Goal: Task Accomplishment & Management: Manage account settings

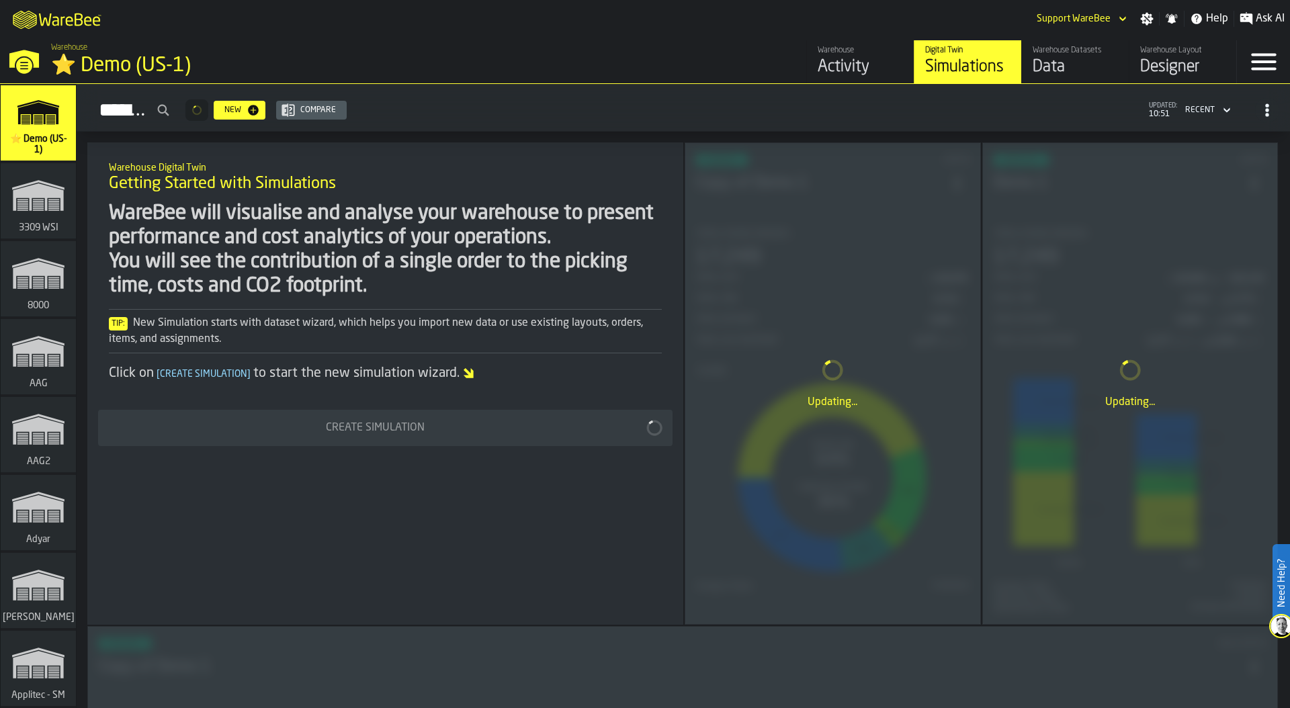
click at [132, 61] on div "⭐ Demo (US-1)" at bounding box center [232, 66] width 363 height 24
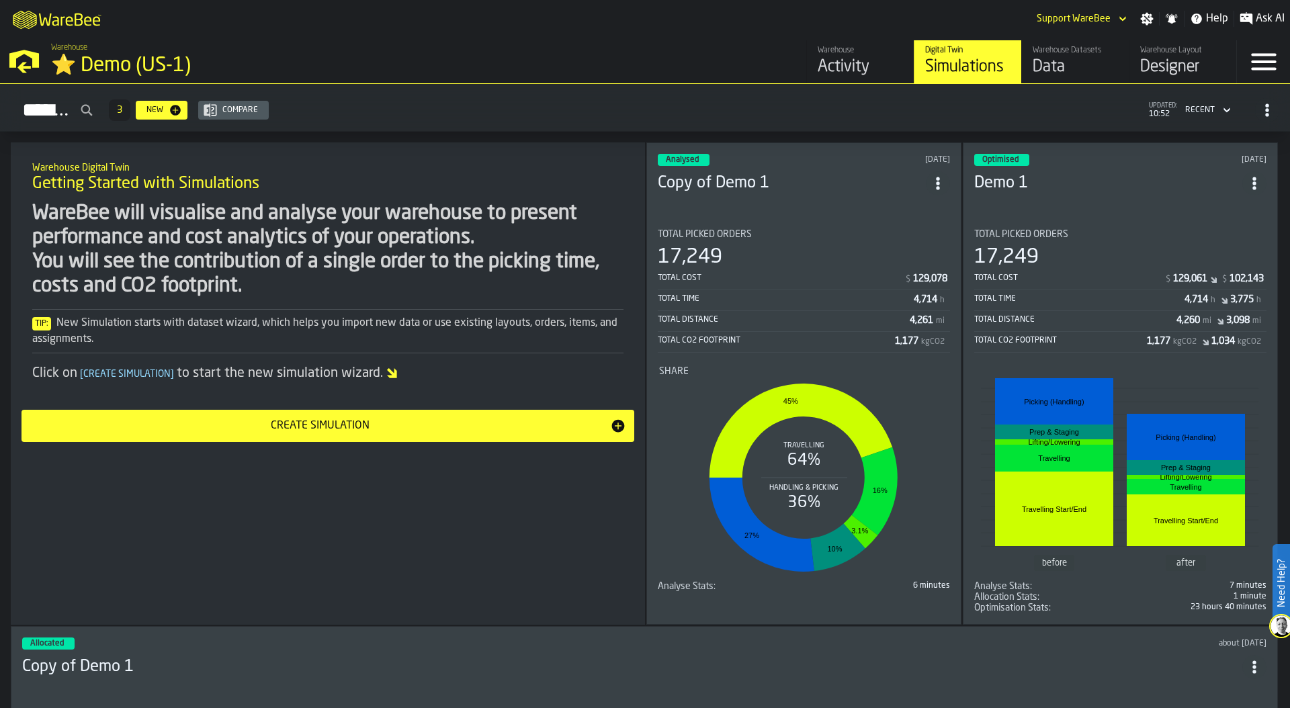
click at [1182, 65] on div "Designer" at bounding box center [1182, 66] width 85 height 21
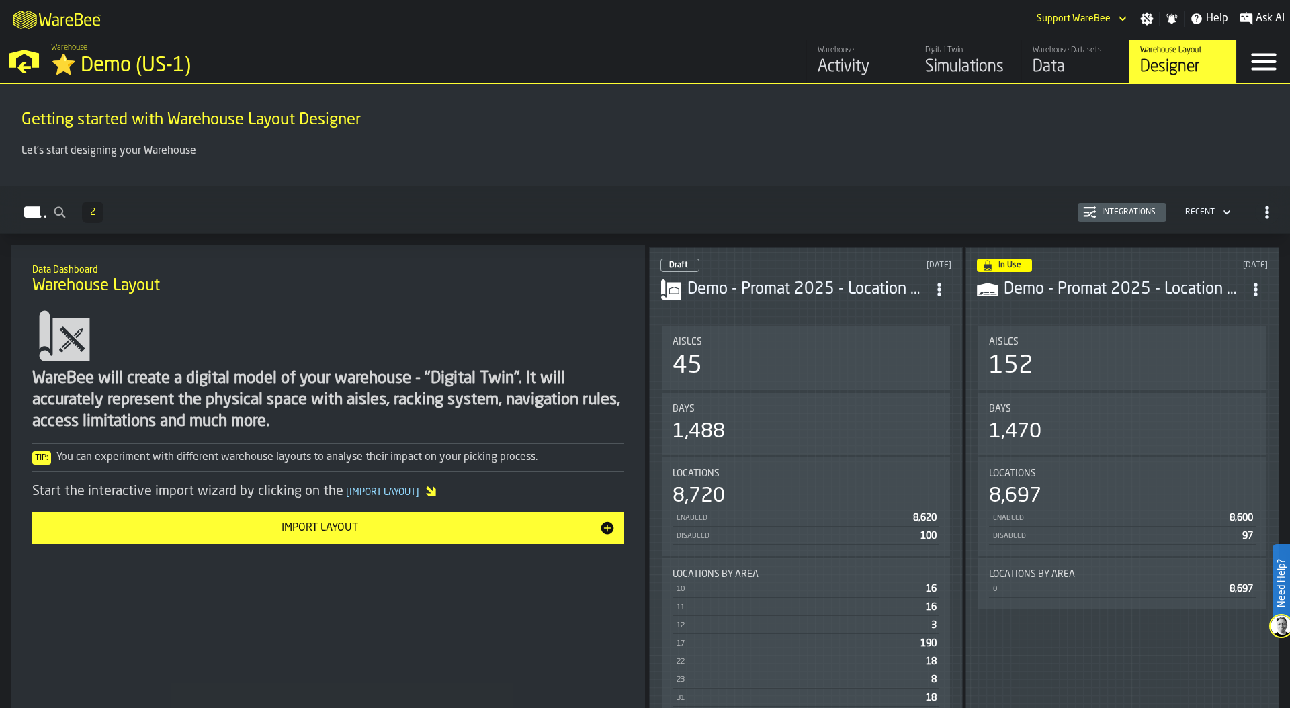
click at [843, 422] on div "1,488" at bounding box center [805, 432] width 267 height 24
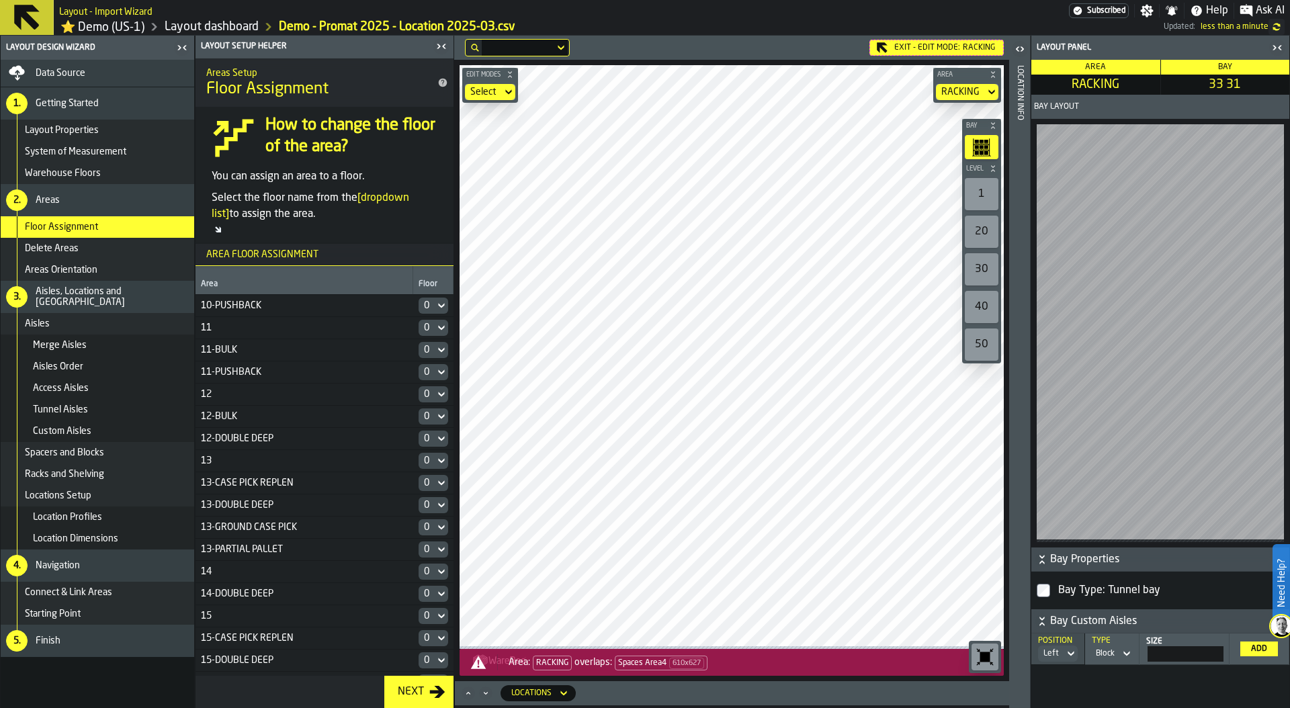
click at [1279, 50] on icon "button-toggle-Close me" at bounding box center [1278, 47] width 3 height 5
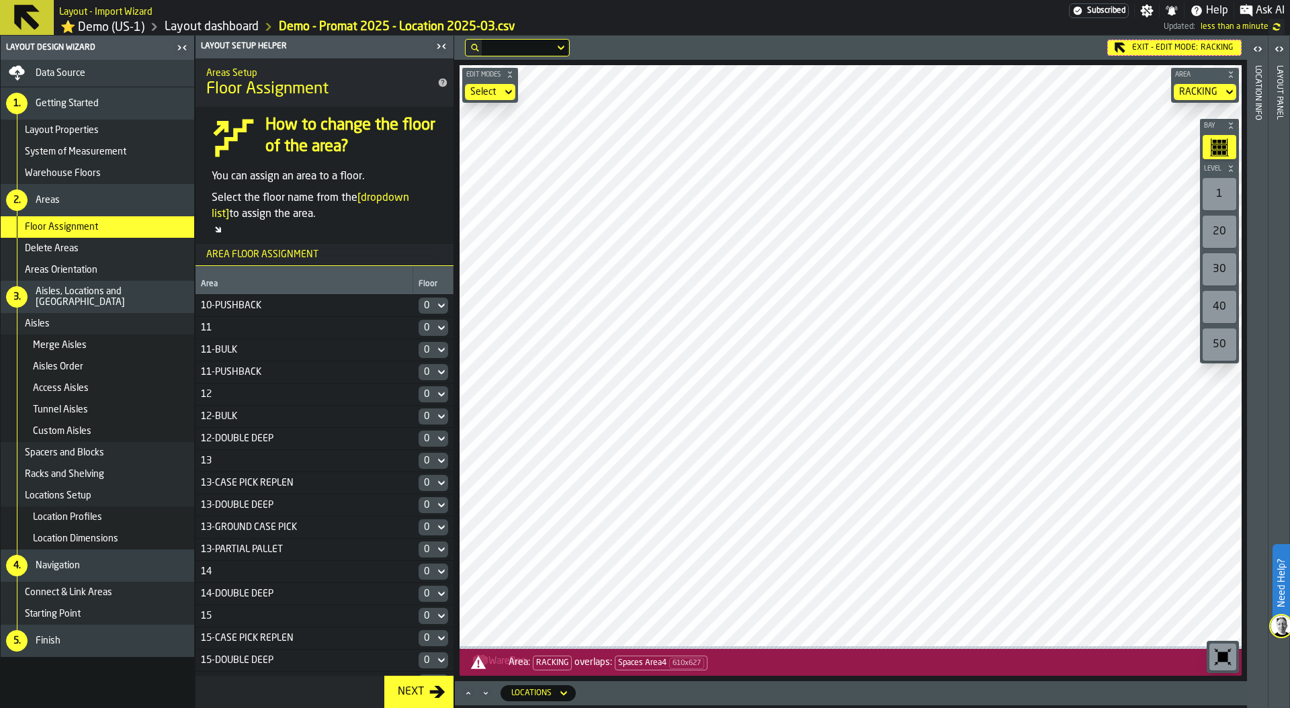
click at [1287, 204] on header "Layout panel" at bounding box center [1278, 372] width 21 height 672
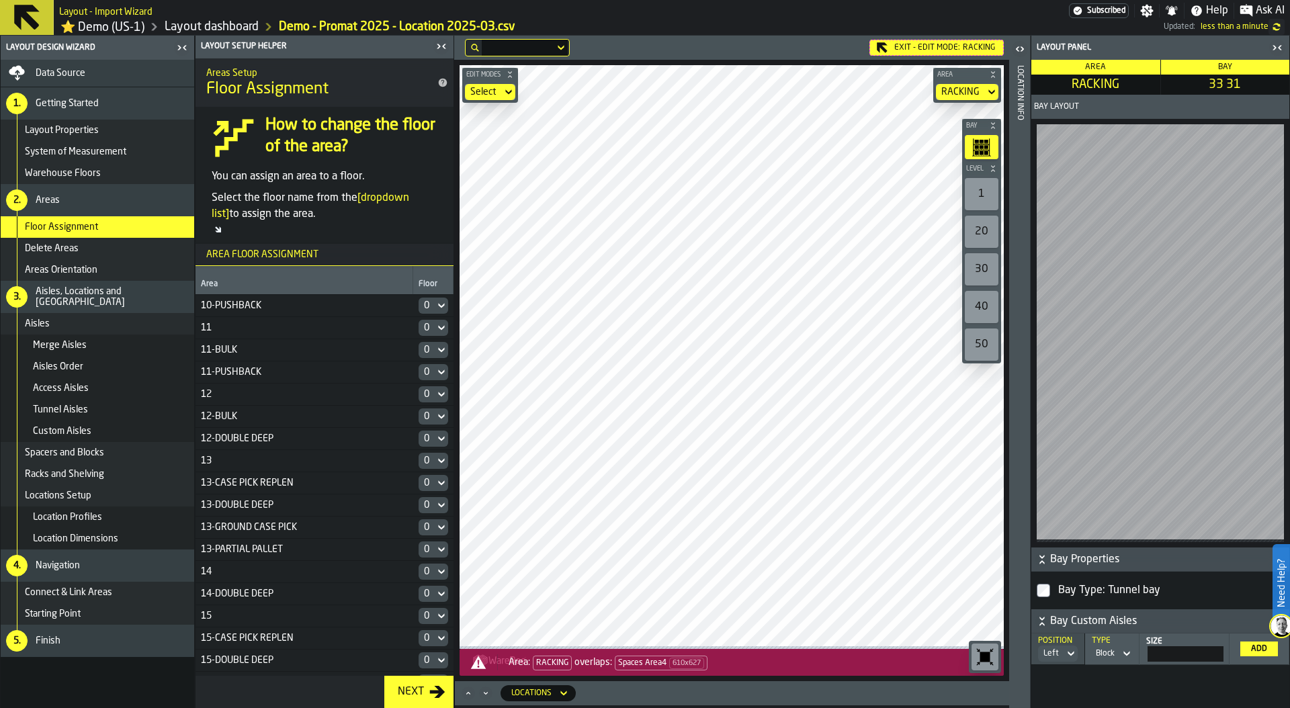
click at [916, 50] on div "Exit - Edit Mode: RACKING" at bounding box center [936, 48] width 134 height 16
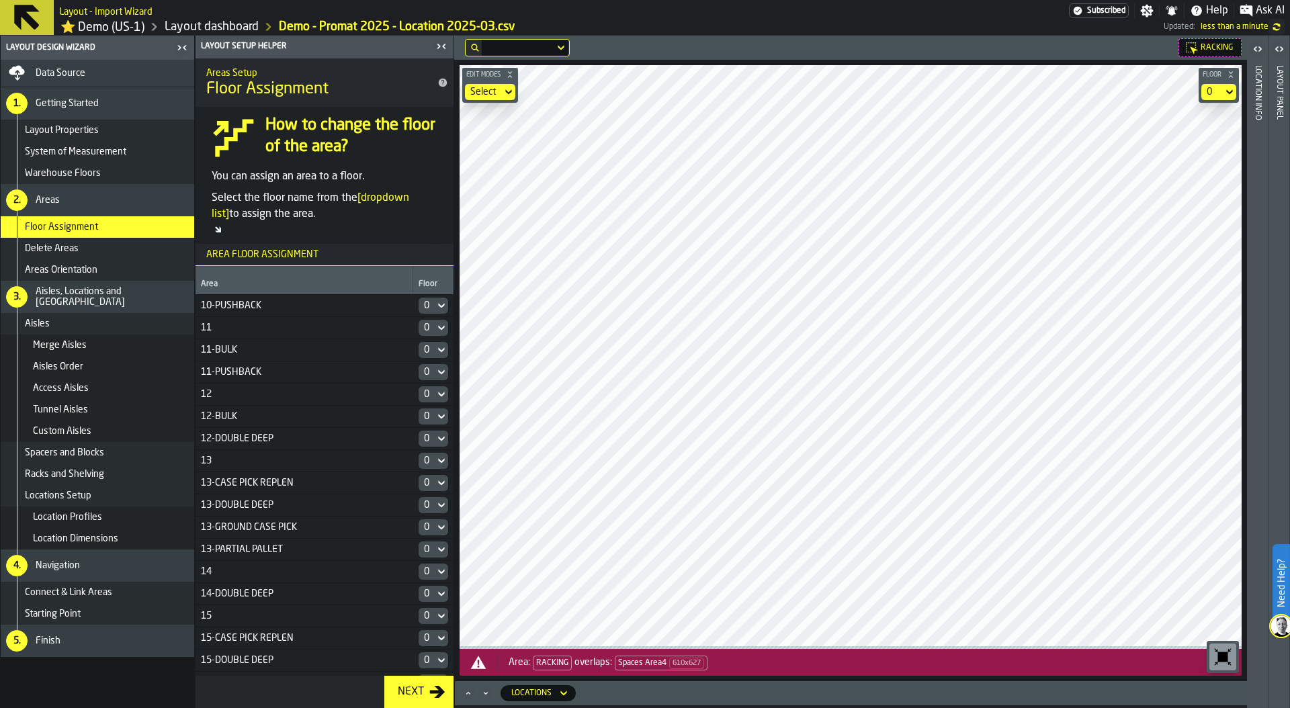
click at [1283, 178] on div "Layout panel" at bounding box center [1278, 383] width 9 height 642
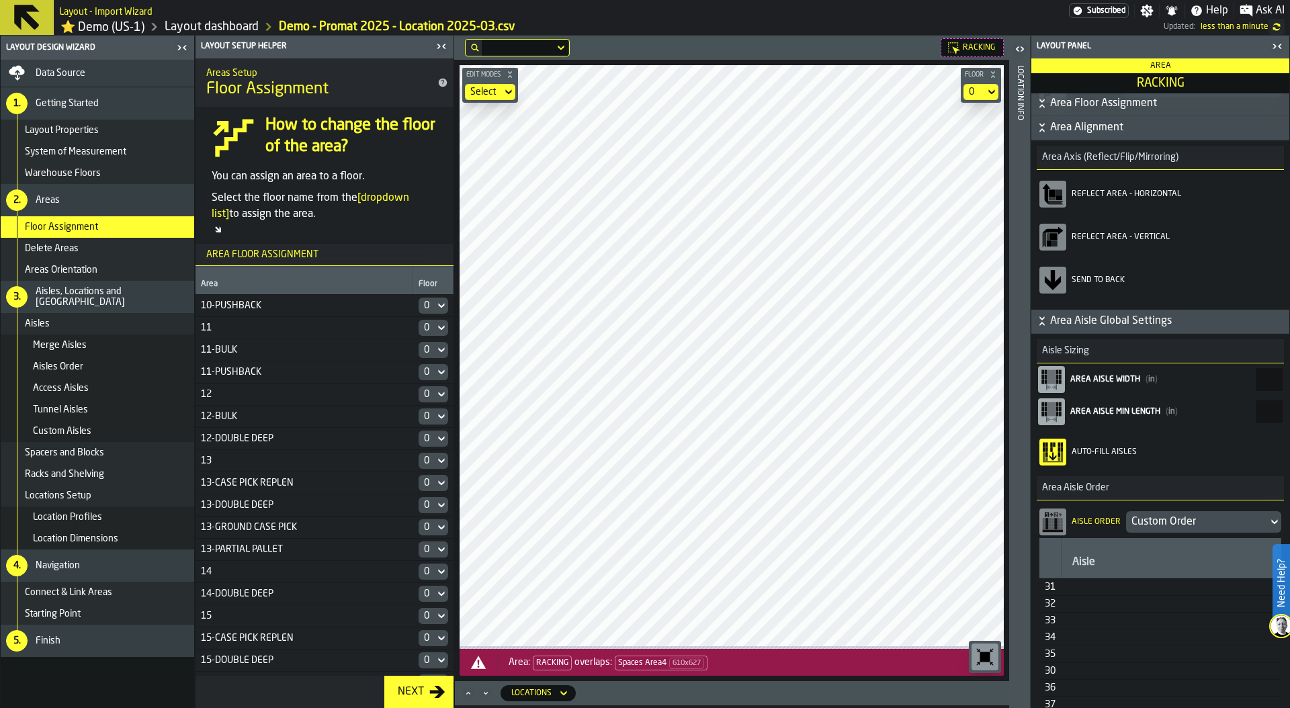
scroll to position [160, 0]
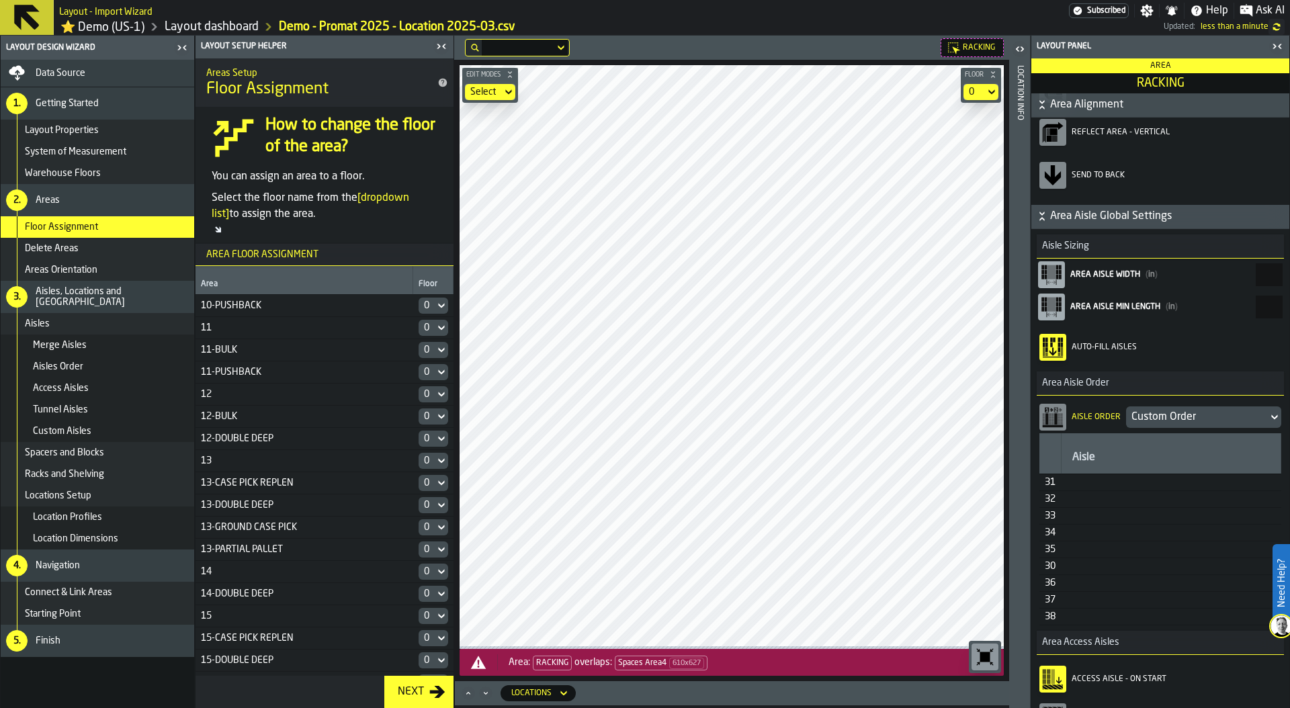
click at [1185, 420] on div "Custom Order" at bounding box center [1196, 417] width 131 height 16
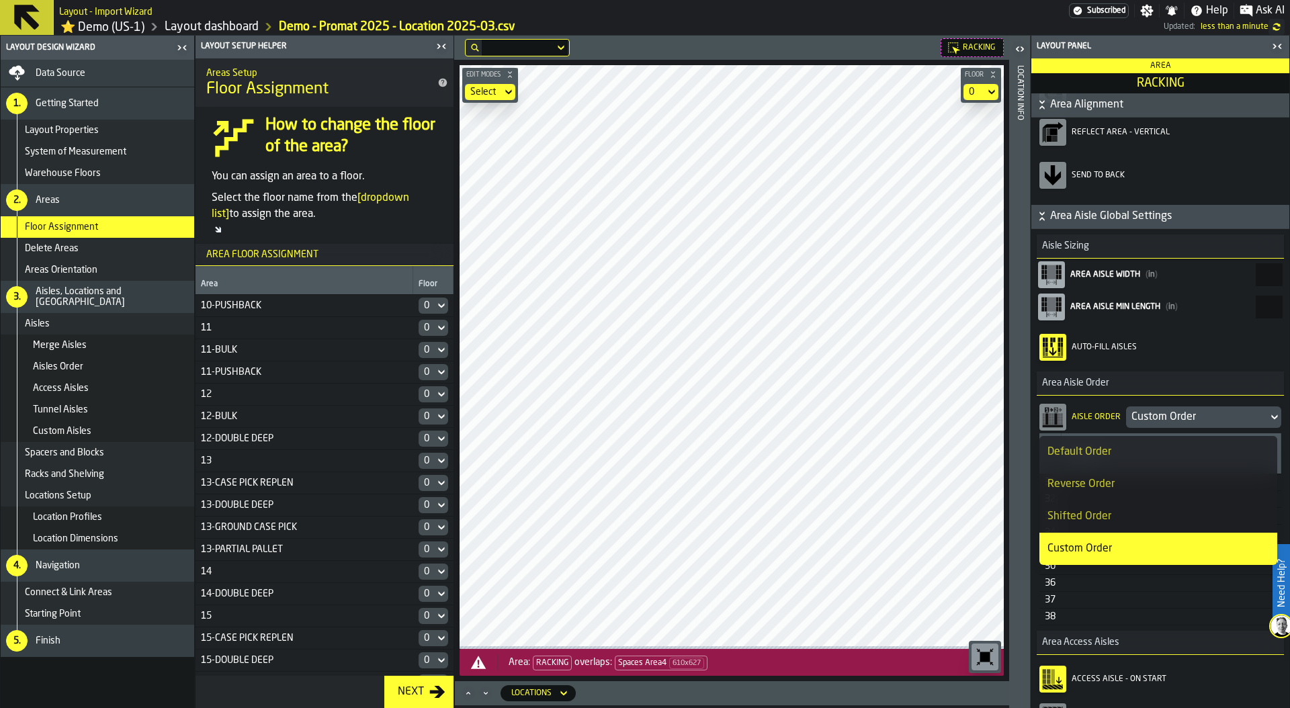
click at [1147, 479] on div "Reverse Order" at bounding box center [1158, 484] width 222 height 16
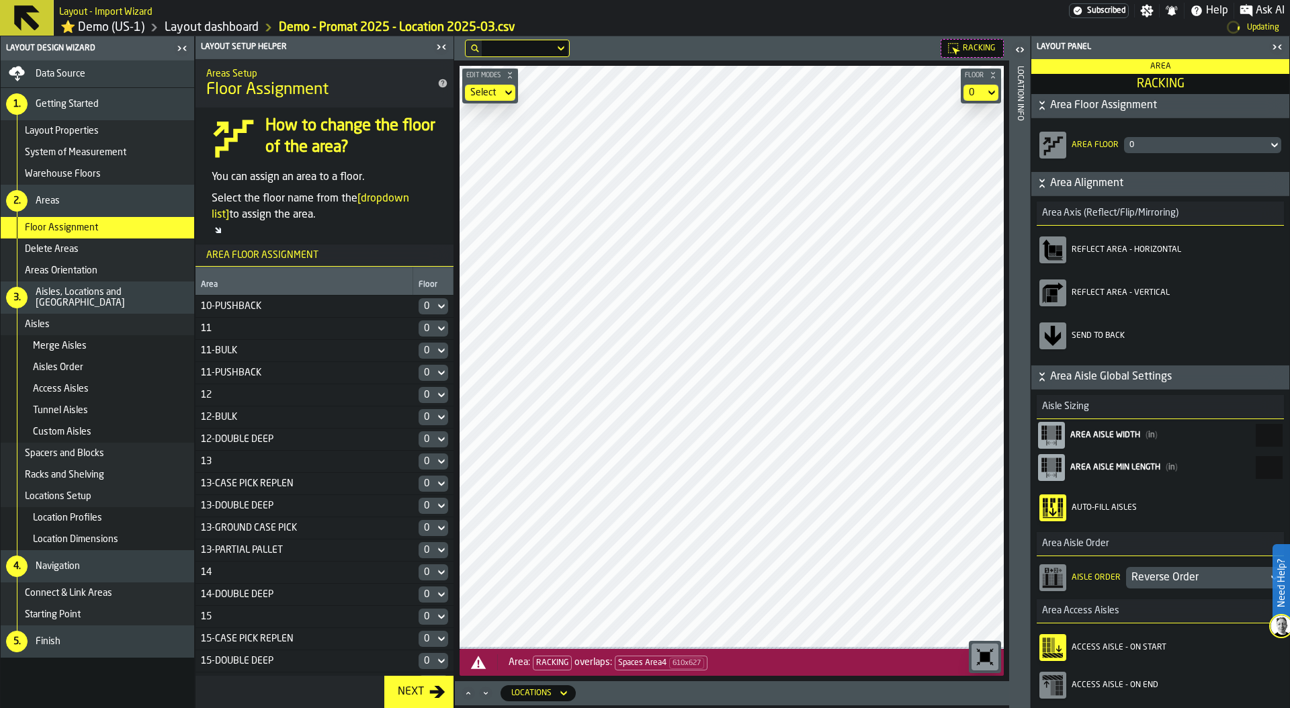
click at [1171, 578] on div "Reverse Order" at bounding box center [1196, 578] width 131 height 16
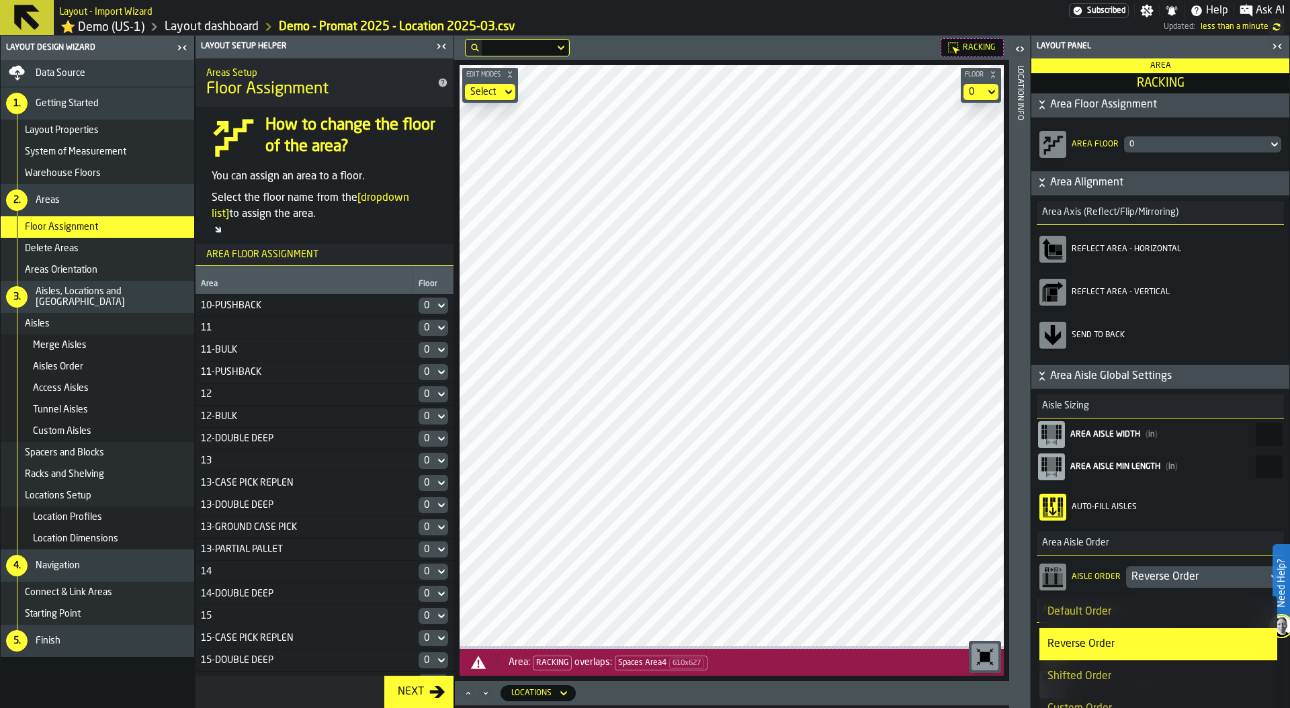
click at [1142, 615] on div "Default Order" at bounding box center [1158, 612] width 222 height 16
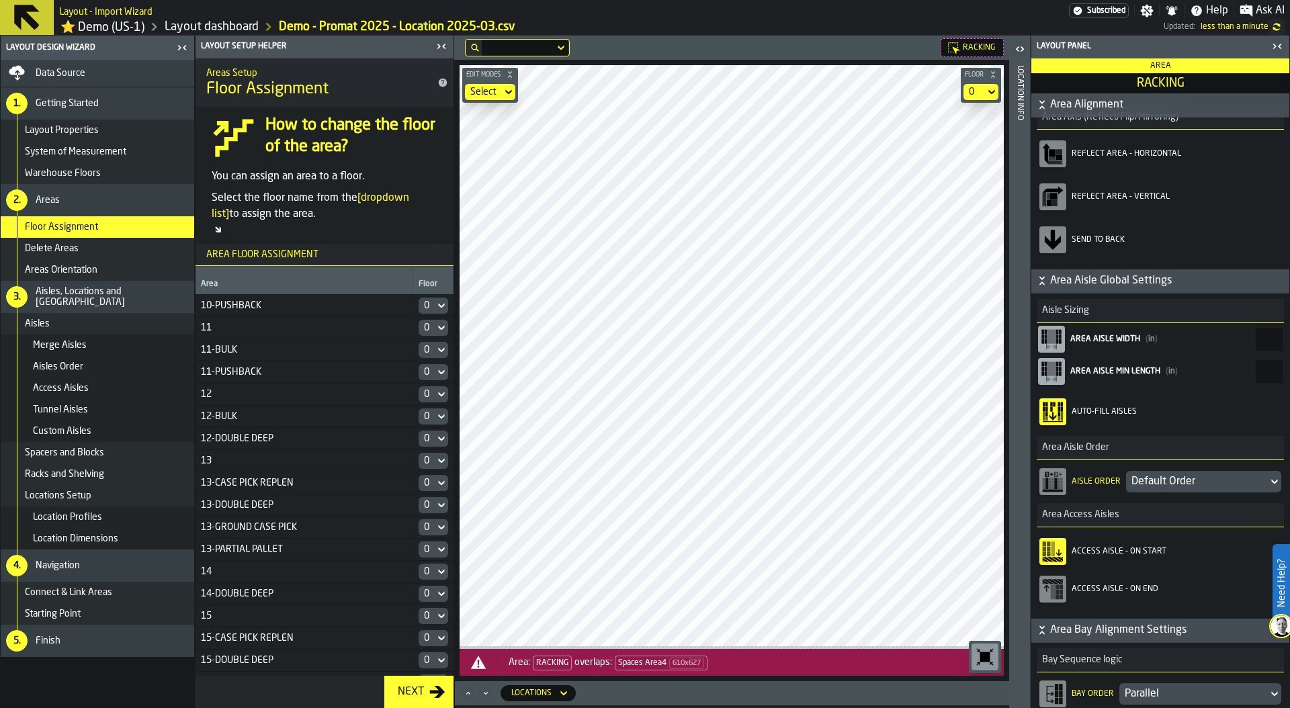
scroll to position [152, 0]
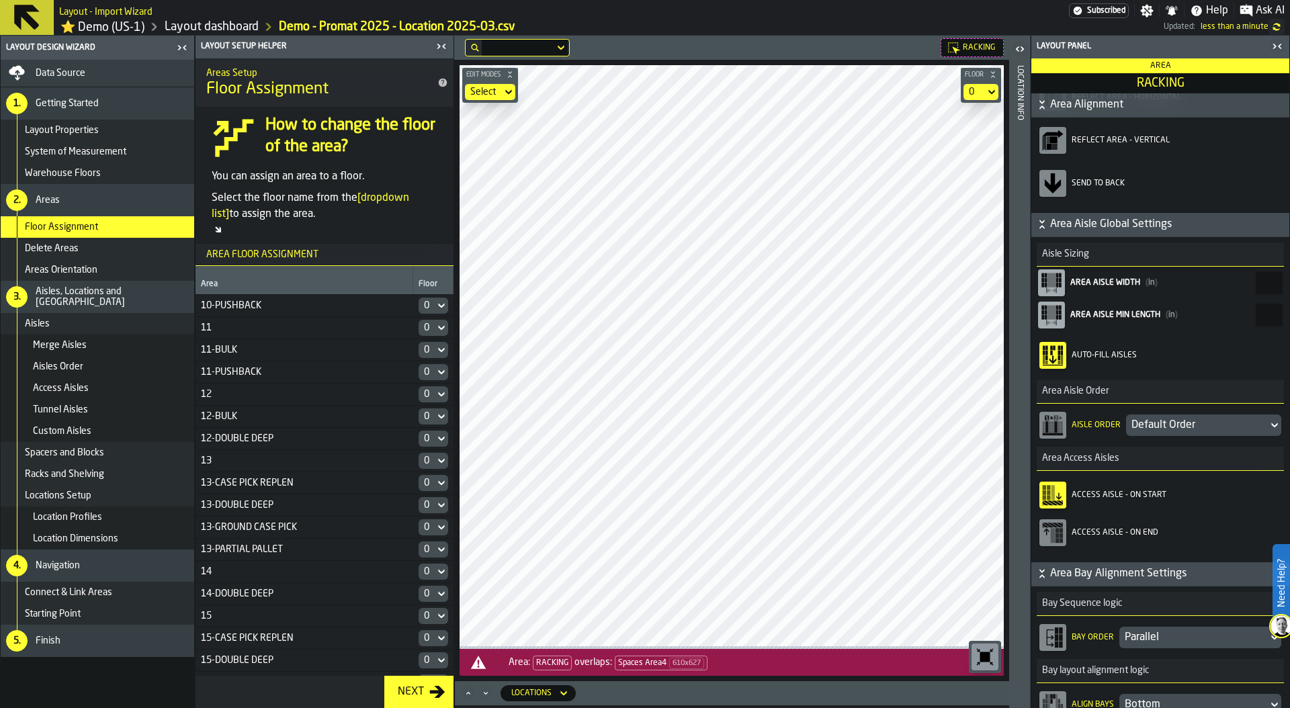
click at [1138, 541] on div "Access Aisle - On End" at bounding box center [1160, 533] width 242 height 38
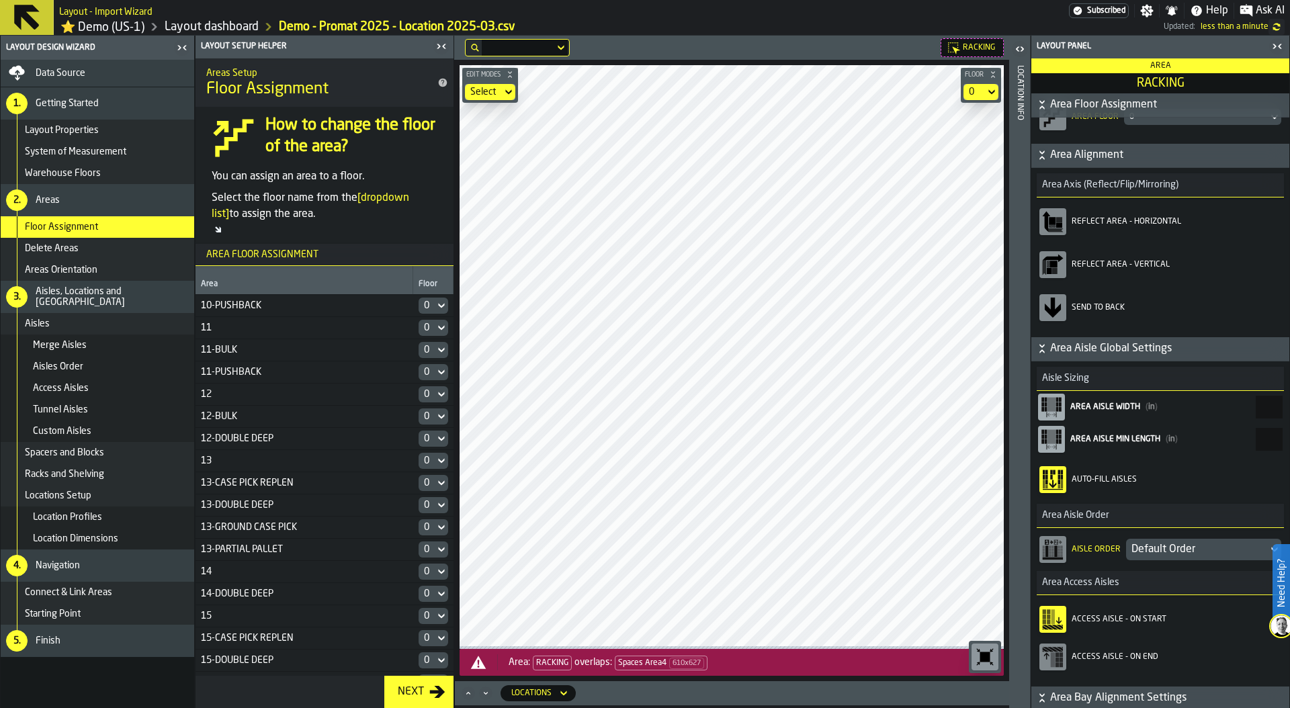
scroll to position [0, 0]
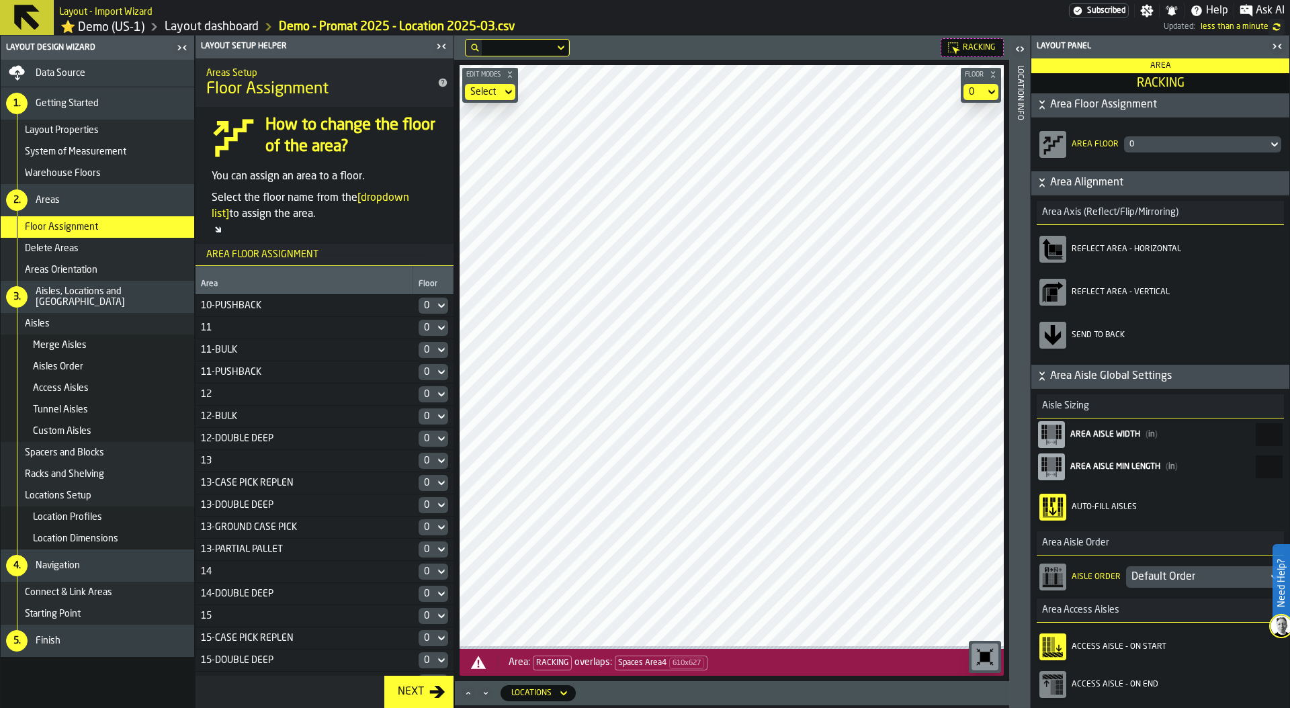
click at [992, 659] on icon "button-toolbar-undefined" at bounding box center [984, 656] width 21 height 21
click at [208, 32] on link "Layout dashboard" at bounding box center [212, 26] width 94 height 15
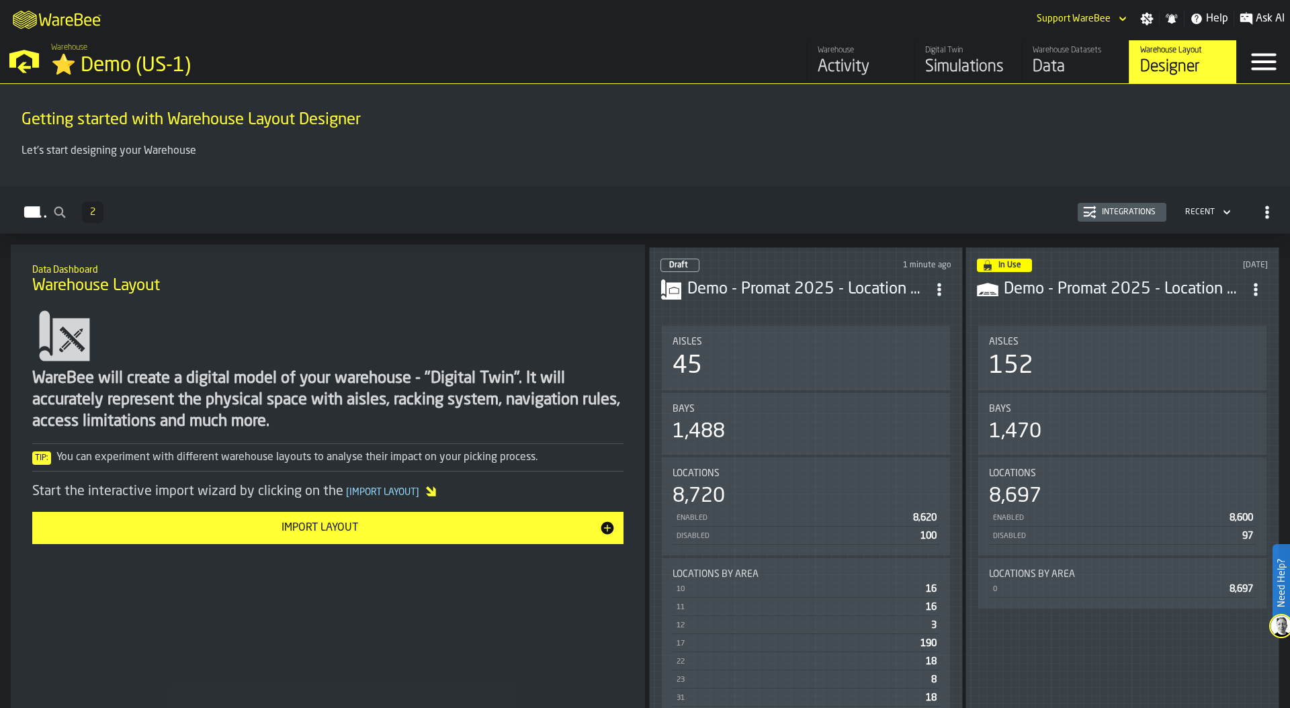
click at [1060, 62] on div "Data" at bounding box center [1074, 66] width 85 height 21
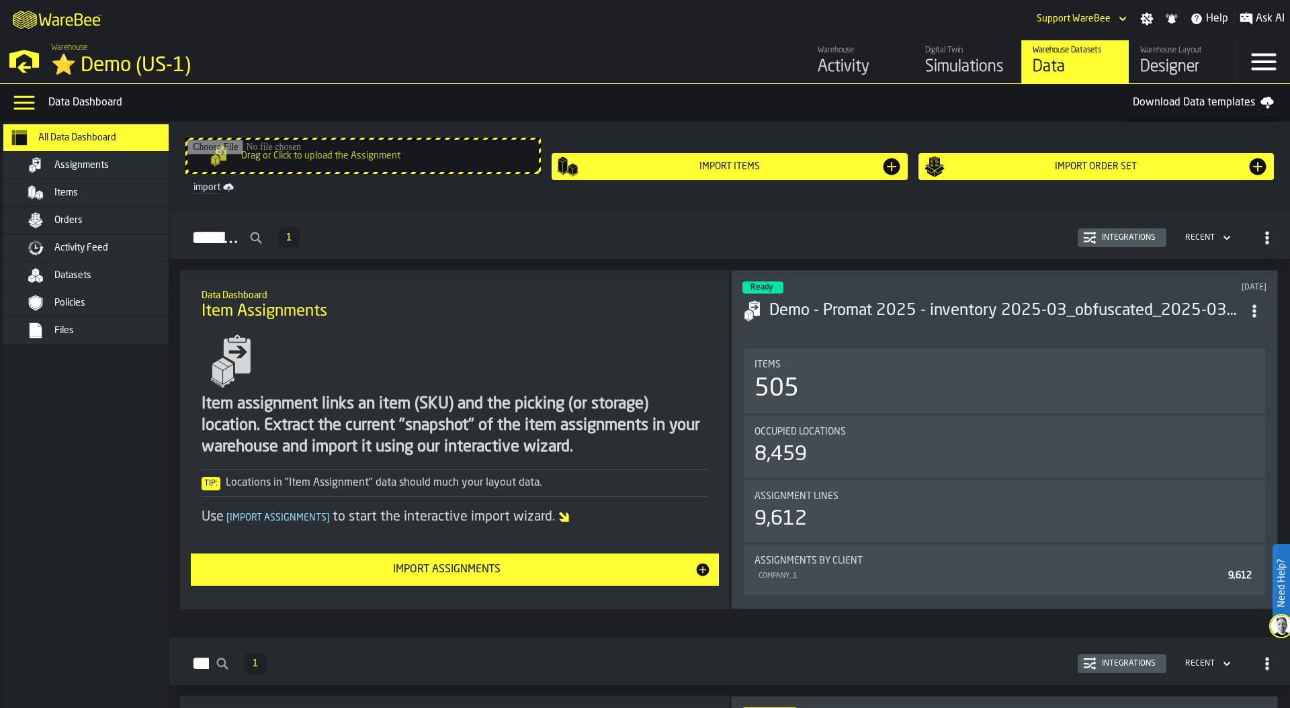
click at [111, 162] on div "Assignments" at bounding box center [120, 165] width 132 height 11
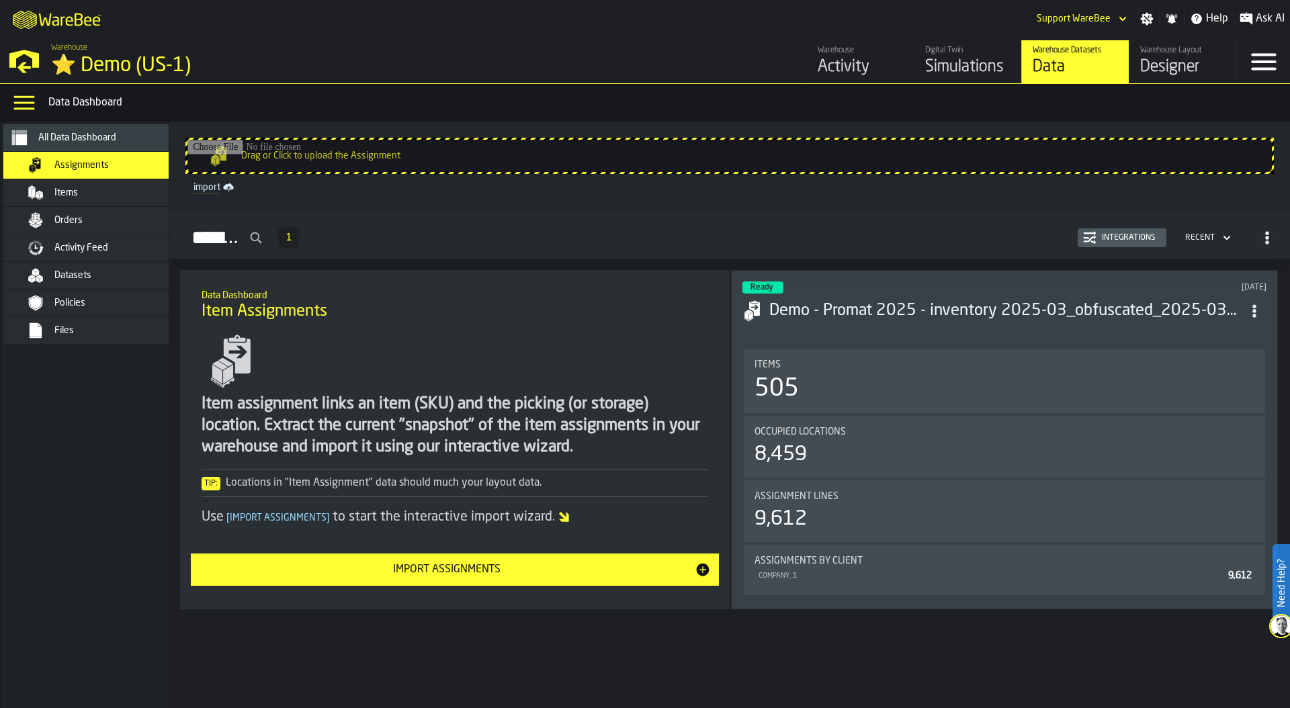
click at [1120, 237] on div "Integrations" at bounding box center [1128, 237] width 64 height 9
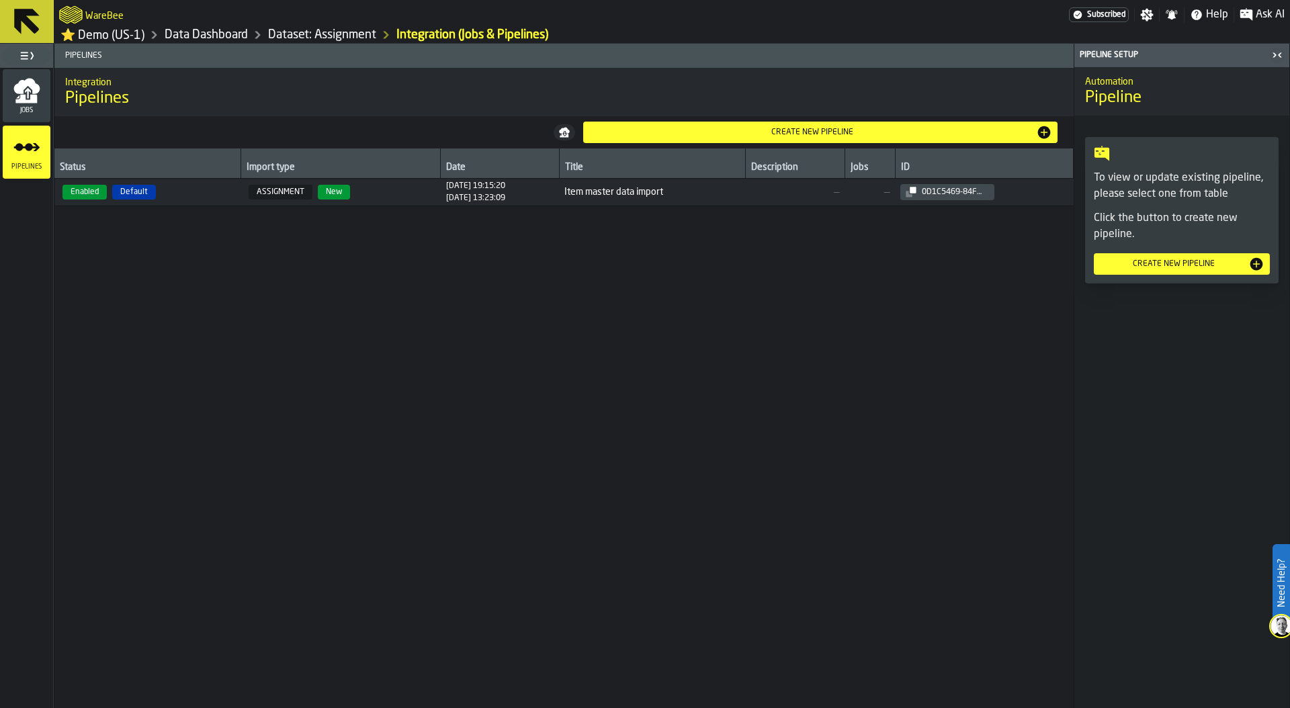
click at [32, 101] on icon "menu Jobs" at bounding box center [25, 99] width 21 height 9
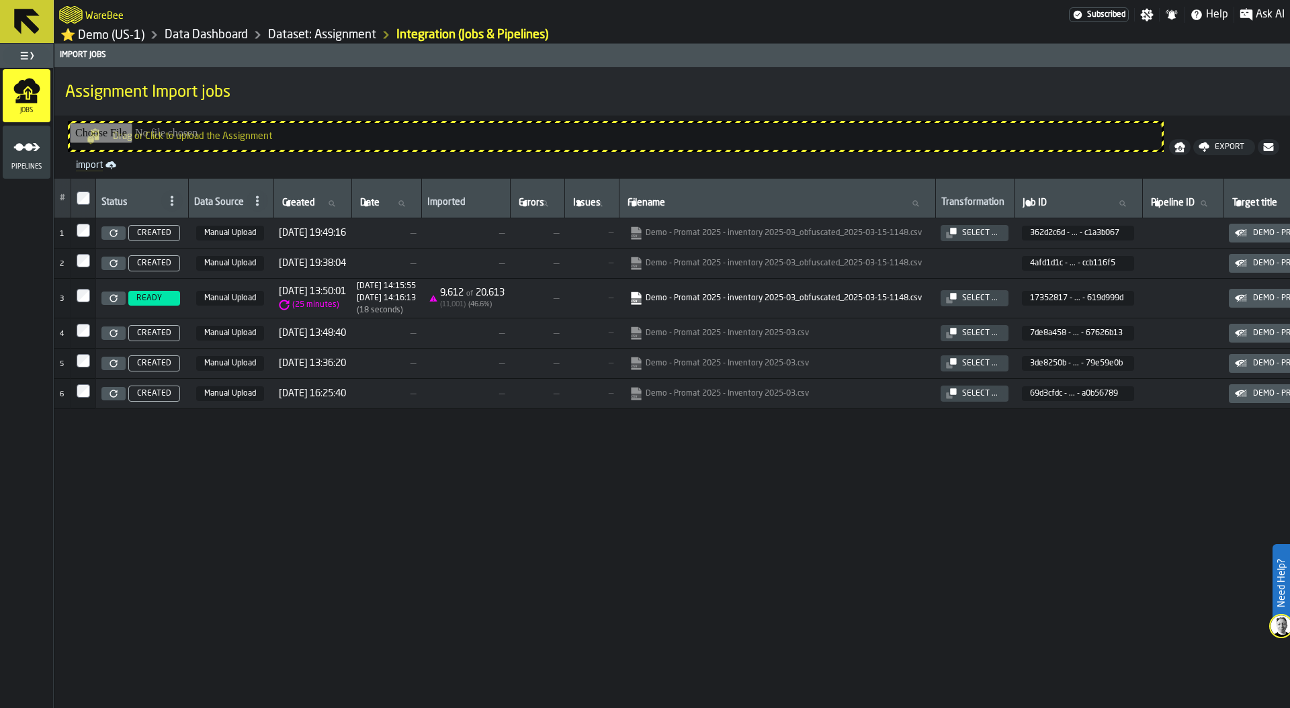
click at [205, 302] on span "Manual Upload" at bounding box center [230, 298] width 68 height 15
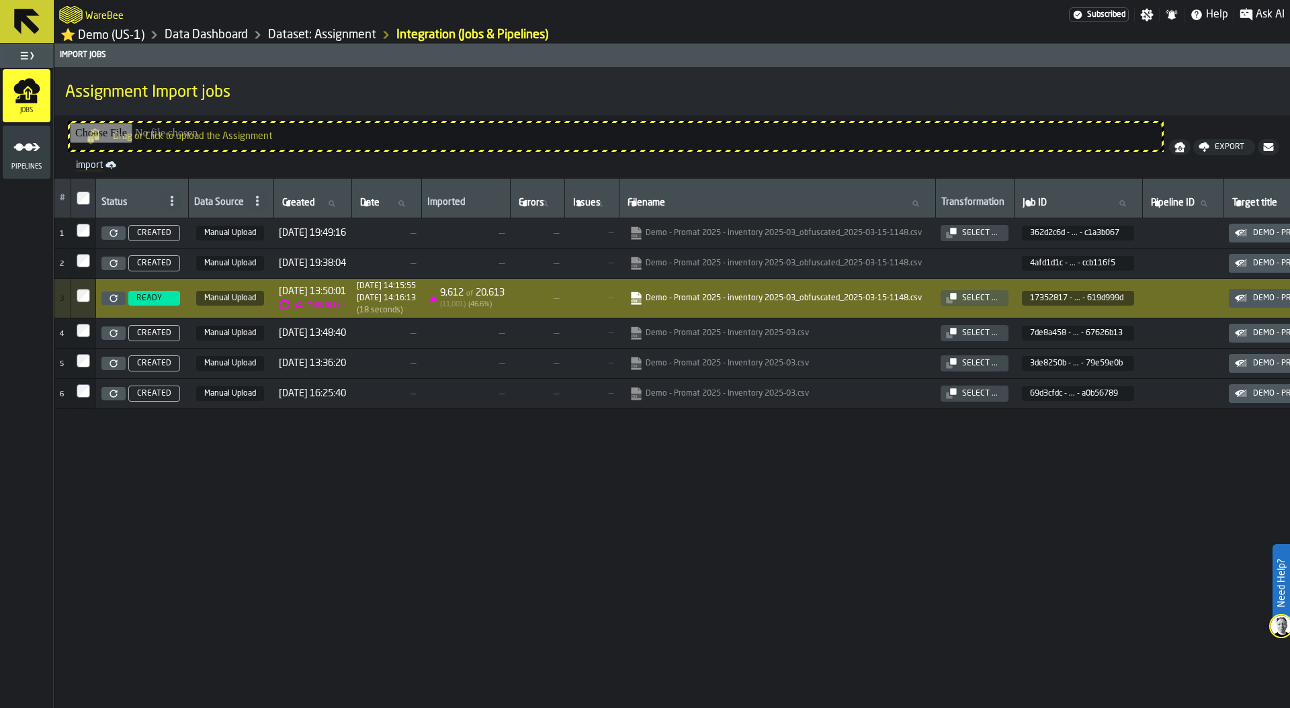
click at [117, 302] on icon at bounding box center [113, 298] width 8 height 8
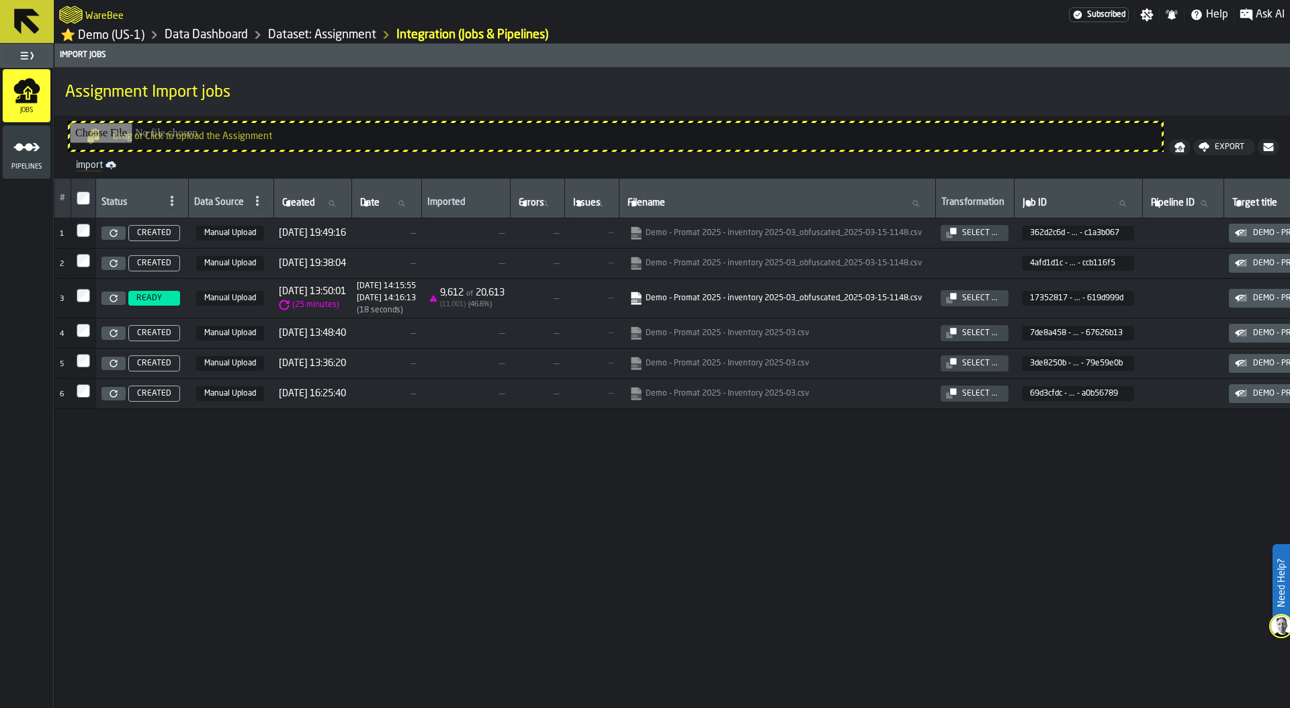
click at [224, 31] on link "Data Dashboard" at bounding box center [206, 35] width 83 height 15
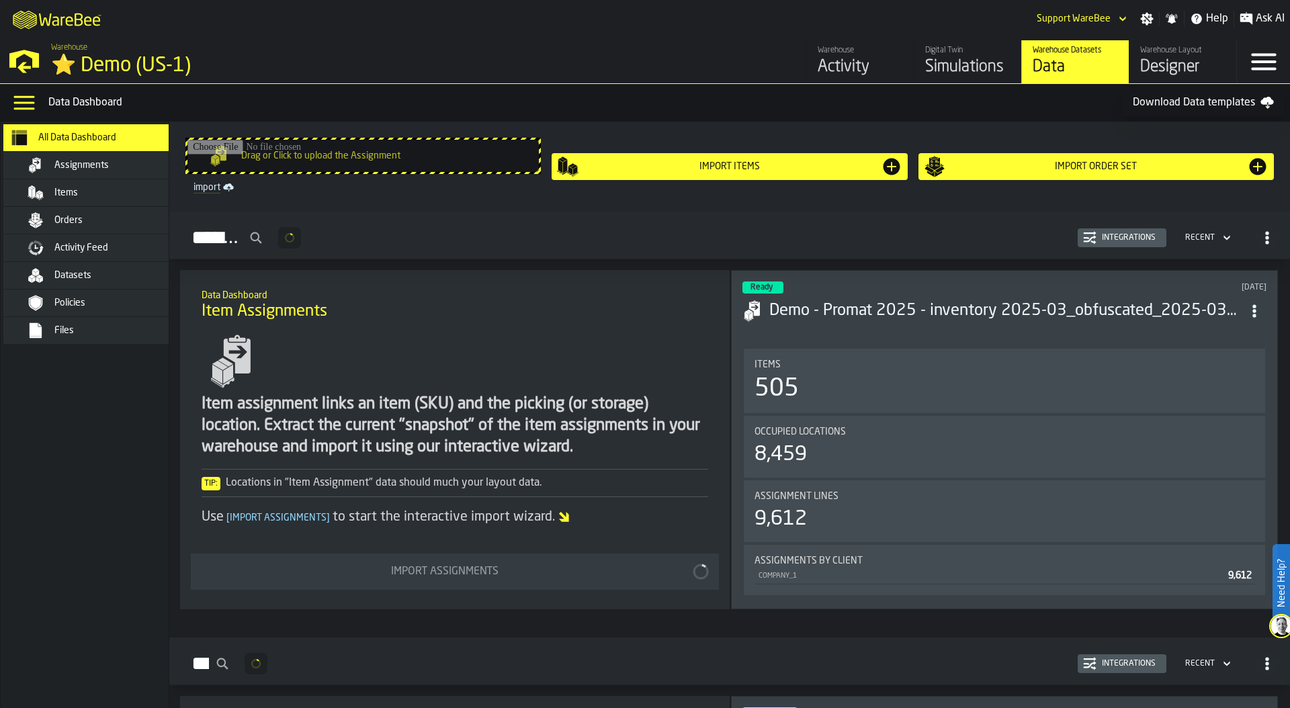
click at [946, 75] on div "Simulations" at bounding box center [967, 66] width 85 height 21
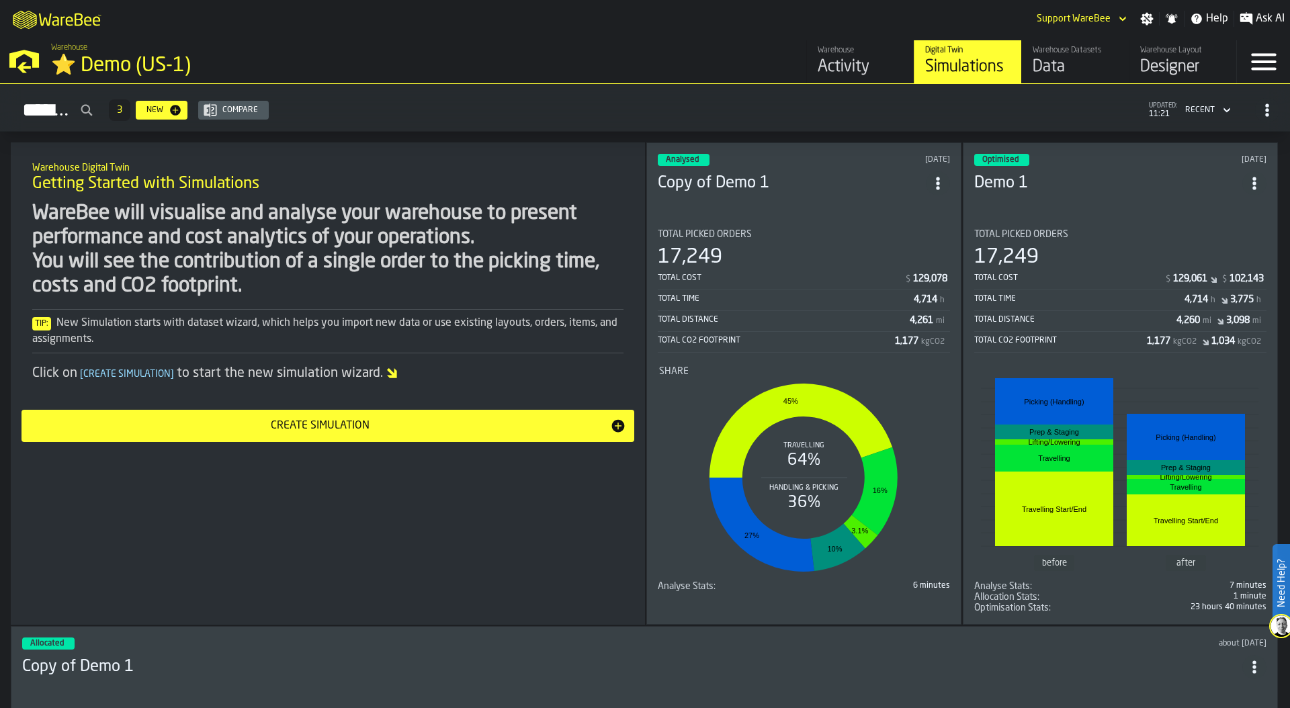
click at [785, 269] on div "Total Cost $ 129,078 Total Time 4,714 h Total Distance 4,261 mi Total CO2 Footp…" at bounding box center [804, 310] width 292 height 83
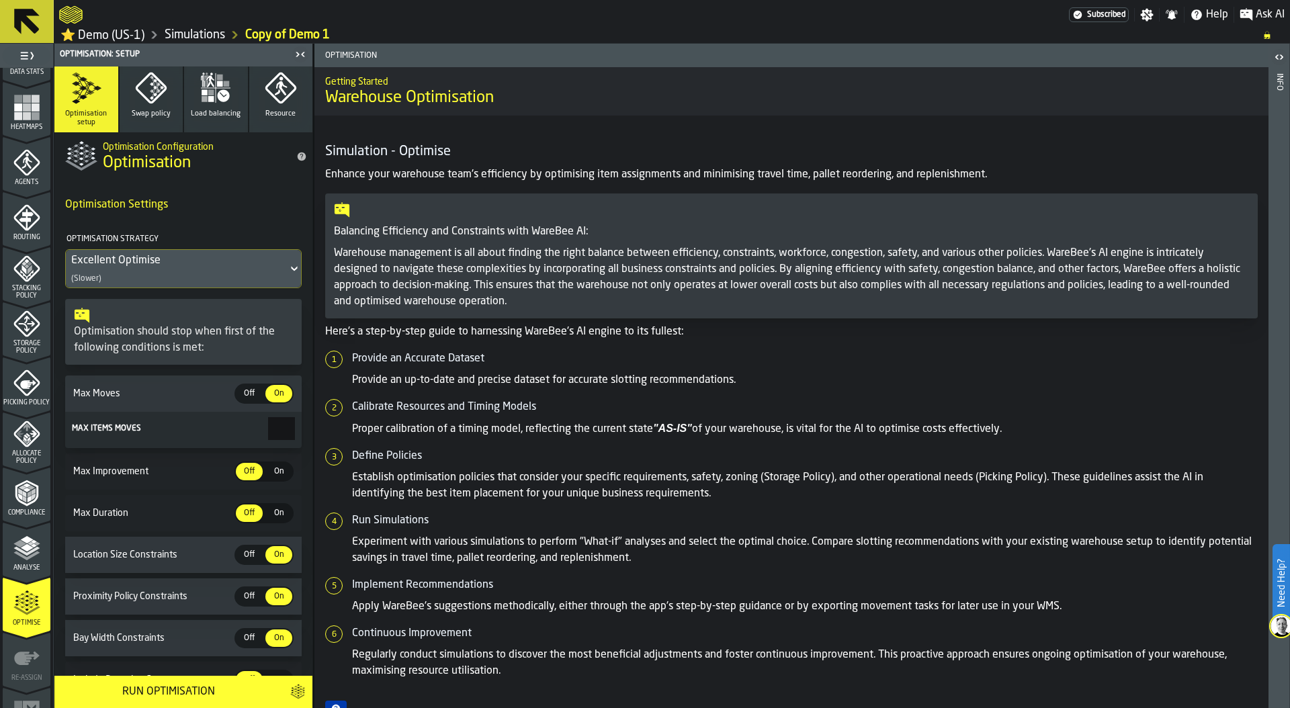
scroll to position [354, 0]
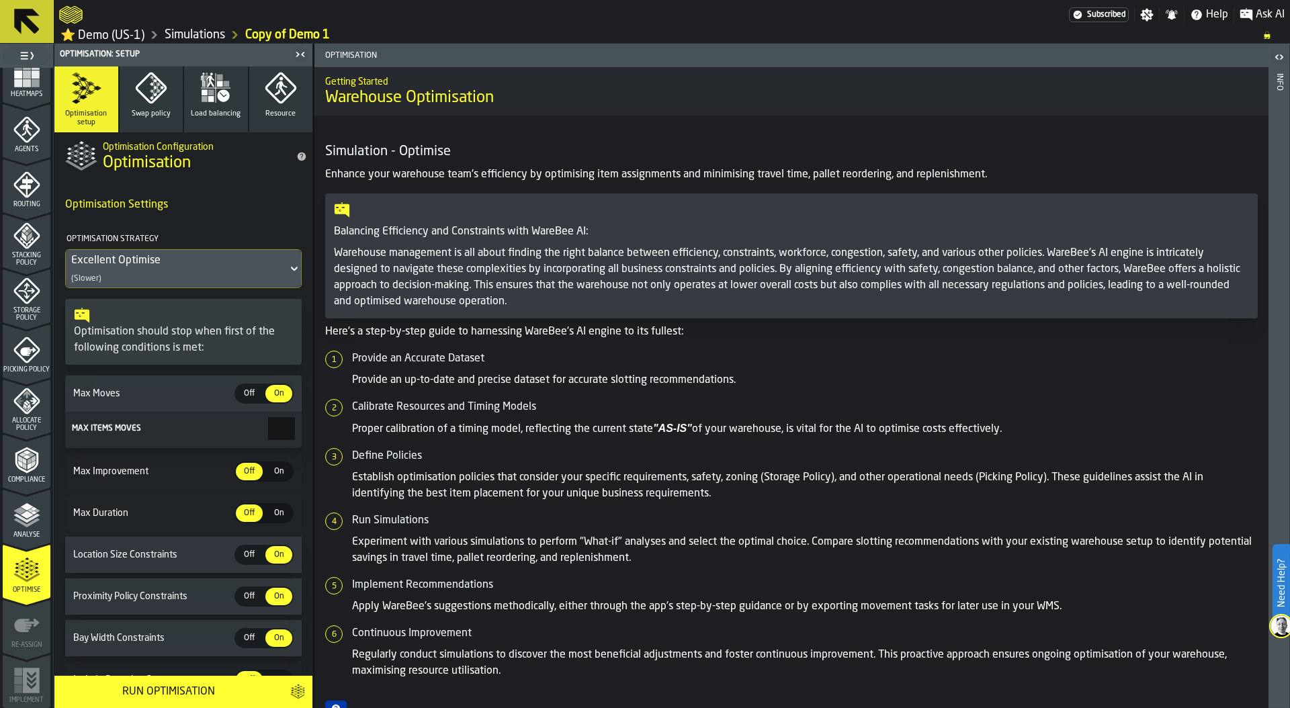
drag, startPoint x: 261, startPoint y: 434, endPoint x: 333, endPoint y: 433, distance: 72.5
click at [333, 433] on main "1 Start 1.1 Layout 1.2 Assignment 1.3 Items 1.4 Orders 1.5 Data Stats 1.6 Heatm…" at bounding box center [645, 376] width 1290 height 664
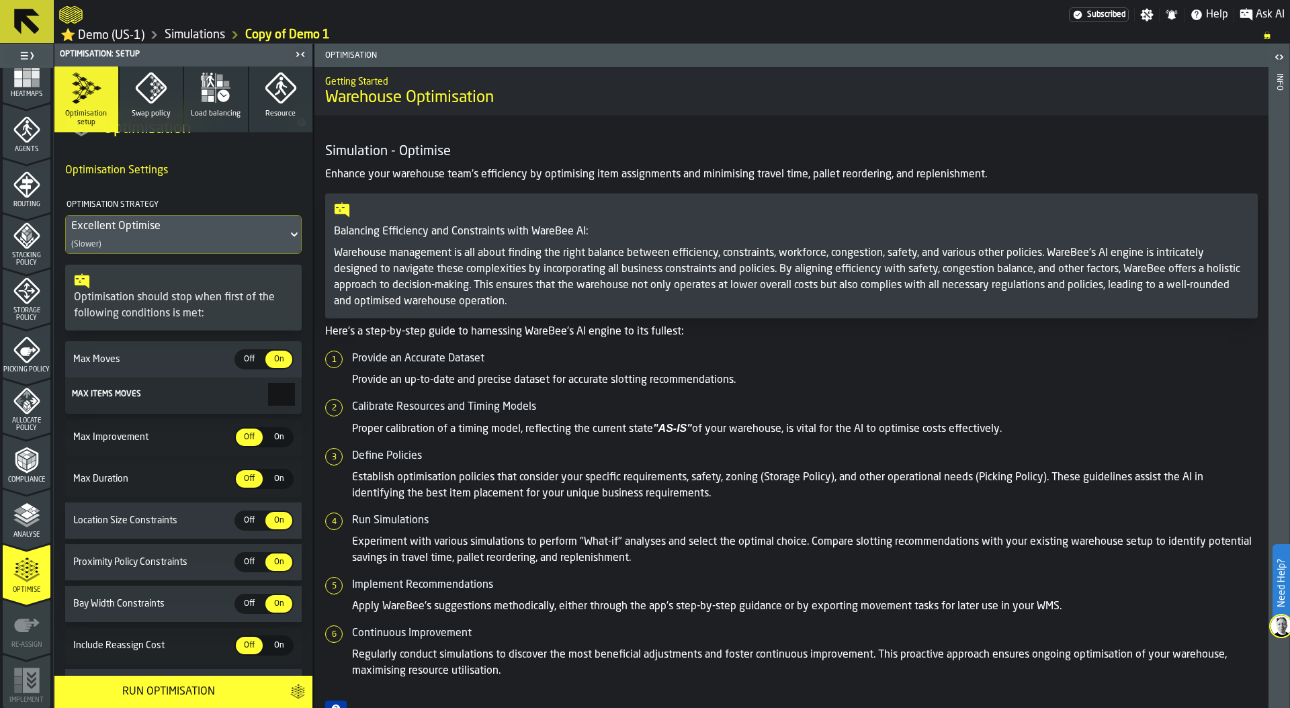
scroll to position [0, 0]
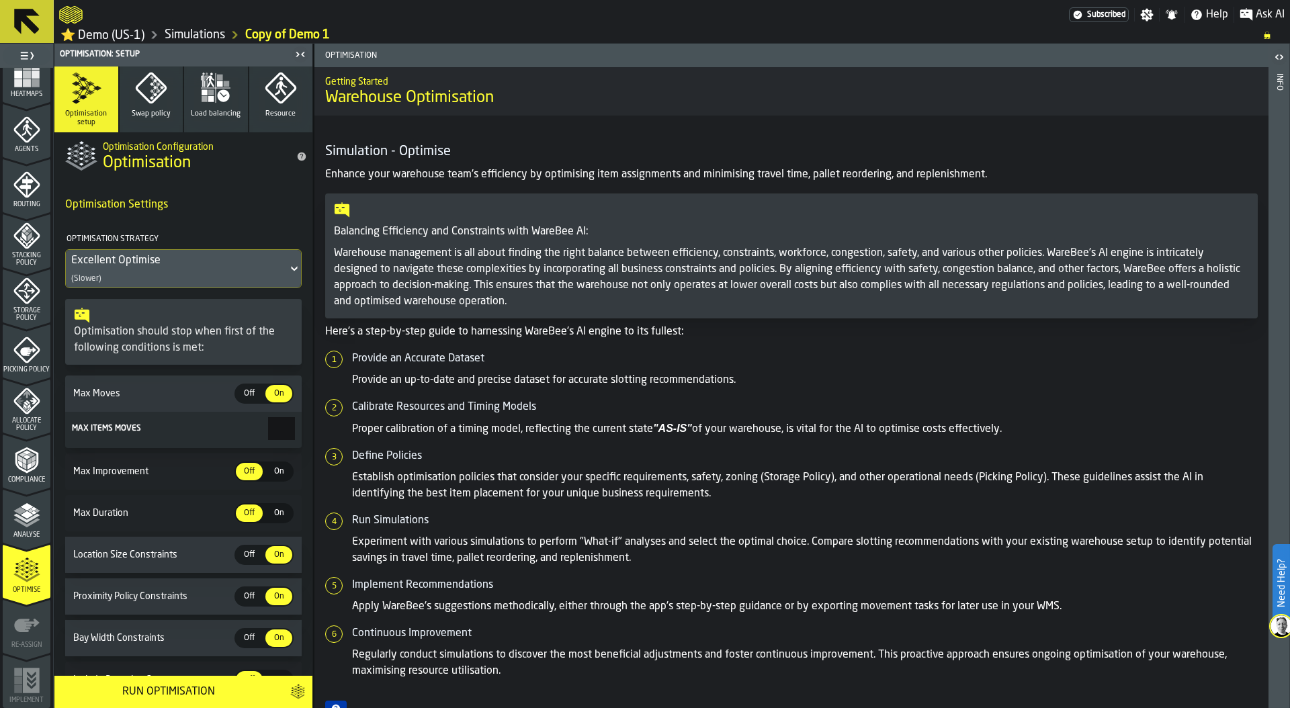
click at [141, 98] on icon "button" at bounding box center [150, 87] width 31 height 31
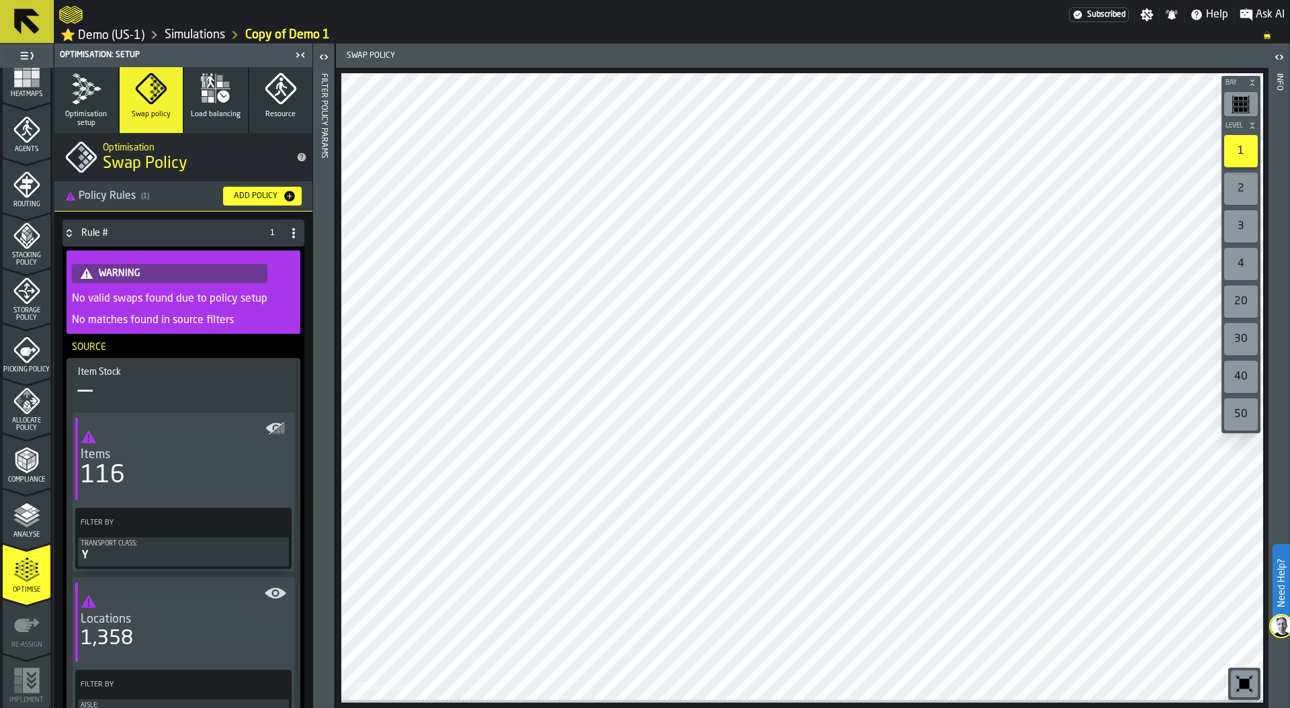
click at [95, 88] on icon "button" at bounding box center [86, 89] width 32 height 32
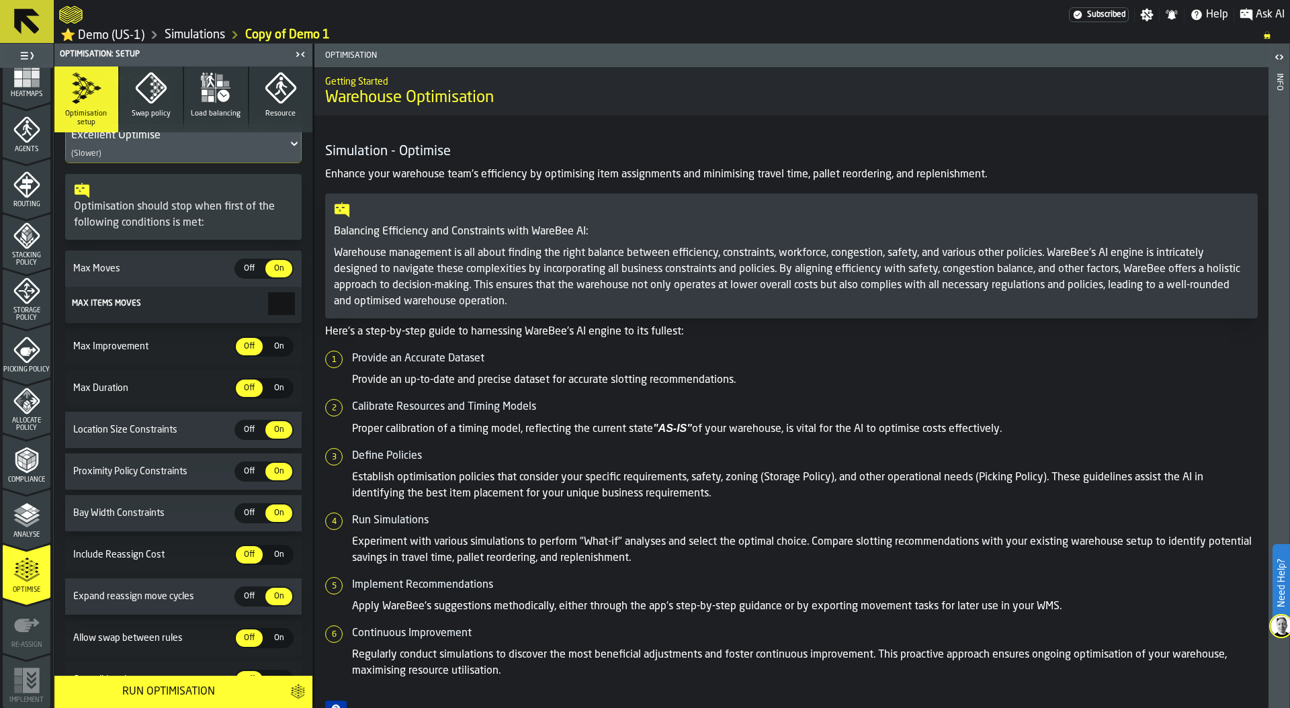
scroll to position [281, 0]
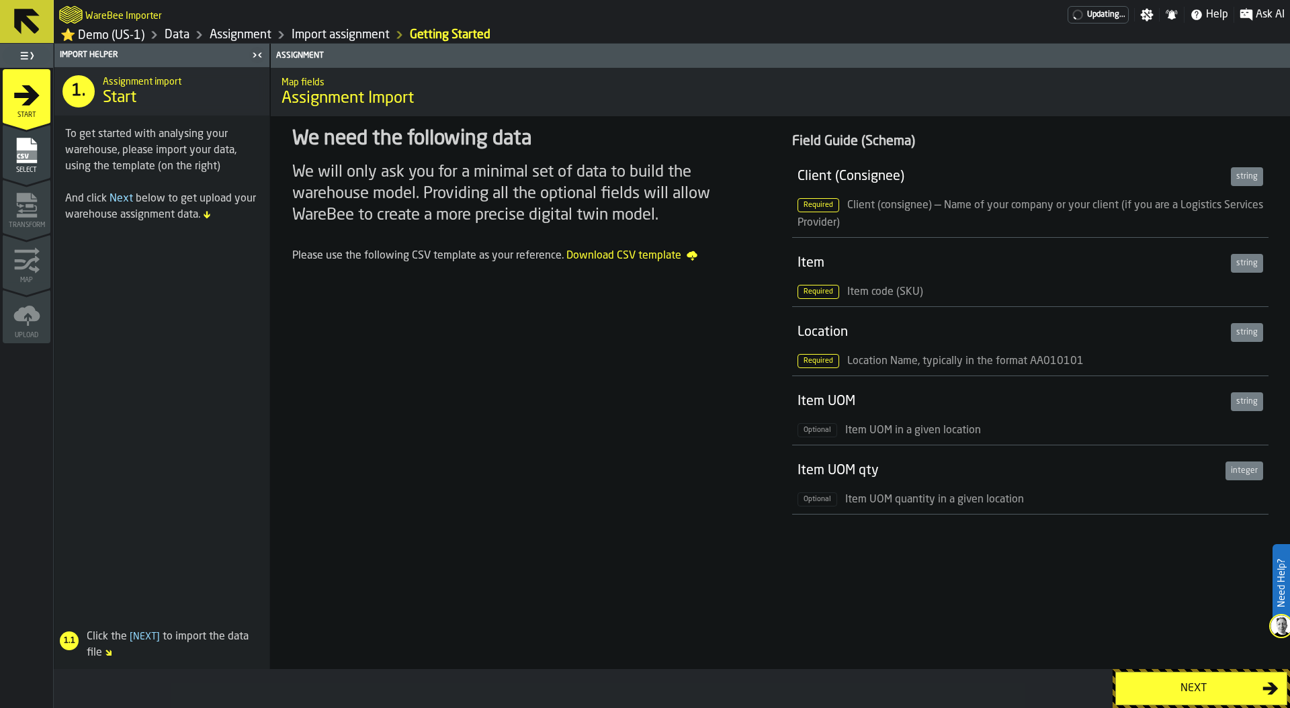
click at [1193, 686] on div "Next" at bounding box center [1193, 688] width 138 height 16
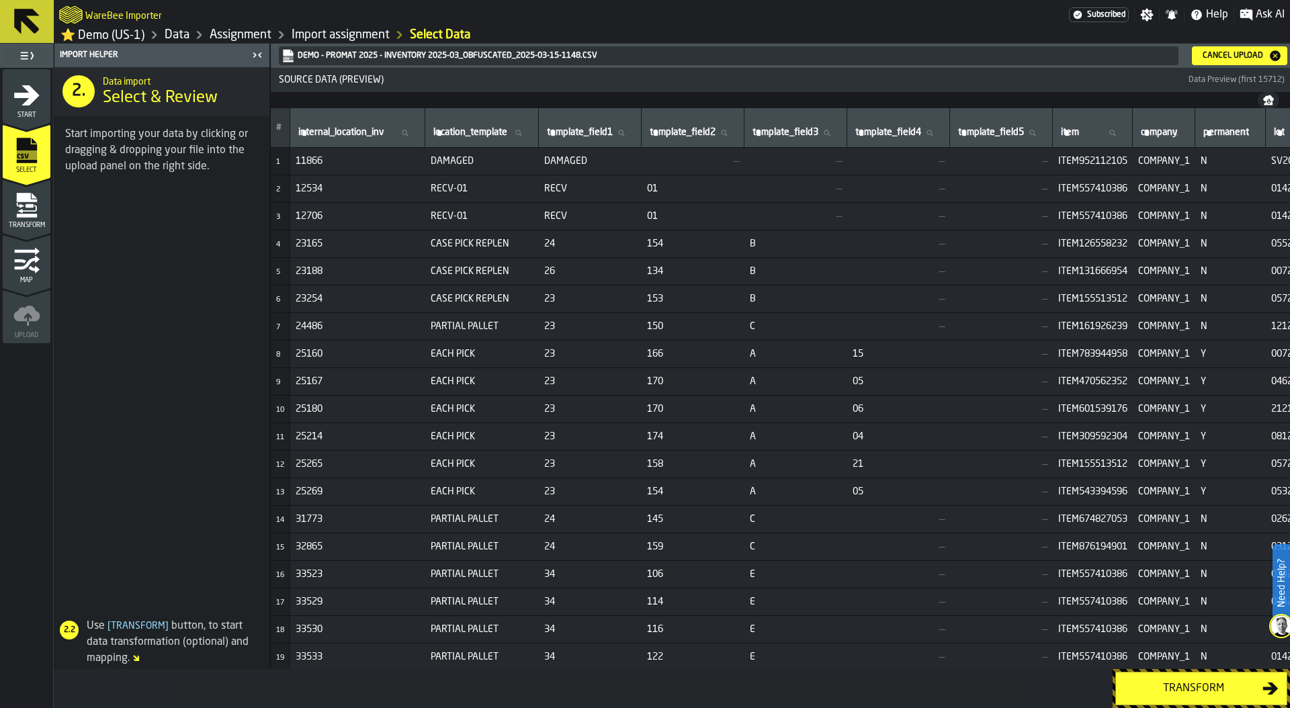
click at [1198, 686] on div "Transform" at bounding box center [1193, 688] width 138 height 16
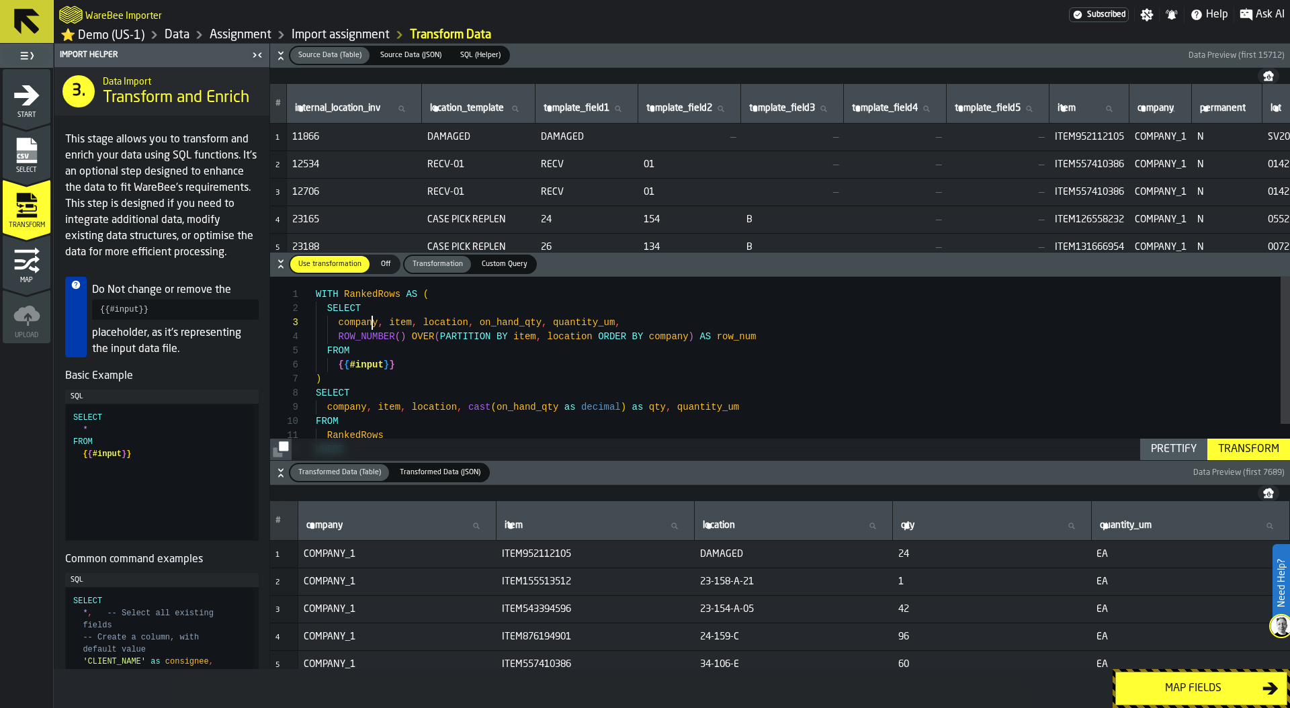
click at [374, 318] on div "WITH RankedRows AS ( SELECT company , item , location , on_hand_qty , quantity_…" at bounding box center [803, 390] width 974 height 226
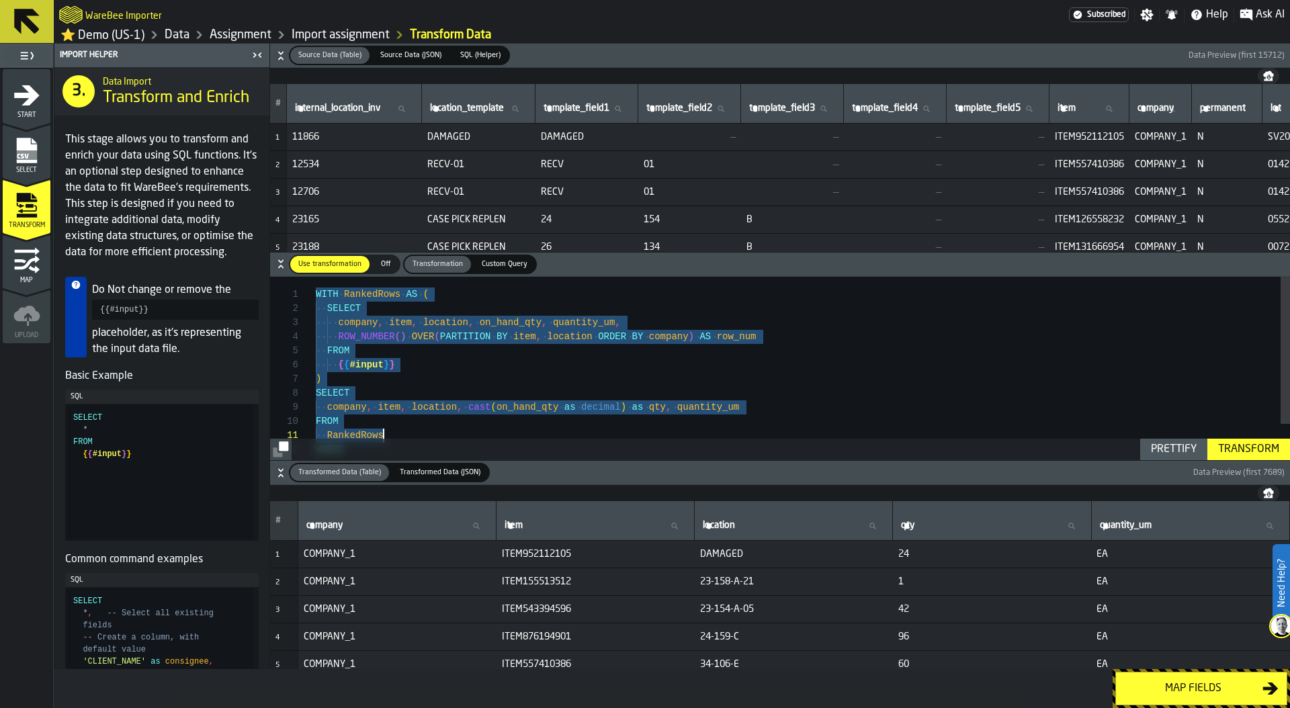
drag, startPoint x: 316, startPoint y: 294, endPoint x: 430, endPoint y: 457, distance: 198.8
click at [430, 459] on div "**********" at bounding box center [780, 369] width 1020 height 184
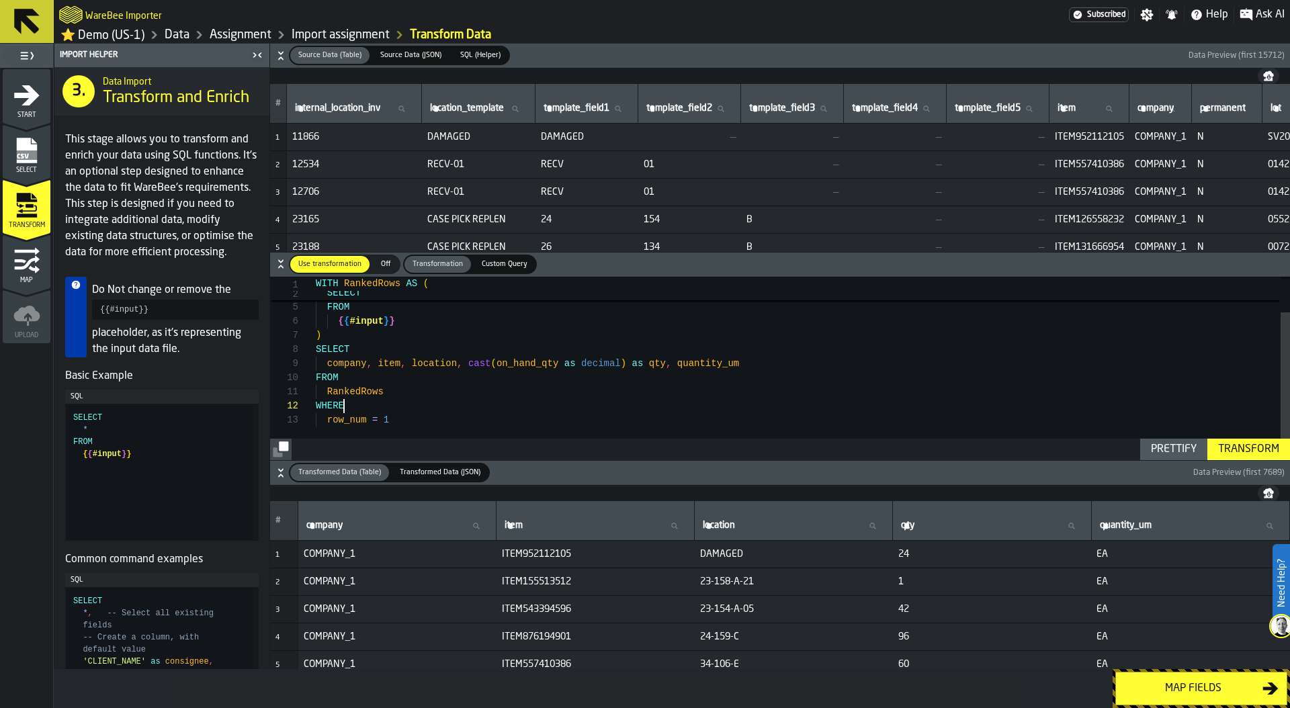
click at [437, 410] on div "company , item , location , on_hand_qty , quantity_um , ROW_NUMBER ( ) OVER ( P…" at bounding box center [803, 346] width 974 height 226
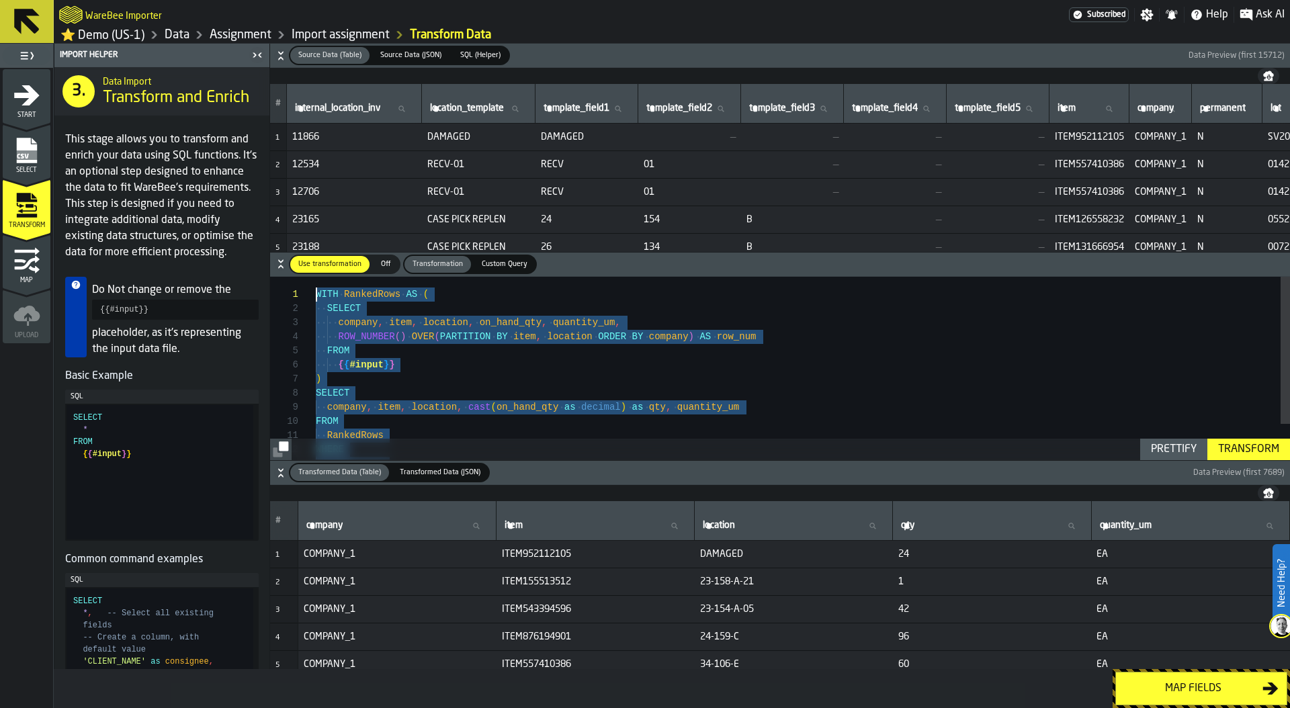
drag, startPoint x: 412, startPoint y: 424, endPoint x: 294, endPoint y: 256, distance: 205.5
click at [316, 277] on div "company , item , location , on_hand_qty , quantity_um , ROW_NUMBER ( ) OVER ( P…" at bounding box center [803, 390] width 974 height 226
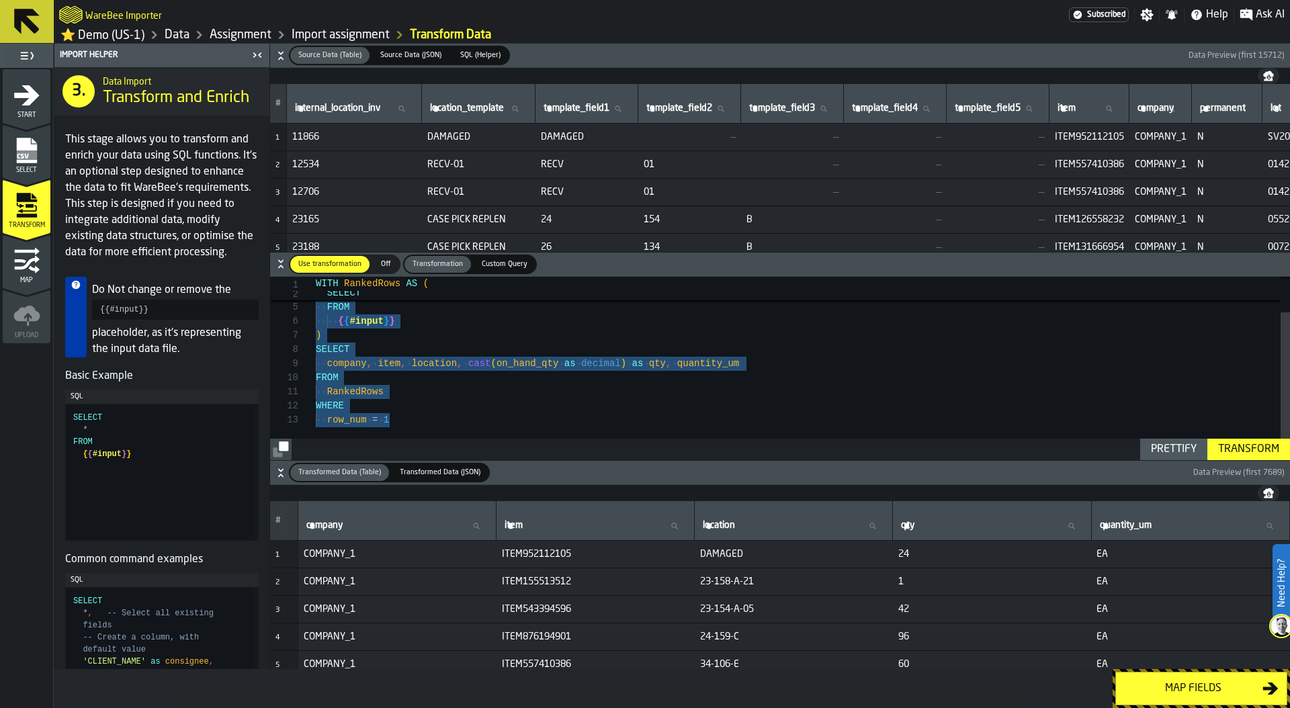
type textarea "**********"
click at [535, 400] on div "company , item , location , on_hand_qty , quantity_um , ROW_NUMBER ( ) OVER ( P…" at bounding box center [803, 346] width 974 height 226
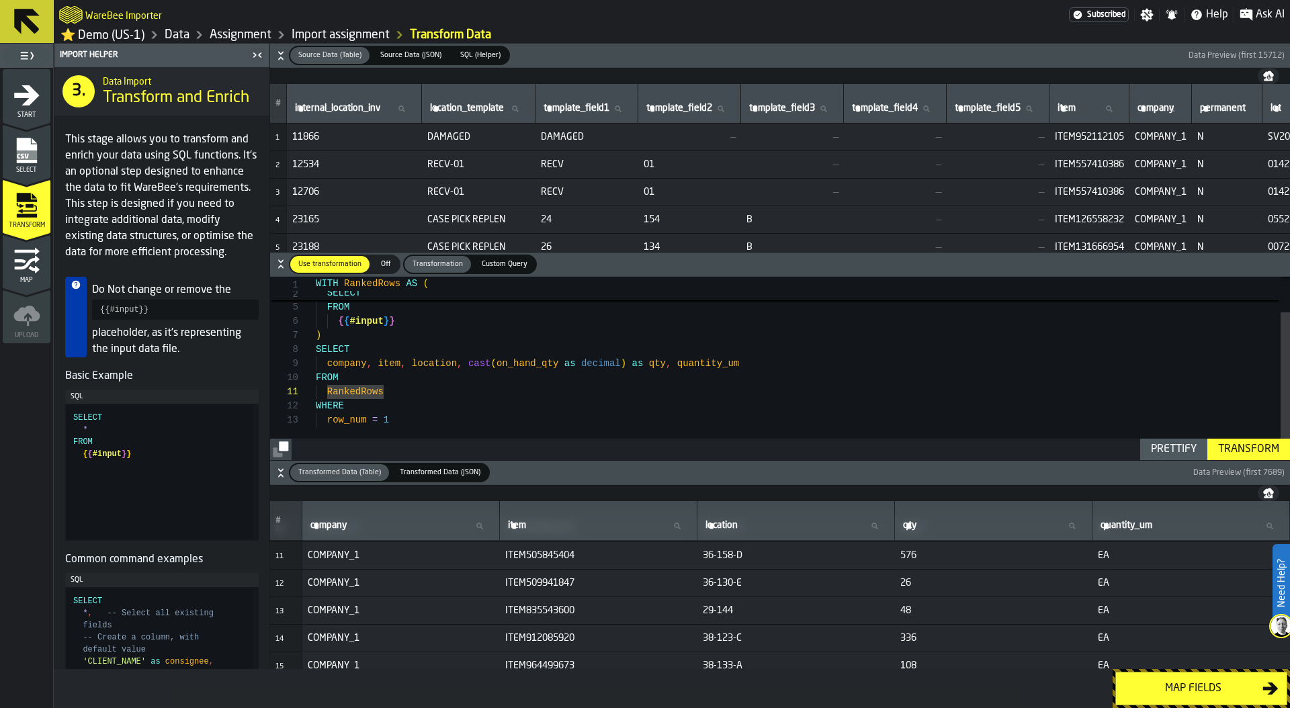
scroll to position [232, 0]
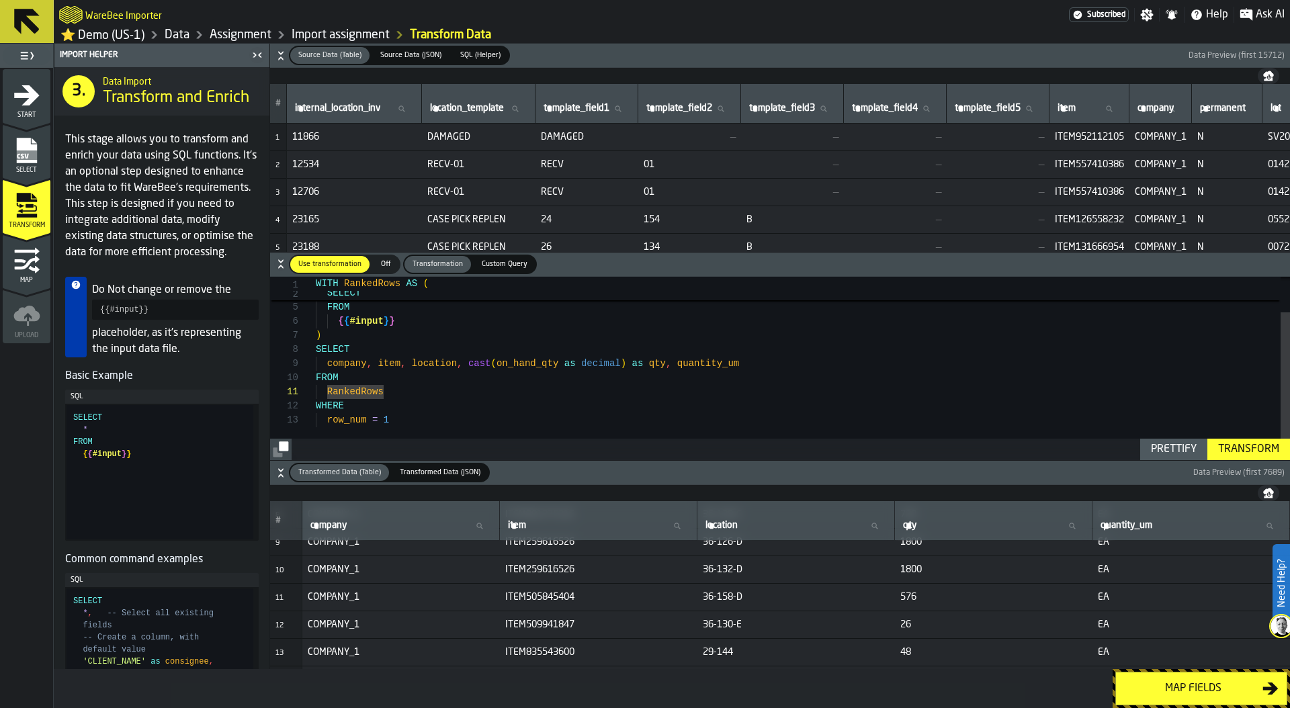
click at [1204, 692] on div "Map fields" at bounding box center [1193, 688] width 138 height 16
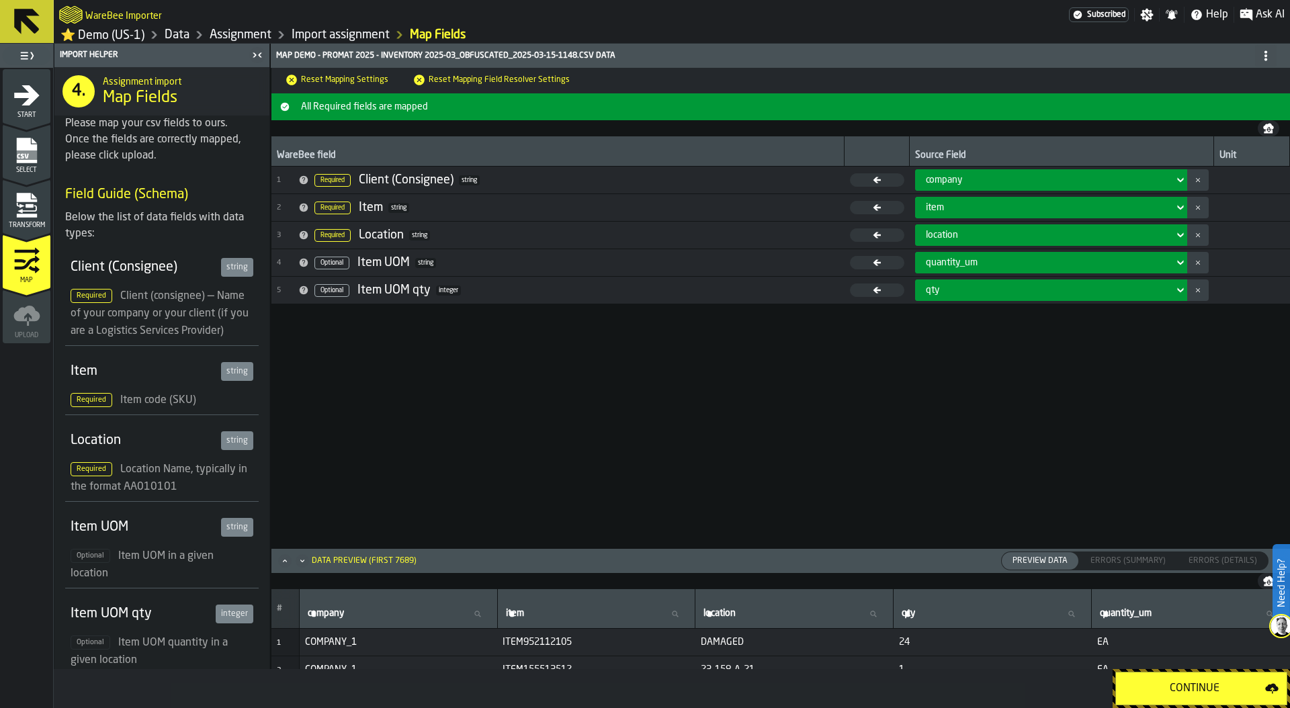
click at [181, 34] on link "Data" at bounding box center [177, 35] width 25 height 15
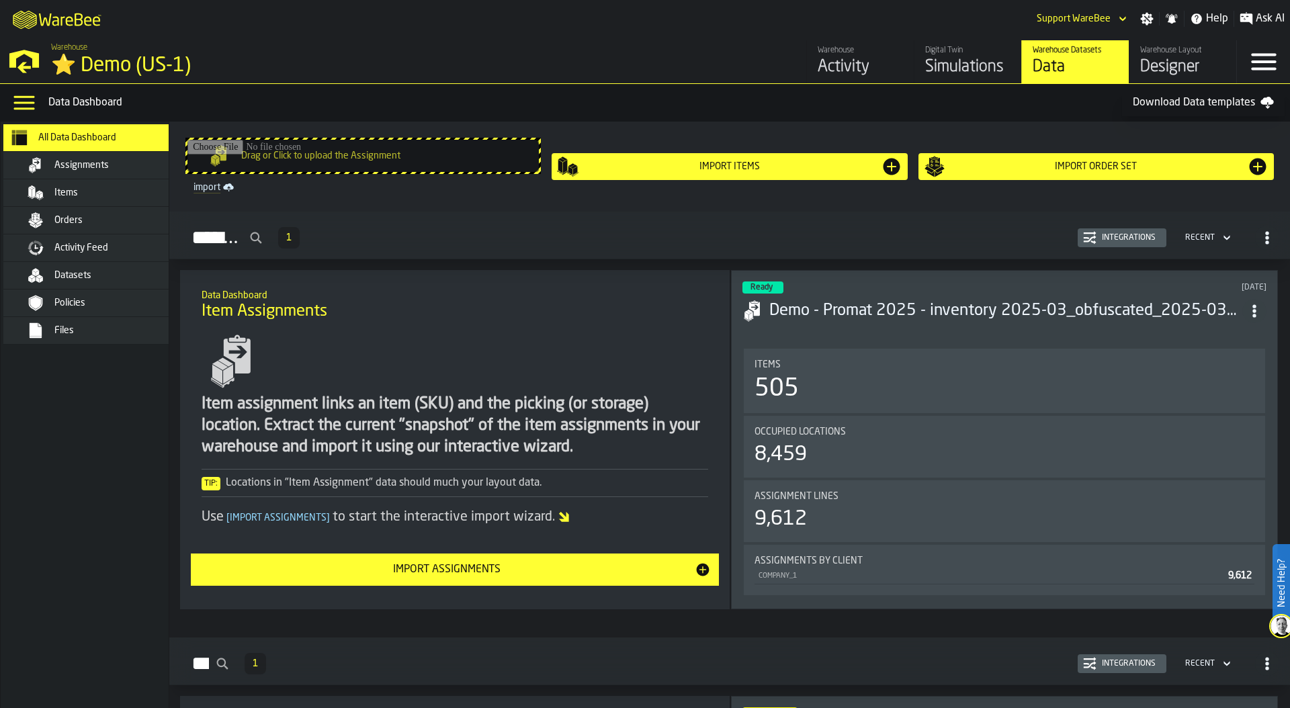
click at [1134, 238] on div "Integrations" at bounding box center [1128, 237] width 64 height 9
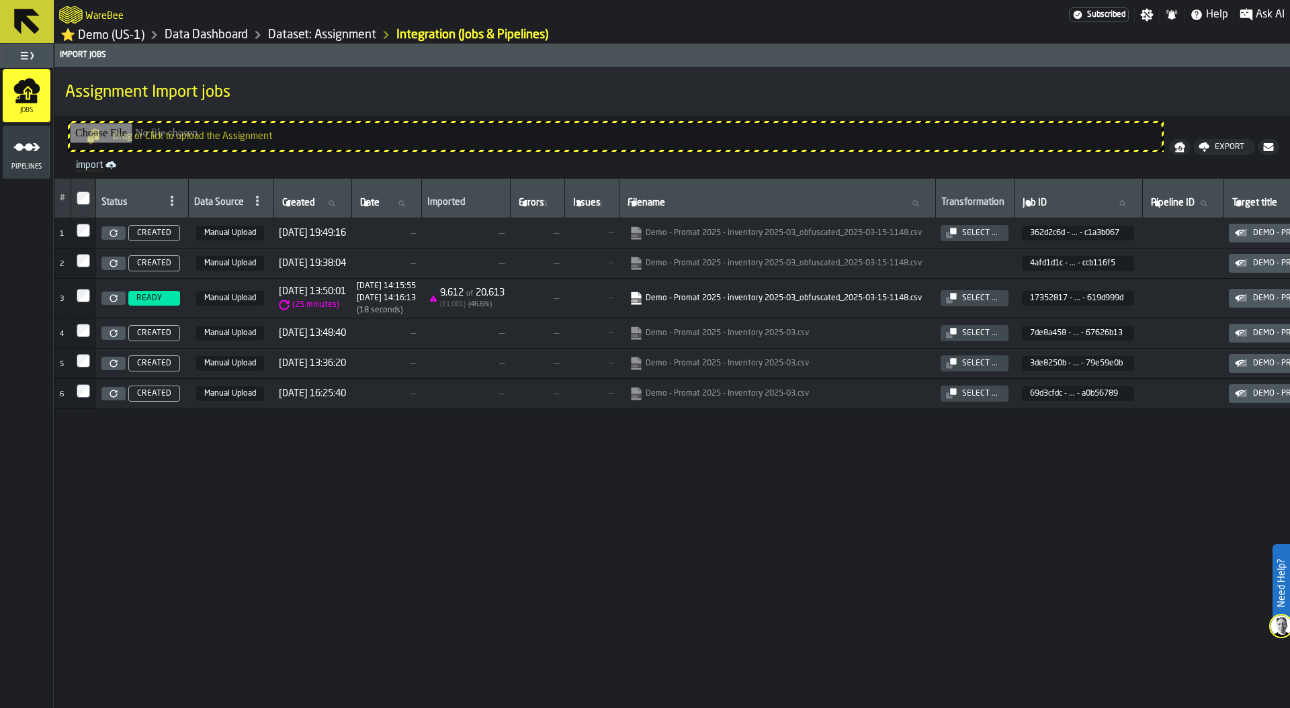
click at [37, 157] on icon "menu Pipelines" at bounding box center [26, 147] width 27 height 27
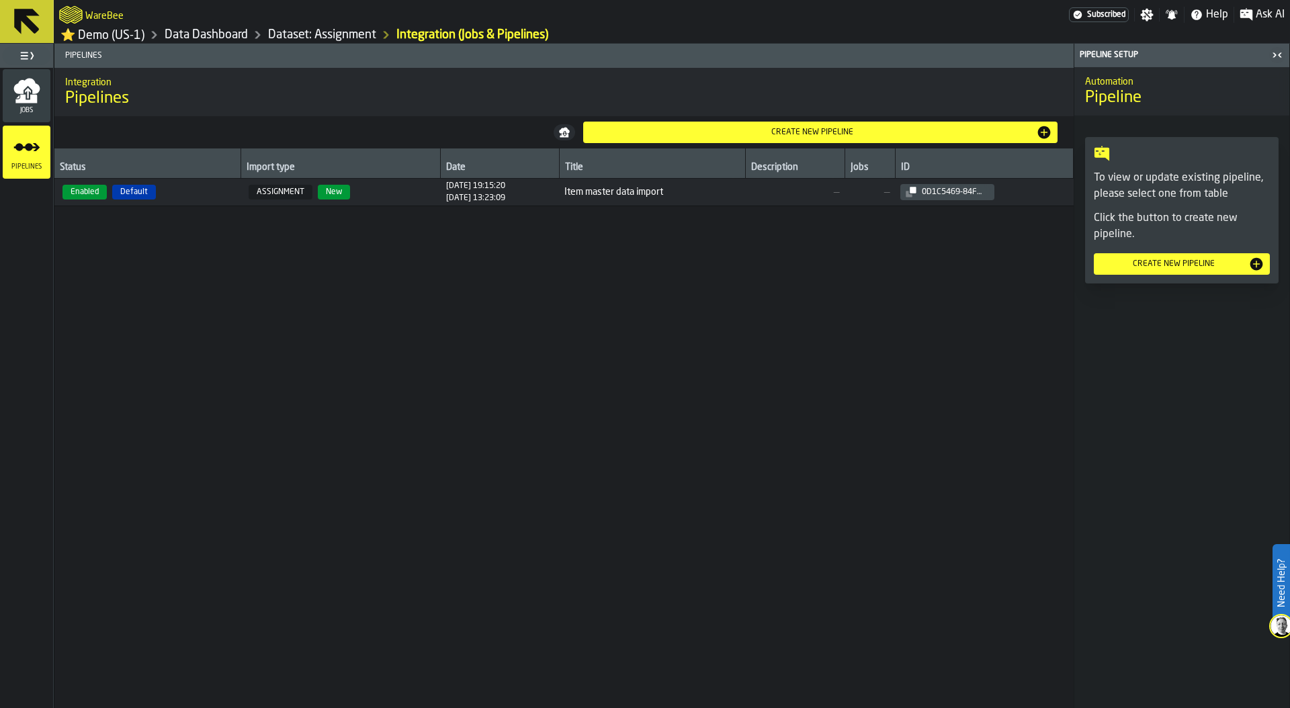
click at [203, 197] on span "Enabled Default" at bounding box center [147, 192] width 175 height 15
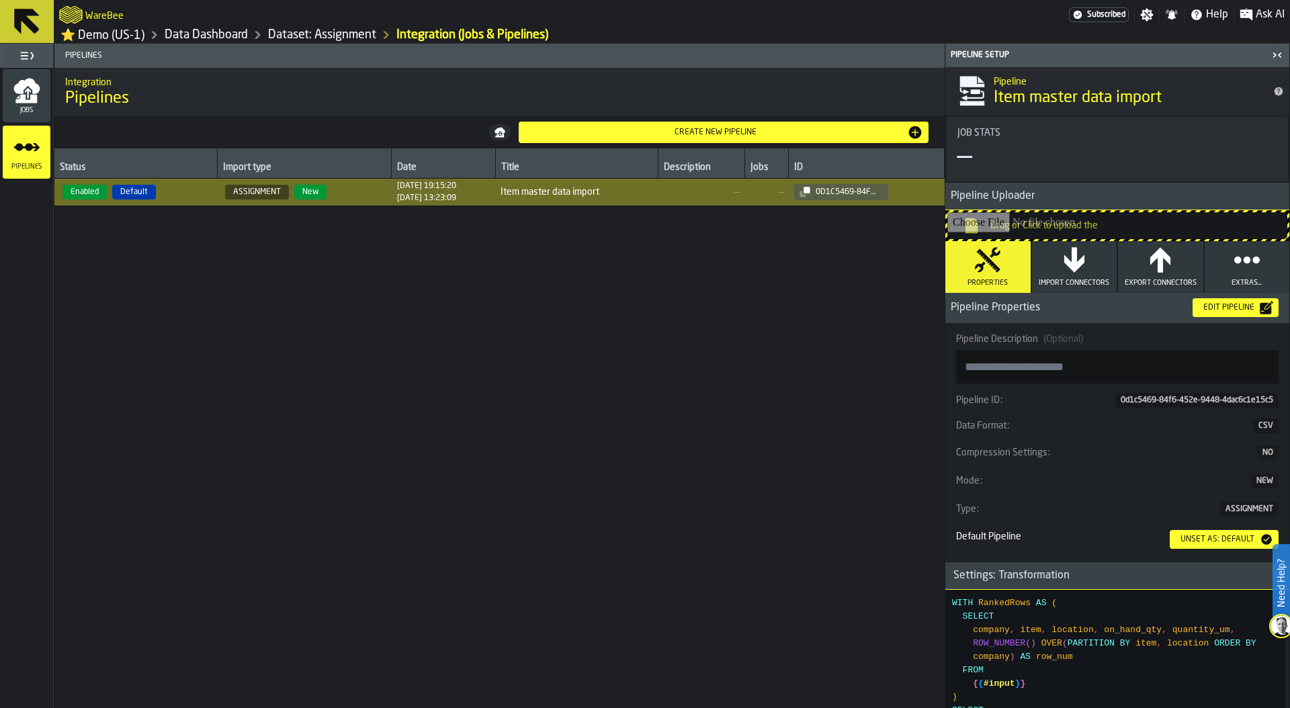
click at [1069, 269] on icon "button" at bounding box center [1074, 259] width 20 height 25
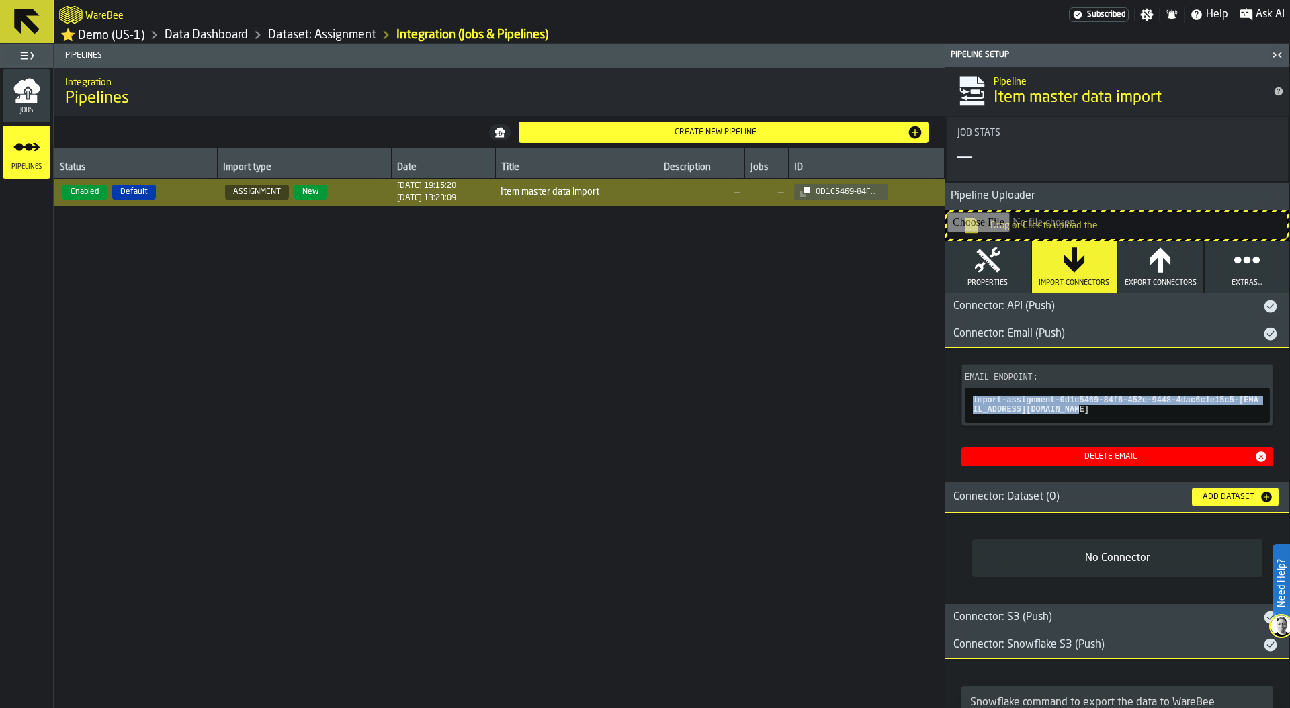
click at [1150, 339] on div "Connector: Email (Push)" at bounding box center [1103, 334] width 317 height 16
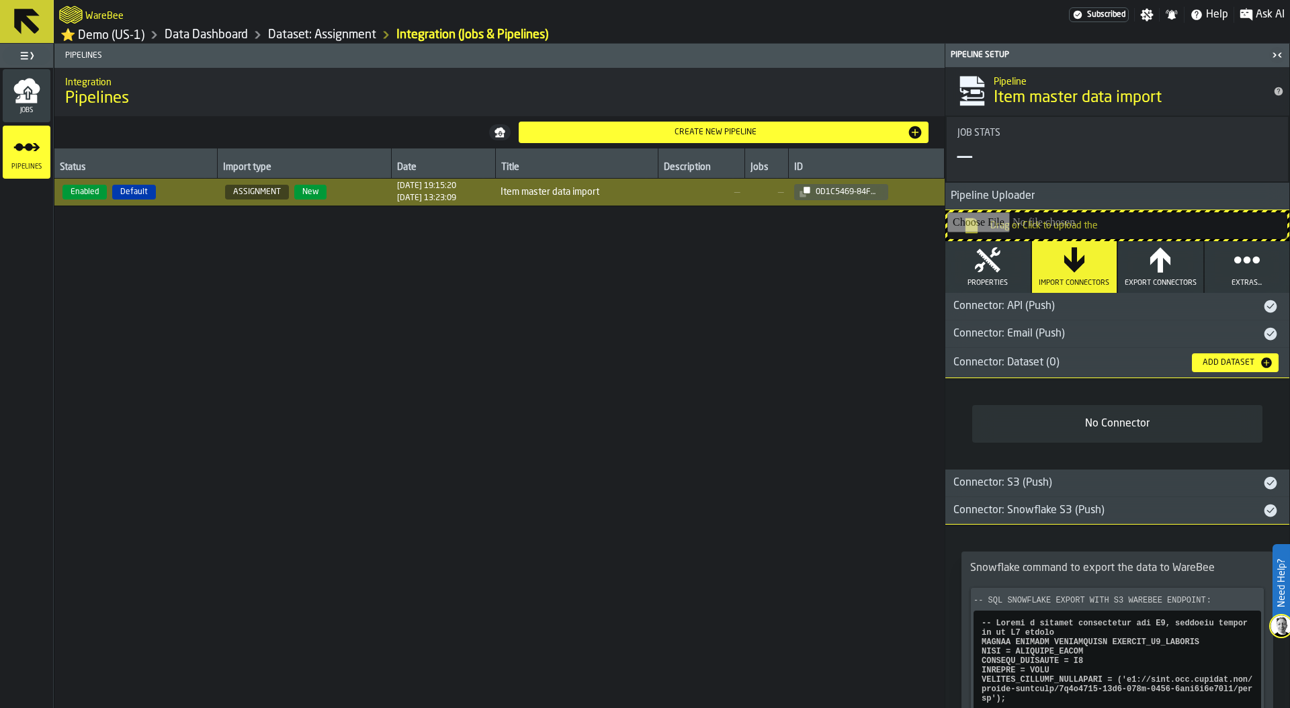
click at [1101, 363] on div "Connector: Dataset (0)" at bounding box center [1063, 363] width 236 height 16
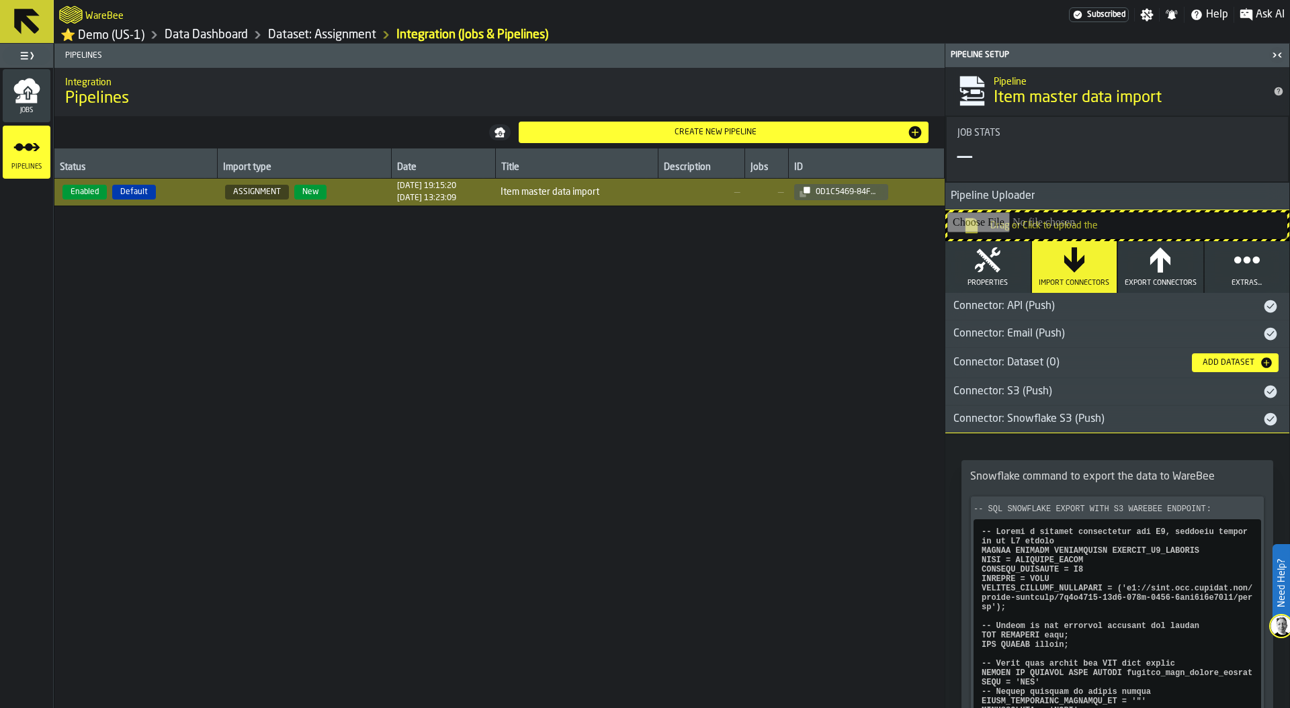
click at [1127, 420] on div "Connector: Snowflake S3 (Push)" at bounding box center [1103, 419] width 317 height 16
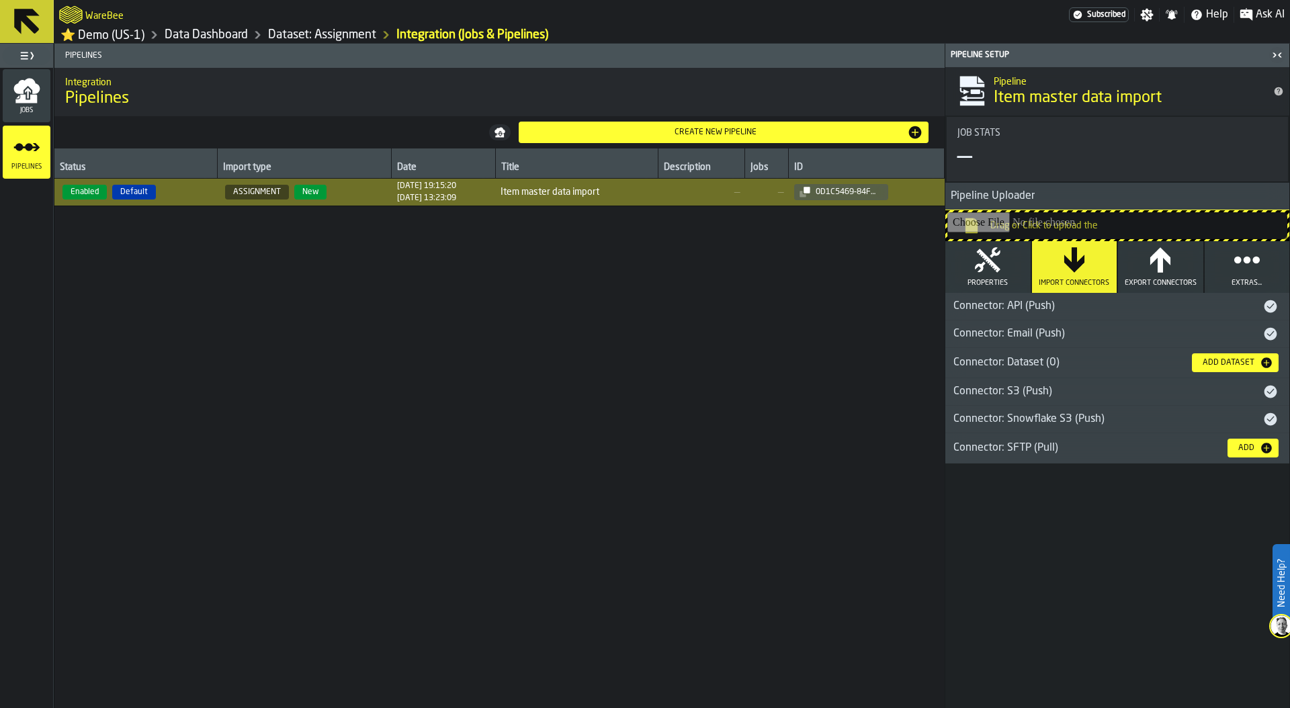
click at [1121, 452] on div "Connector: SFTP (Pull)" at bounding box center [1080, 448] width 271 height 16
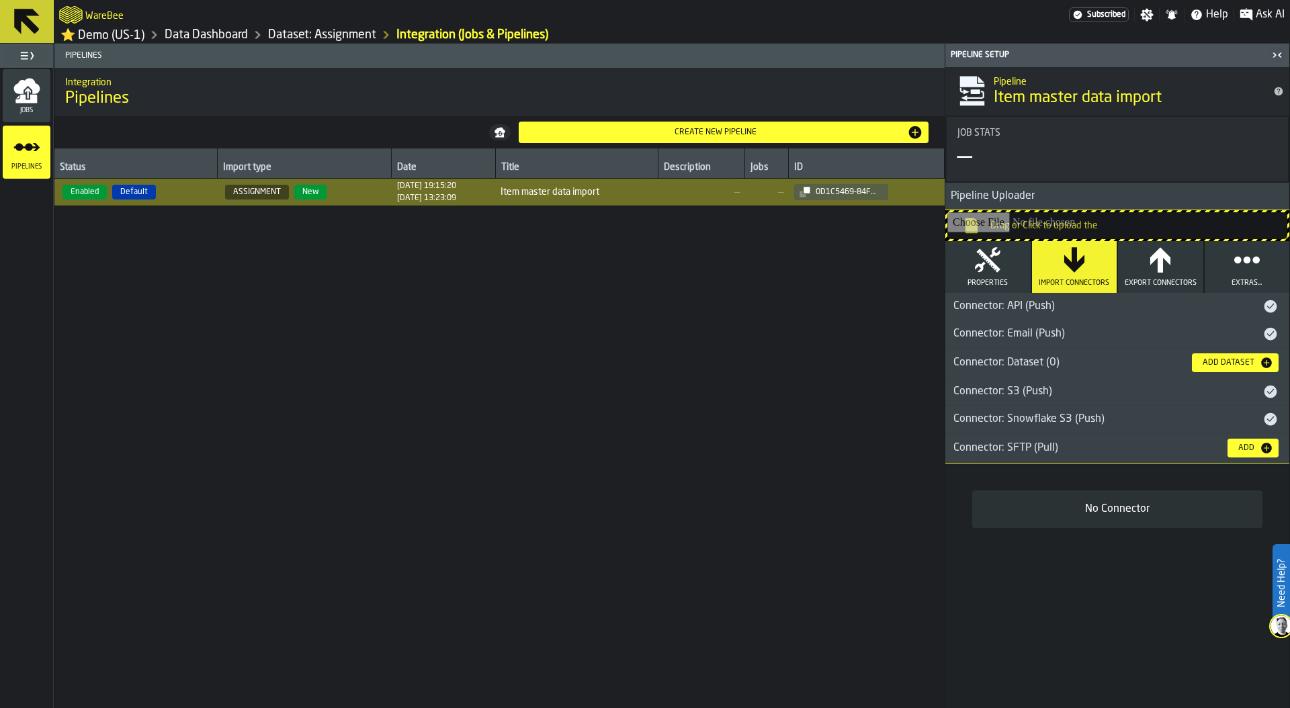
click at [195, 36] on link "Data Dashboard" at bounding box center [206, 35] width 83 height 15
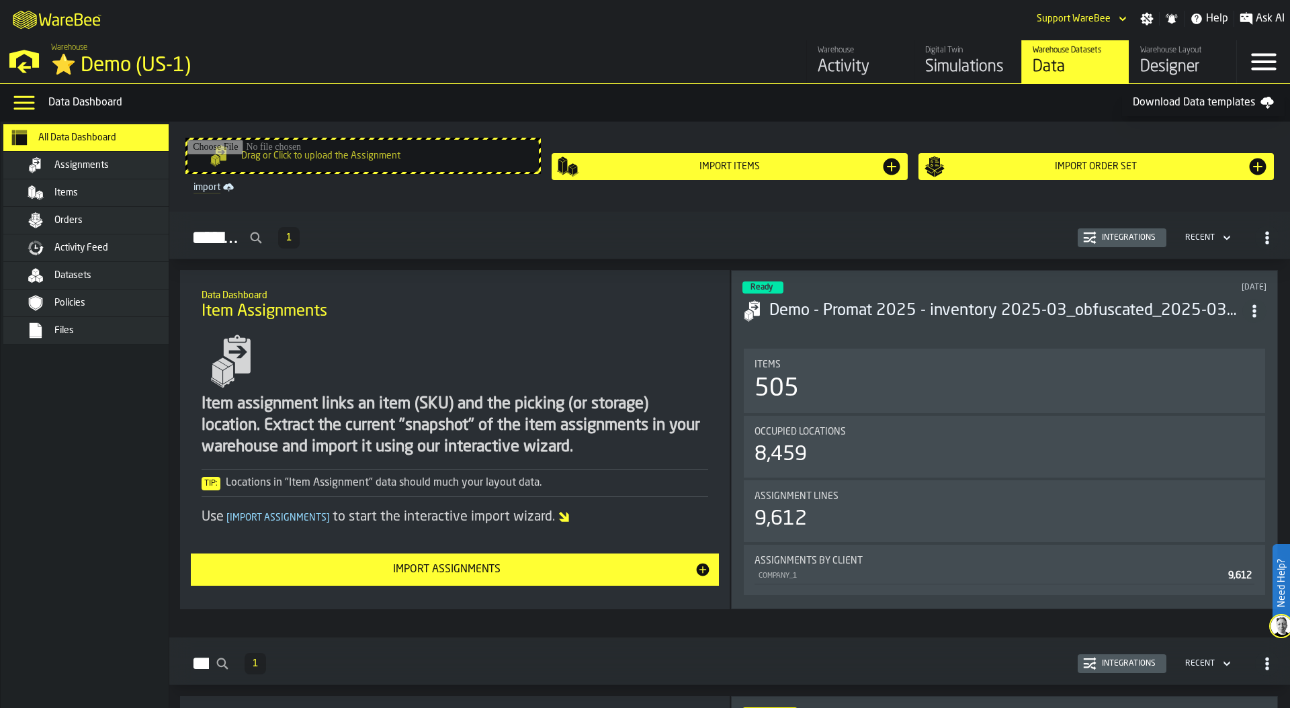
click at [97, 246] on span "Activity Feed" at bounding box center [81, 247] width 54 height 11
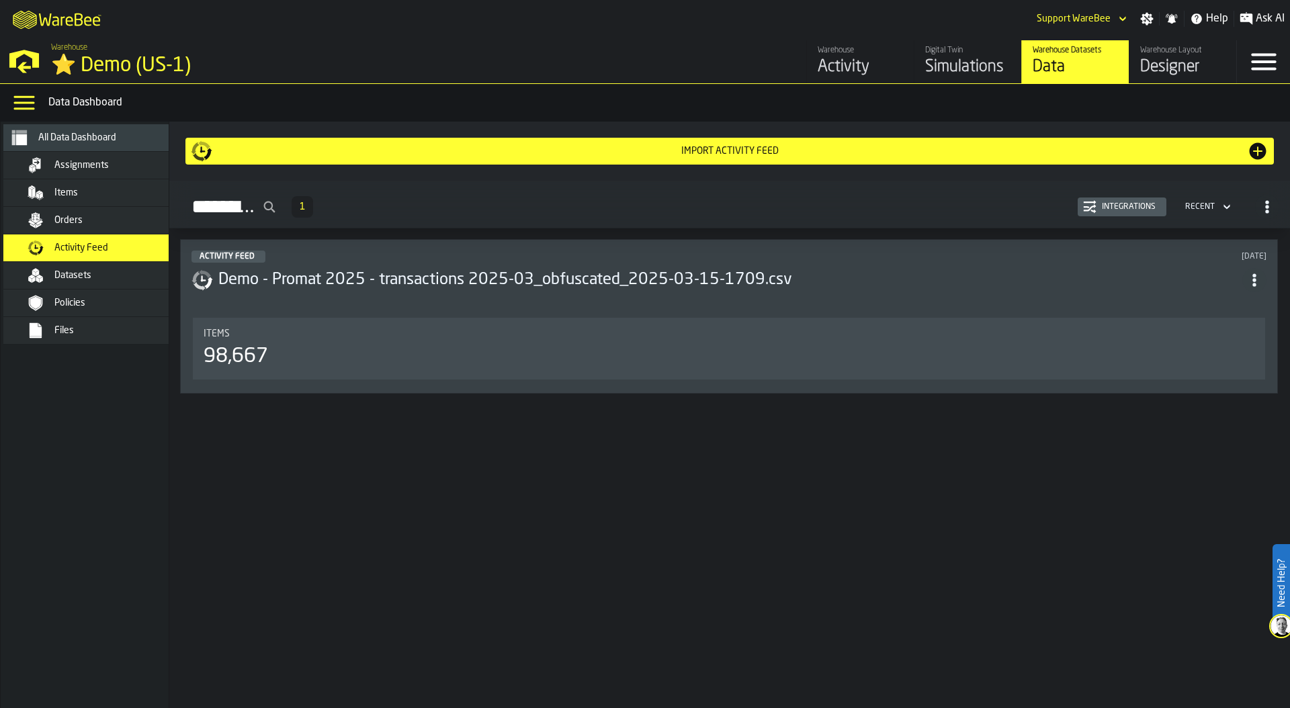
click at [545, 343] on div "Items 98,667" at bounding box center [729, 348] width 1050 height 40
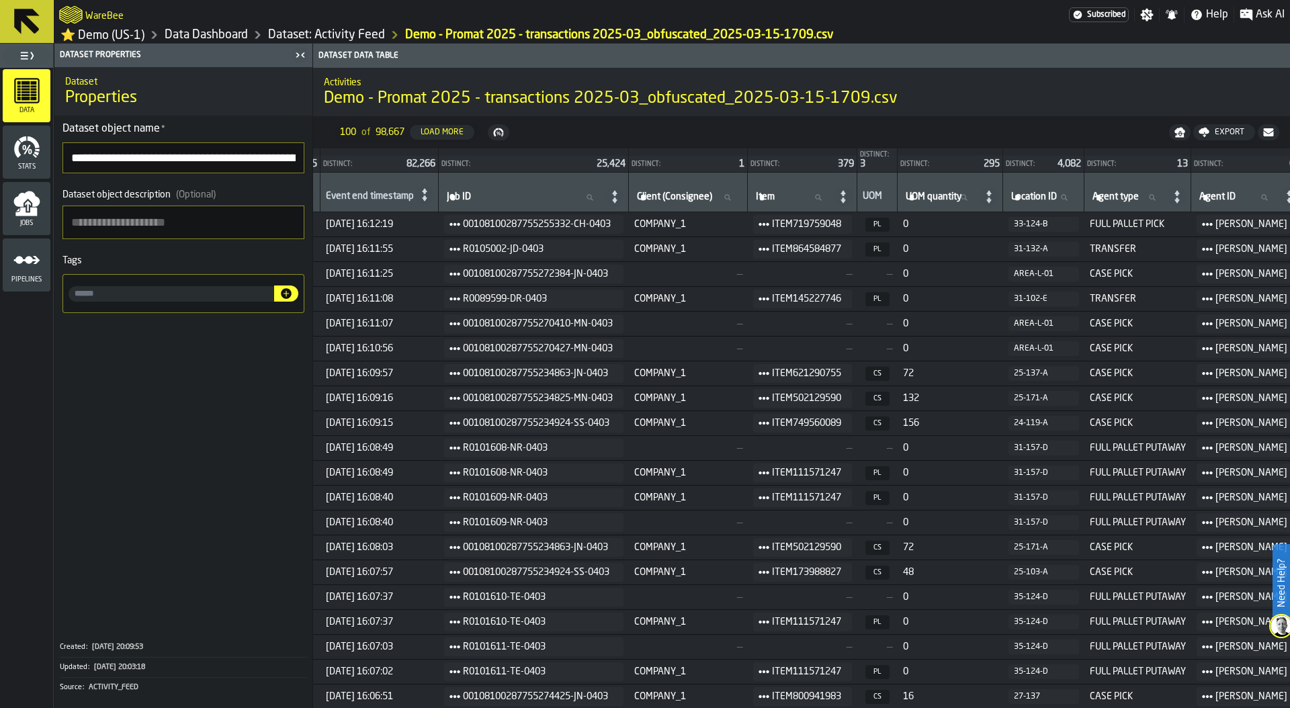
scroll to position [0, 280]
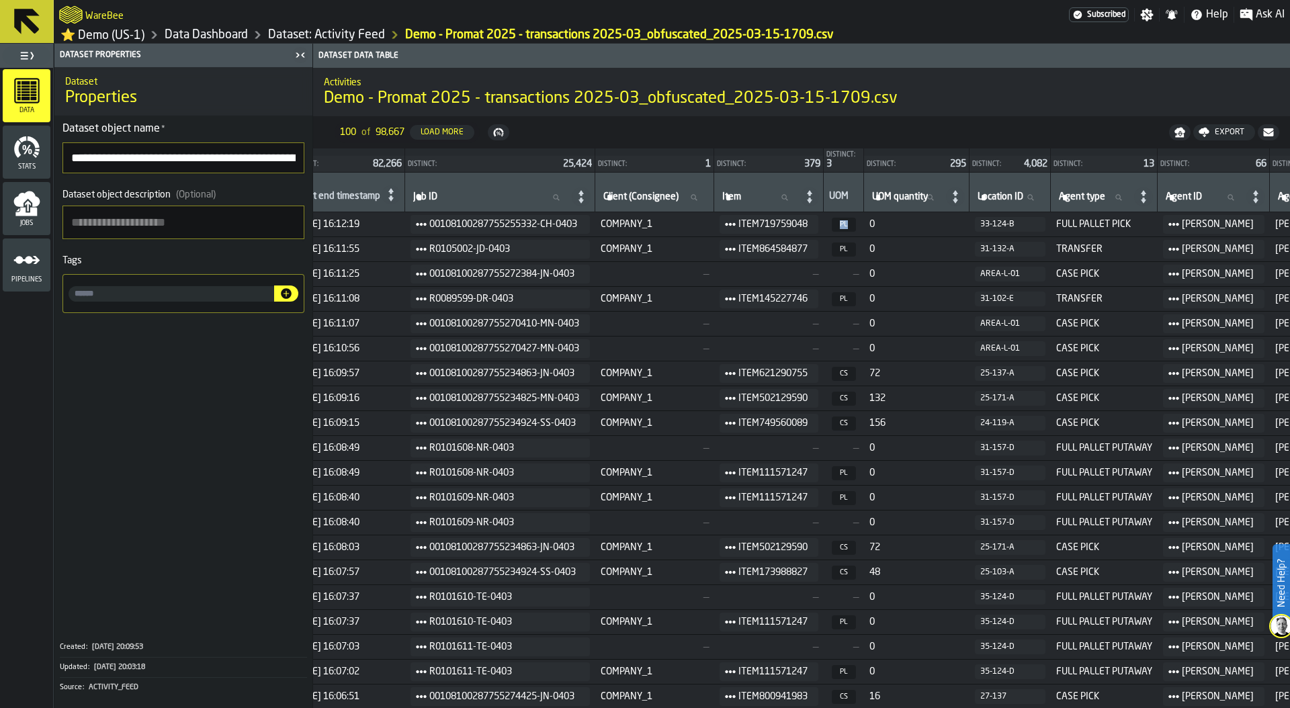
drag, startPoint x: 853, startPoint y: 226, endPoint x: 872, endPoint y: 228, distance: 18.9
click at [856, 228] on span "PL" at bounding box center [843, 225] width 24 height 14
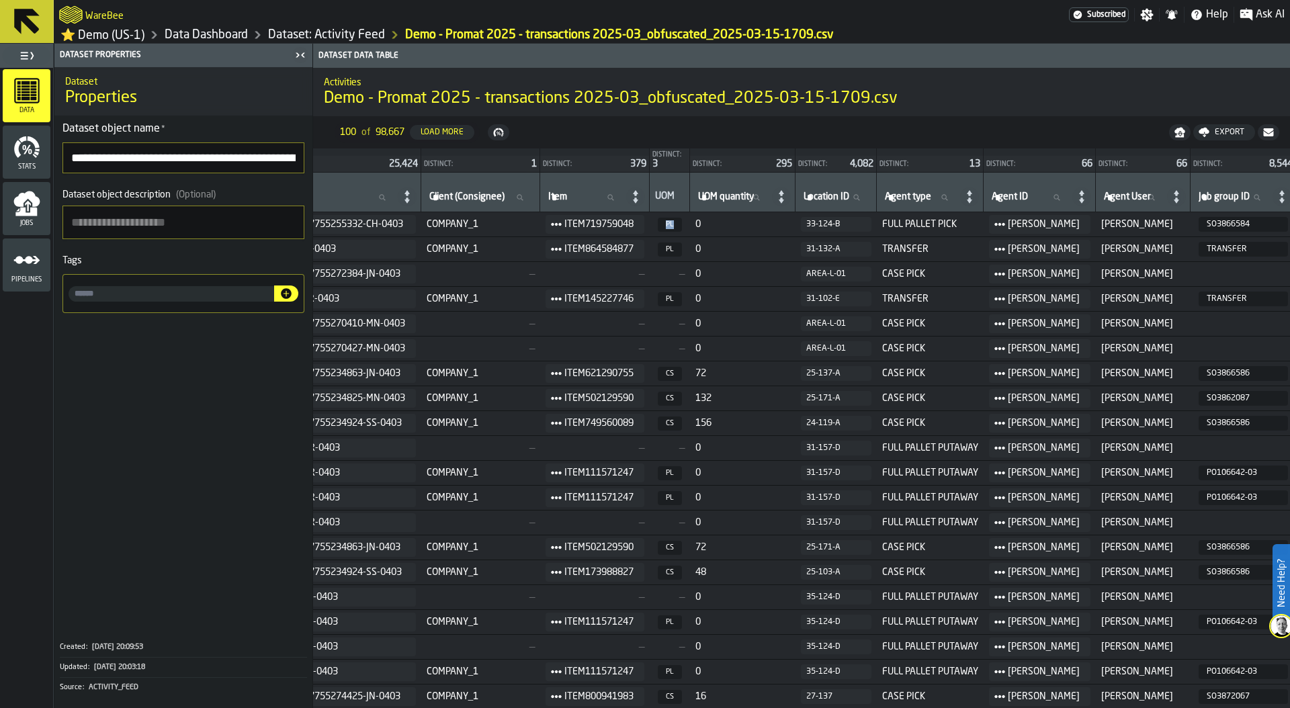
scroll to position [0, 463]
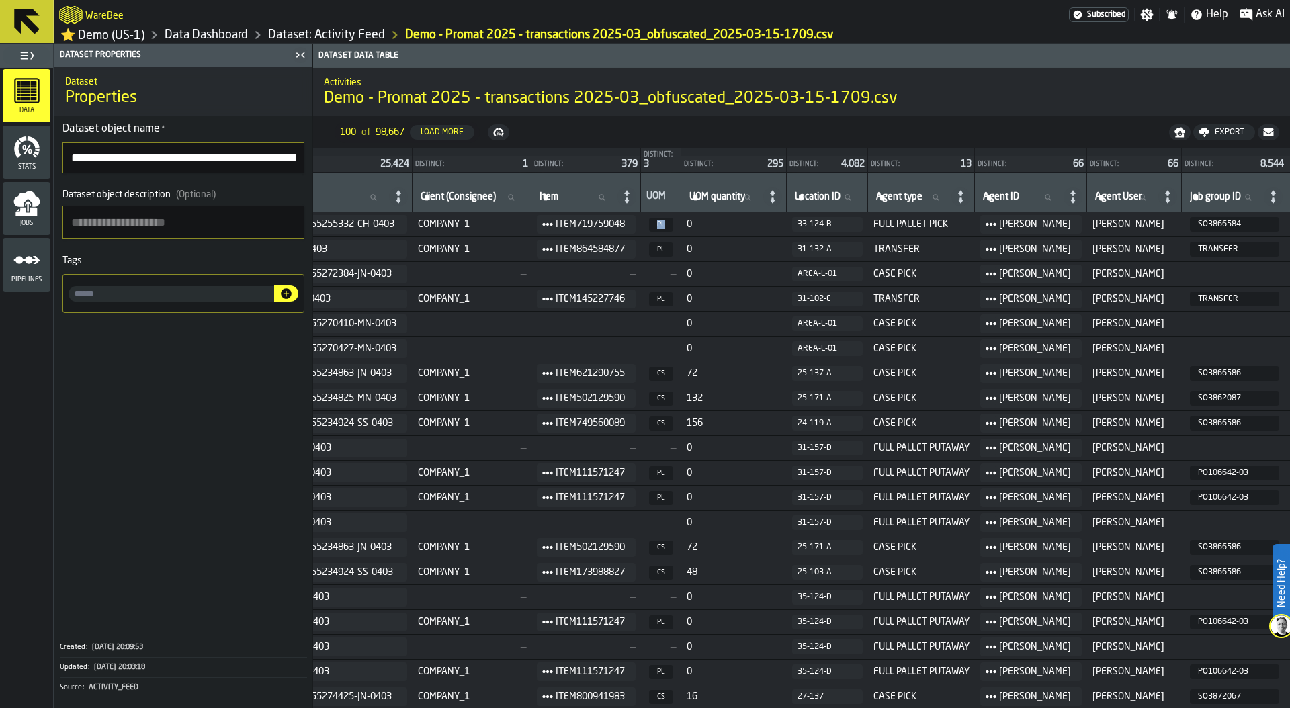
drag, startPoint x: 819, startPoint y: 225, endPoint x: 879, endPoint y: 225, distance: 60.4
click at [857, 225] on div "33-124-B" at bounding box center [827, 224] width 60 height 9
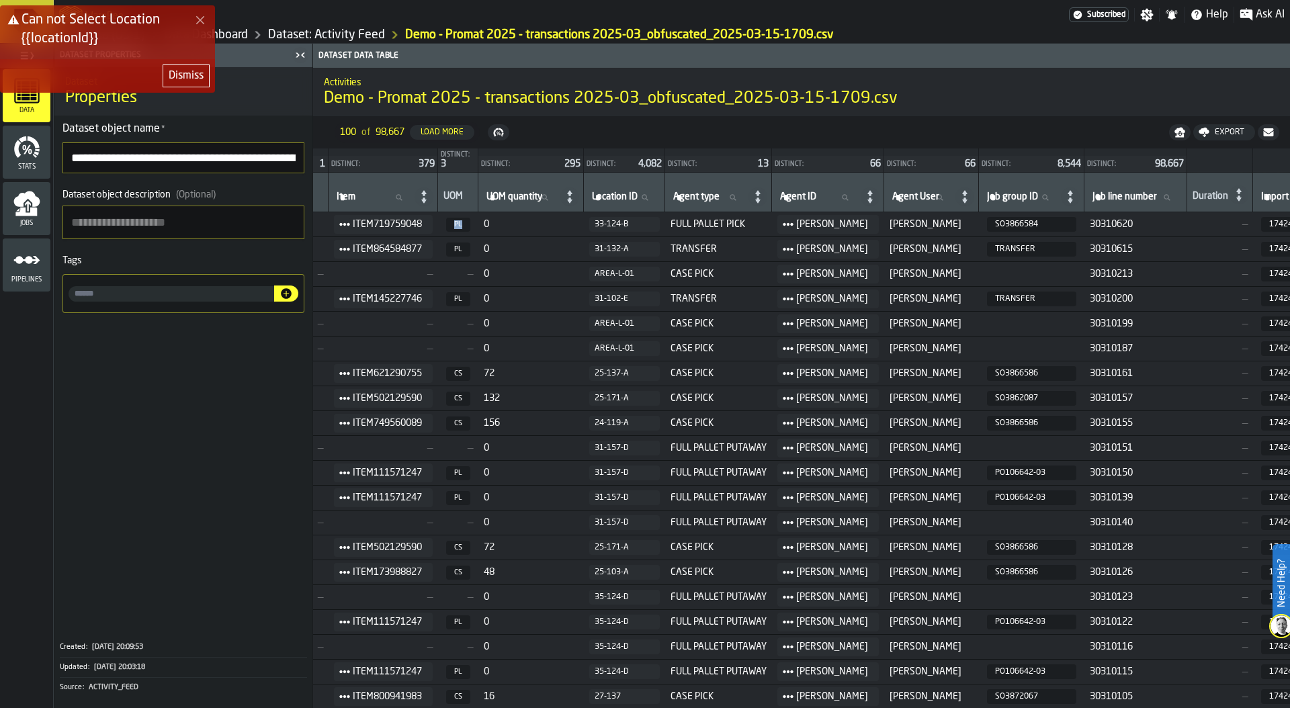
scroll to position [0, 674]
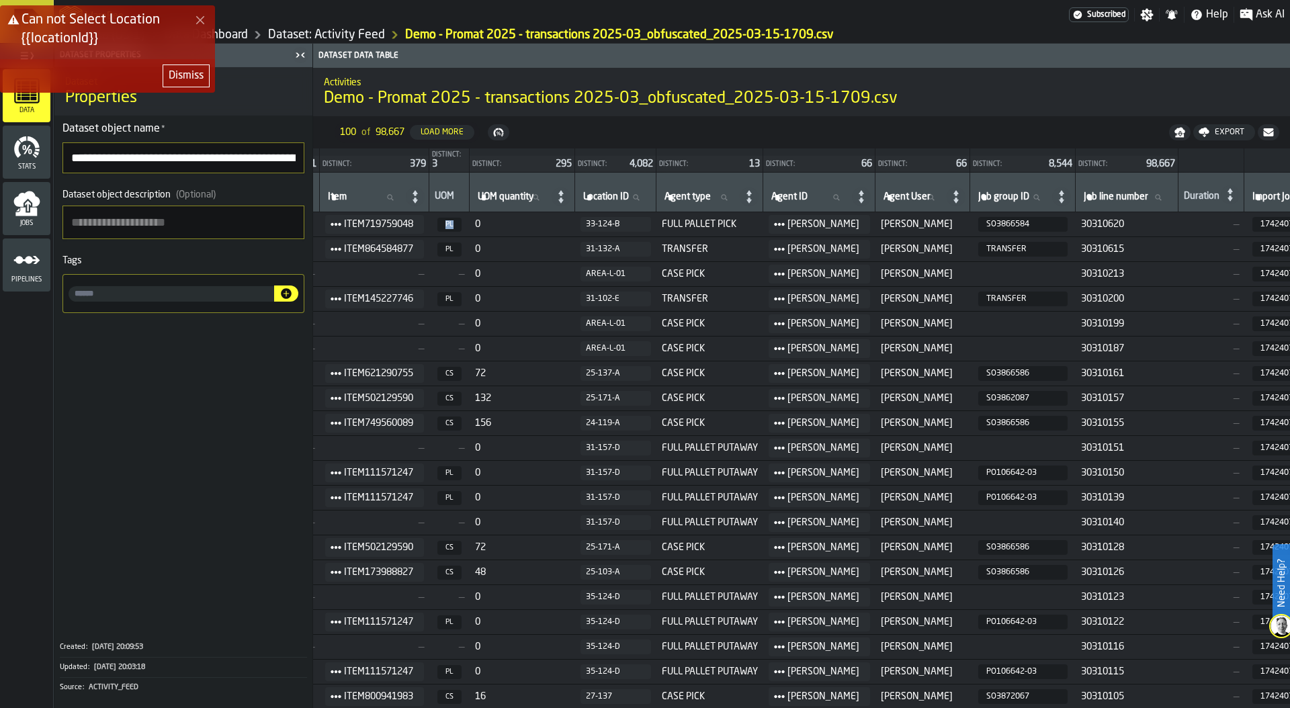
click at [180, 74] on div "Dismiss" at bounding box center [186, 76] width 35 height 16
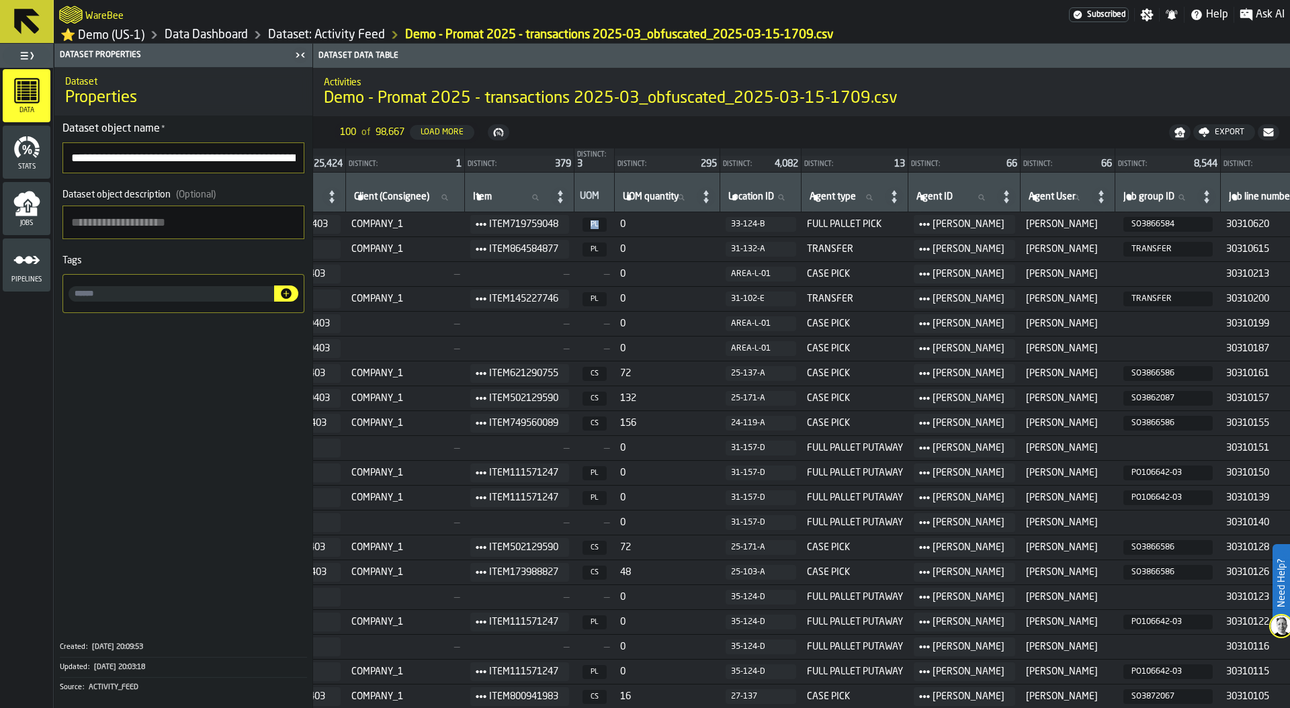
scroll to position [0, 348]
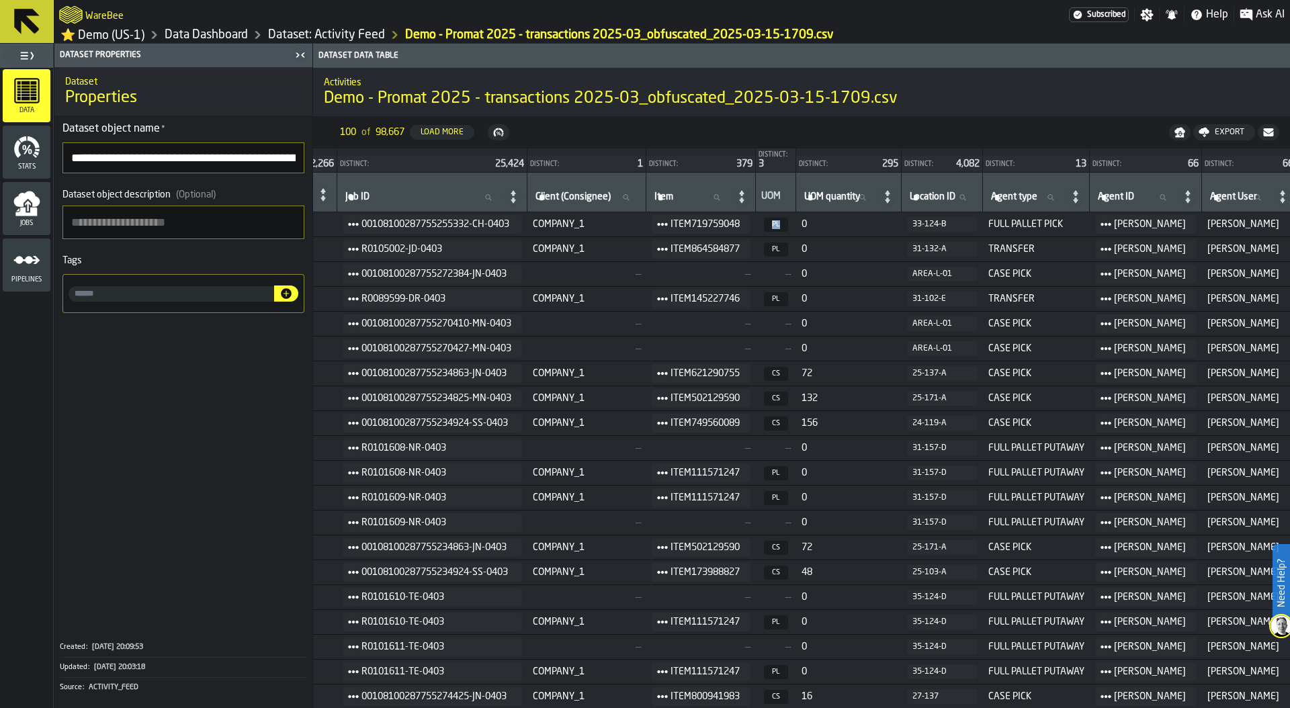
click at [196, 38] on link "Data Dashboard" at bounding box center [206, 35] width 83 height 15
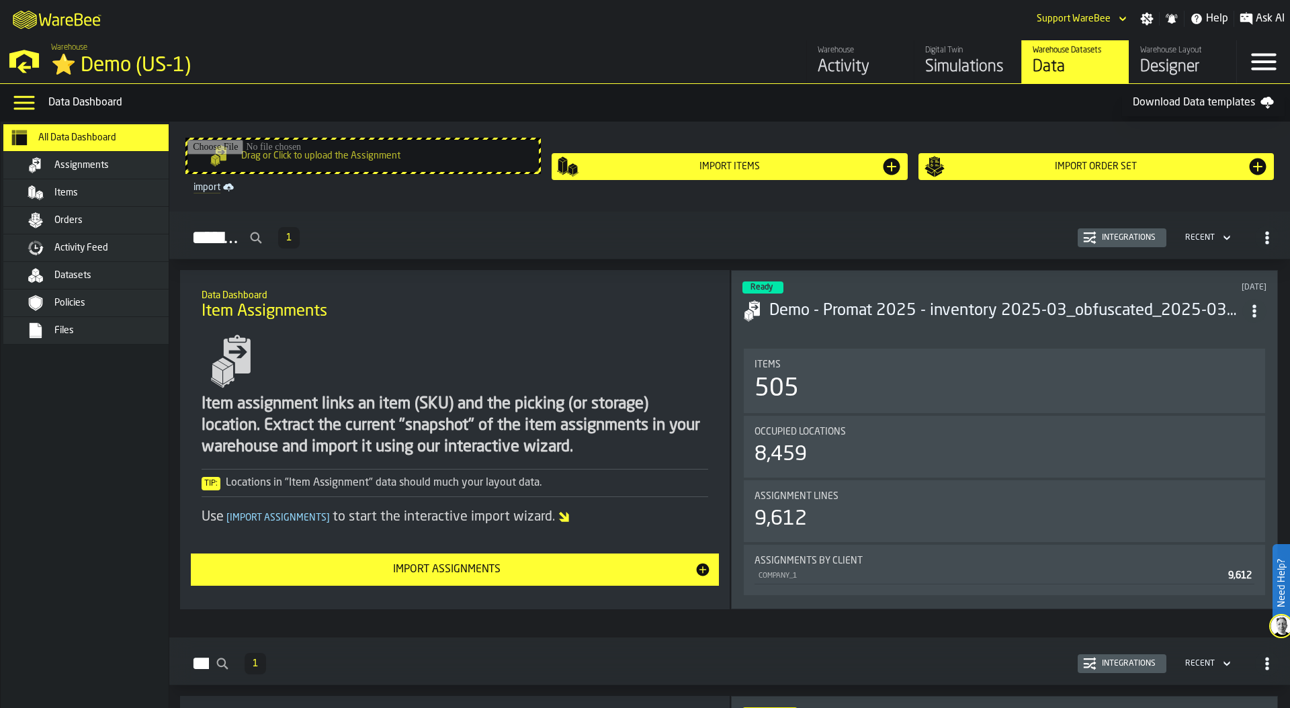
click at [854, 58] on div "Activity" at bounding box center [859, 66] width 85 height 21
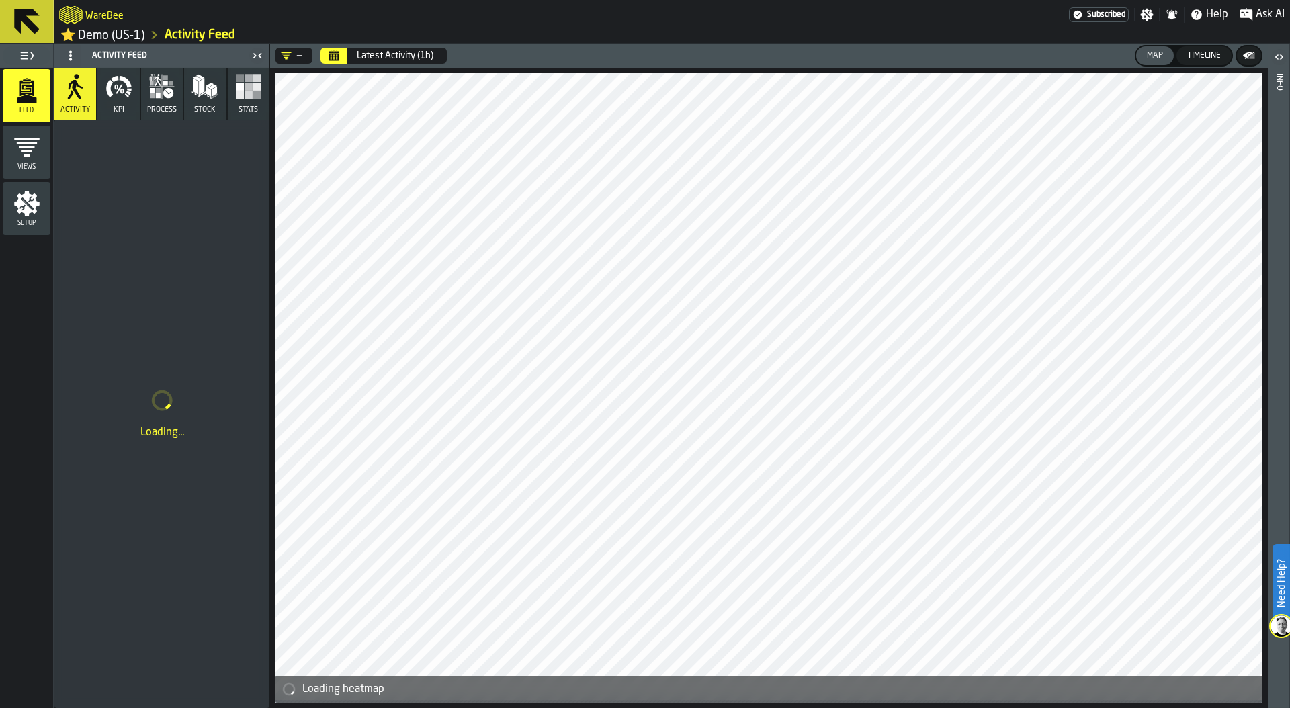
click at [338, 58] on icon "Calendar" at bounding box center [334, 57] width 10 height 7
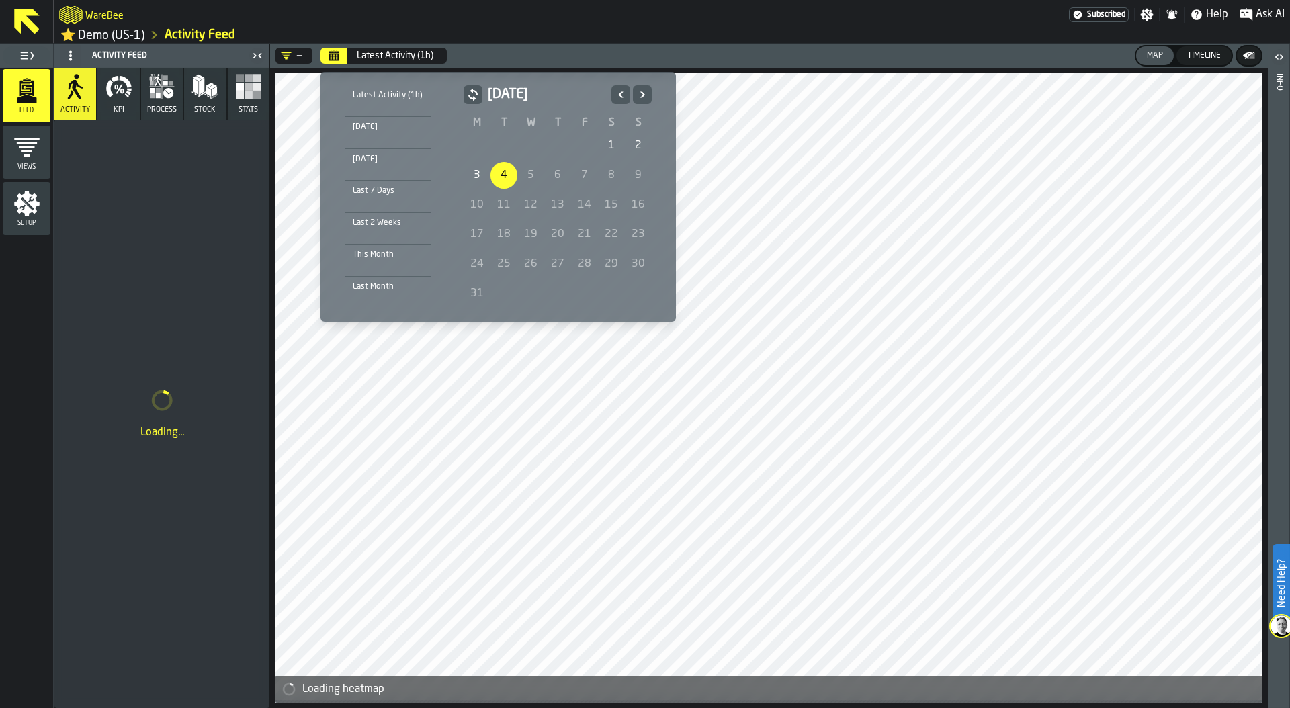
click at [616, 143] on div "1" at bounding box center [611, 145] width 27 height 27
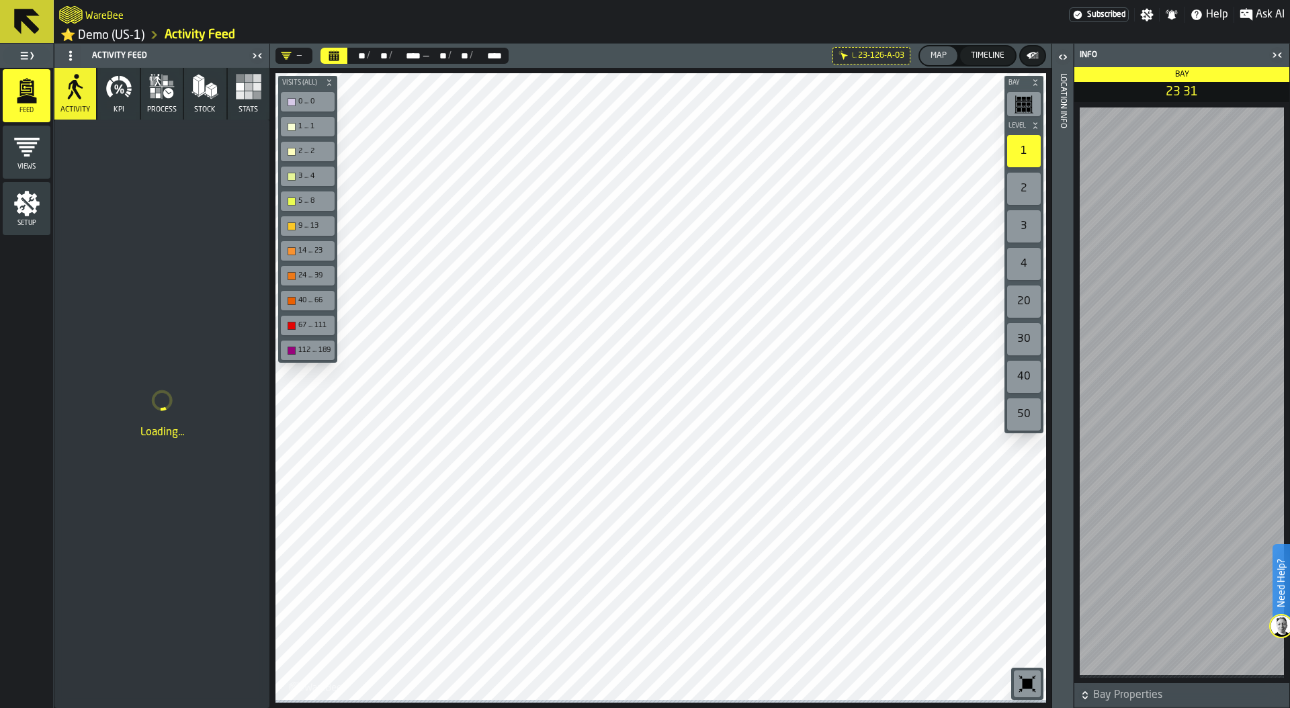
click at [1279, 57] on icon "button-toggle-Close me" at bounding box center [1278, 54] width 3 height 5
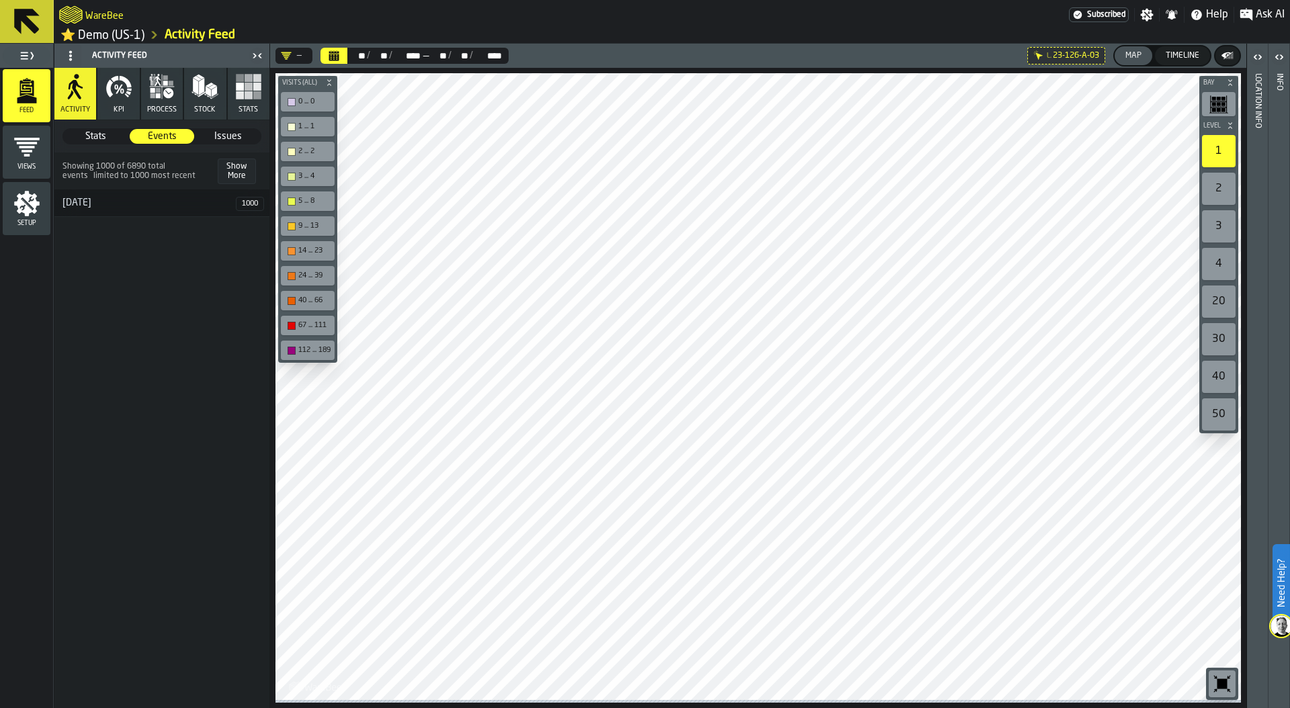
click at [113, 168] on span "Showing 1000 of 6890 total events limited to 1000 most recent" at bounding box center [139, 171] width 155 height 19
click at [253, 86] on rect "button" at bounding box center [257, 87] width 8 height 8
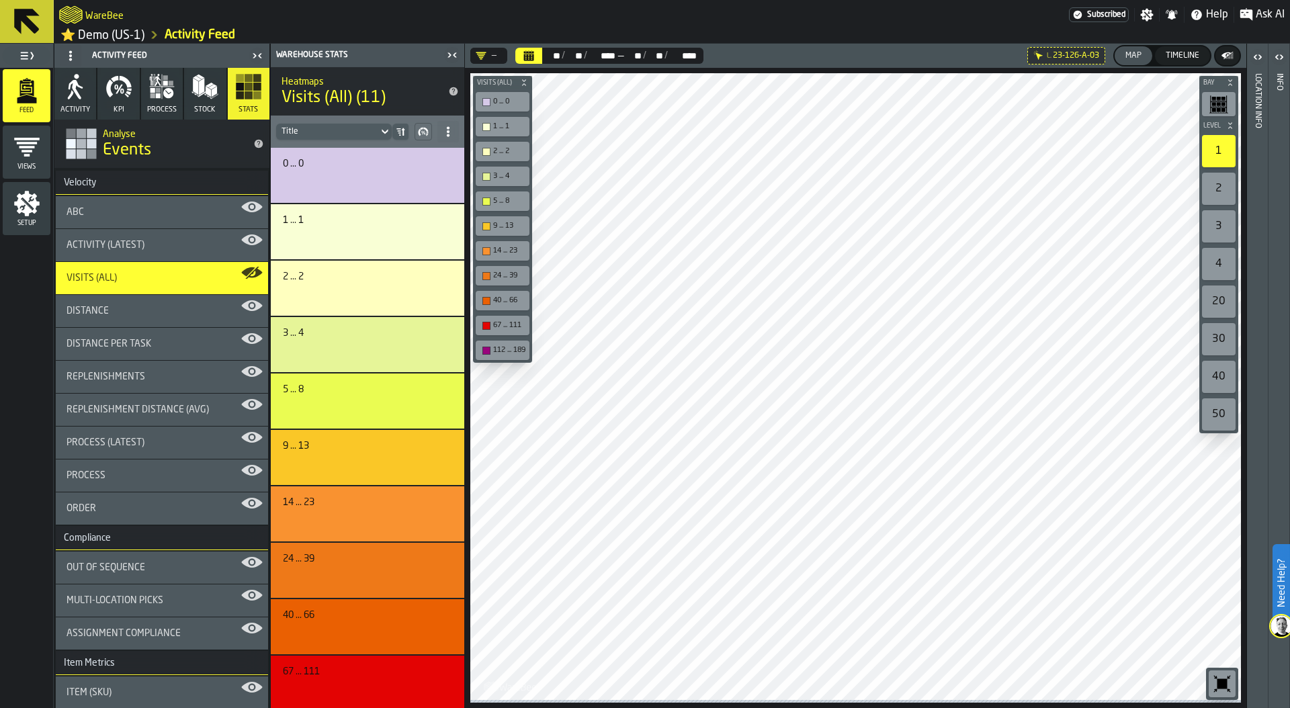
click at [529, 56] on icon "Calendar" at bounding box center [529, 57] width 10 height 7
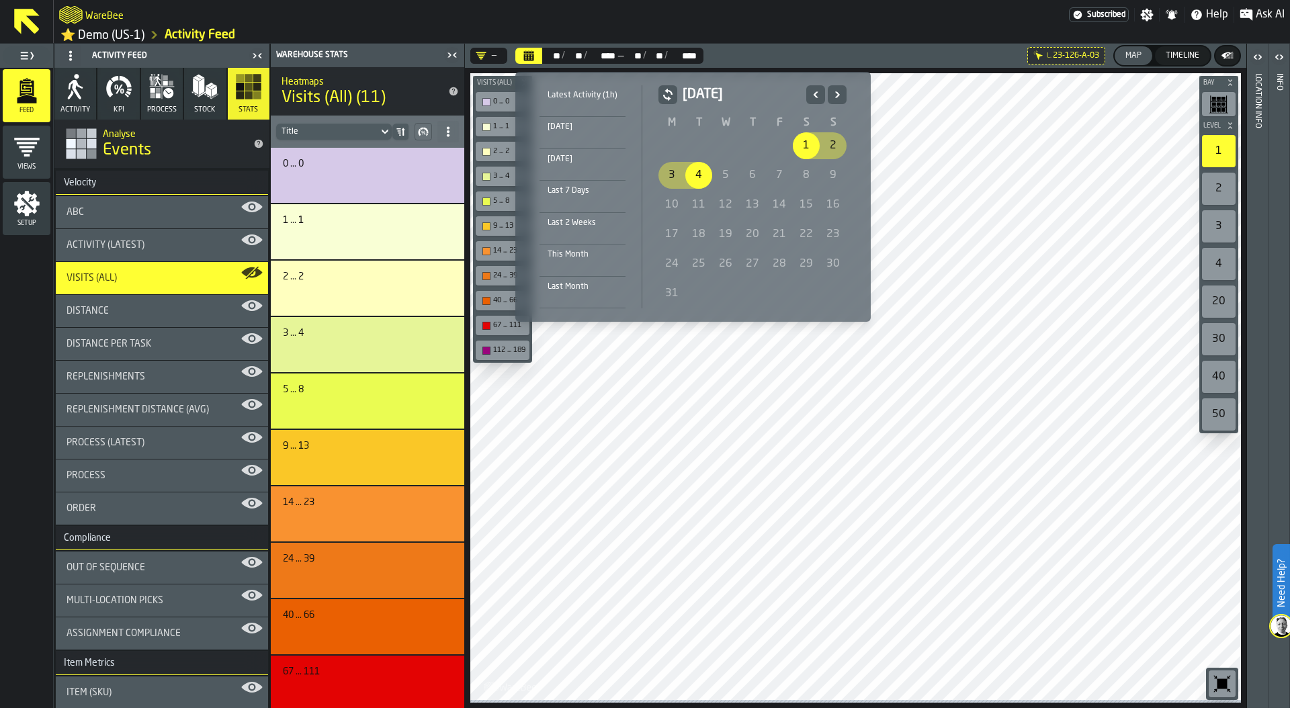
click at [815, 95] on icon "Previous" at bounding box center [815, 95] width 13 height 16
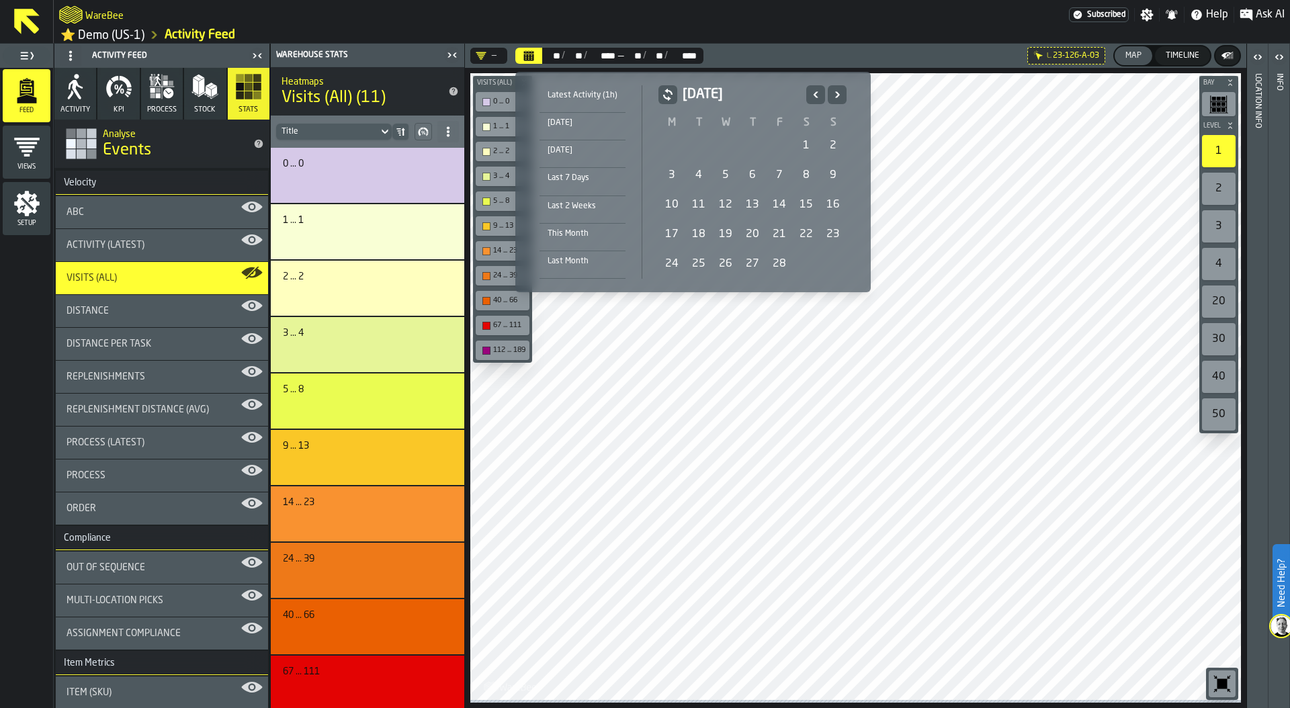
click at [804, 142] on div "1" at bounding box center [806, 145] width 27 height 27
click at [831, 94] on icon "Next" at bounding box center [836, 95] width 13 height 16
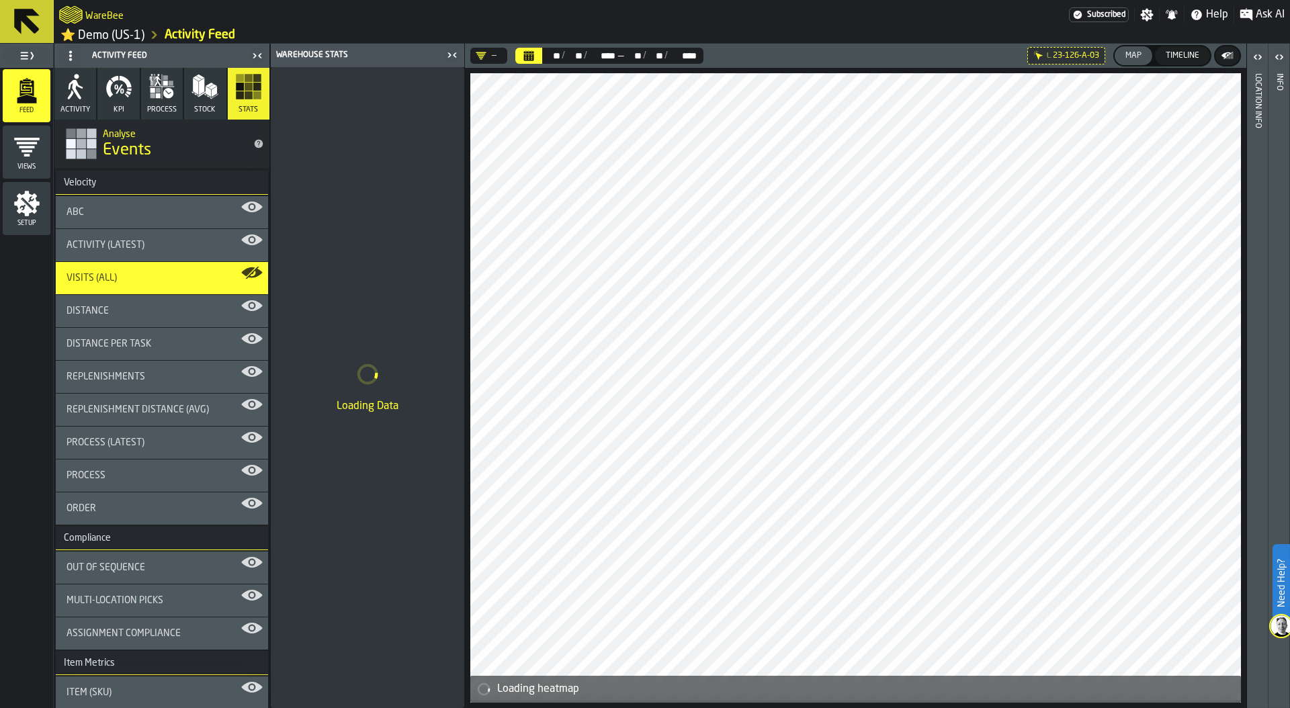
click at [0, 0] on icon at bounding box center [0, 0] width 0 height 0
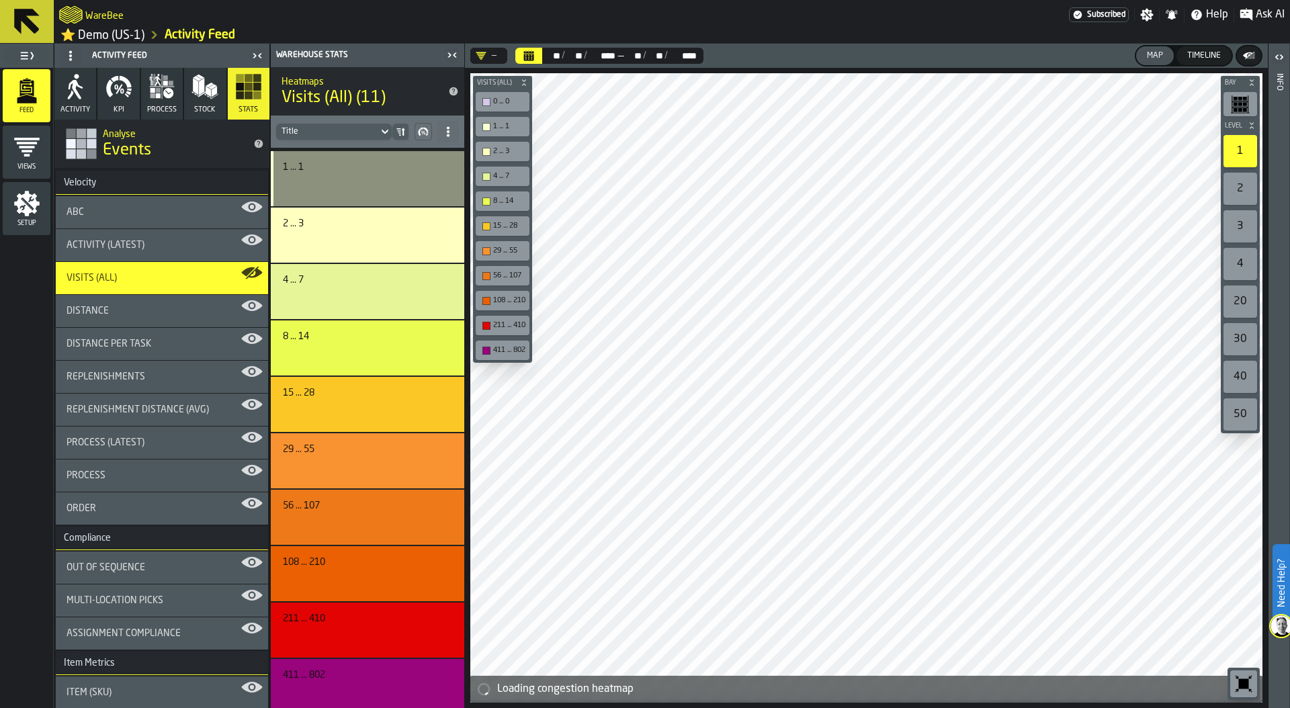
scroll to position [60, 0]
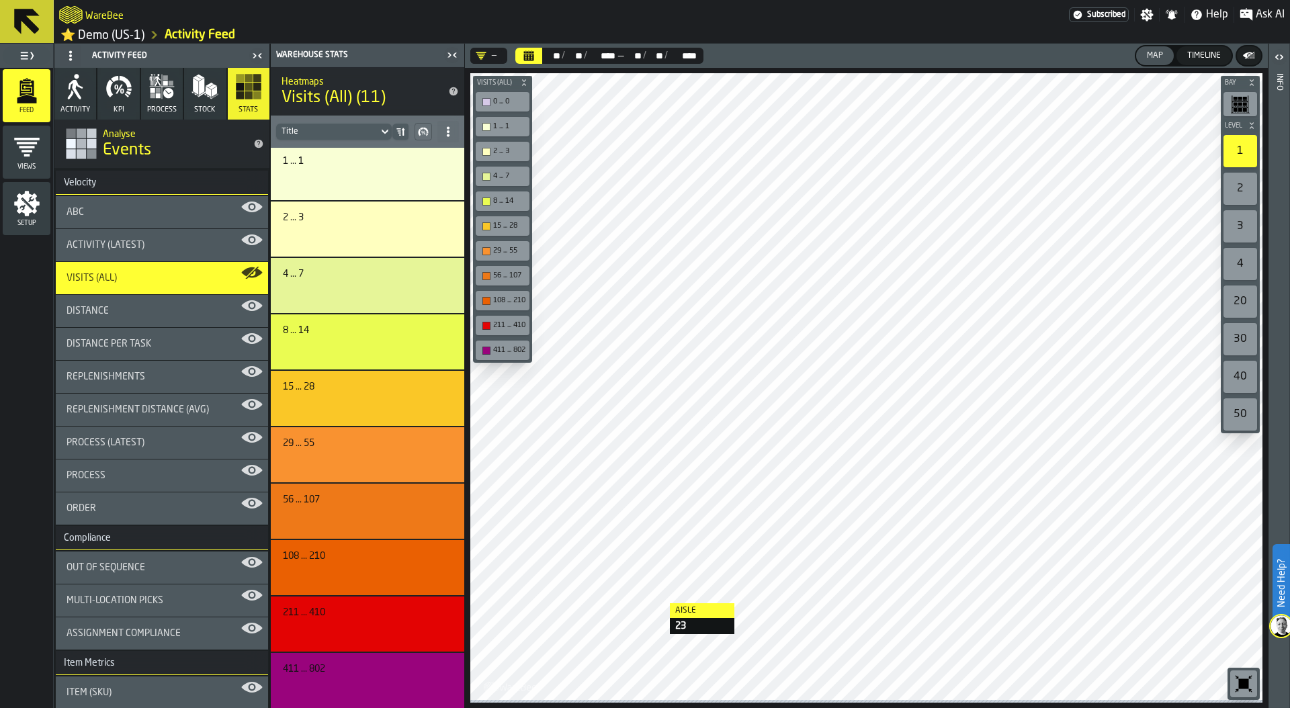
click at [658, 606] on div at bounding box center [866, 386] width 792 height 627
click at [168, 212] on div "ABC" at bounding box center [161, 212] width 191 height 11
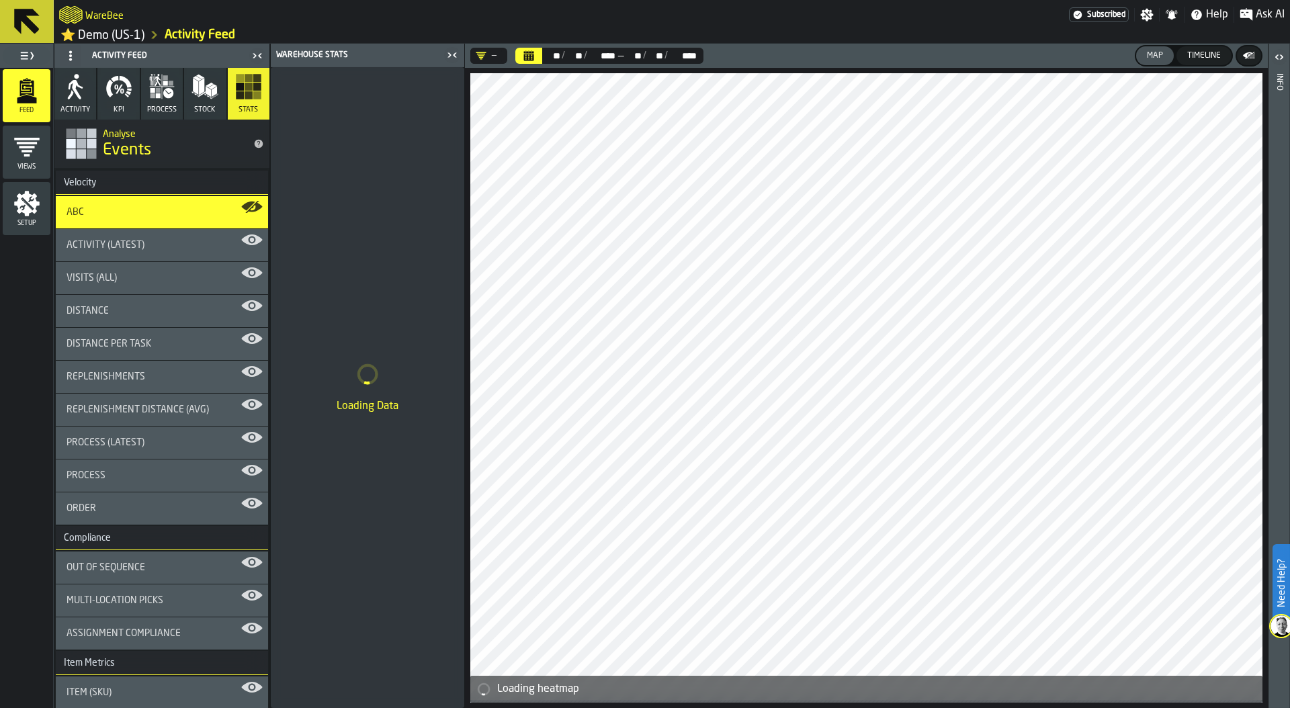
scroll to position [0, 0]
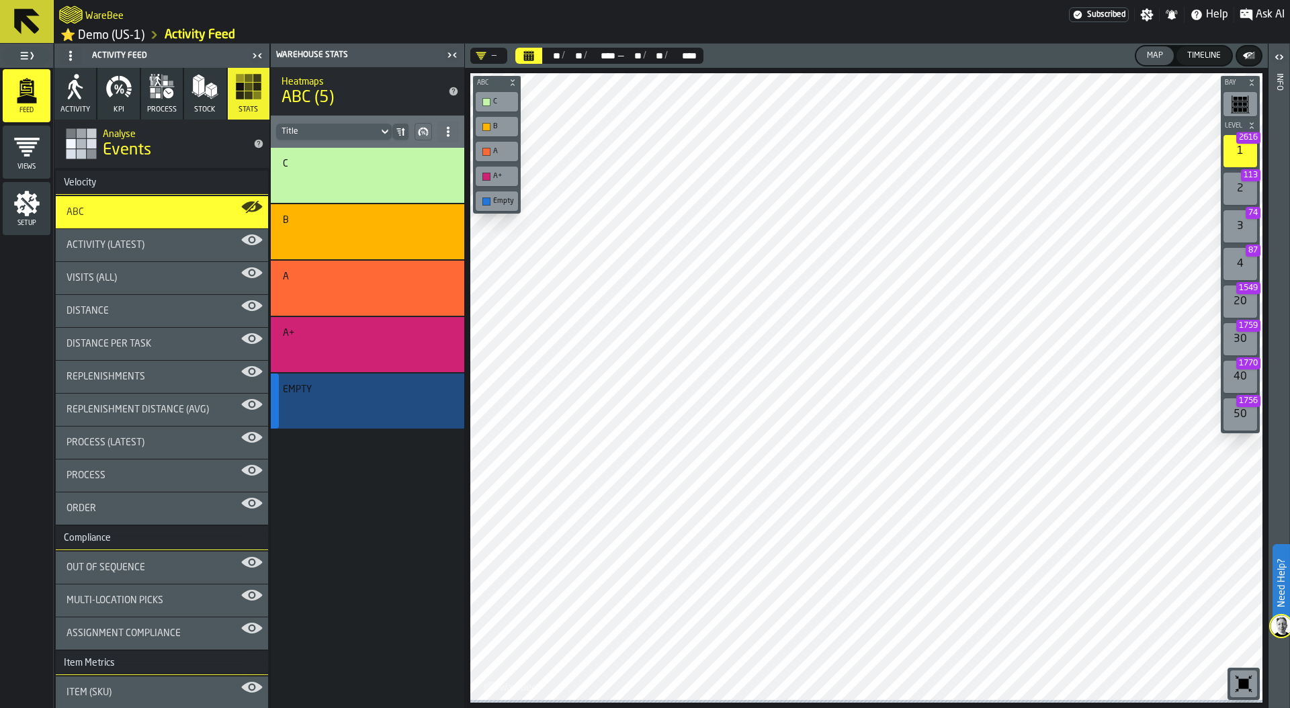
click at [429, 426] on div "Empty" at bounding box center [367, 400] width 193 height 55
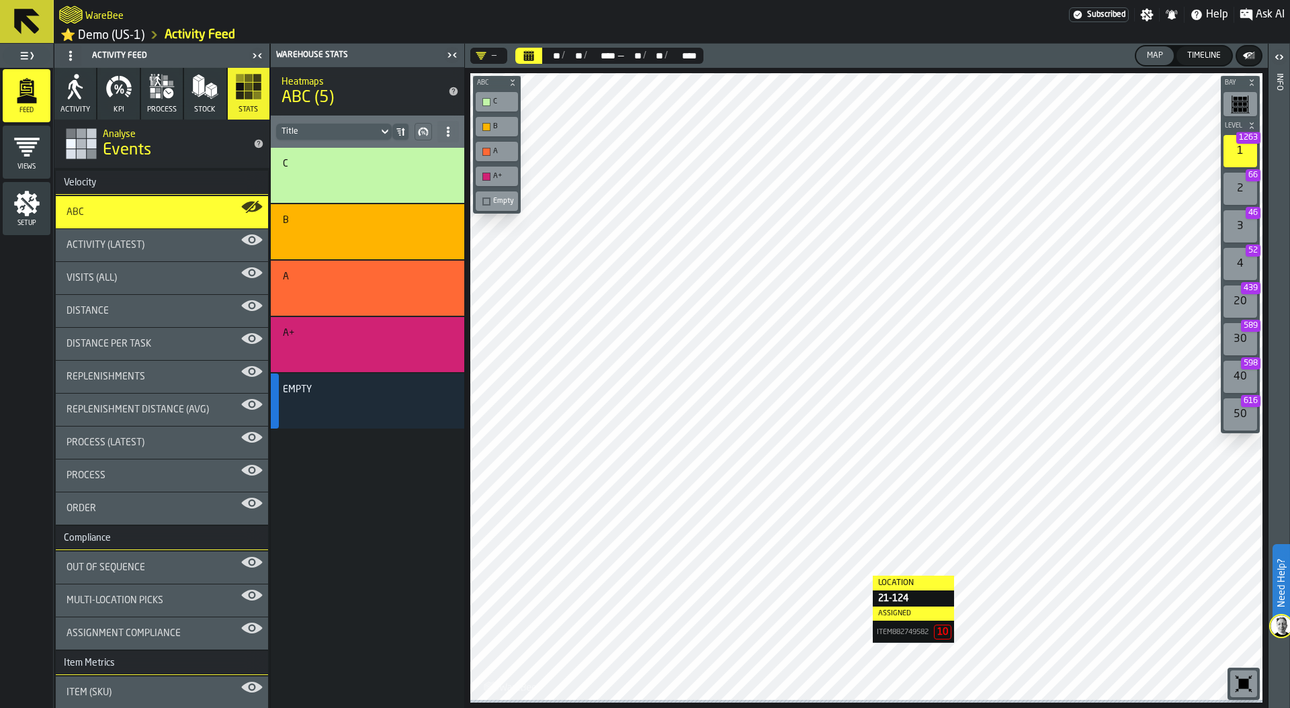
click at [859, 578] on div at bounding box center [866, 386] width 792 height 627
click at [170, 243] on div "Activity (Latest)" at bounding box center [161, 245] width 191 height 11
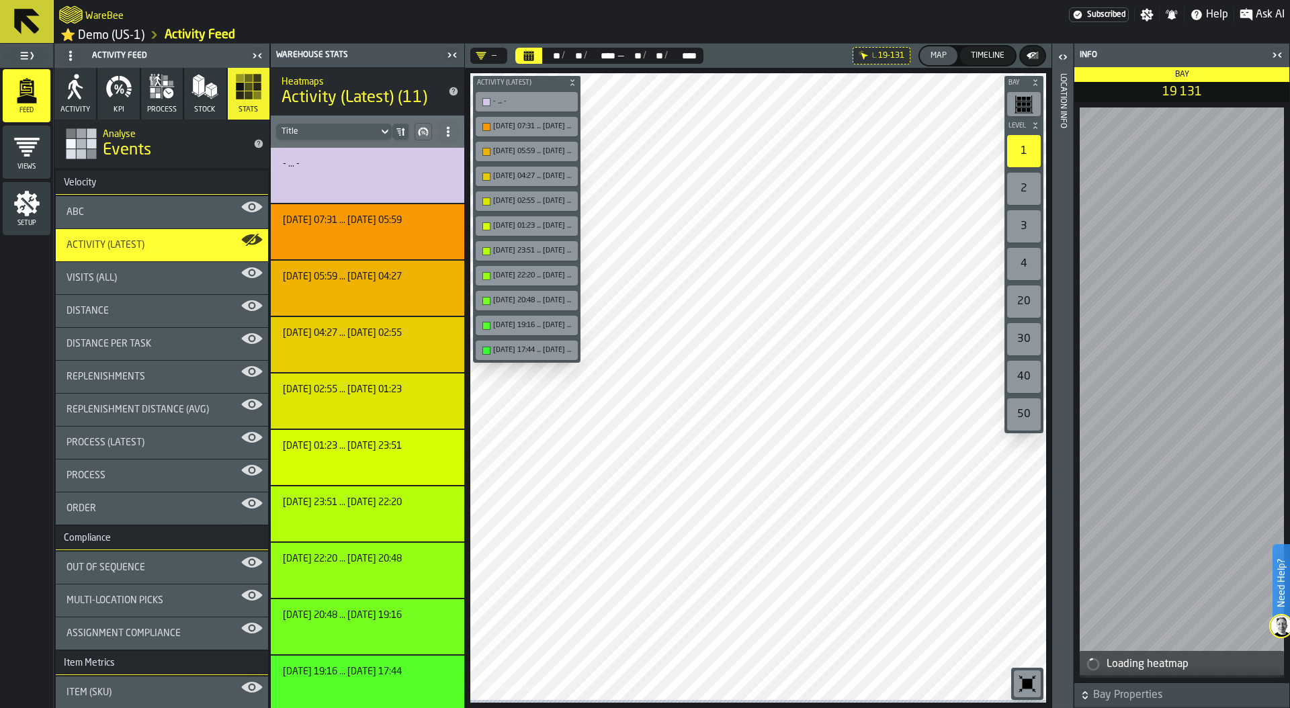
click at [1275, 52] on icon "button-toggle-Close me" at bounding box center [1277, 55] width 16 height 16
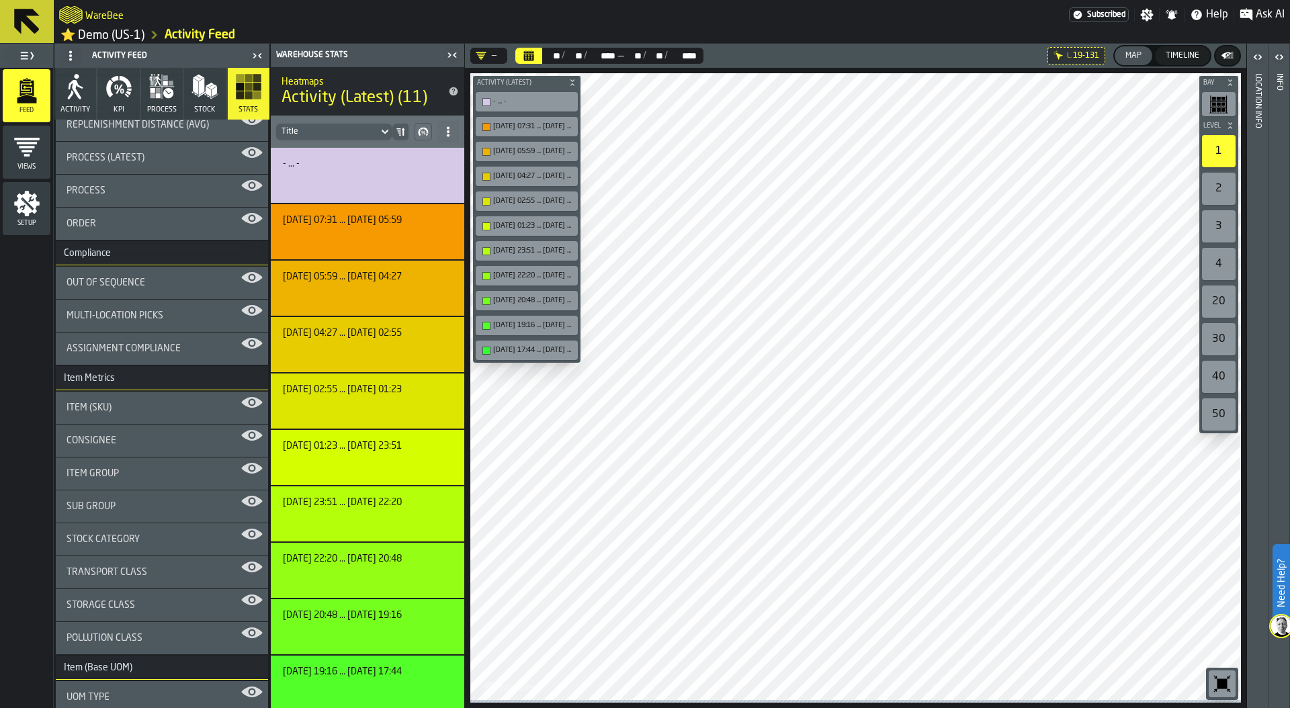
scroll to position [293, 0]
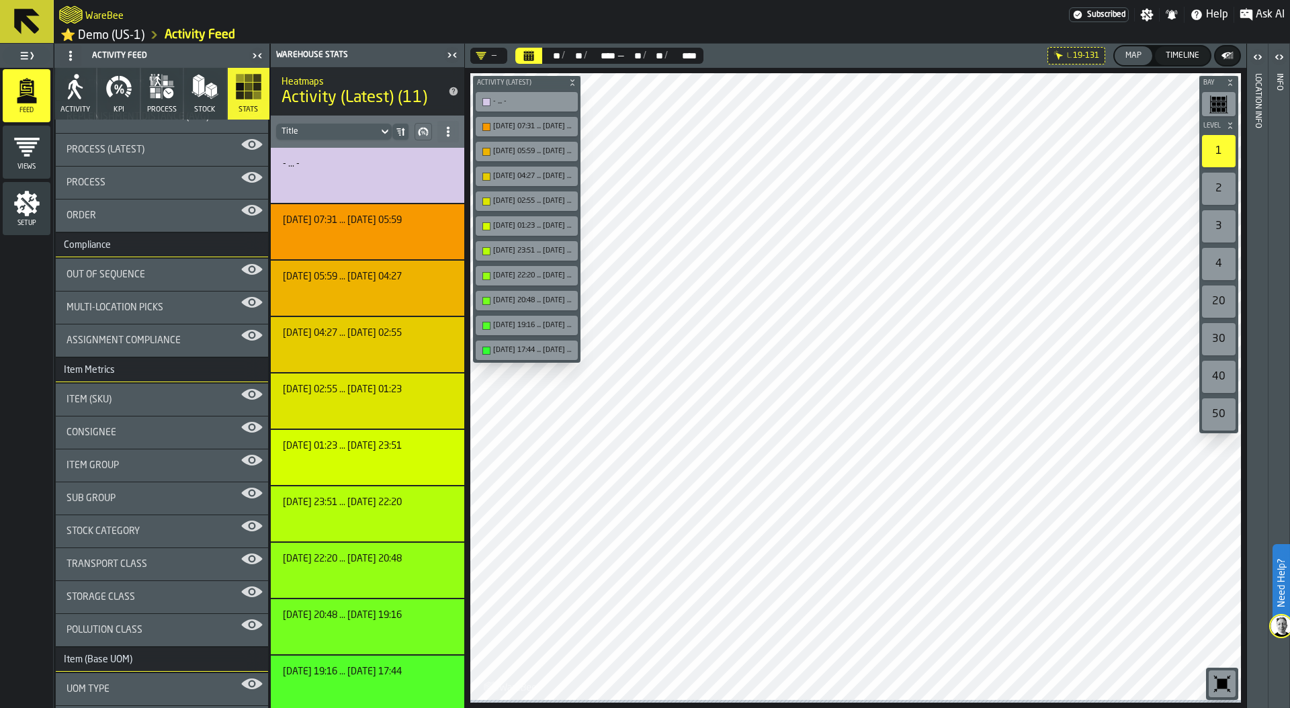
click at [167, 283] on div "Out of Sequence" at bounding box center [162, 275] width 212 height 32
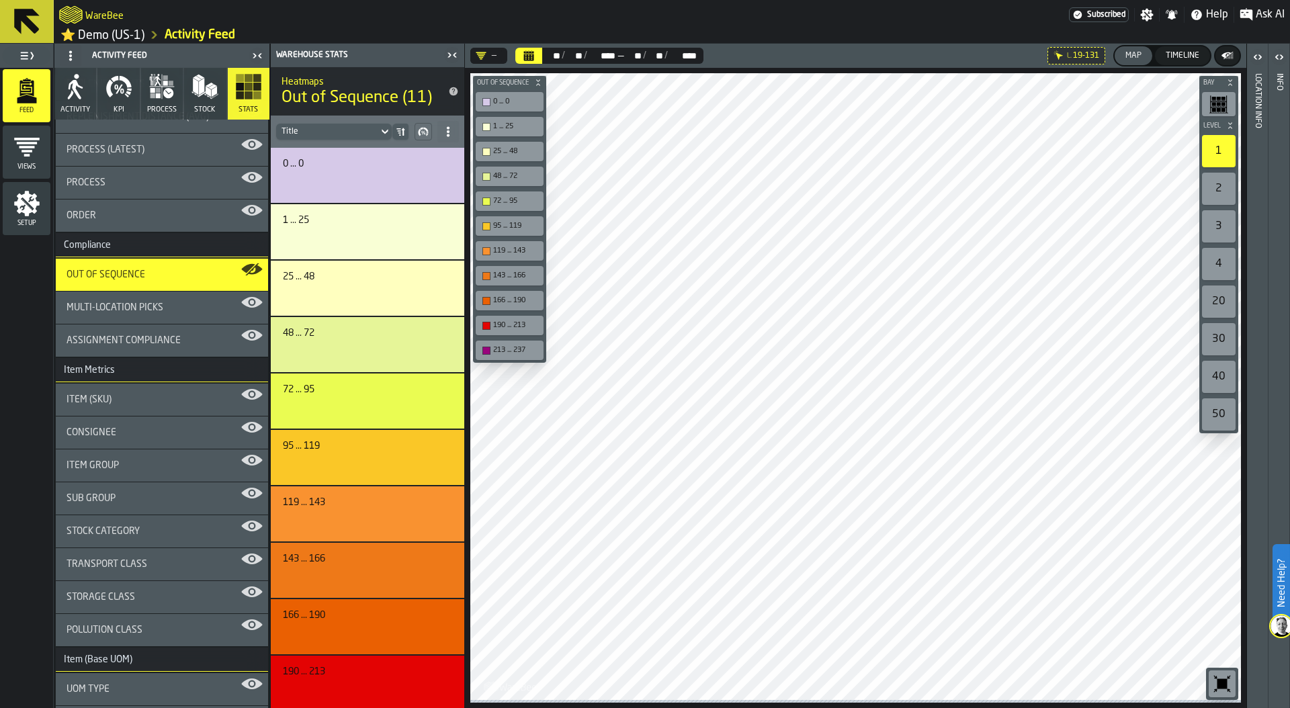
click at [183, 340] on div "Assignment Compliance" at bounding box center [161, 340] width 191 height 11
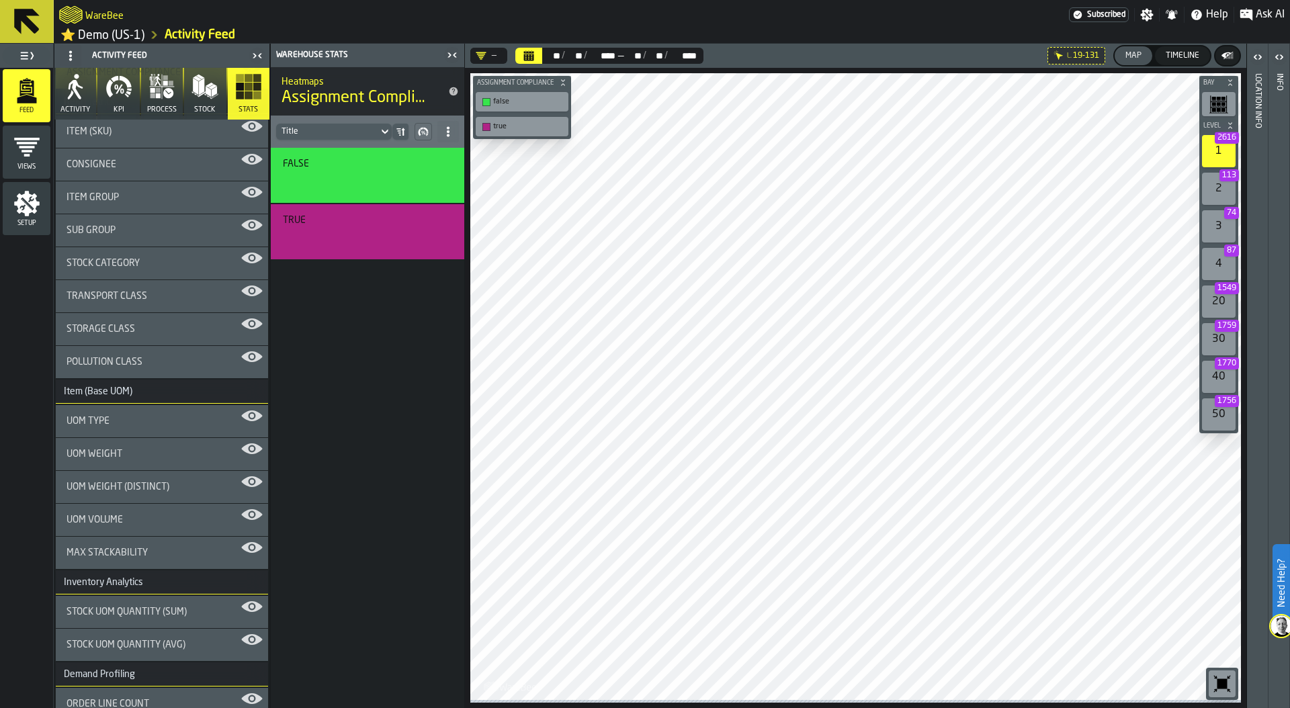
scroll to position [596, 0]
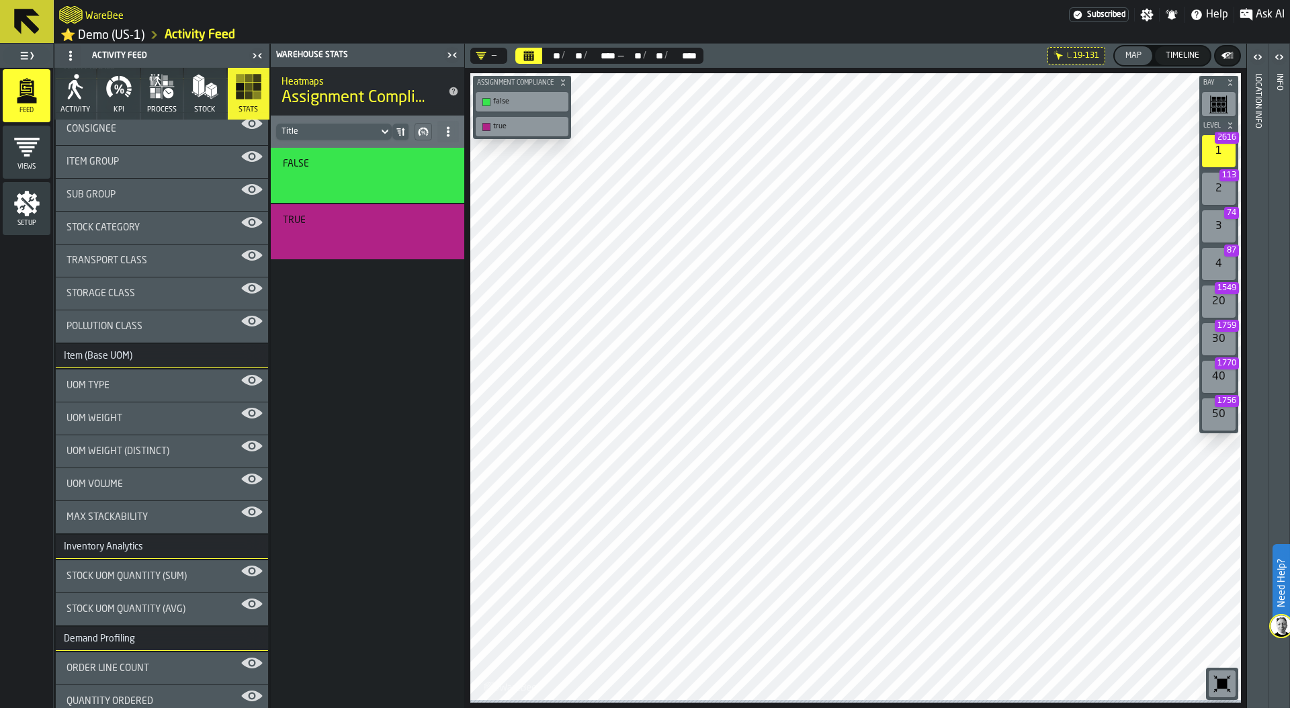
click at [138, 427] on div "UOM Weight" at bounding box center [162, 418] width 212 height 32
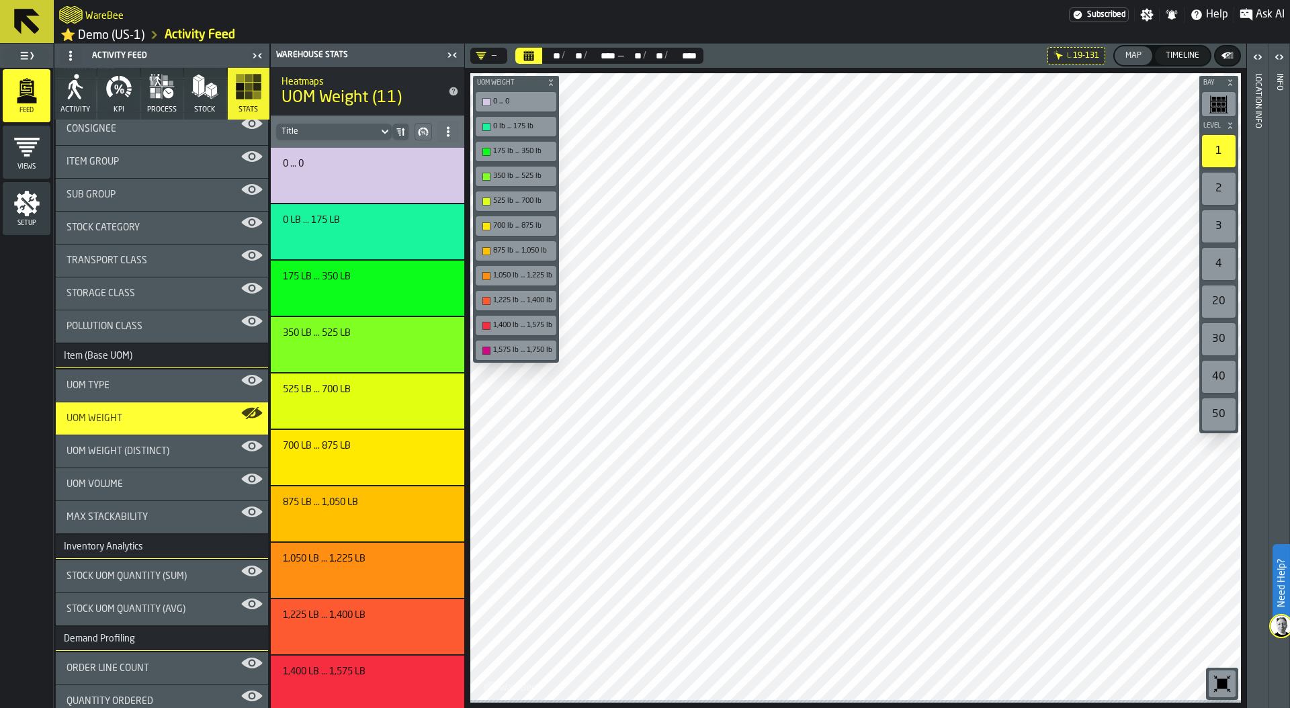
click at [1220, 678] on icon "button-toolbar-undefined" at bounding box center [1221, 683] width 21 height 21
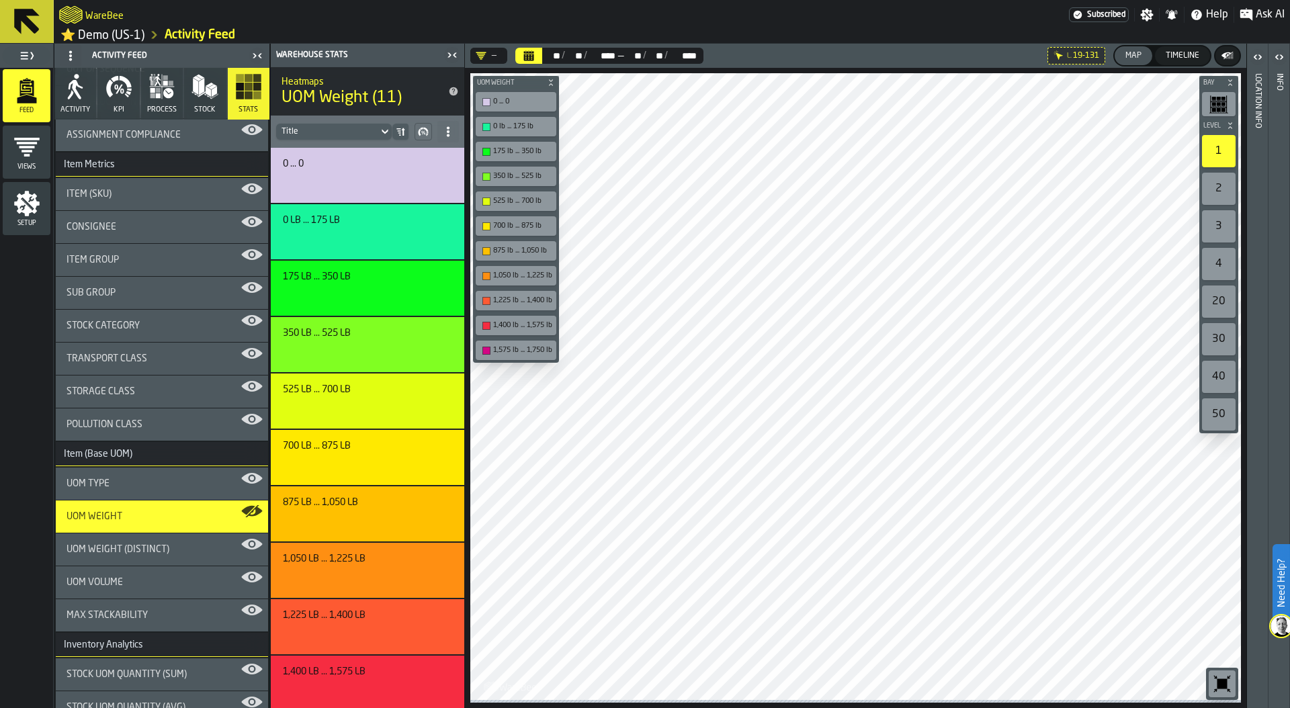
scroll to position [0, 0]
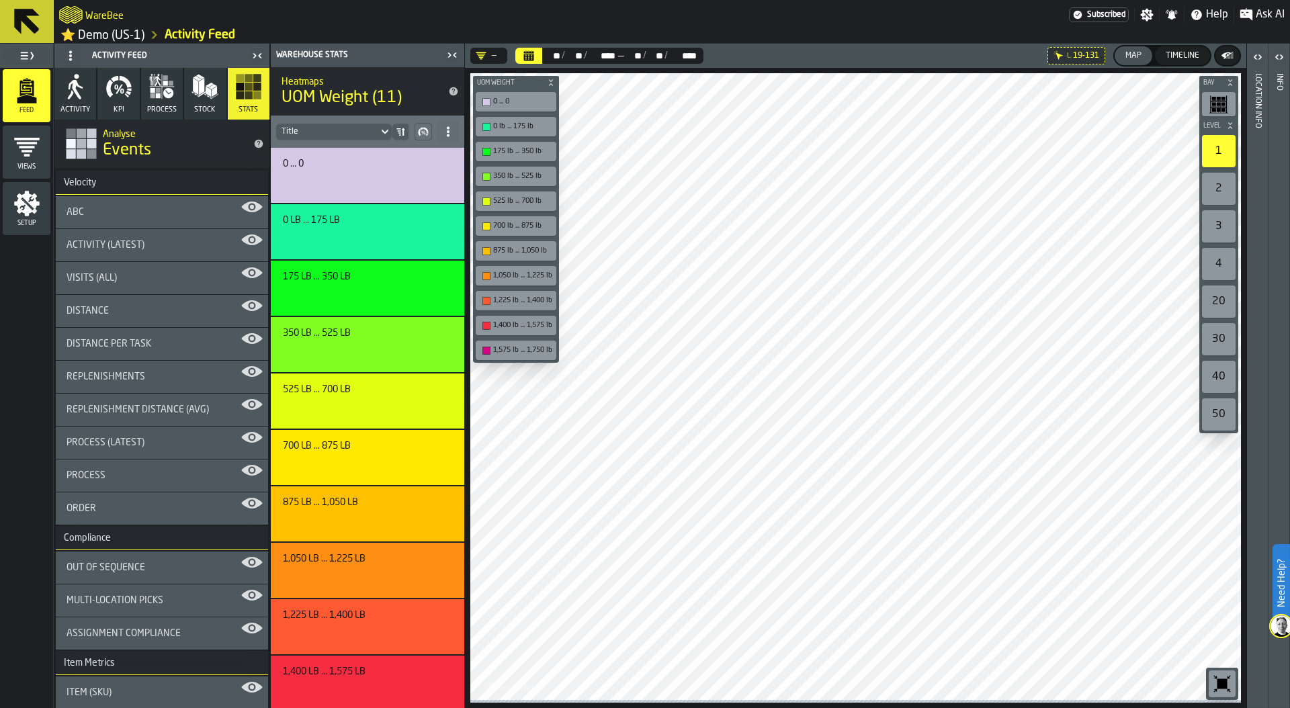
click at [112, 97] on icon "button" at bounding box center [118, 86] width 27 height 27
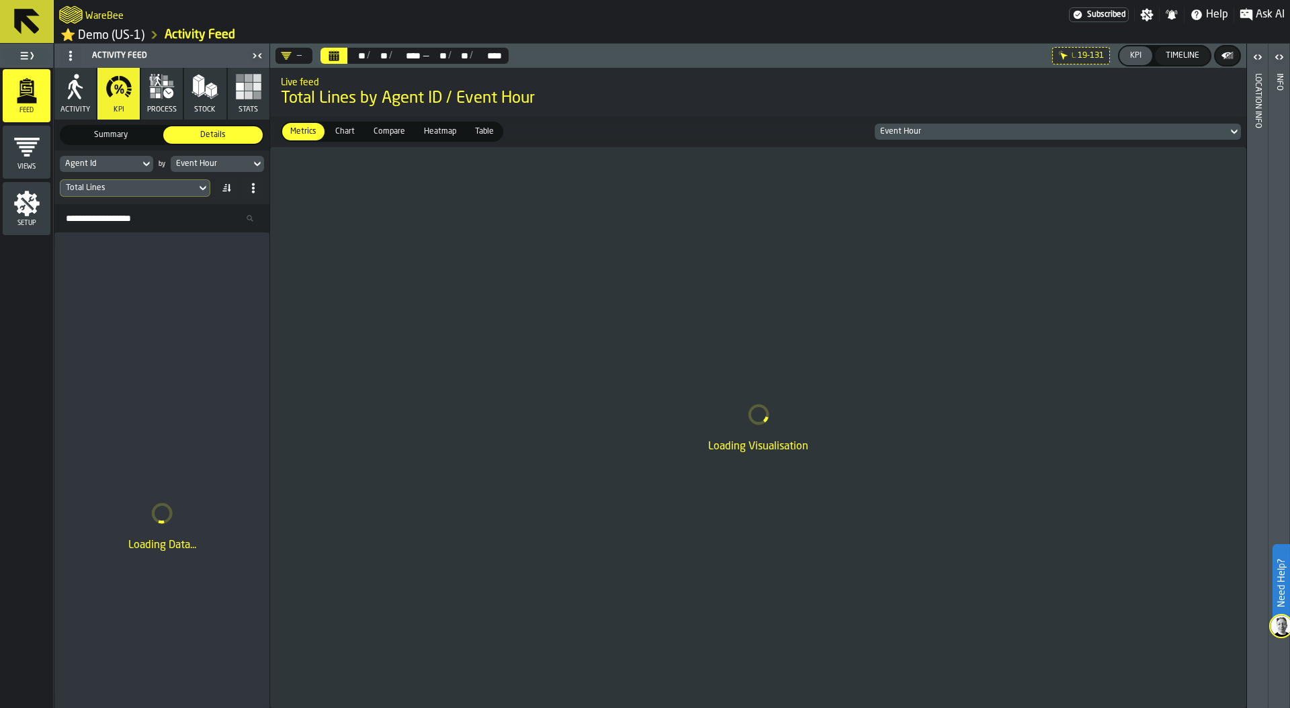
click at [431, 133] on span "Heatmap" at bounding box center [439, 132] width 43 height 12
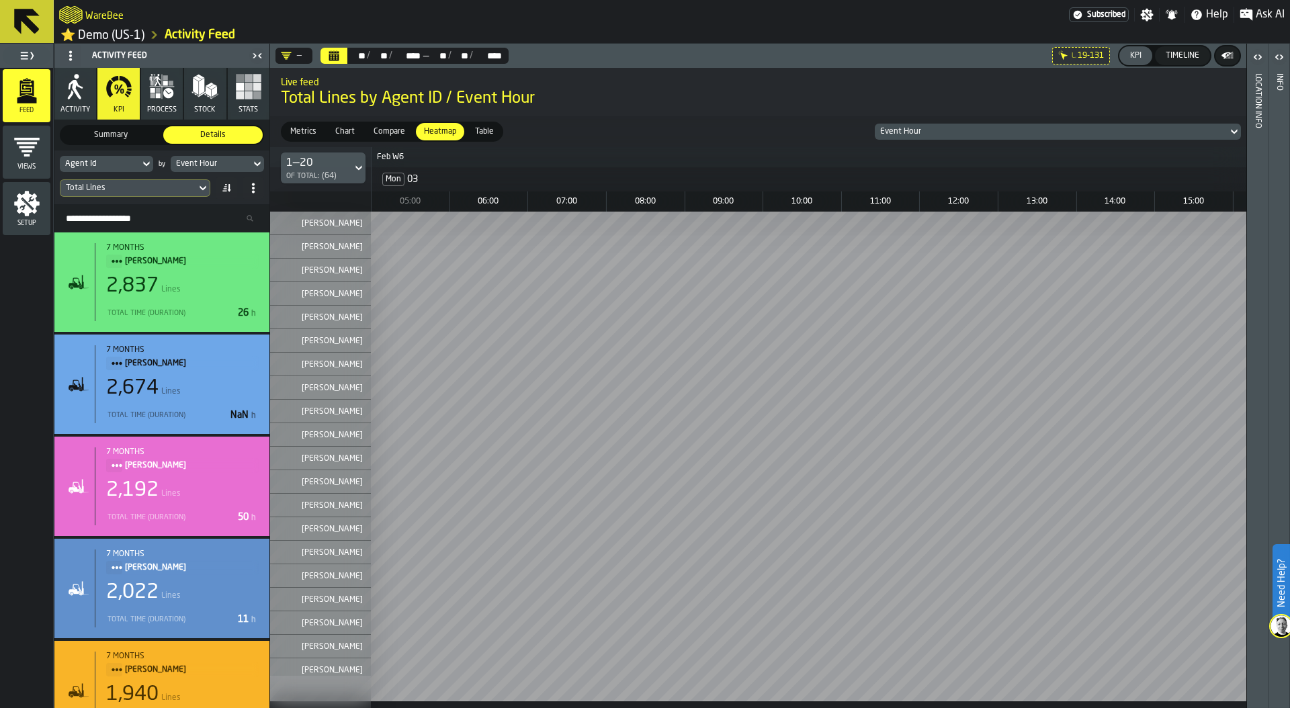
click at [108, 191] on div "Total Lines" at bounding box center [128, 187] width 125 height 9
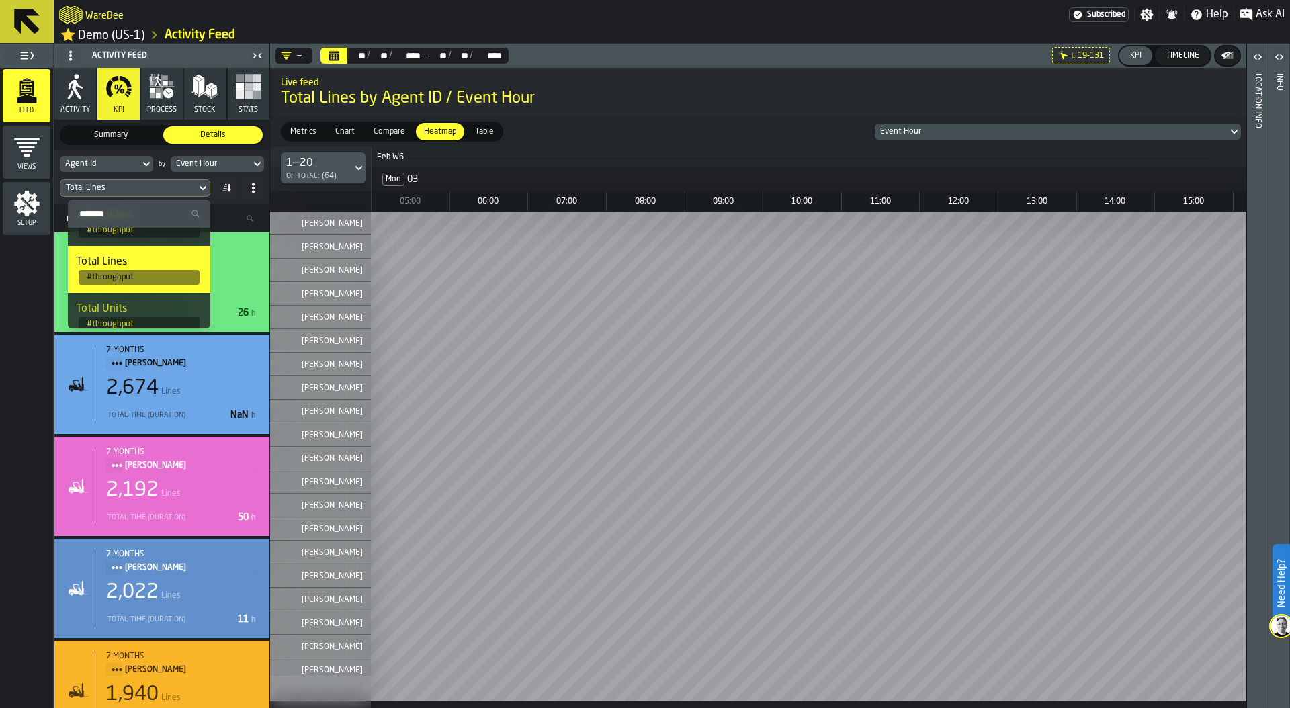
scroll to position [78, 0]
click at [149, 309] on div "Total Units" at bounding box center [139, 307] width 126 height 16
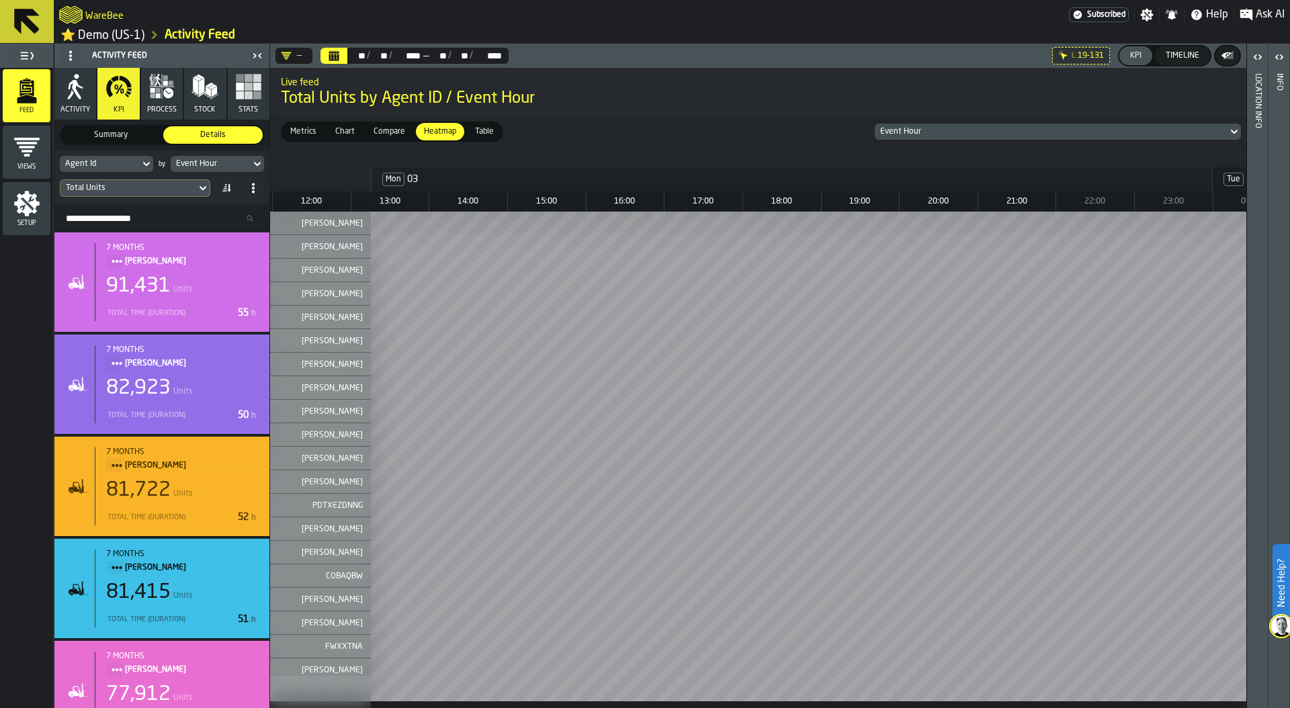
scroll to position [0, 618]
click at [167, 188] on div "Total Units" at bounding box center [128, 187] width 125 height 9
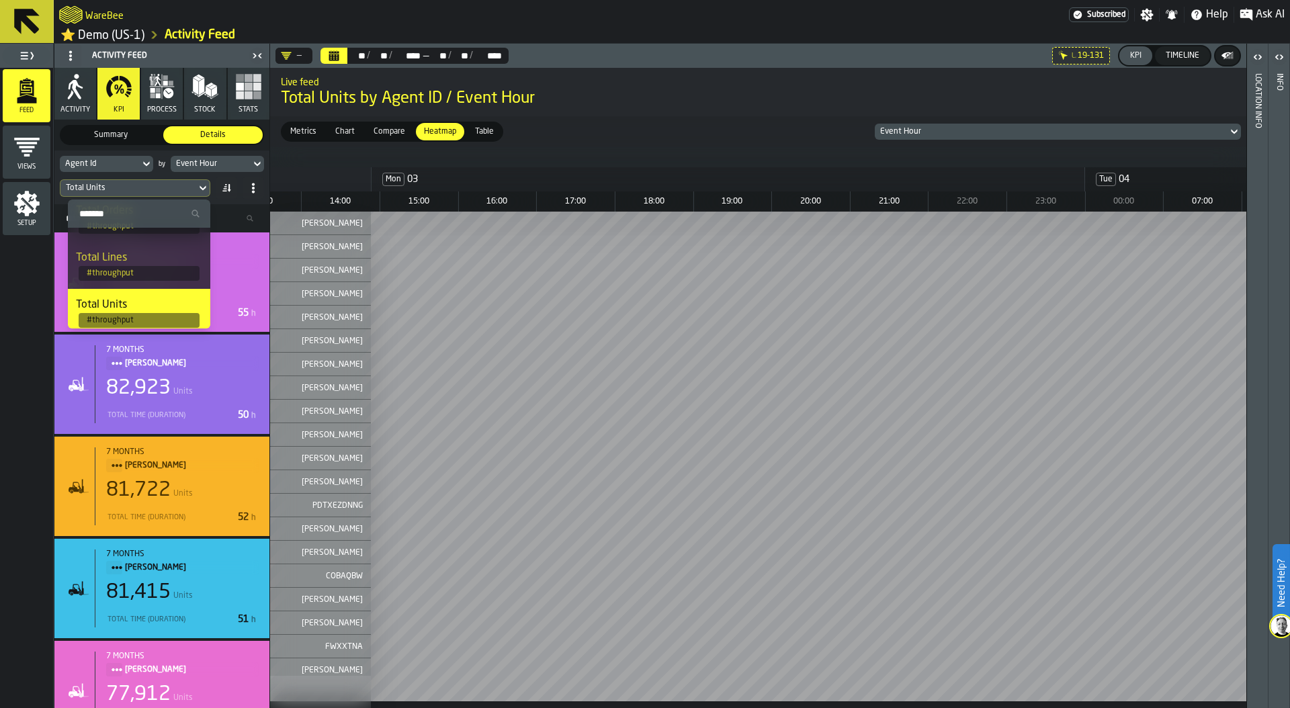
scroll to position [77, 0]
click at [136, 265] on div "Total Lines" at bounding box center [139, 261] width 126 height 16
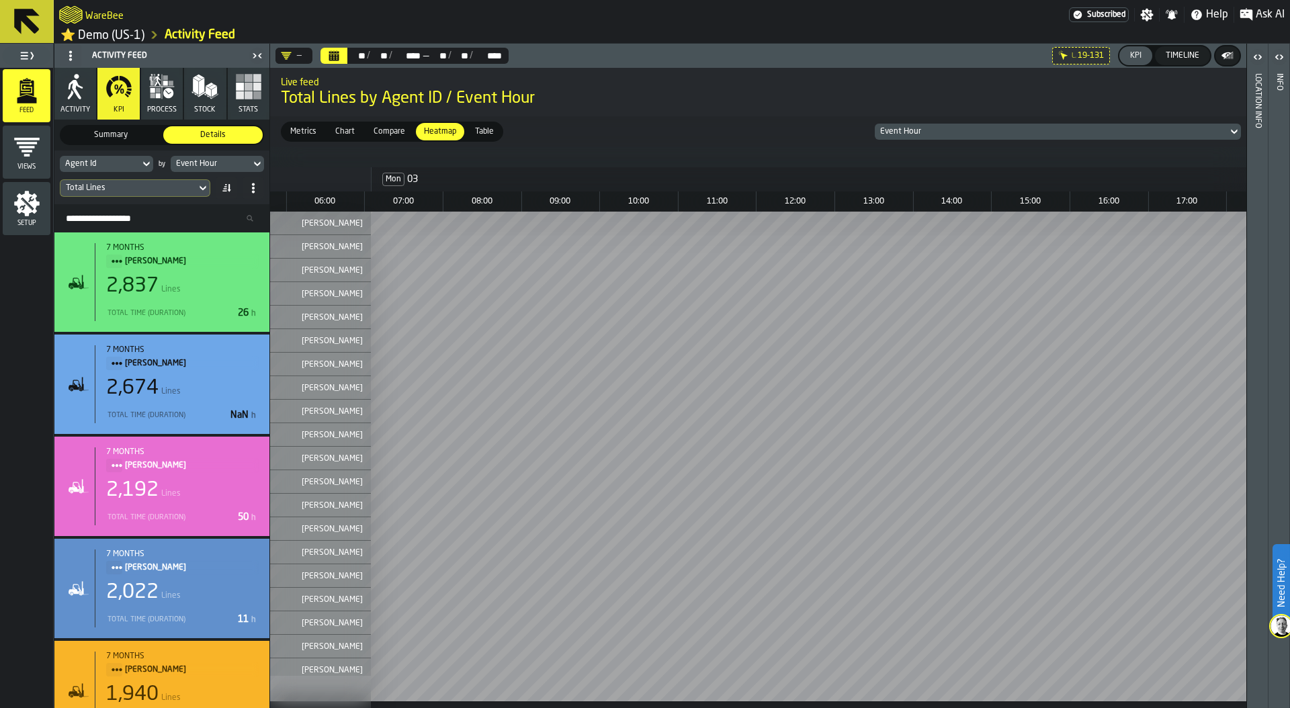
scroll to position [0, 160]
click at [159, 187] on div "Total Lines" at bounding box center [128, 187] width 125 height 9
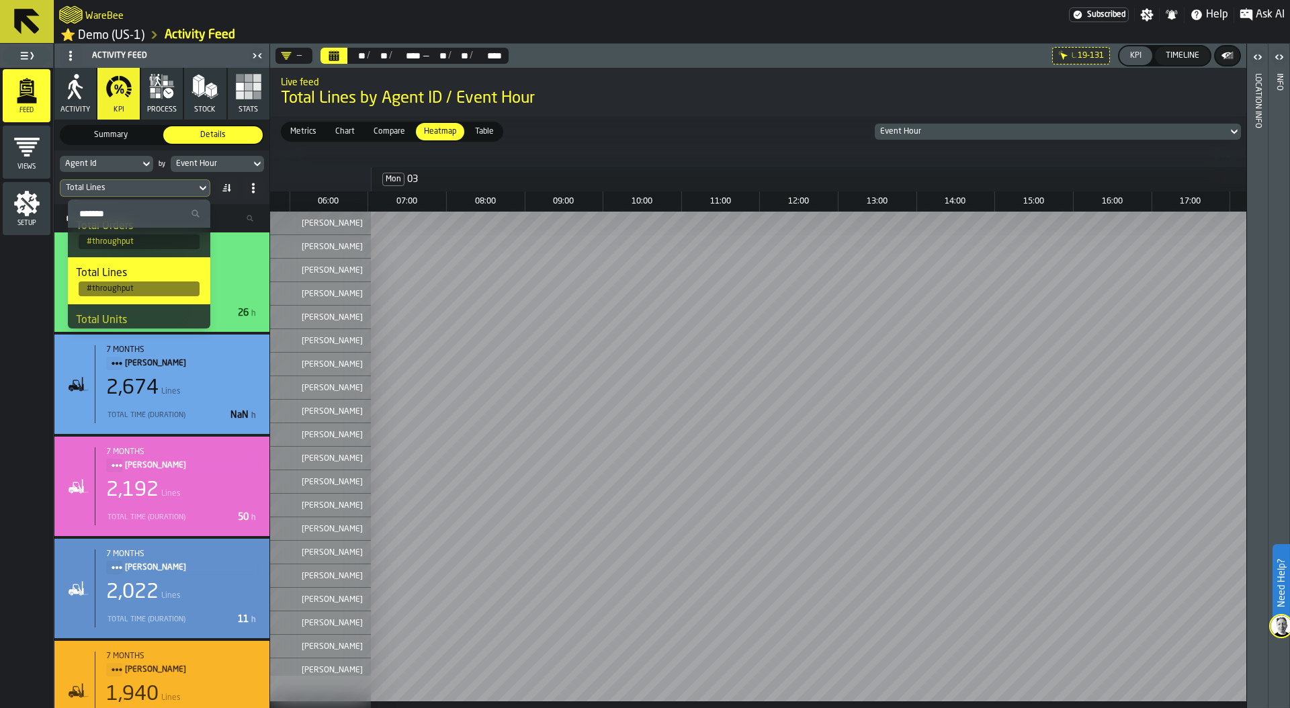
scroll to position [60, 0]
click at [122, 185] on div "Total Lines" at bounding box center [128, 187] width 125 height 9
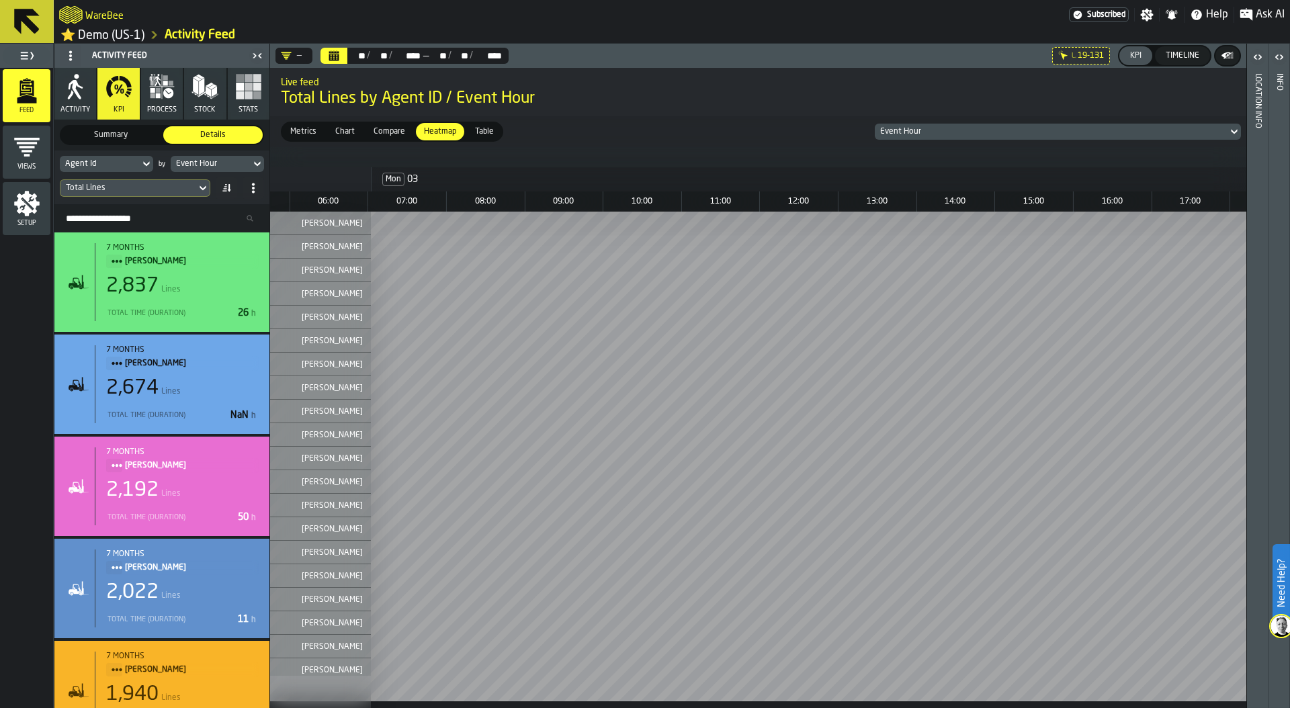
click at [122, 185] on div "Total Lines" at bounding box center [128, 187] width 125 height 9
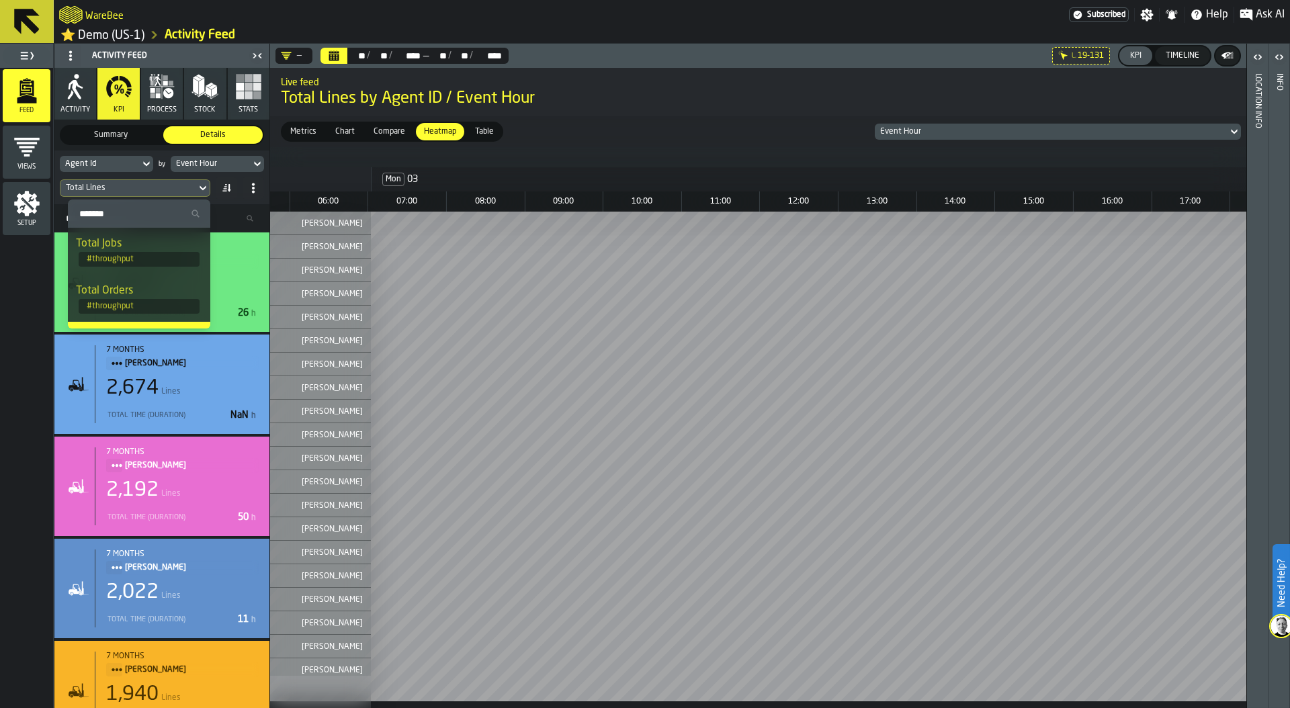
click at [120, 213] on input "Search" at bounding box center [139, 213] width 132 height 17
type input "***"
click at [150, 244] on div "Worked Time (Net)" at bounding box center [146, 244] width 111 height 16
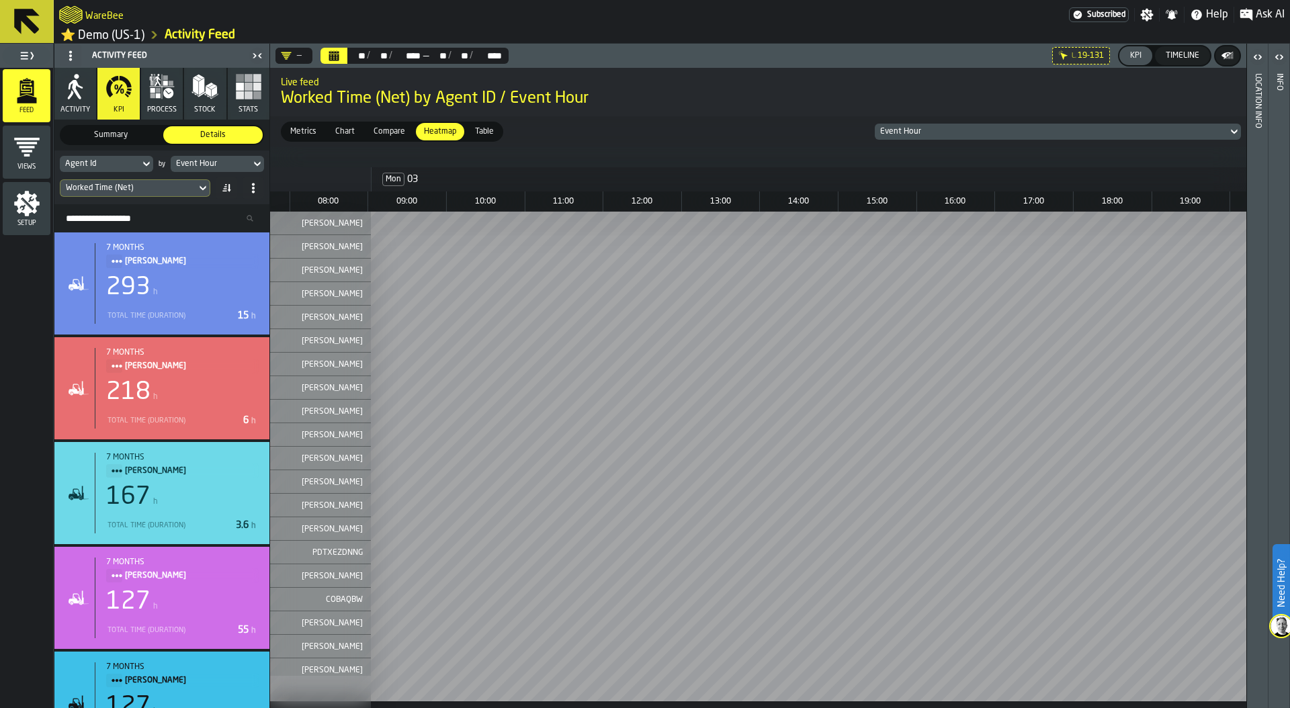
click at [952, 134] on div "Event Hour" at bounding box center [1051, 131] width 342 height 9
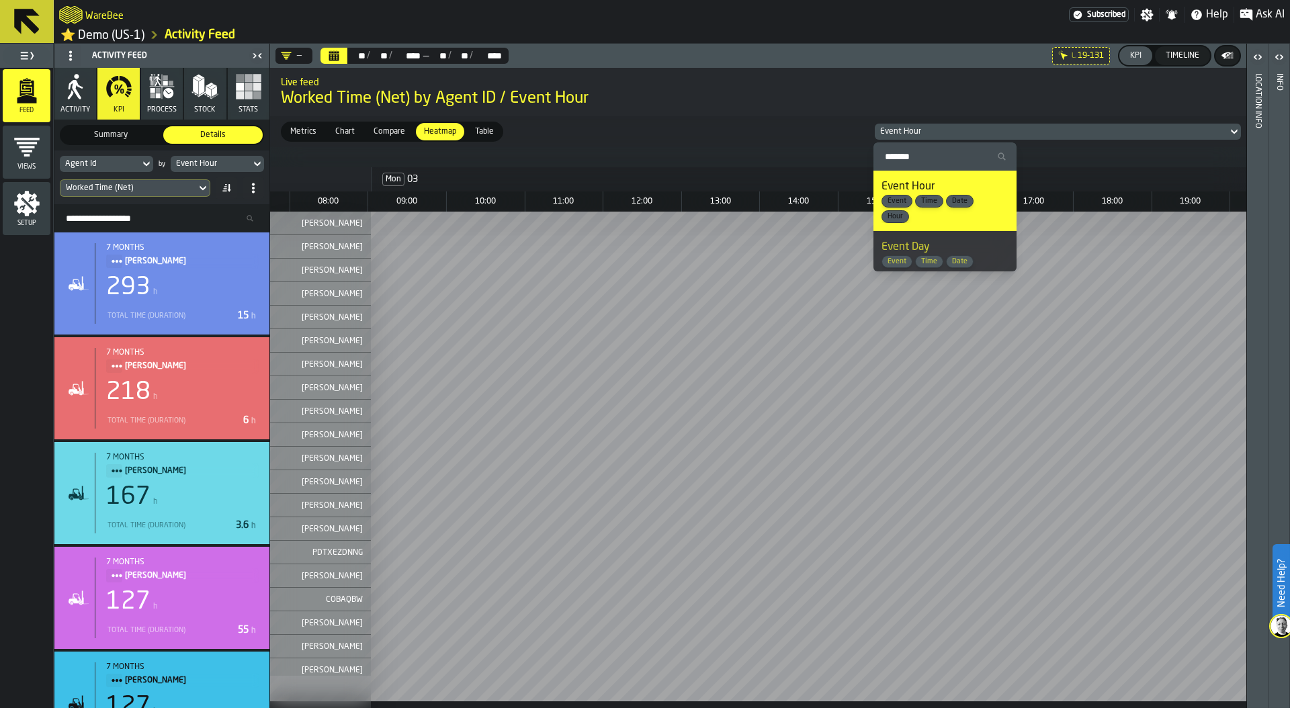
click at [946, 253] on div "Event Day Event Time Date Day" at bounding box center [944, 261] width 127 height 44
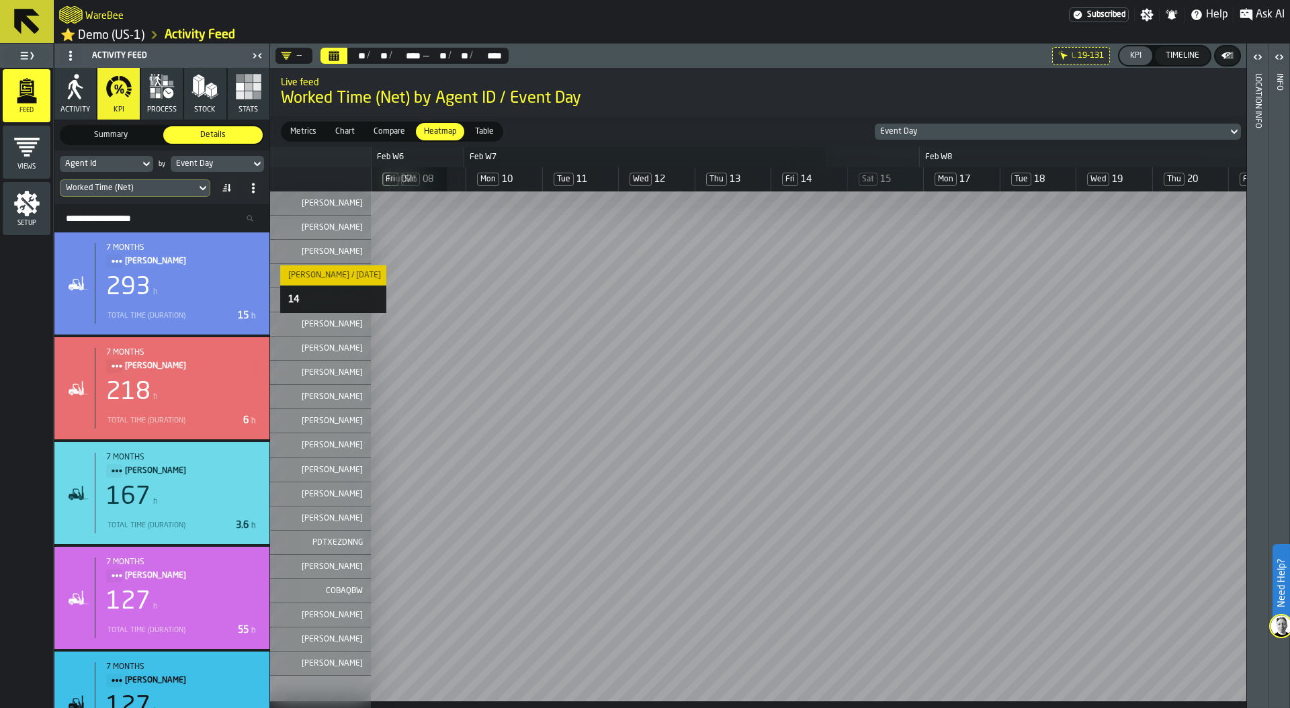
scroll to position [0, 0]
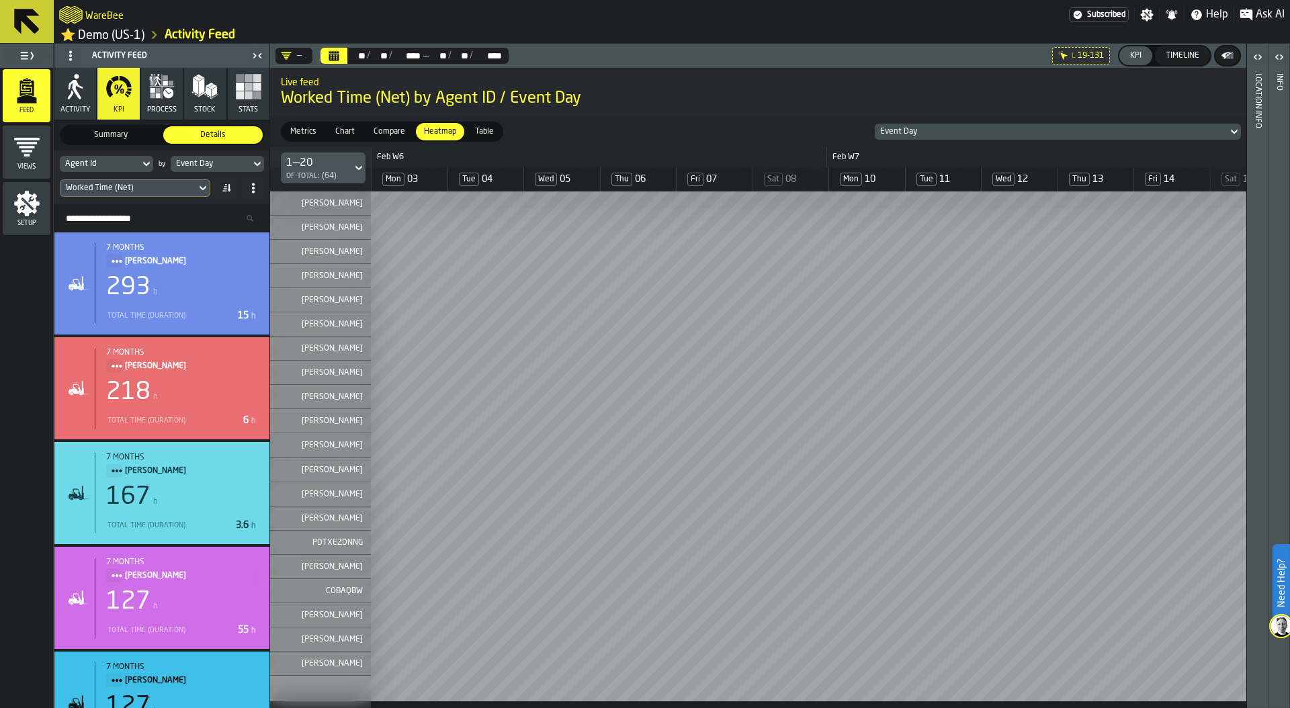
click at [1177, 60] on div "Timeline" at bounding box center [1182, 55] width 44 height 9
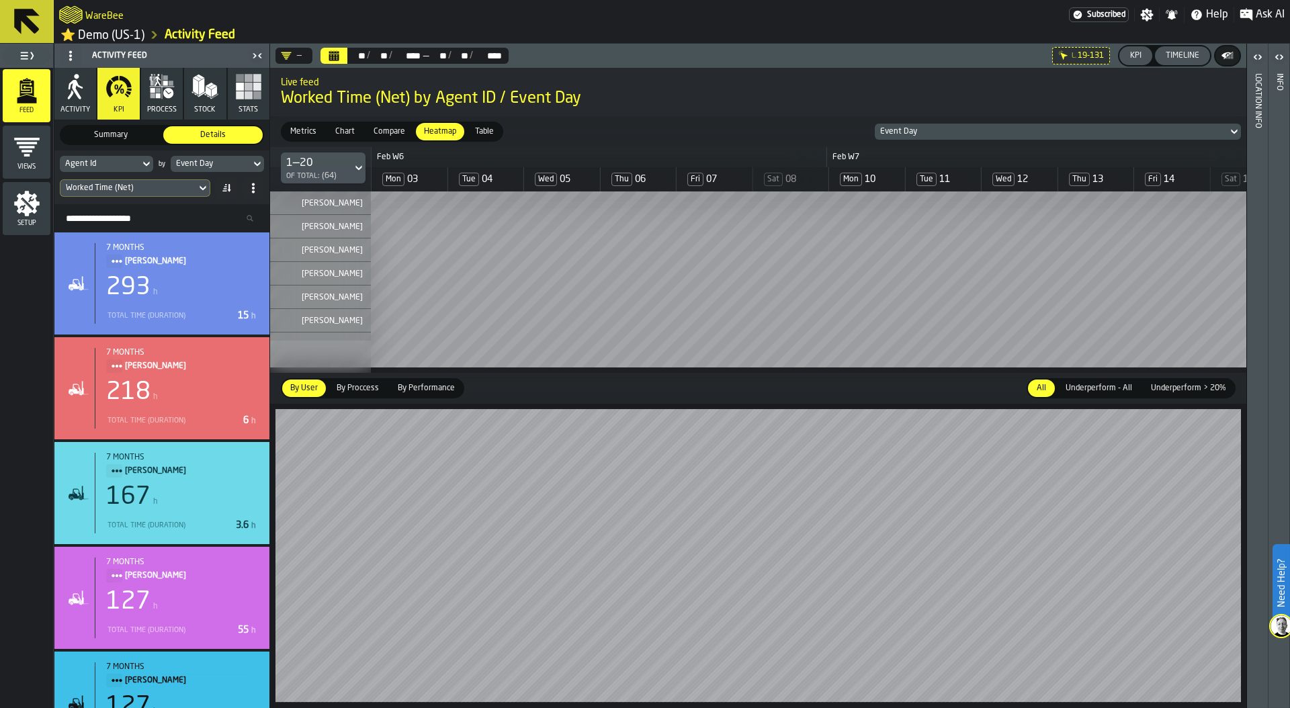
click at [119, 39] on link "⭐ Demo (US-1)" at bounding box center [102, 35] width 84 height 15
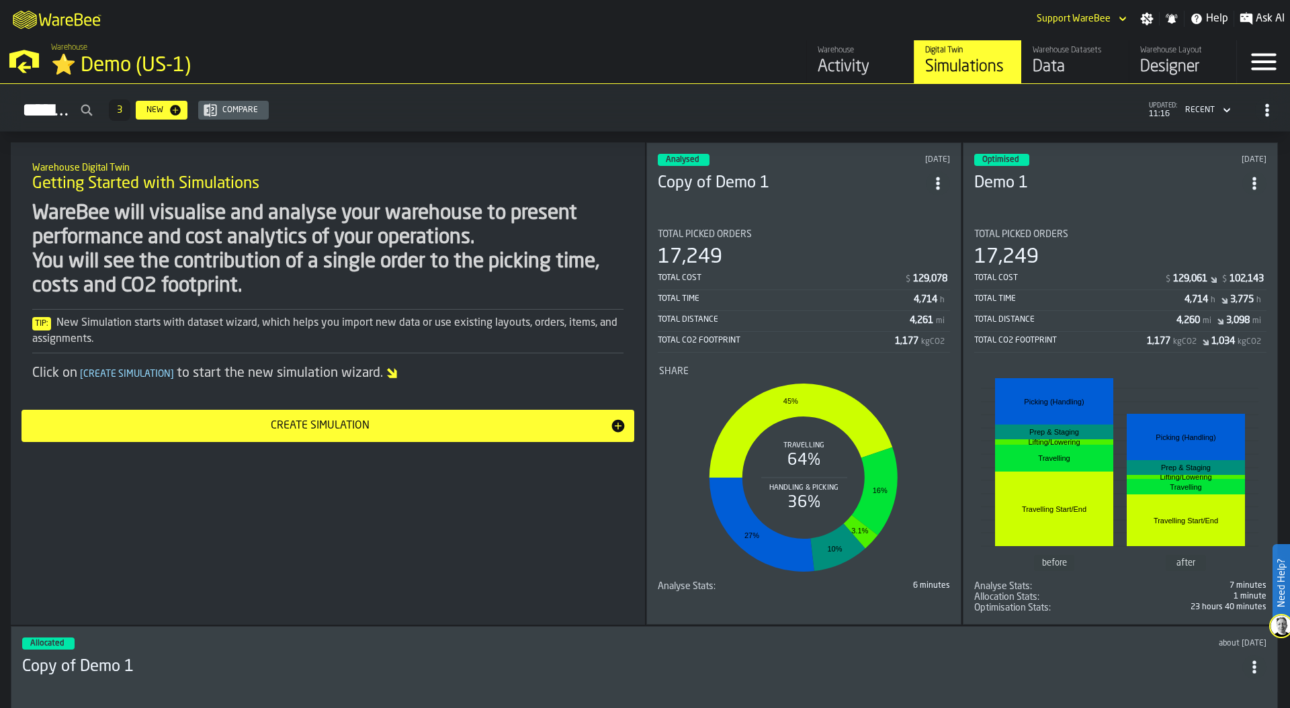
click at [1139, 234] on div "Total Picked Orders" at bounding box center [1120, 234] width 292 height 11
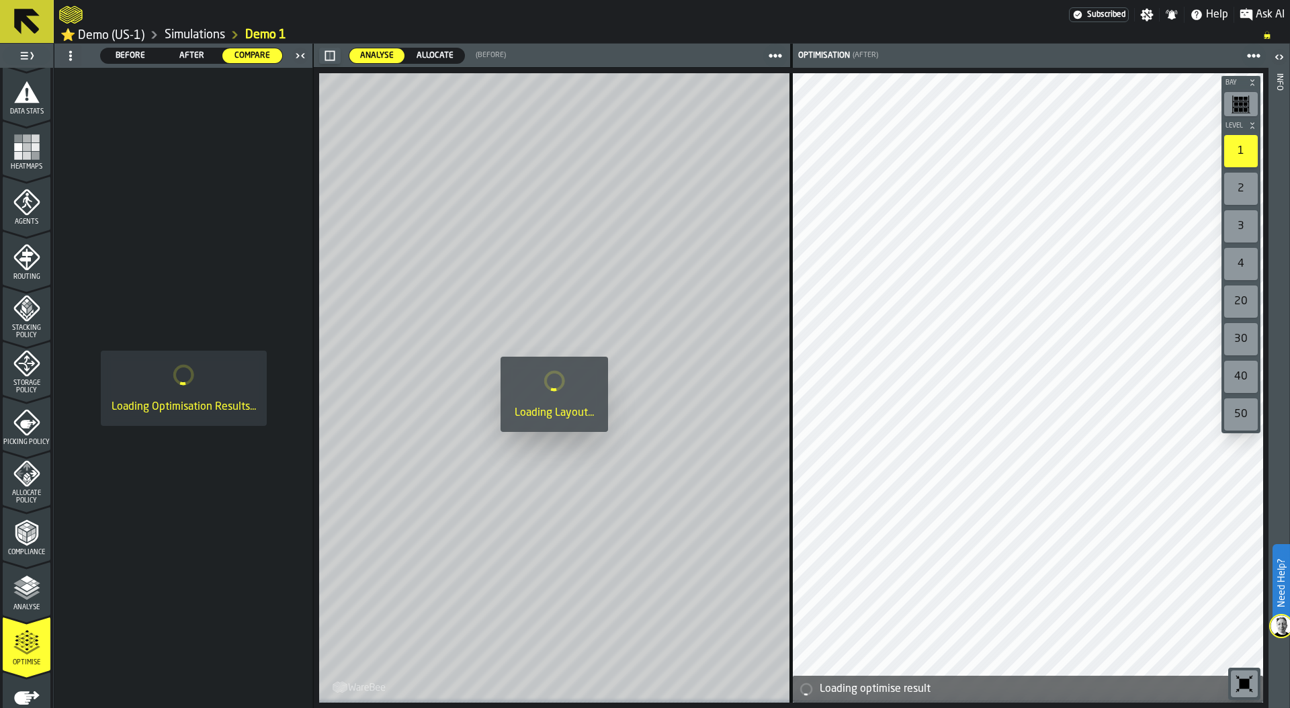
scroll to position [303, 0]
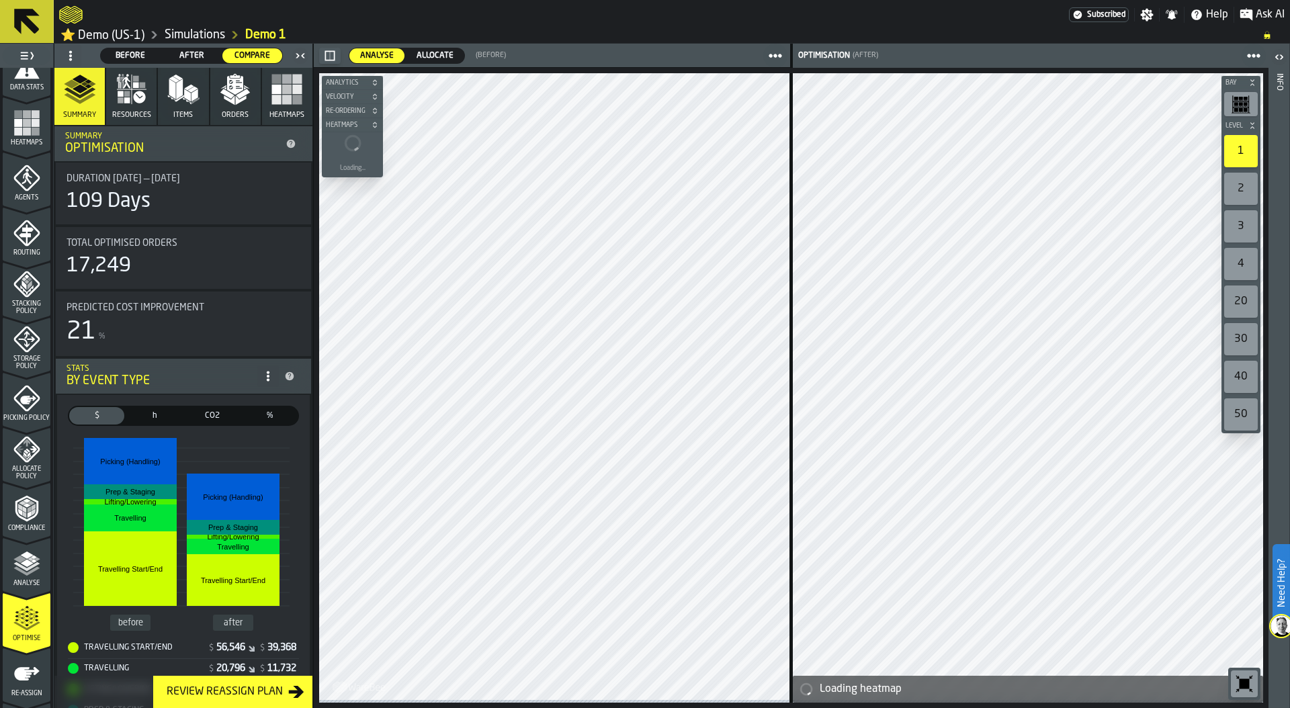
click at [122, 57] on span "Before" at bounding box center [130, 56] width 49 height 12
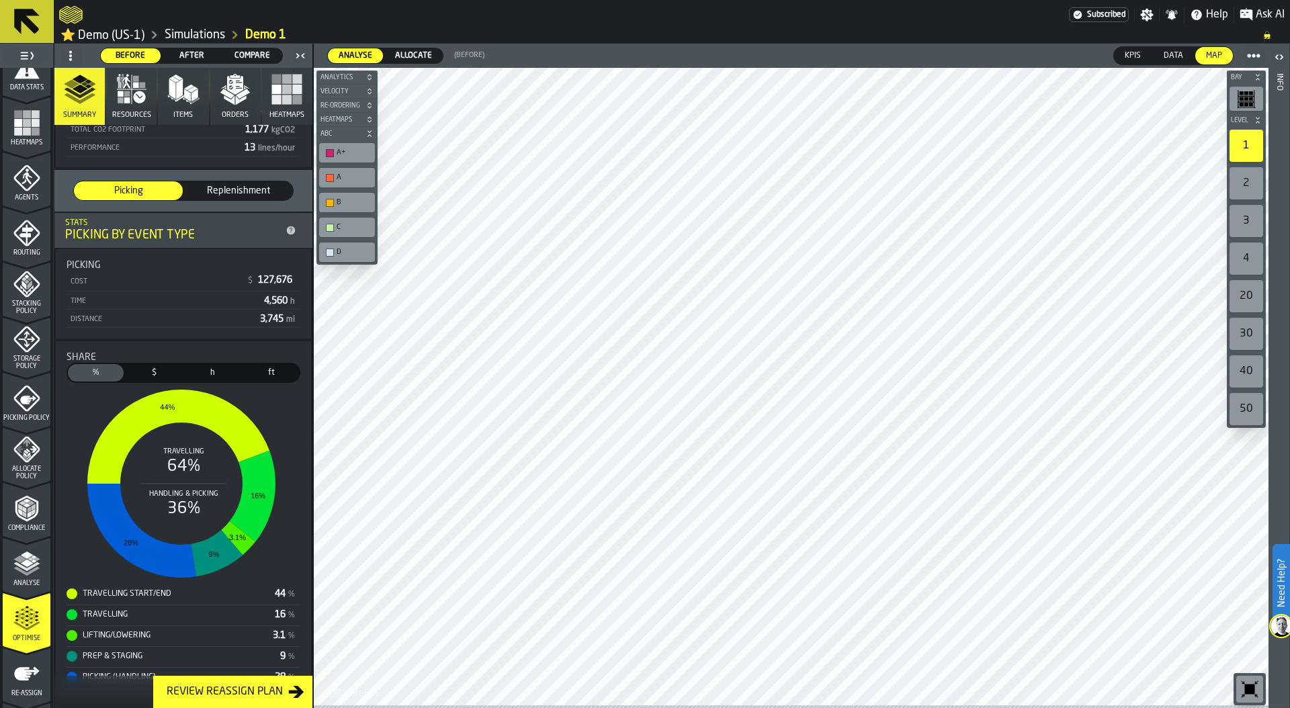
scroll to position [197, 0]
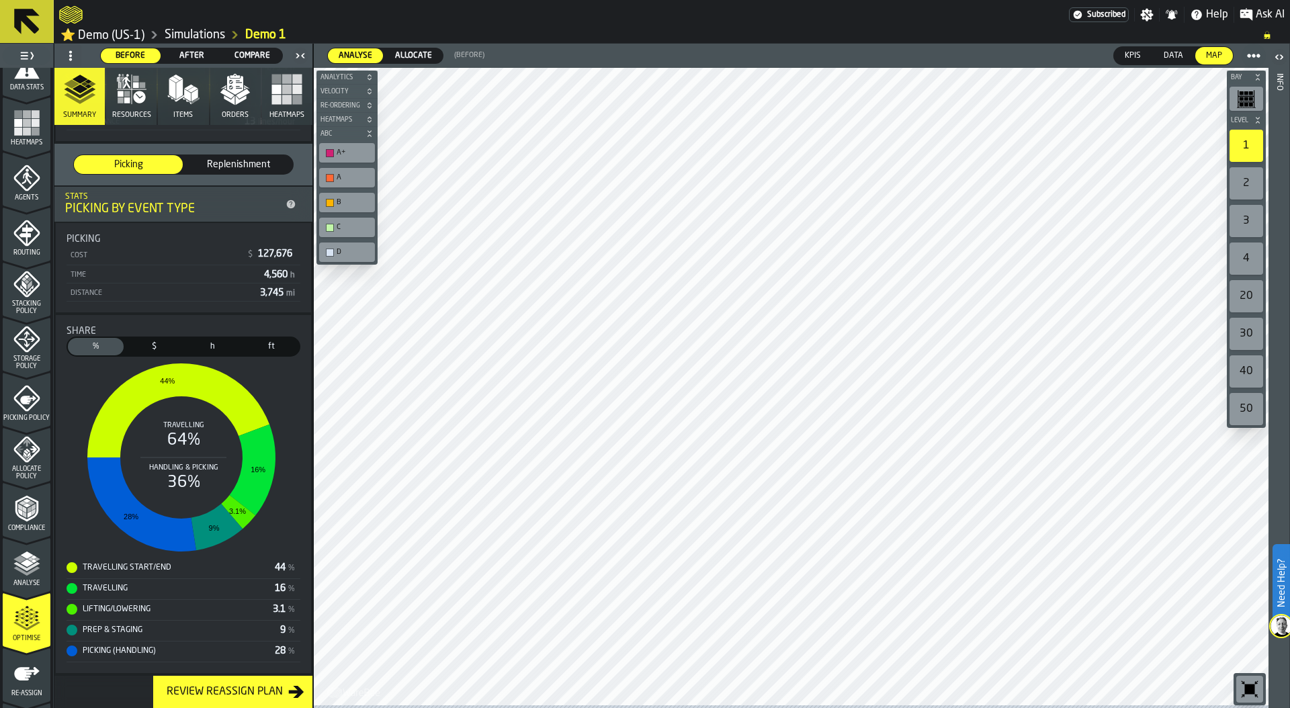
click at [232, 102] on icon "button" at bounding box center [235, 89] width 32 height 32
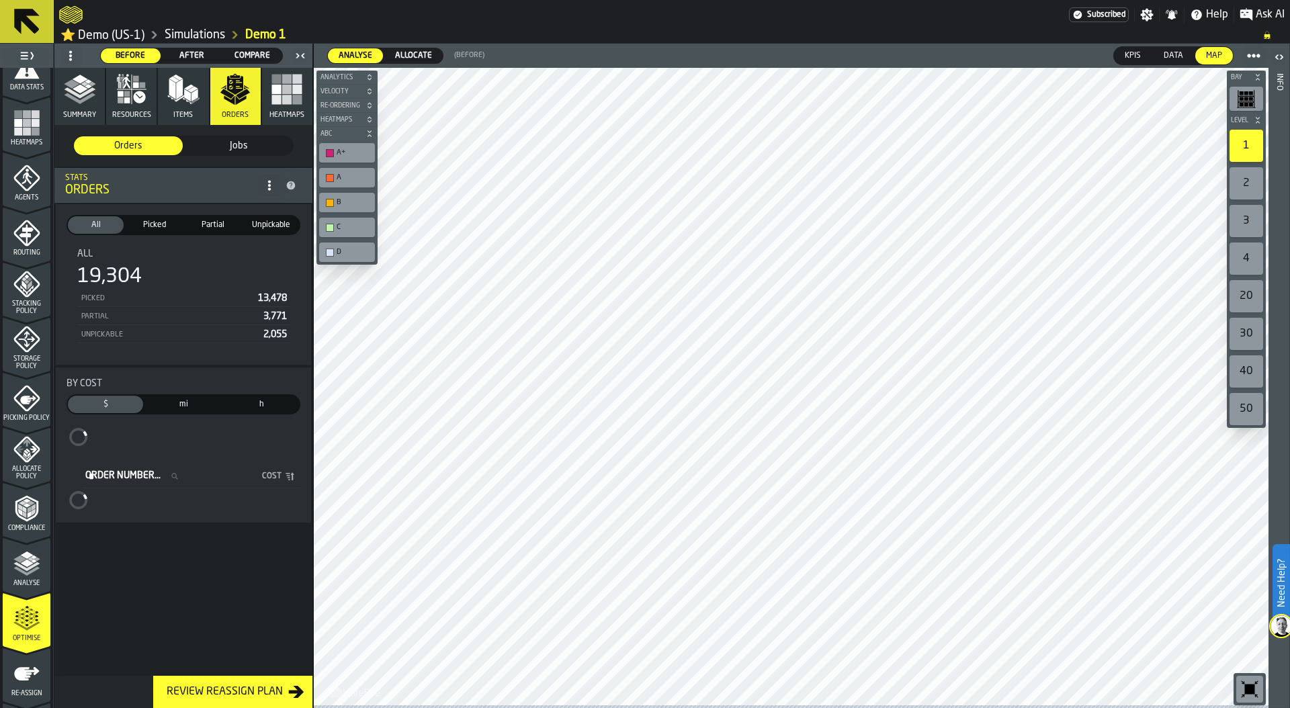
scroll to position [0, 0]
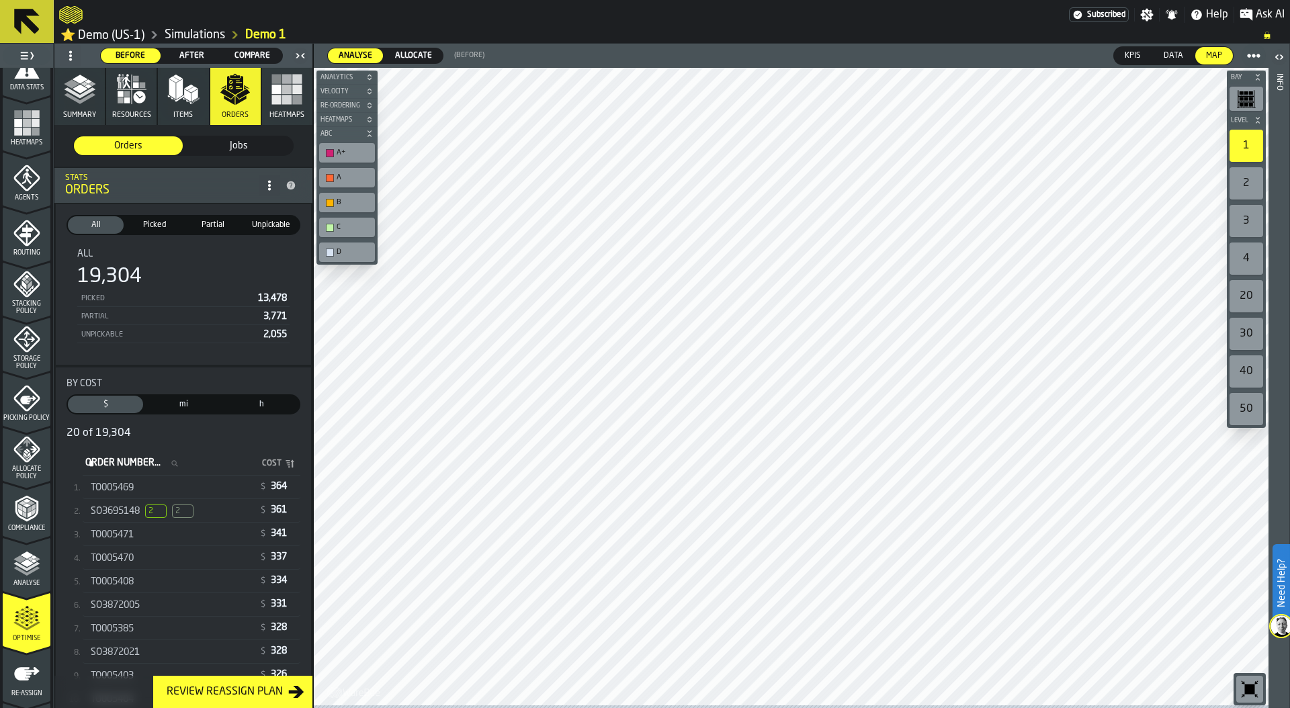
click at [140, 516] on span "SO3695148" at bounding box center [115, 511] width 49 height 11
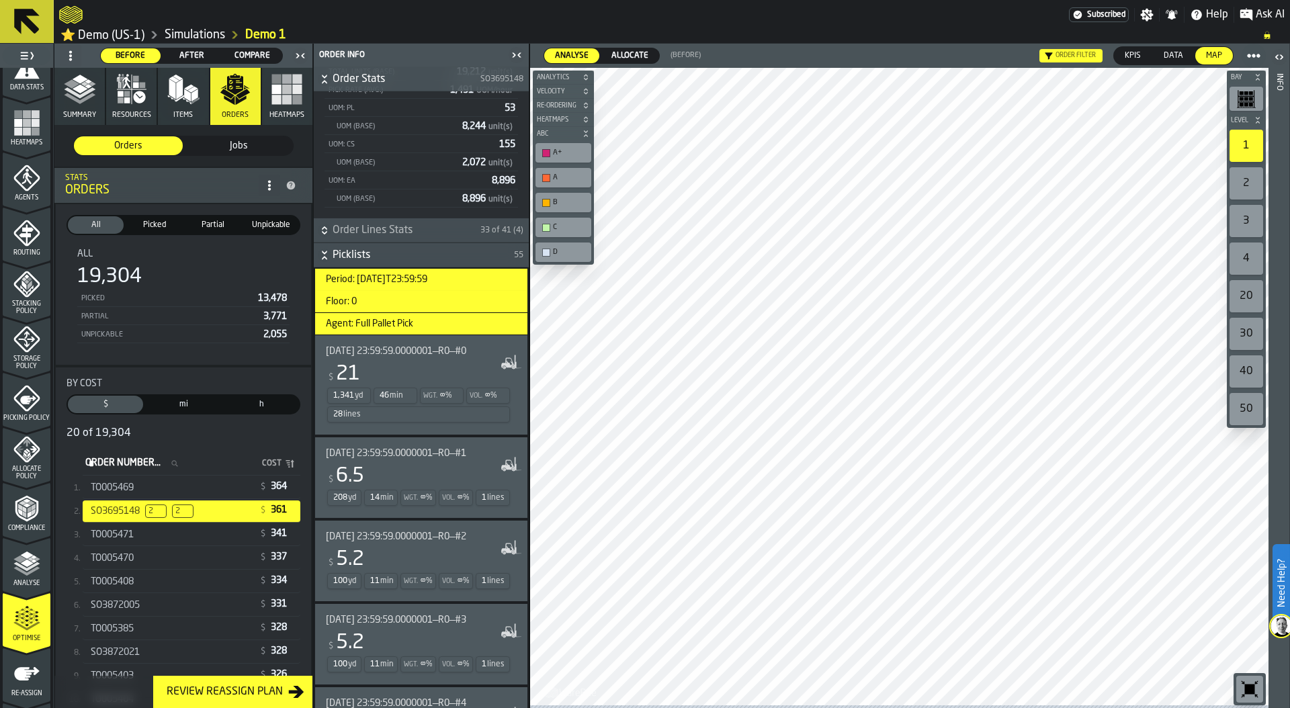
scroll to position [267, 0]
click at [453, 399] on div "Wgt. ∞ %" at bounding box center [442, 395] width 44 height 16
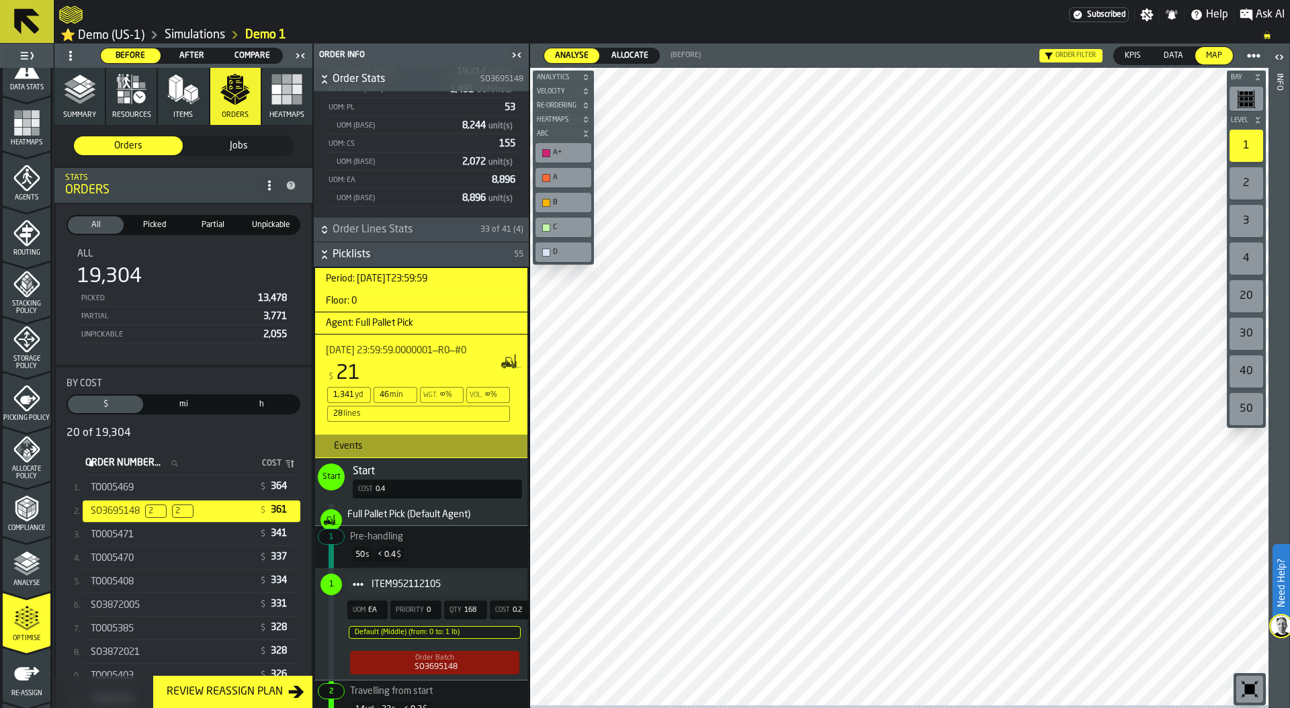
click at [137, 99] on icon "button" at bounding box center [139, 97] width 12 height 12
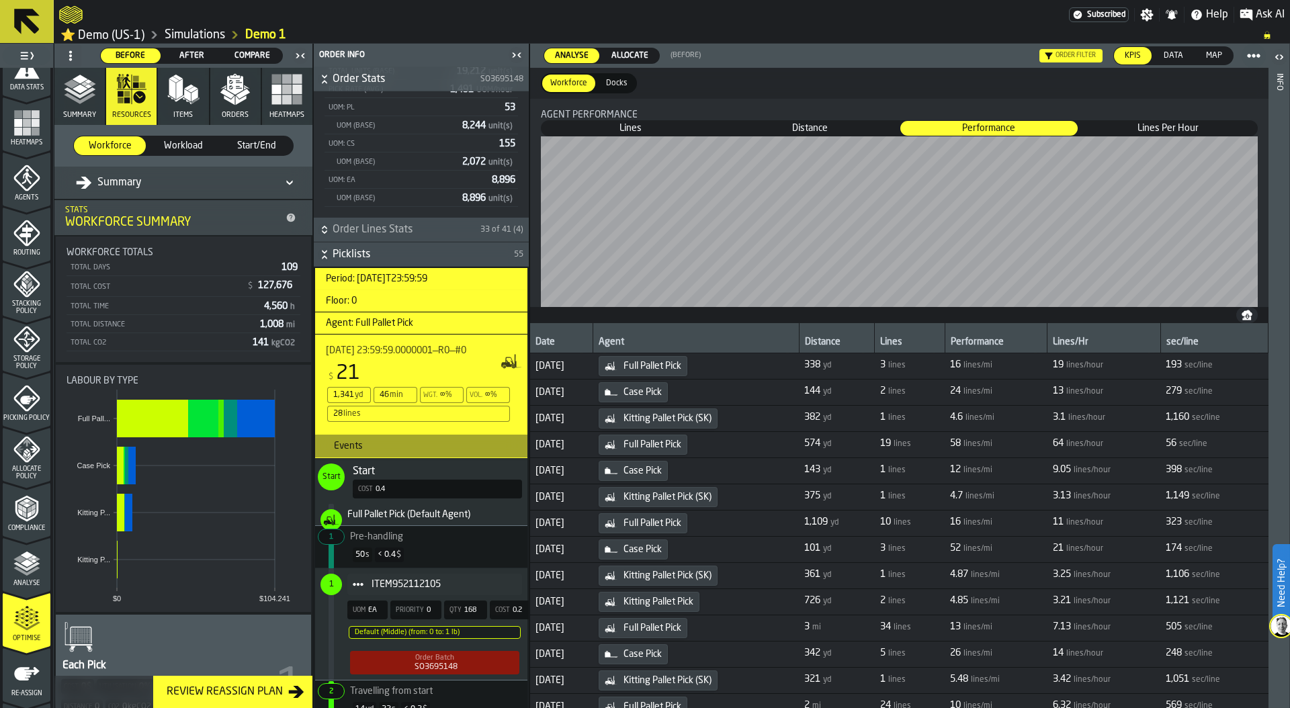
click at [165, 184] on div "Summary" at bounding box center [176, 183] width 201 height 16
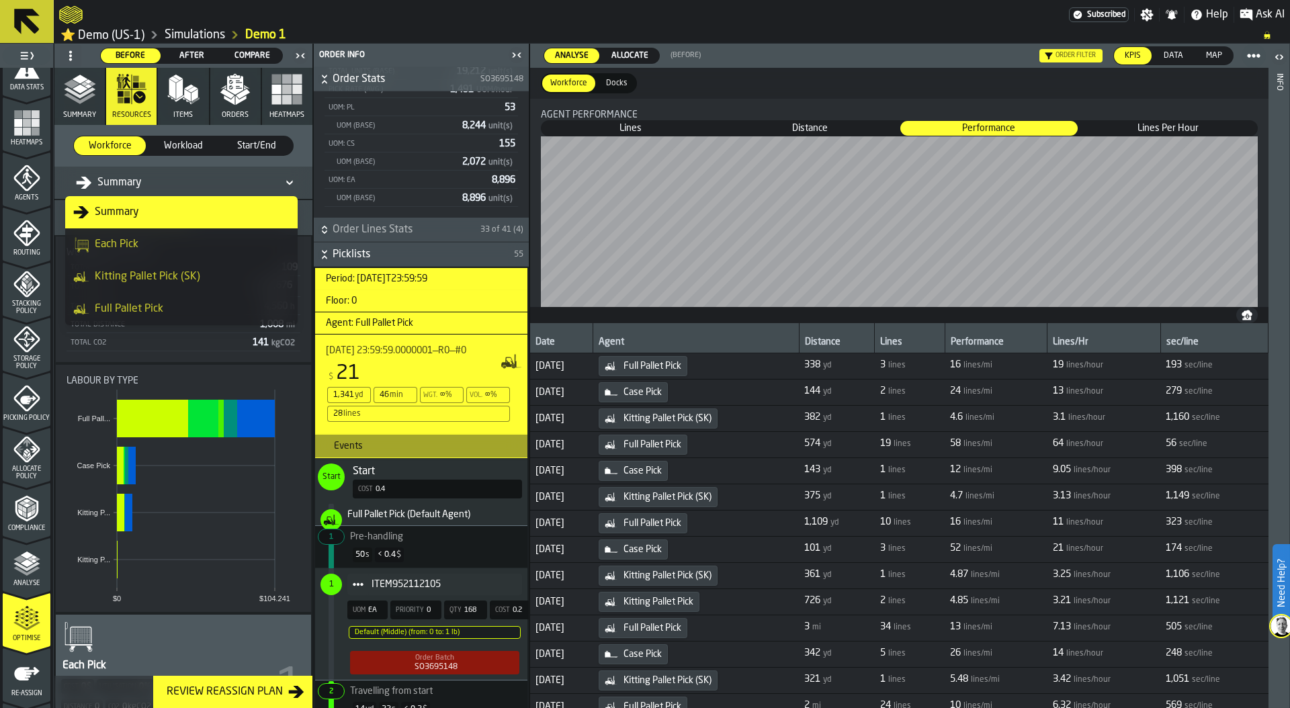
scroll to position [24, 0]
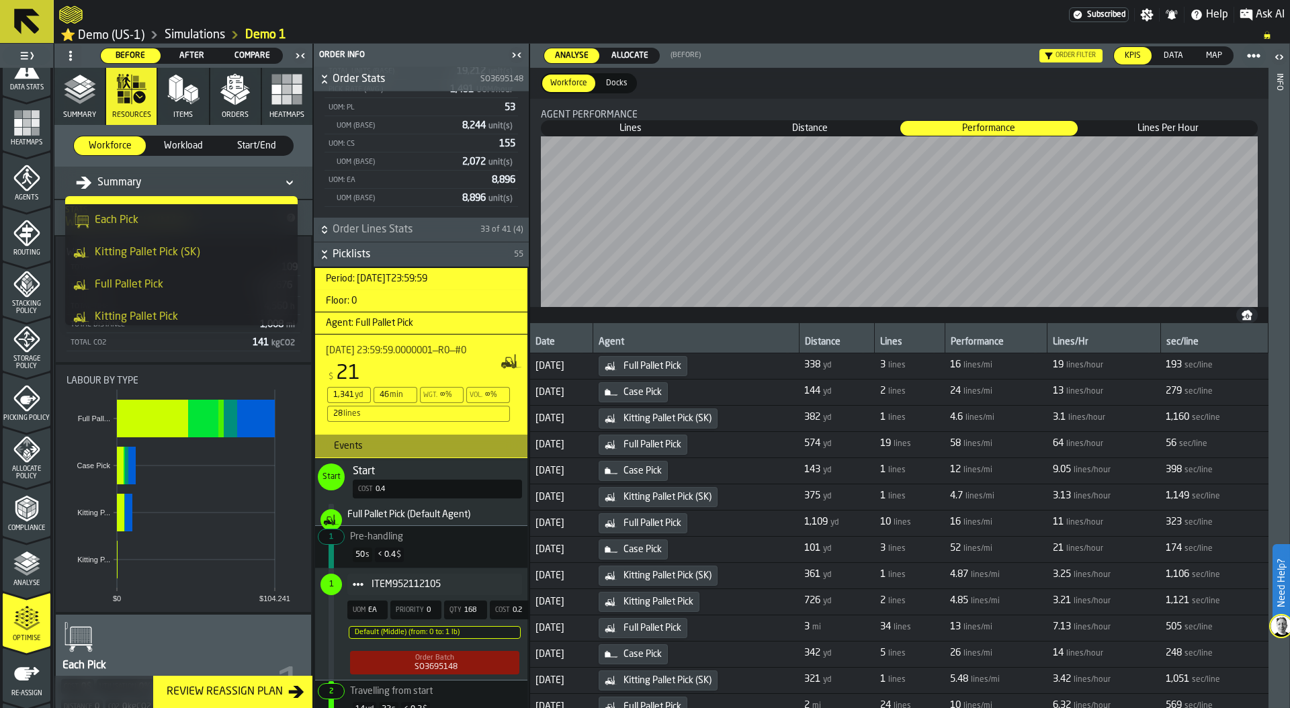
click at [167, 279] on div "Full Pallet Pick" at bounding box center [181, 285] width 216 height 16
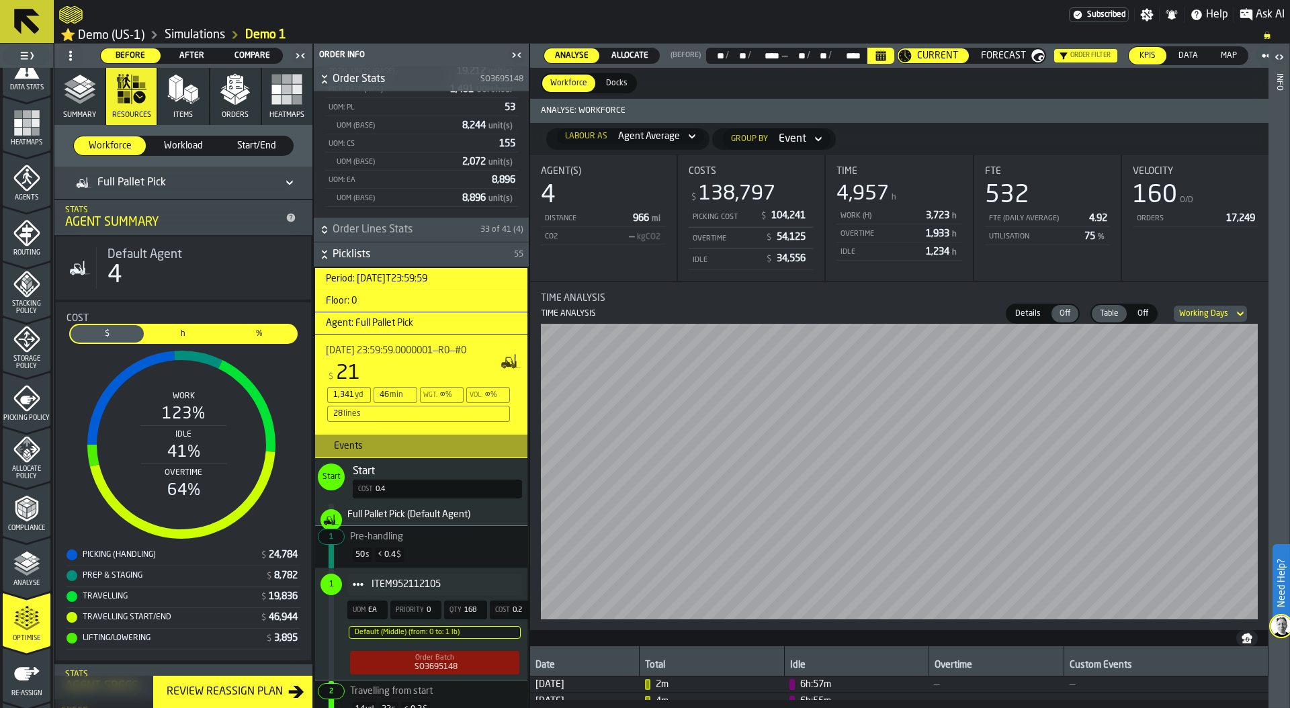
click at [84, 105] on icon "button" at bounding box center [80, 89] width 32 height 32
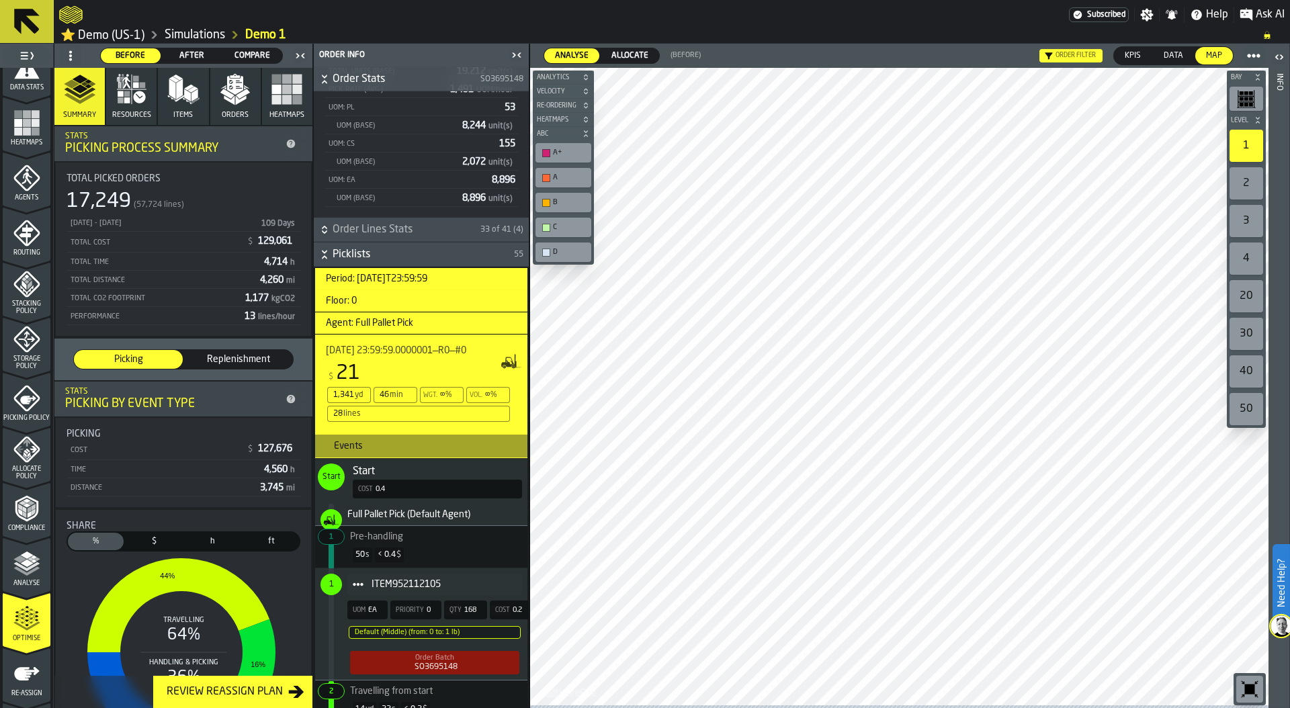
click at [0, 0] on icon at bounding box center [0, 0] width 0 height 0
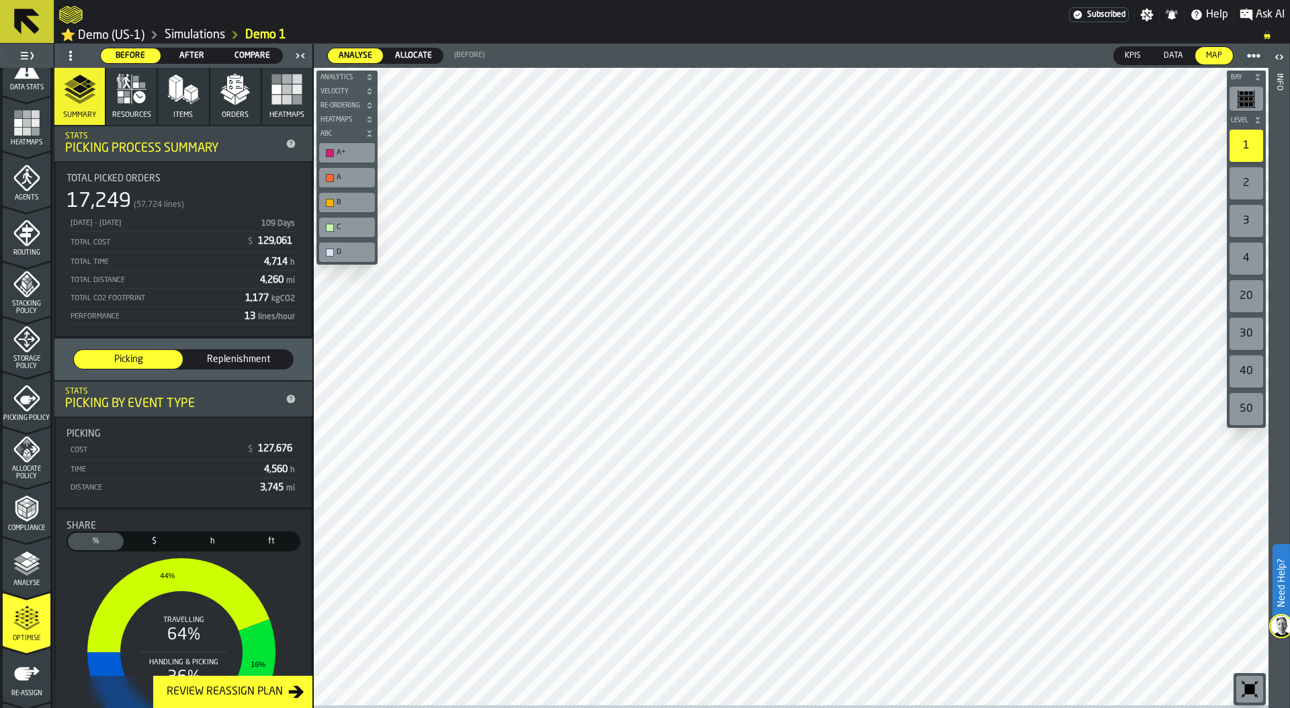
click at [254, 57] on span "Compare" at bounding box center [252, 56] width 49 height 12
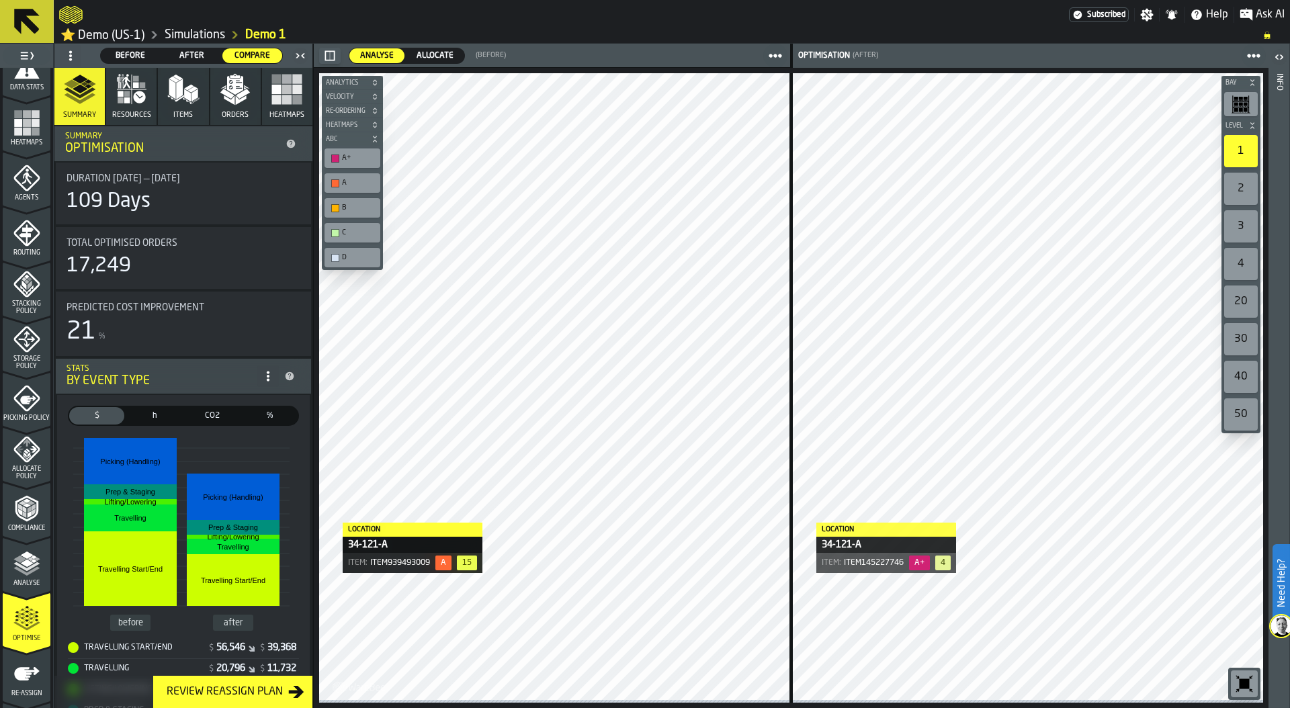
scroll to position [354, 0]
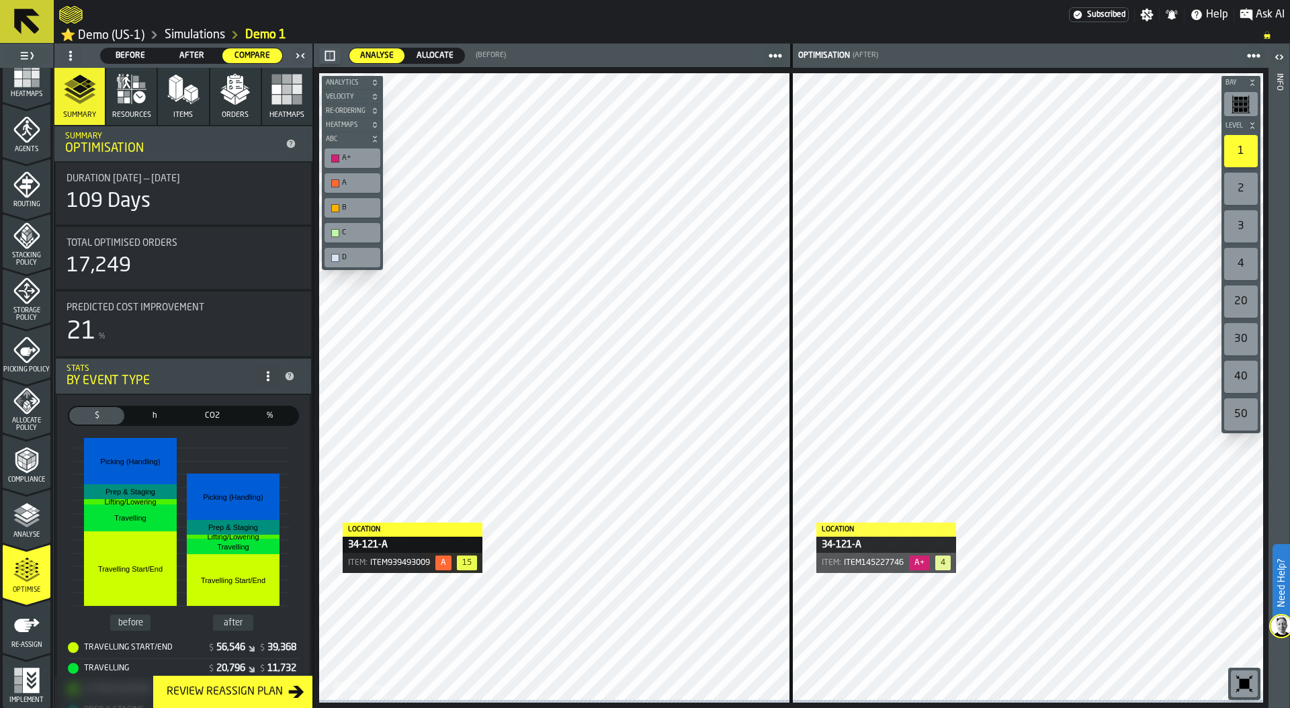
click at [17, 618] on icon "menu Re-assign" at bounding box center [26, 625] width 27 height 27
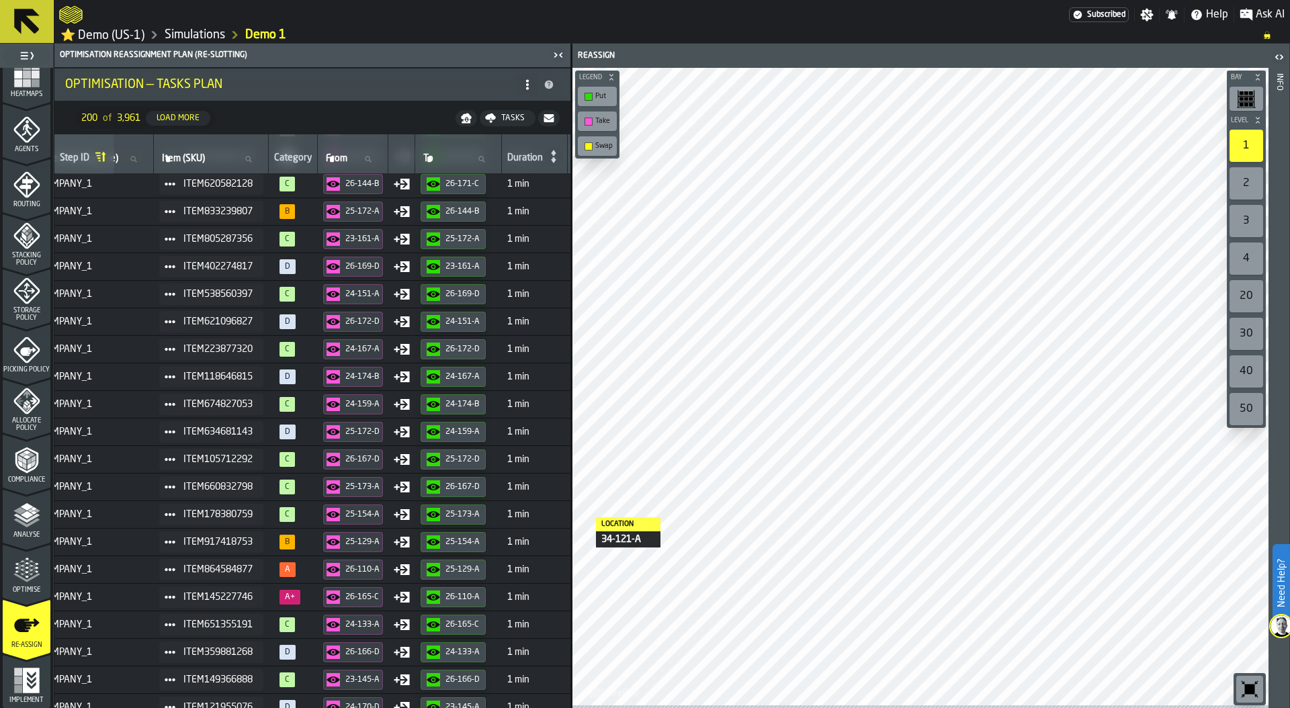
scroll to position [1545, 0]
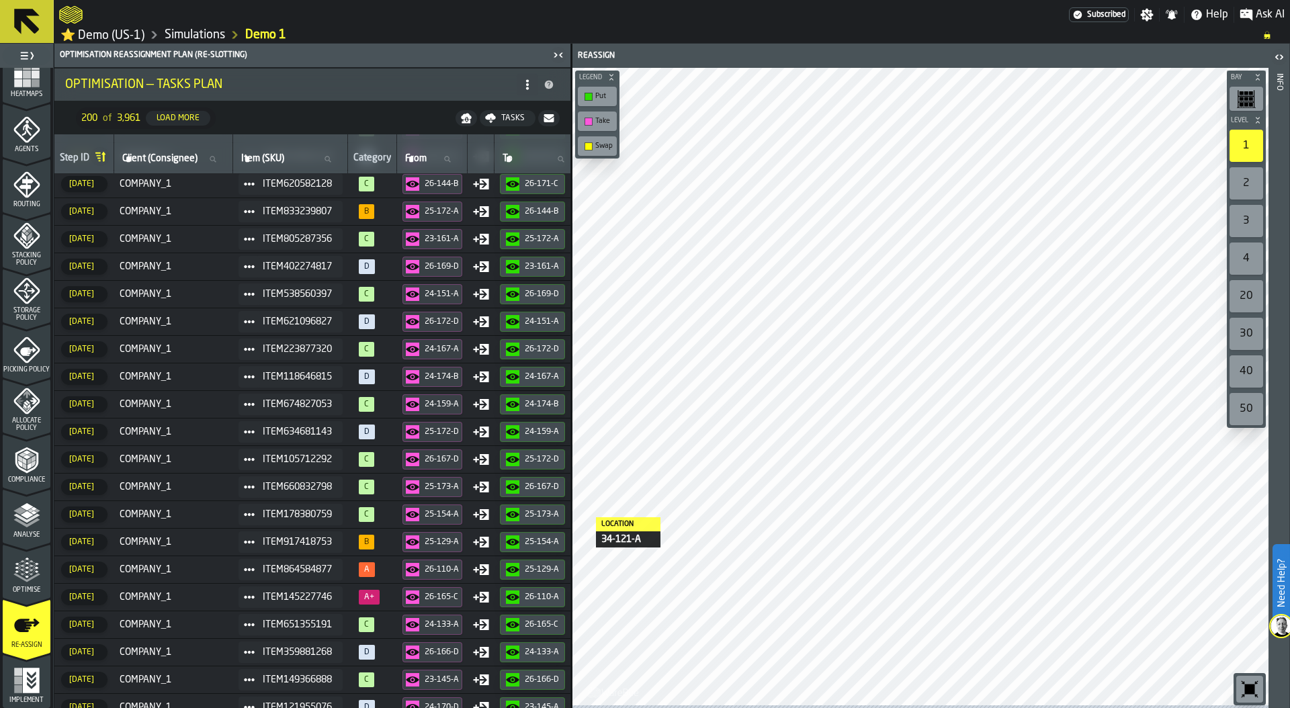
click at [26, 566] on icon "menu Optimise" at bounding box center [26, 570] width 27 height 27
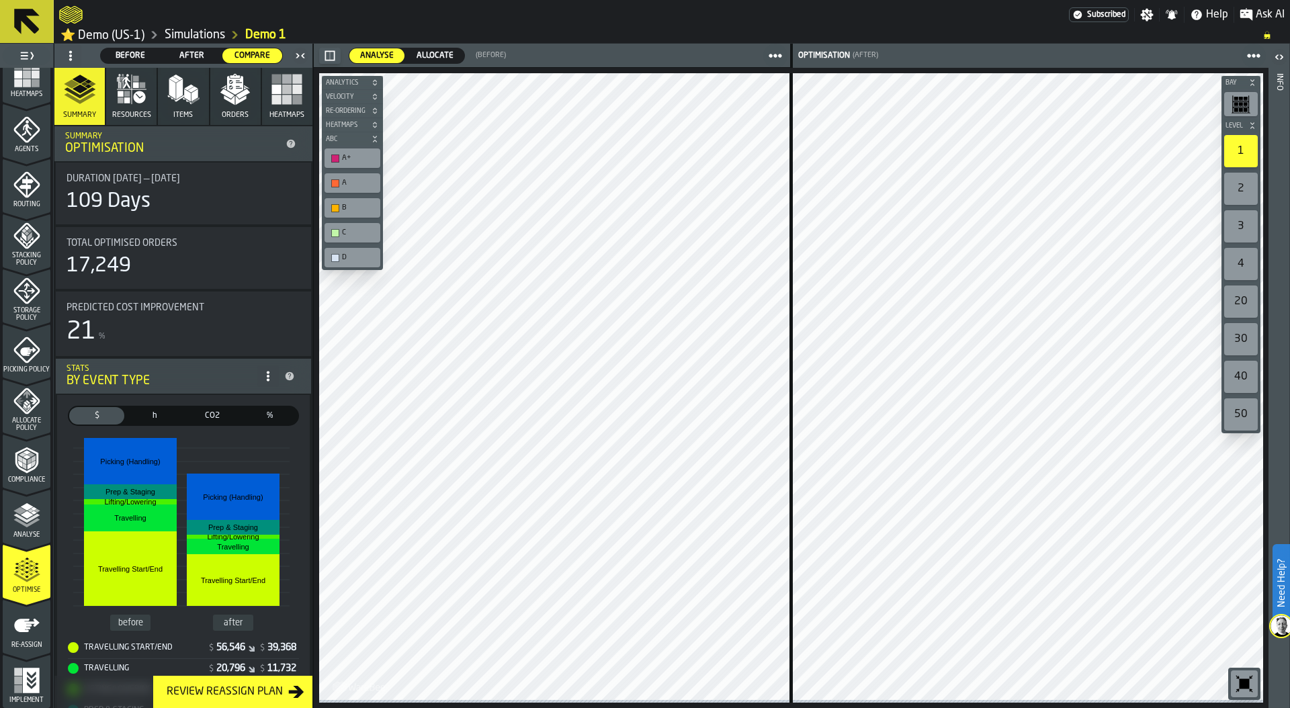
click at [197, 34] on link "Simulations" at bounding box center [195, 35] width 60 height 15
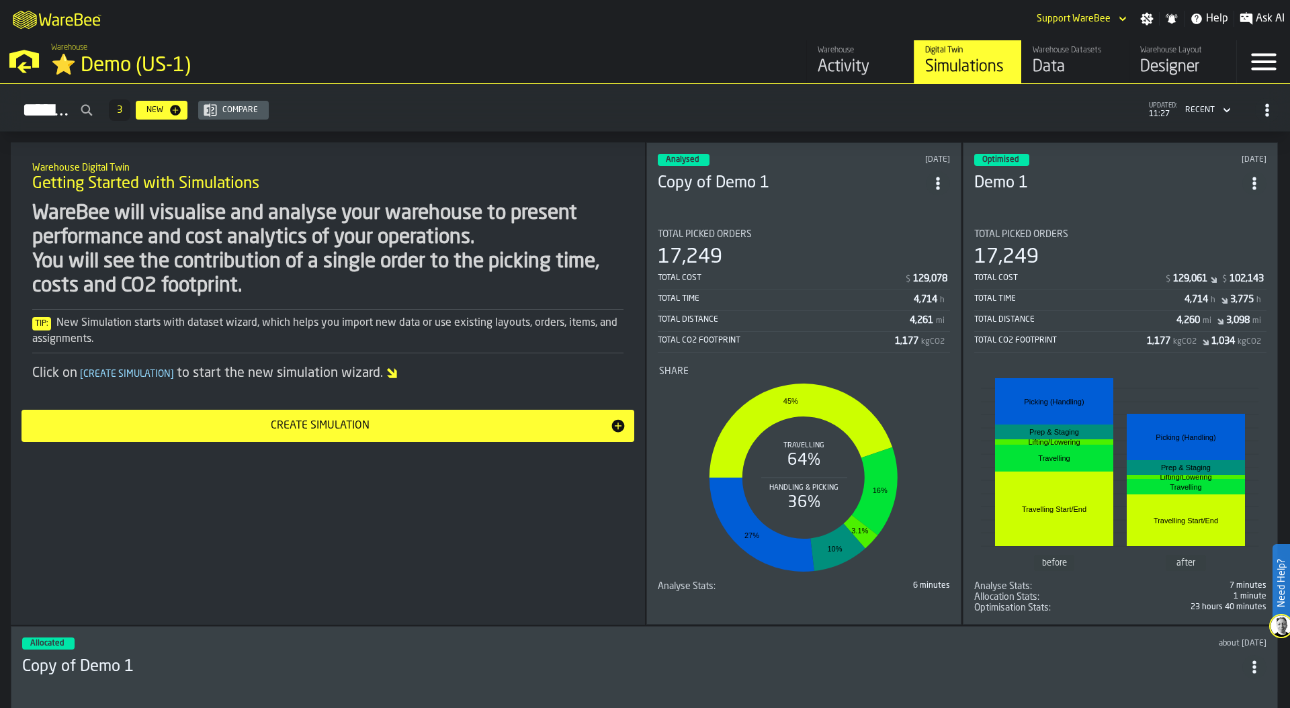
click at [936, 177] on icon "ItemListCard-DashboardItemContainer" at bounding box center [937, 183] width 13 height 13
click at [911, 272] on div "Duplicate" at bounding box center [908, 271] width 70 height 16
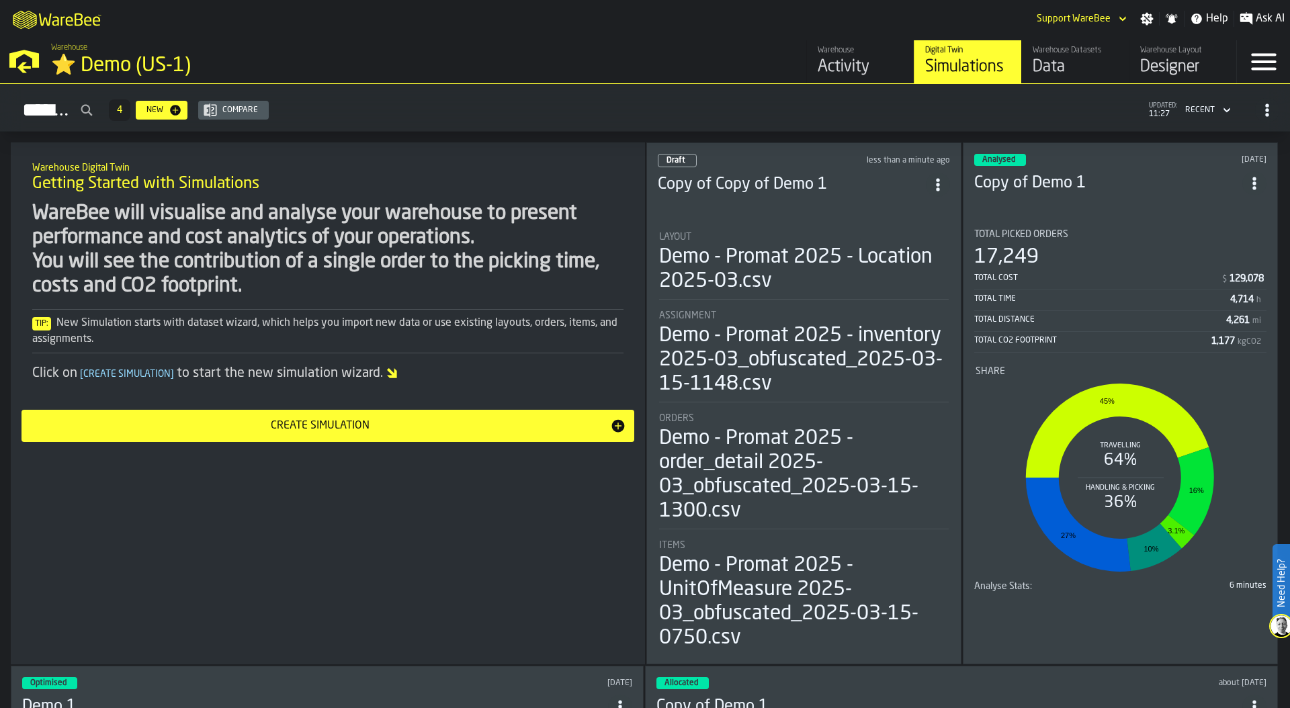
click at [789, 316] on div "Assignment" at bounding box center [803, 315] width 289 height 11
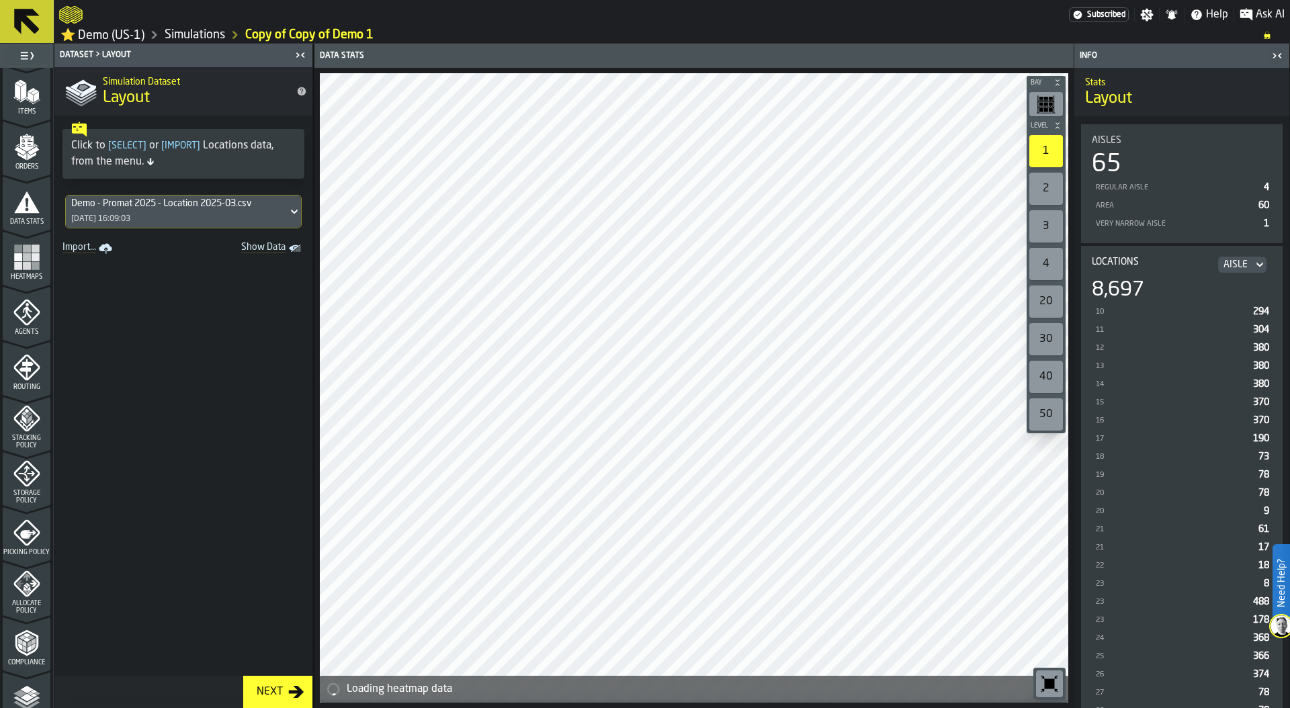
scroll to position [179, 0]
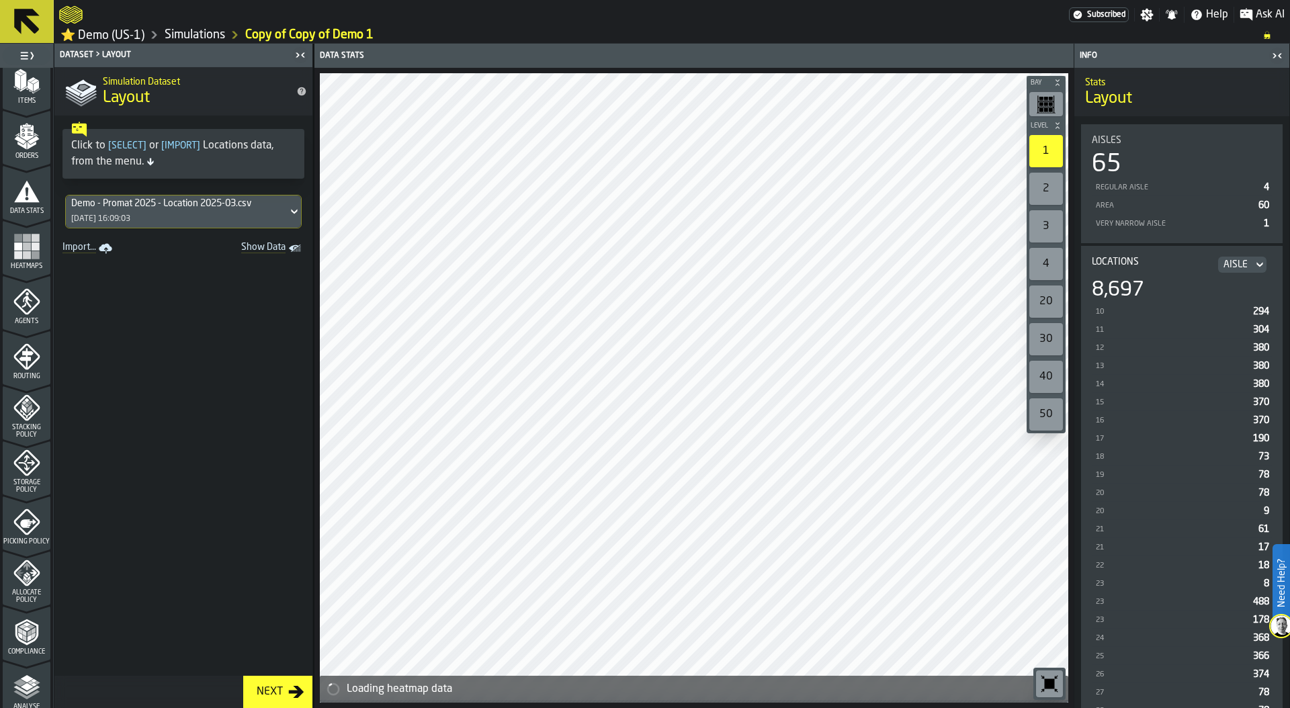
click at [21, 328] on icon "menu Agents" at bounding box center [27, 330] width 48 height 13
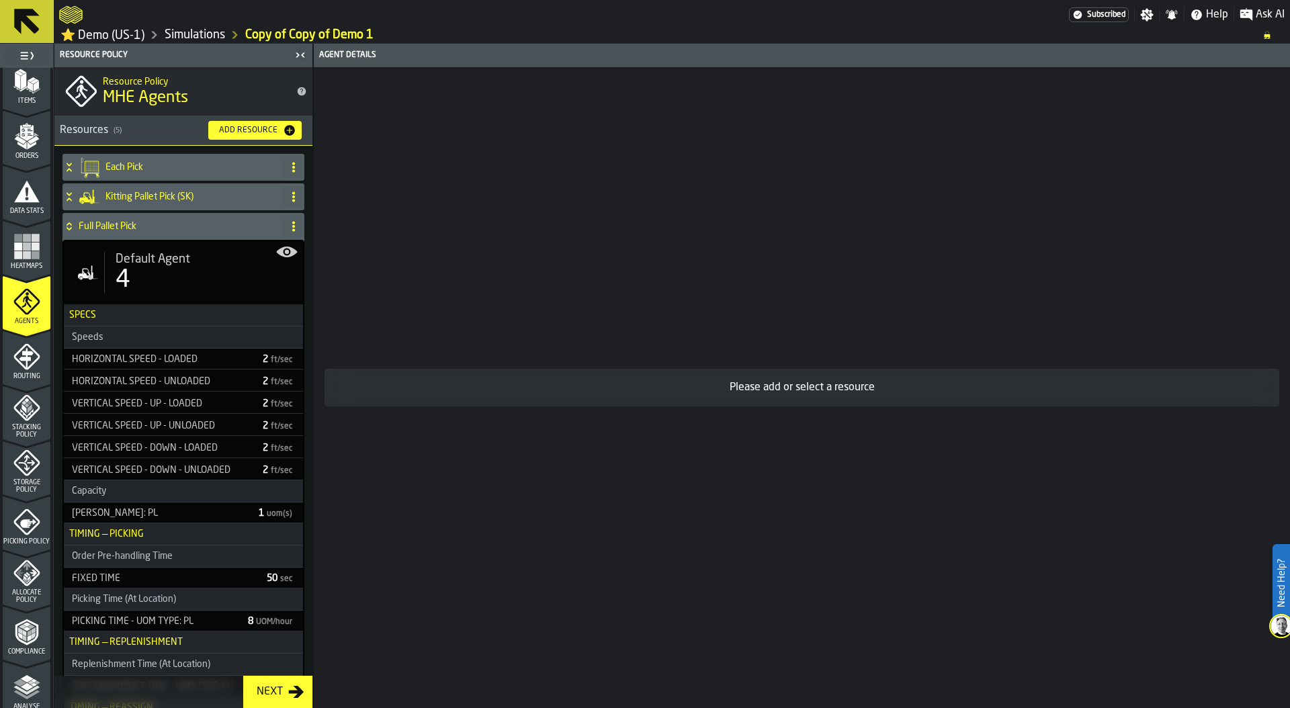
click at [30, 370] on icon "menu Routing" at bounding box center [26, 356] width 27 height 27
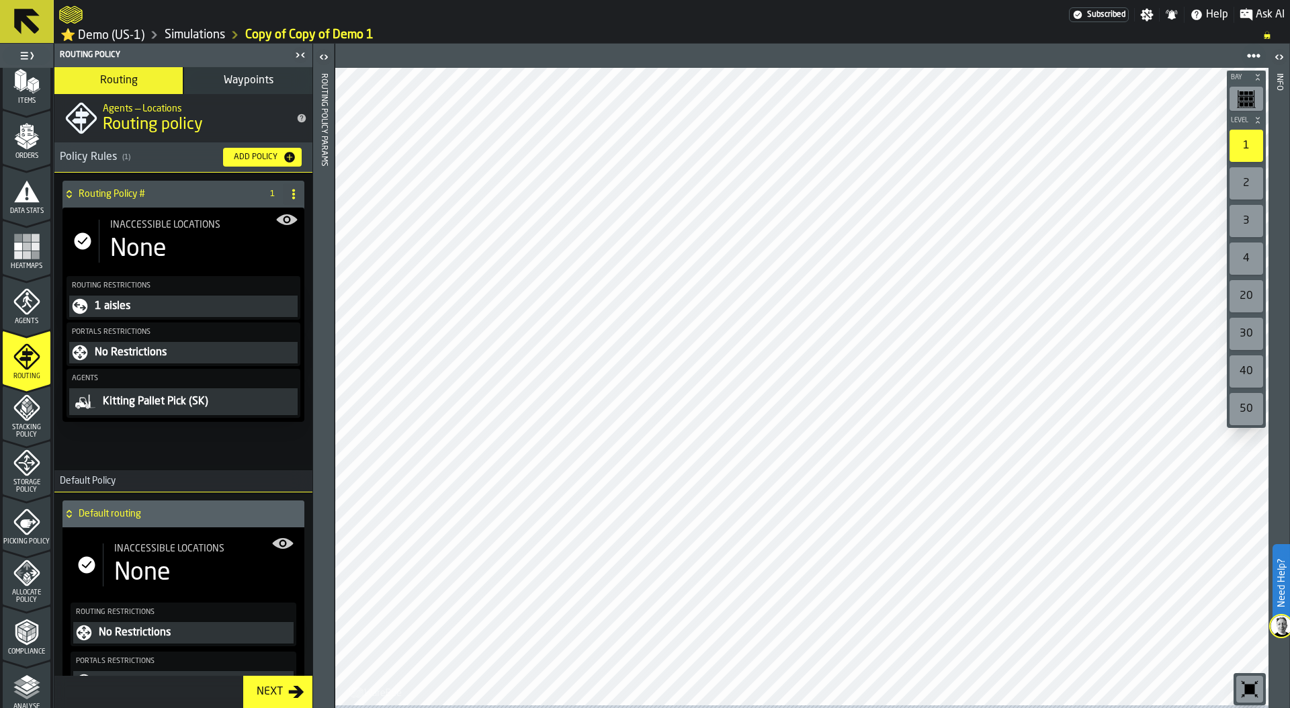
click at [32, 481] on span "Storage Policy" at bounding box center [27, 486] width 48 height 15
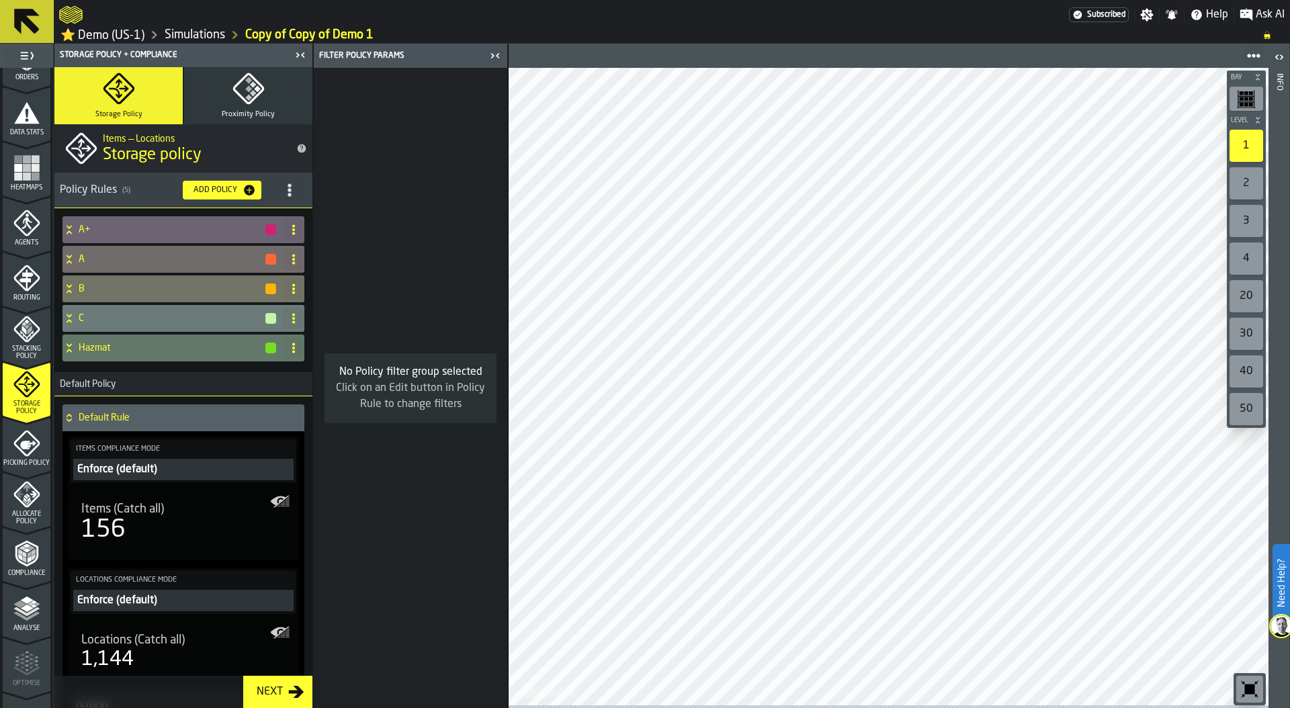
scroll to position [262, 0]
click at [26, 447] on icon "menu Picking Policy" at bounding box center [26, 439] width 27 height 27
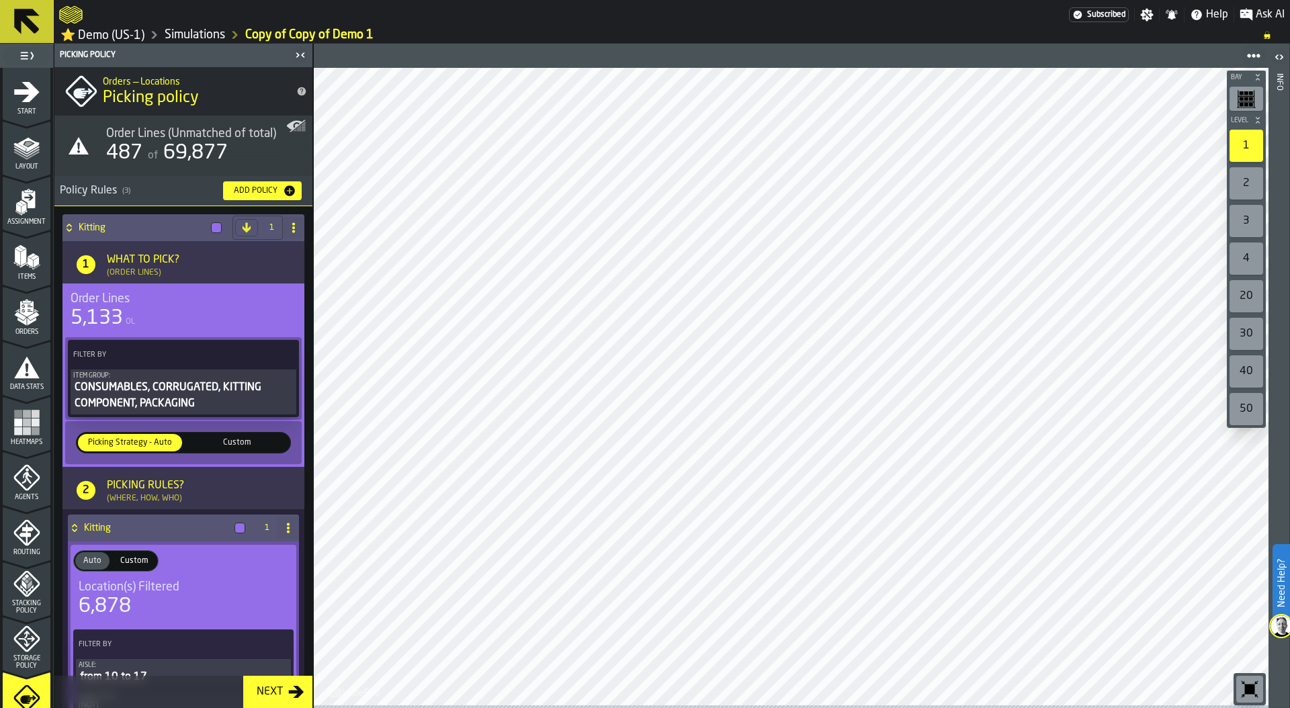
scroll to position [0, 0]
click at [190, 36] on link "Simulations" at bounding box center [195, 35] width 60 height 15
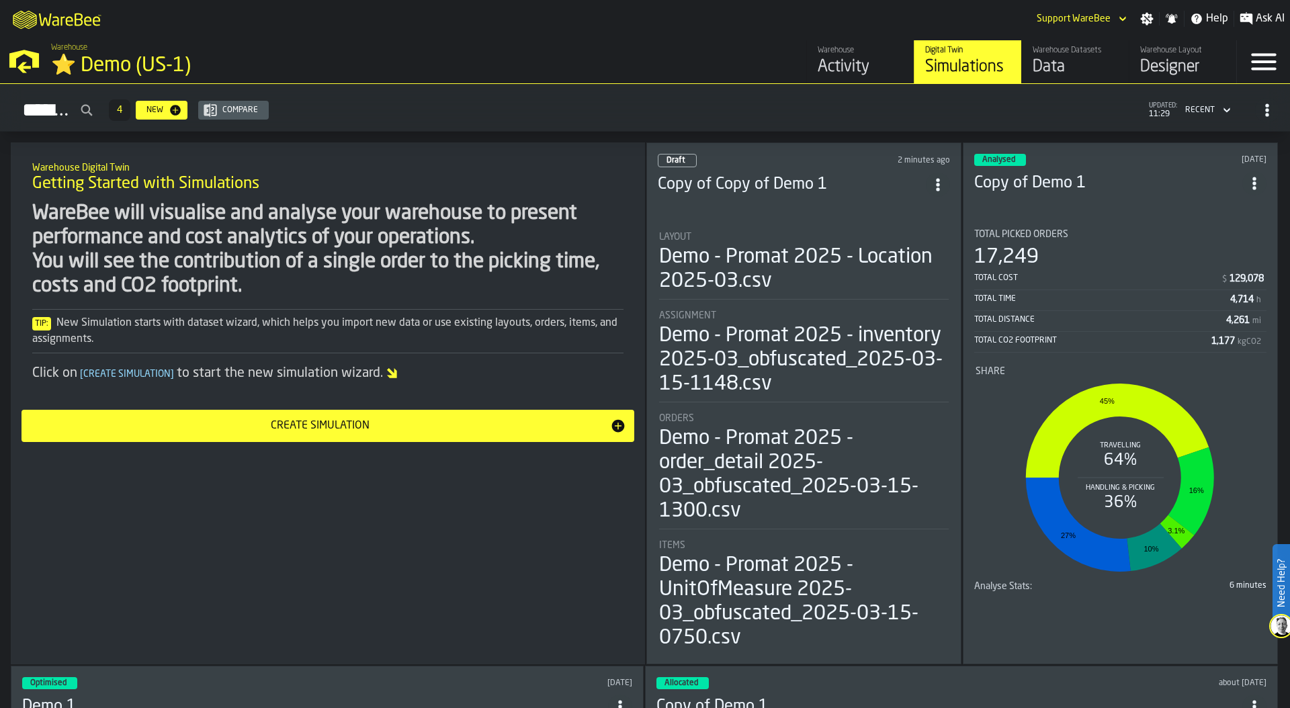
click at [1062, 60] on div "Data" at bounding box center [1074, 66] width 85 height 21
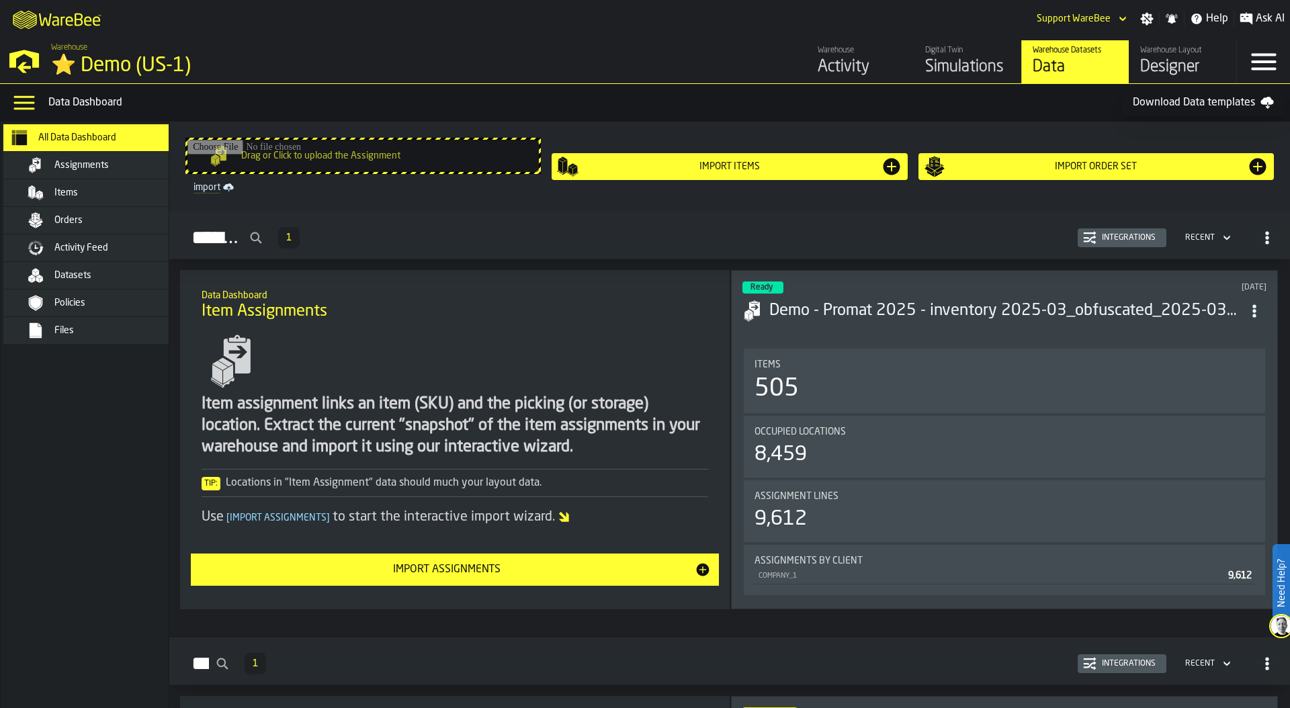
click at [86, 193] on div "Items" at bounding box center [120, 192] width 132 height 11
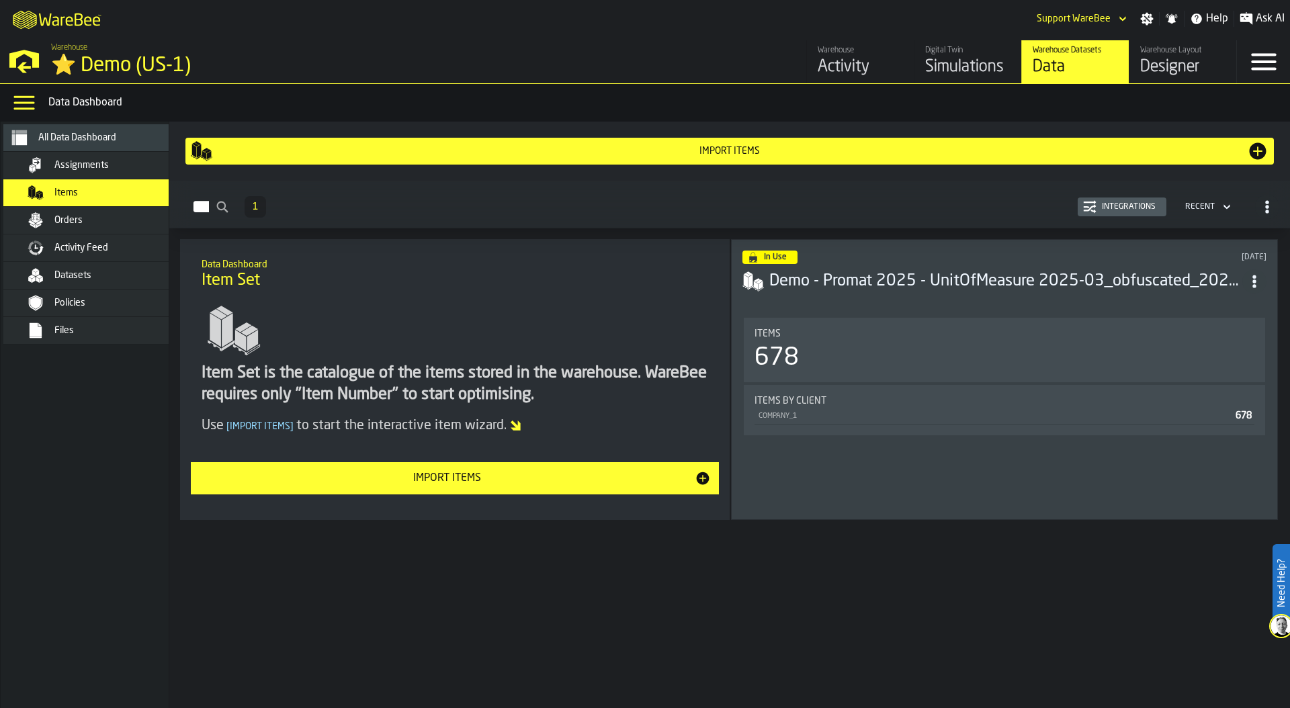
click at [958, 323] on div "Items 678" at bounding box center [1003, 350] width 521 height 64
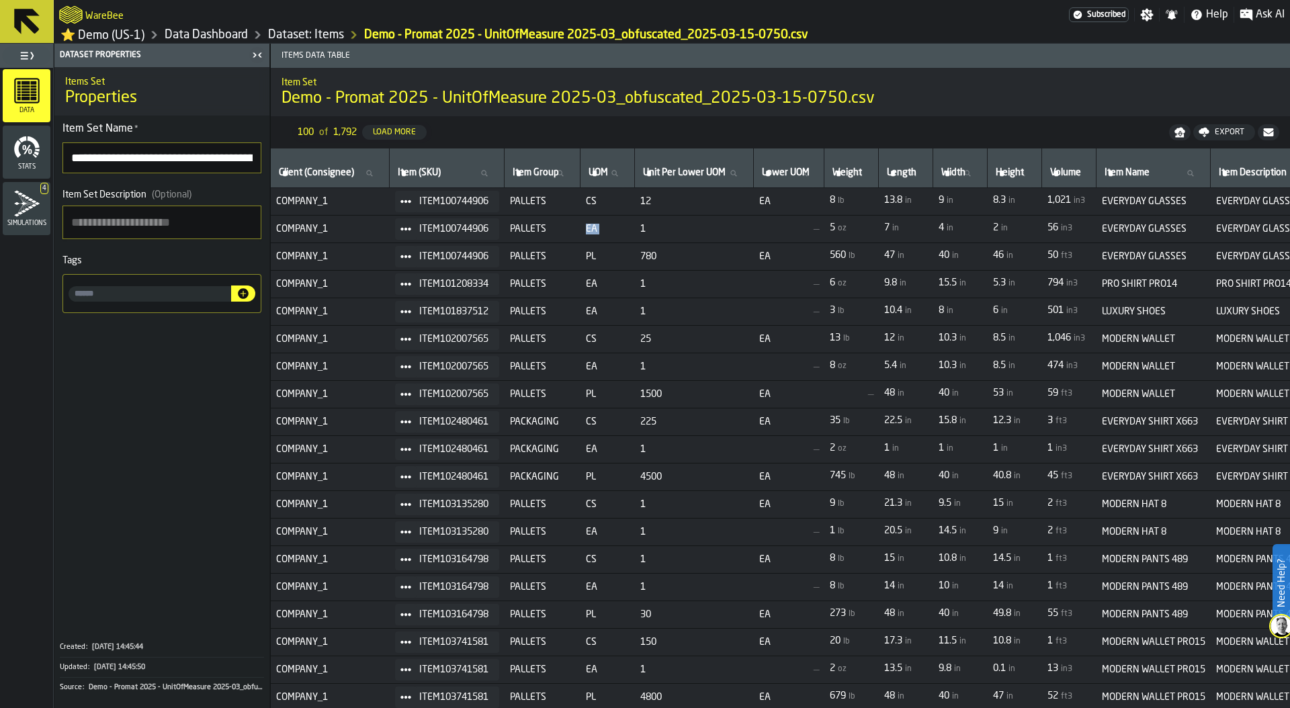
drag, startPoint x: 598, startPoint y: 233, endPoint x: 649, endPoint y: 234, distance: 51.7
click at [649, 234] on tr "COMPANY_1 ITEM100744906 PALLETS EA 1 — 5 oz 7 in 4 in 2 in 56 in3 EVERYDAY GLAS…" at bounding box center [1220, 230] width 1898 height 28
drag, startPoint x: 598, startPoint y: 205, endPoint x: 621, endPoint y: 204, distance: 22.2
click at [621, 204] on span "CS" at bounding box center [608, 201] width 44 height 11
drag, startPoint x: 653, startPoint y: 258, endPoint x: 690, endPoint y: 258, distance: 36.9
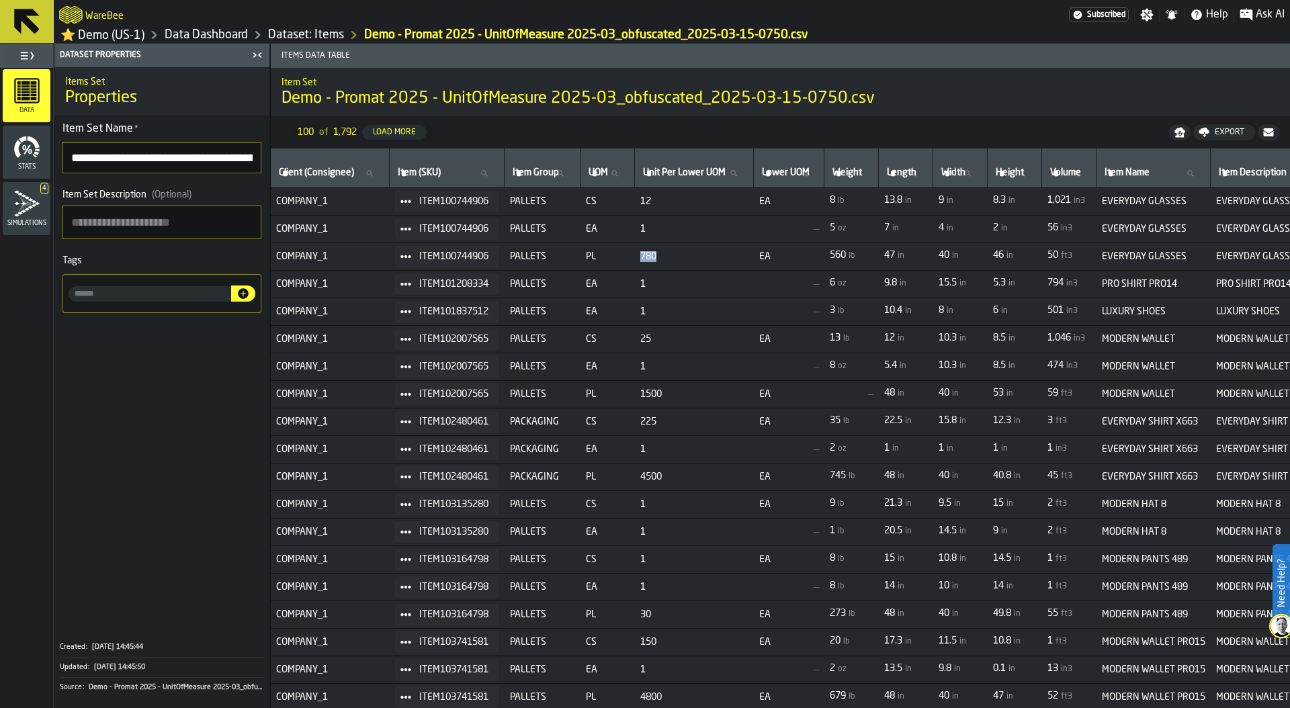
click at [690, 258] on td "780" at bounding box center [694, 257] width 119 height 28
drag, startPoint x: 599, startPoint y: 232, endPoint x: 644, endPoint y: 232, distance: 45.0
click at [635, 232] on td "EA" at bounding box center [607, 230] width 54 height 28
click at [242, 36] on link "Data Dashboard" at bounding box center [206, 35] width 83 height 15
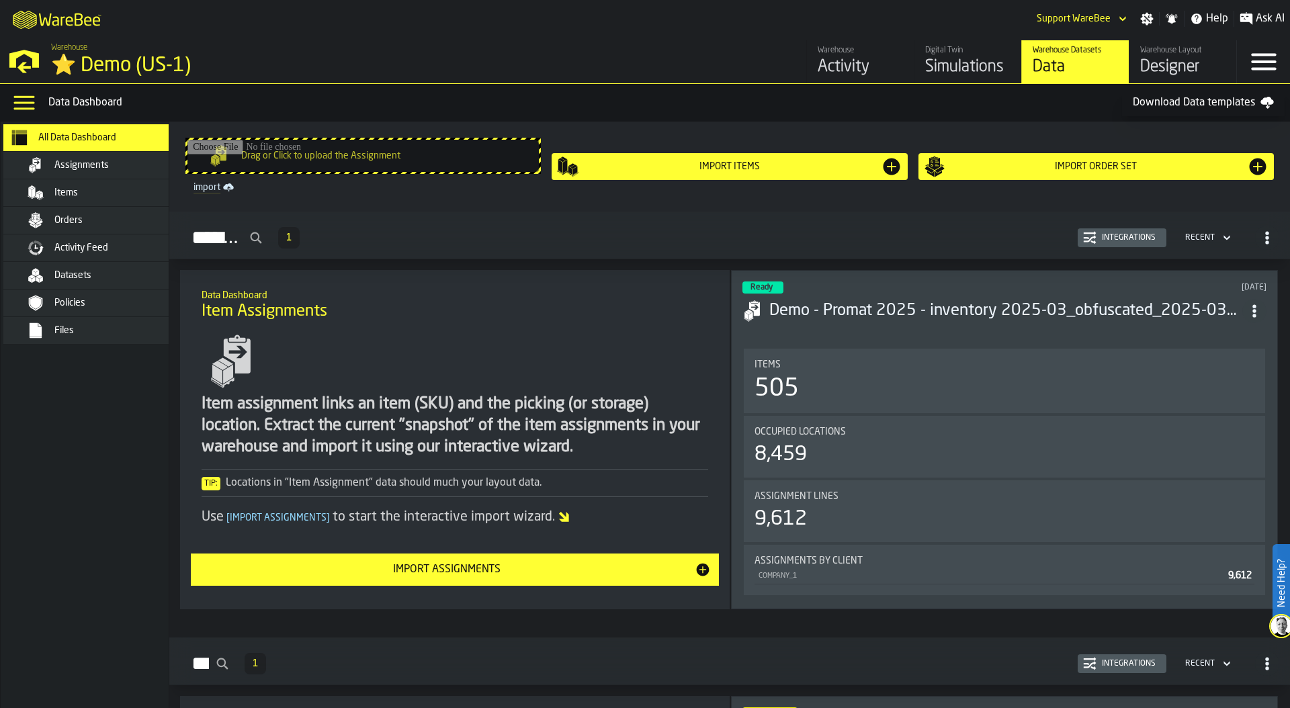
click at [132, 216] on div "Orders" at bounding box center [120, 220] width 132 height 11
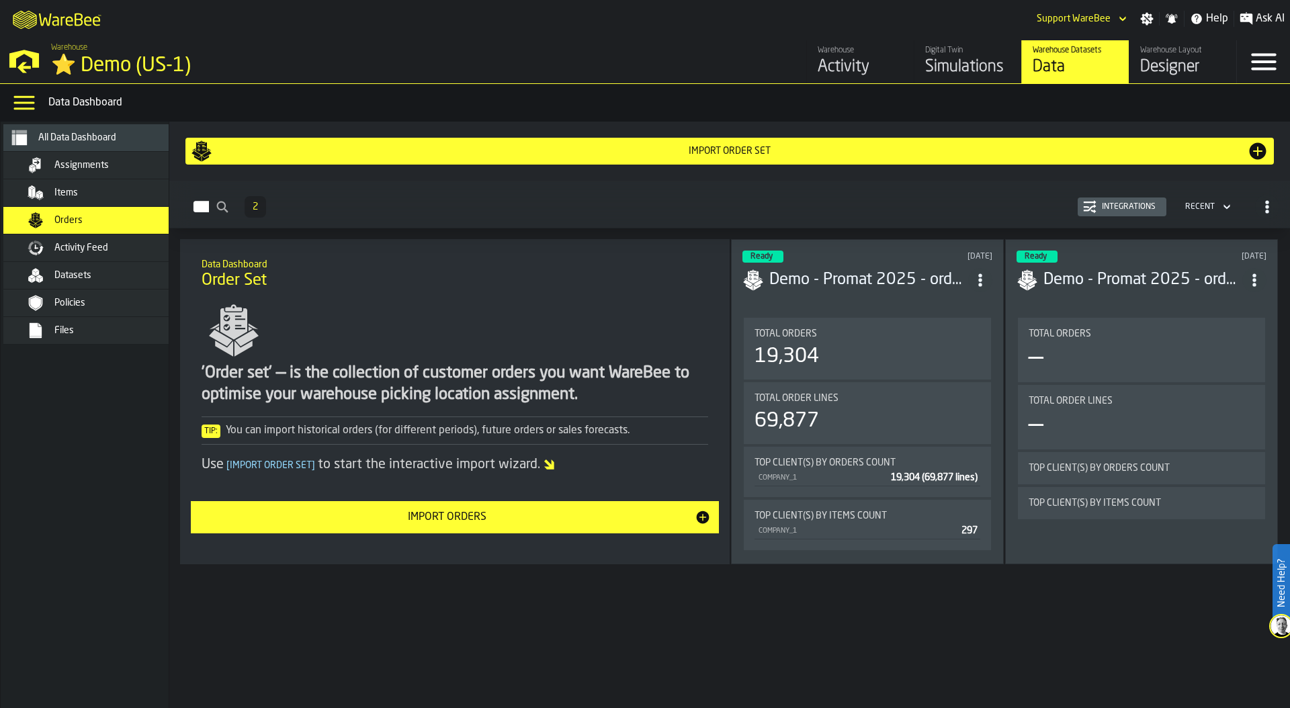
click at [907, 340] on div "Total Orders 19,304" at bounding box center [867, 348] width 226 height 40
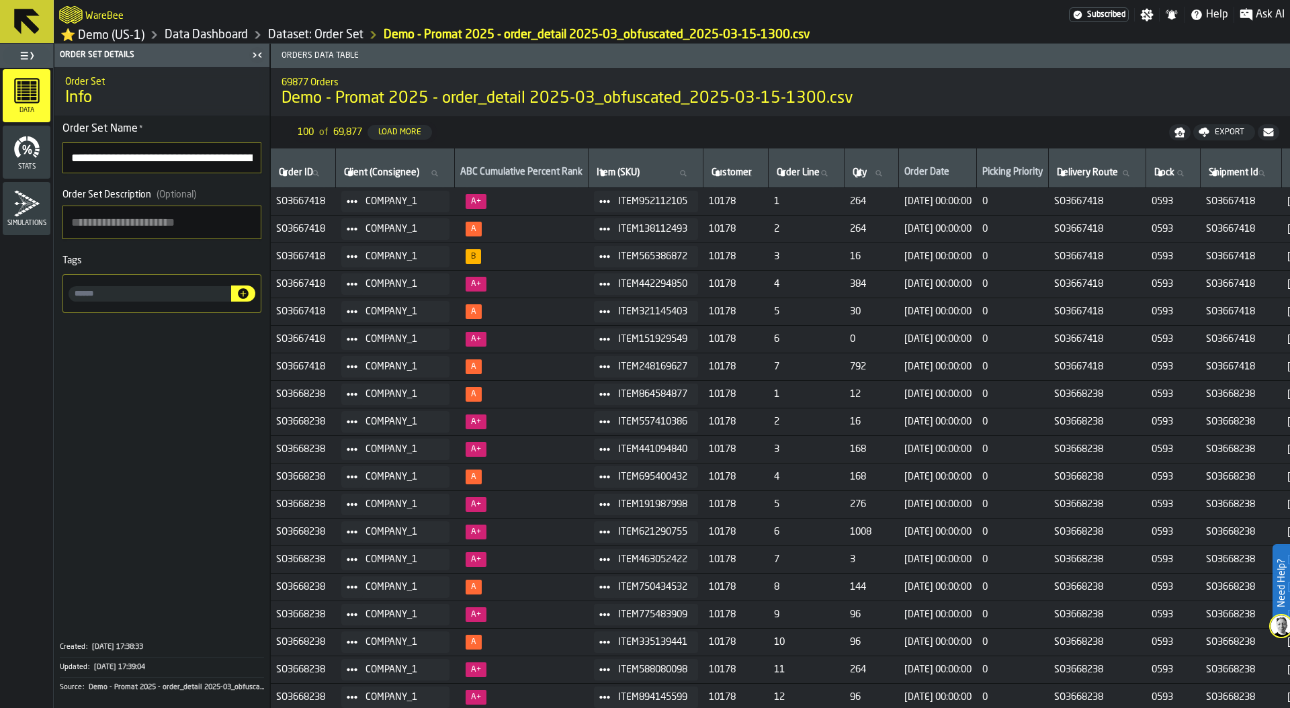
click at [235, 33] on link "Data Dashboard" at bounding box center [206, 35] width 83 height 15
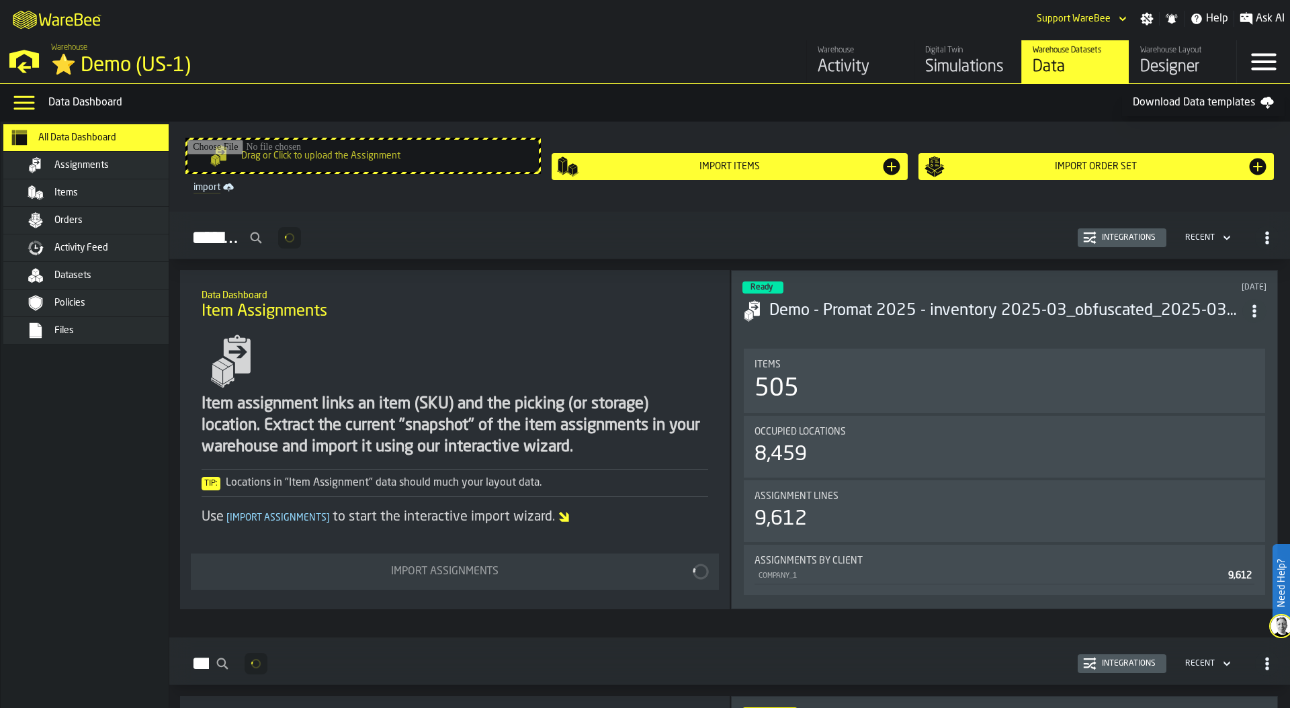
click at [970, 58] on div "Simulations" at bounding box center [967, 66] width 85 height 21
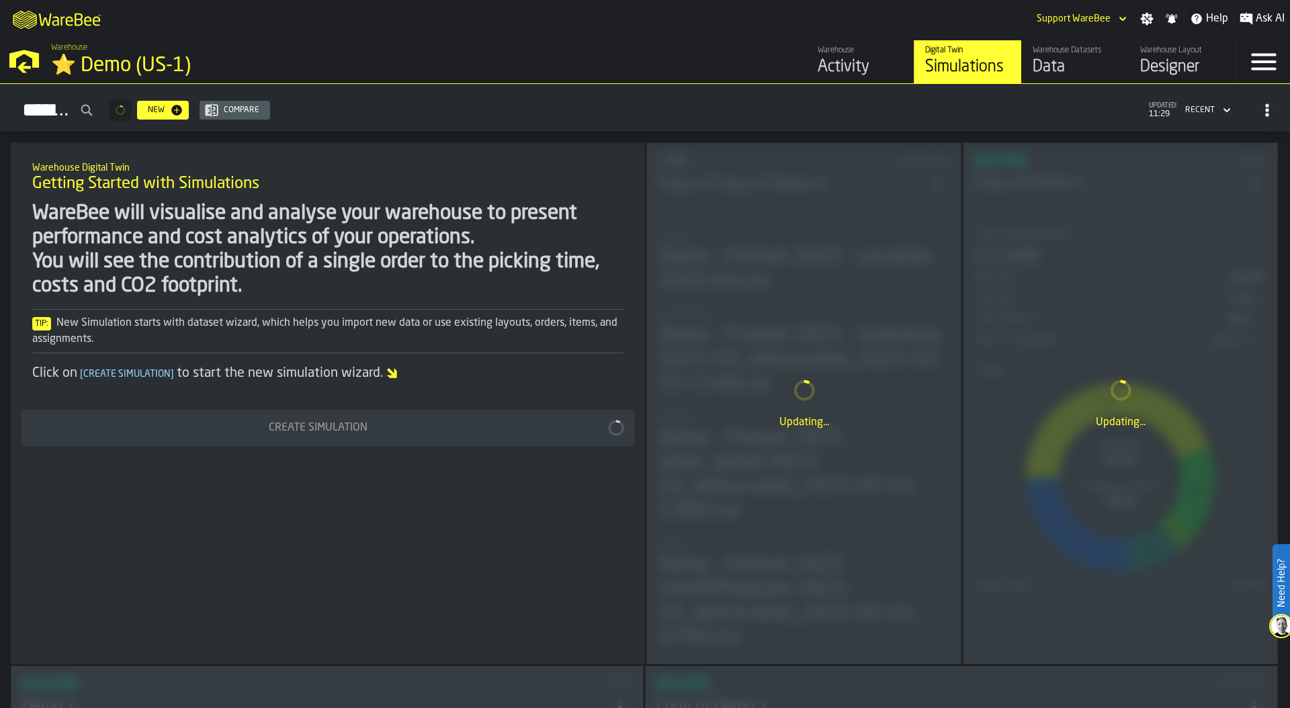
click at [799, 341] on div "Updating..." at bounding box center [804, 403] width 314 height 521
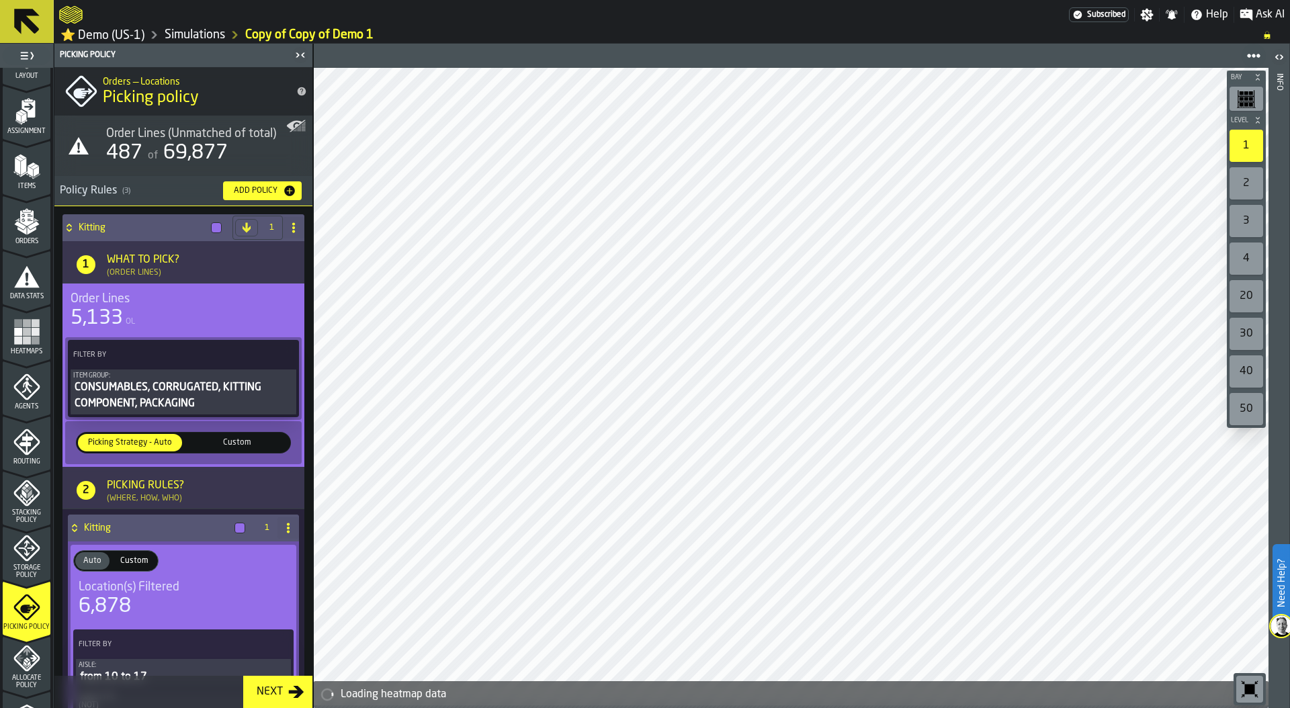
scroll to position [146, 0]
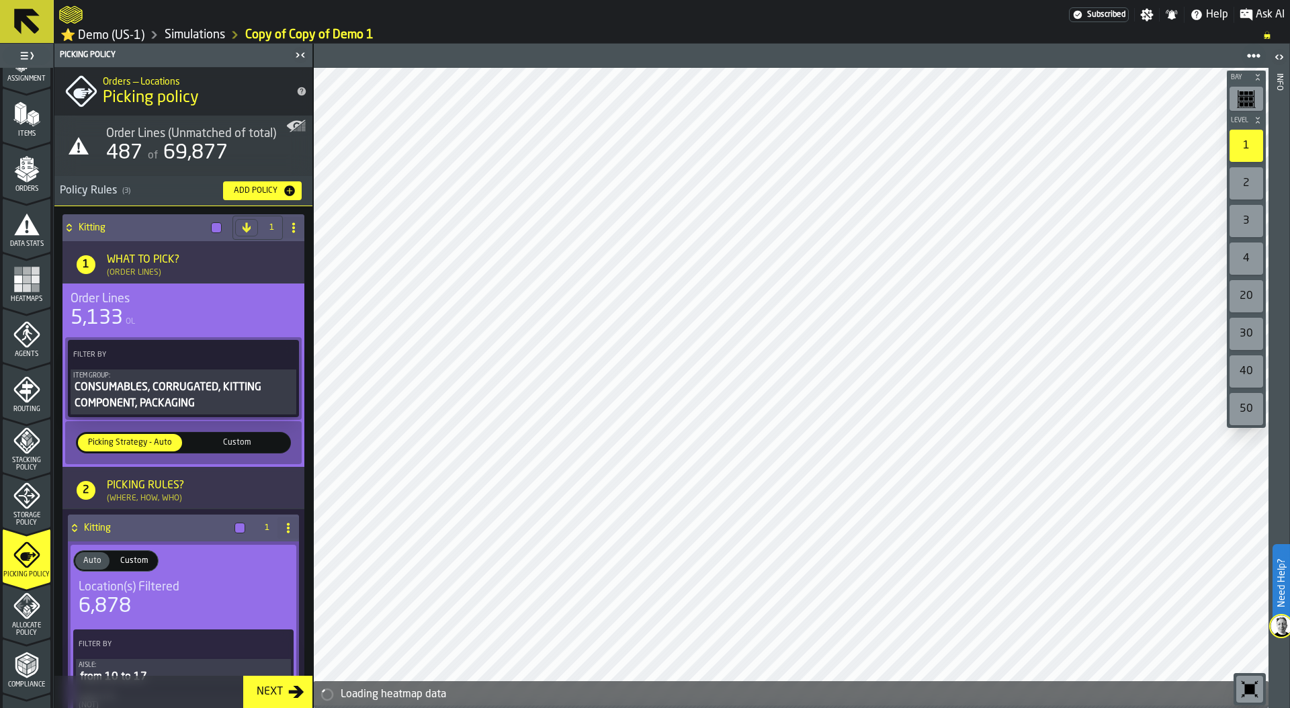
click at [24, 623] on div "Allocate Policy" at bounding box center [27, 614] width 48 height 44
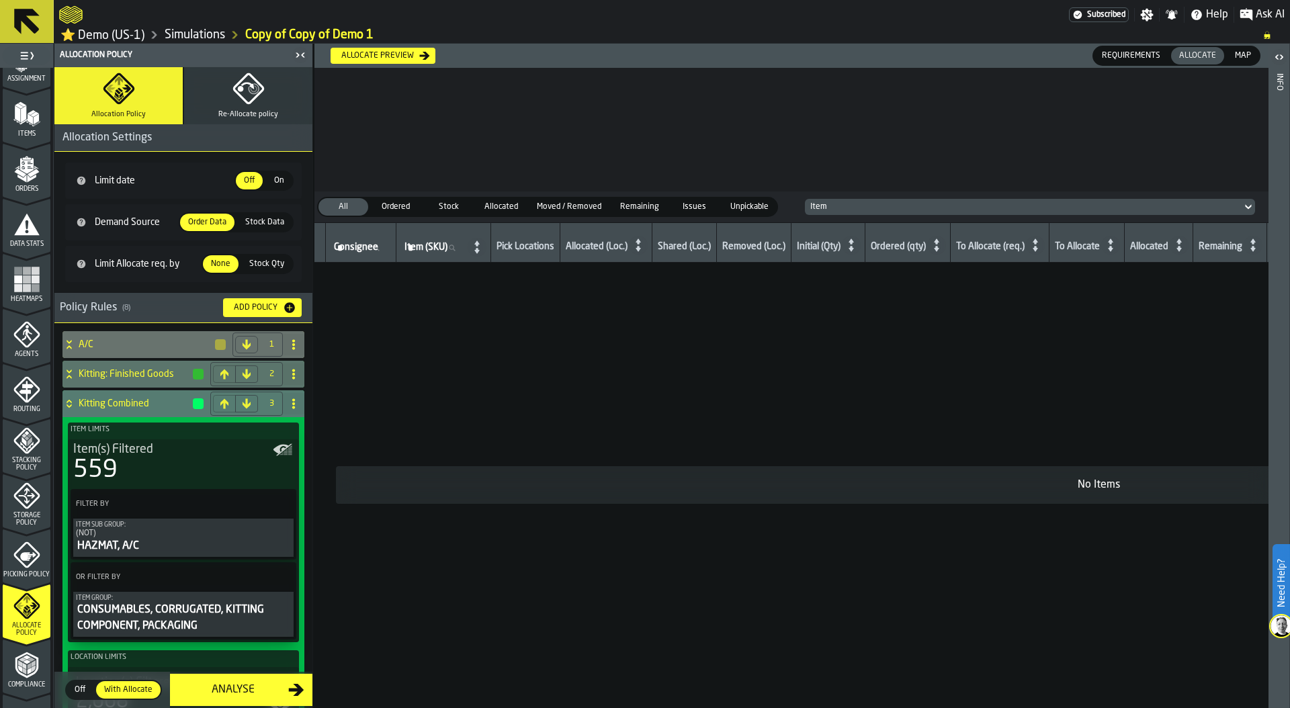
click at [197, 33] on link "Simulations" at bounding box center [195, 35] width 60 height 15
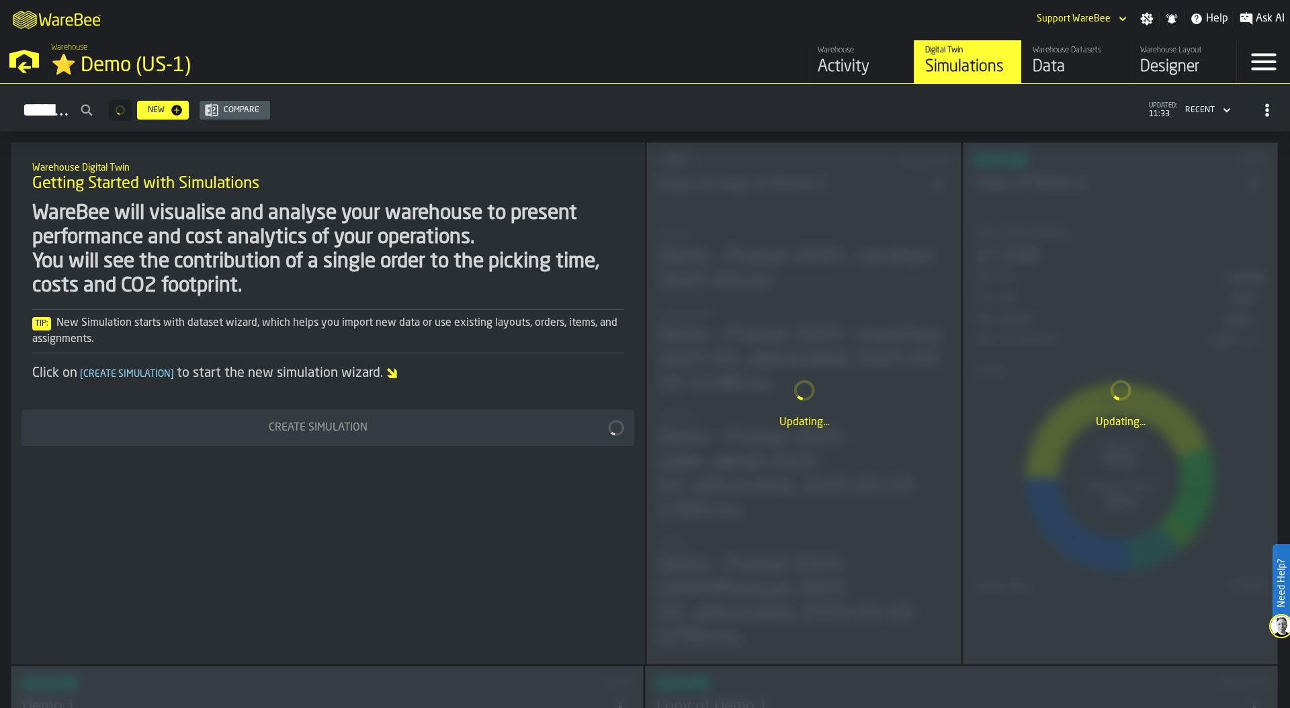
click at [779, 21] on div "M A K I N G W A R E H O U S E S M O R E EF F I C I E N T Support WareBee Settin…" at bounding box center [645, 19] width 1290 height 38
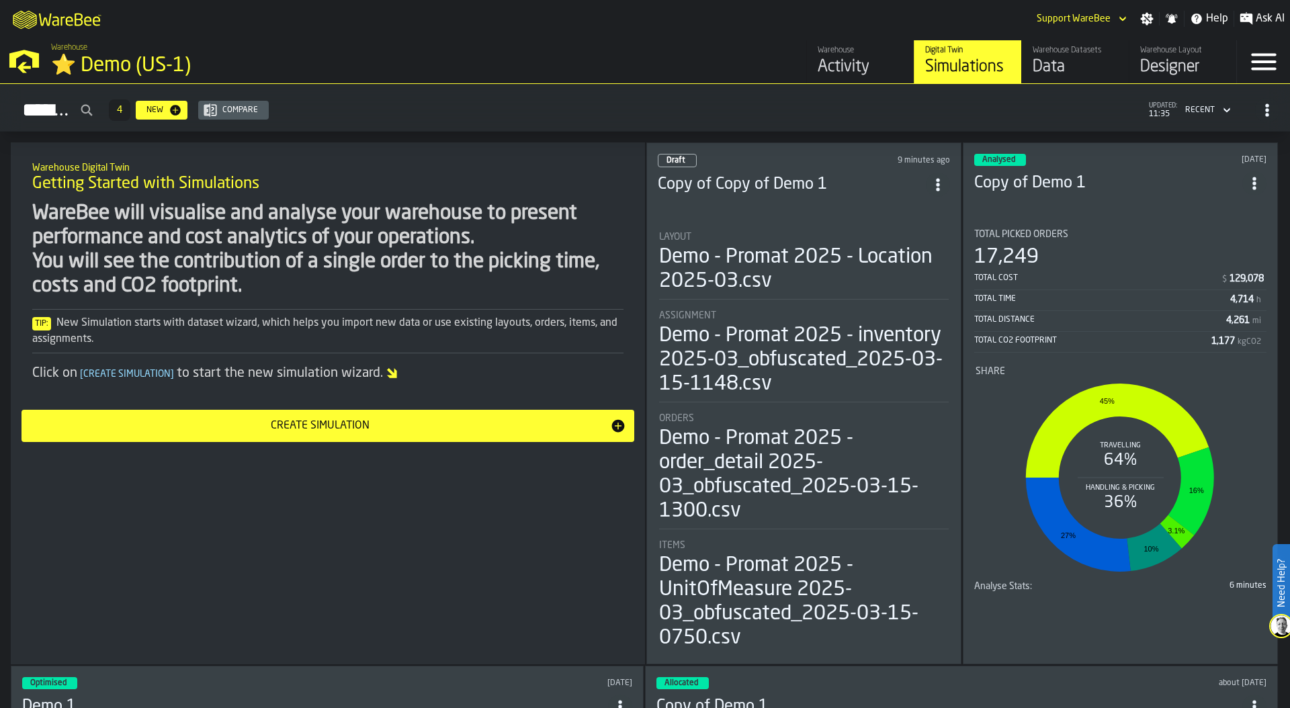
click at [935, 184] on icon "ItemListCard-DashboardItemContainer" at bounding box center [937, 184] width 13 height 13
click at [905, 234] on div "Delete" at bounding box center [908, 240] width 70 height 16
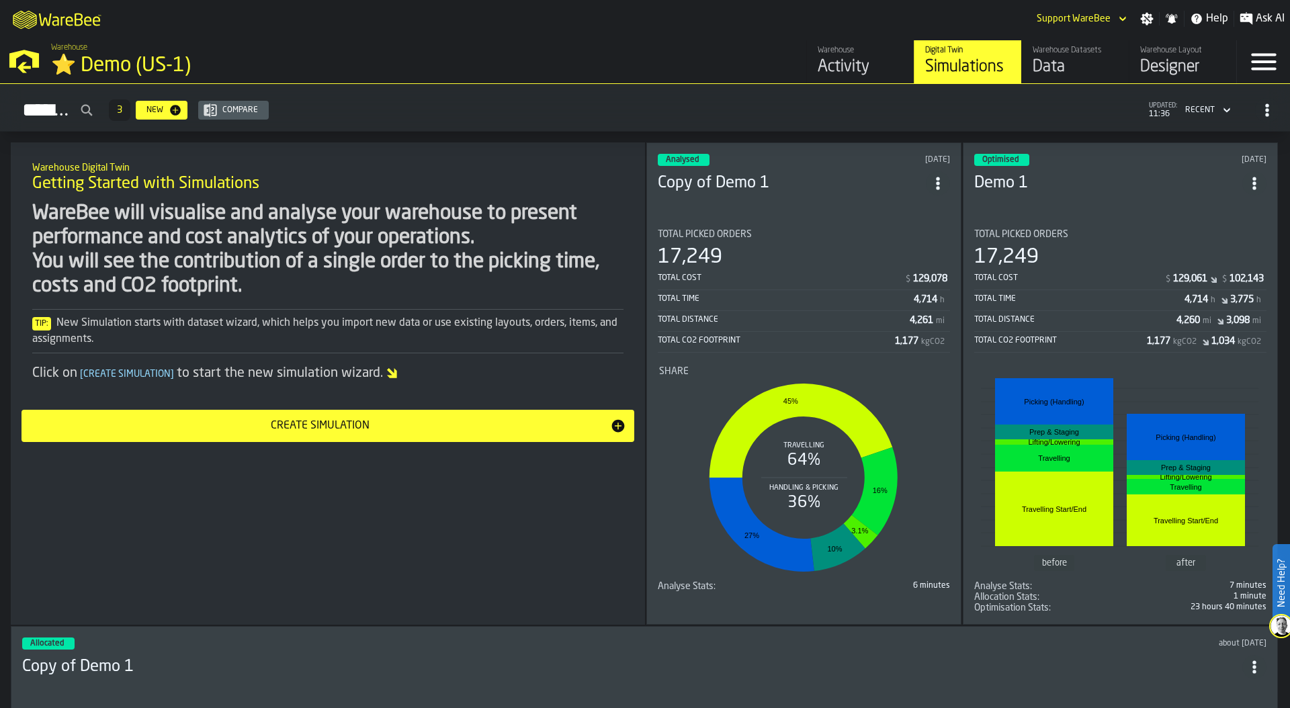
click at [942, 181] on icon "ItemListCard-DashboardItemContainer" at bounding box center [937, 183] width 13 height 13
click at [909, 274] on div "Duplicate" at bounding box center [908, 271] width 70 height 16
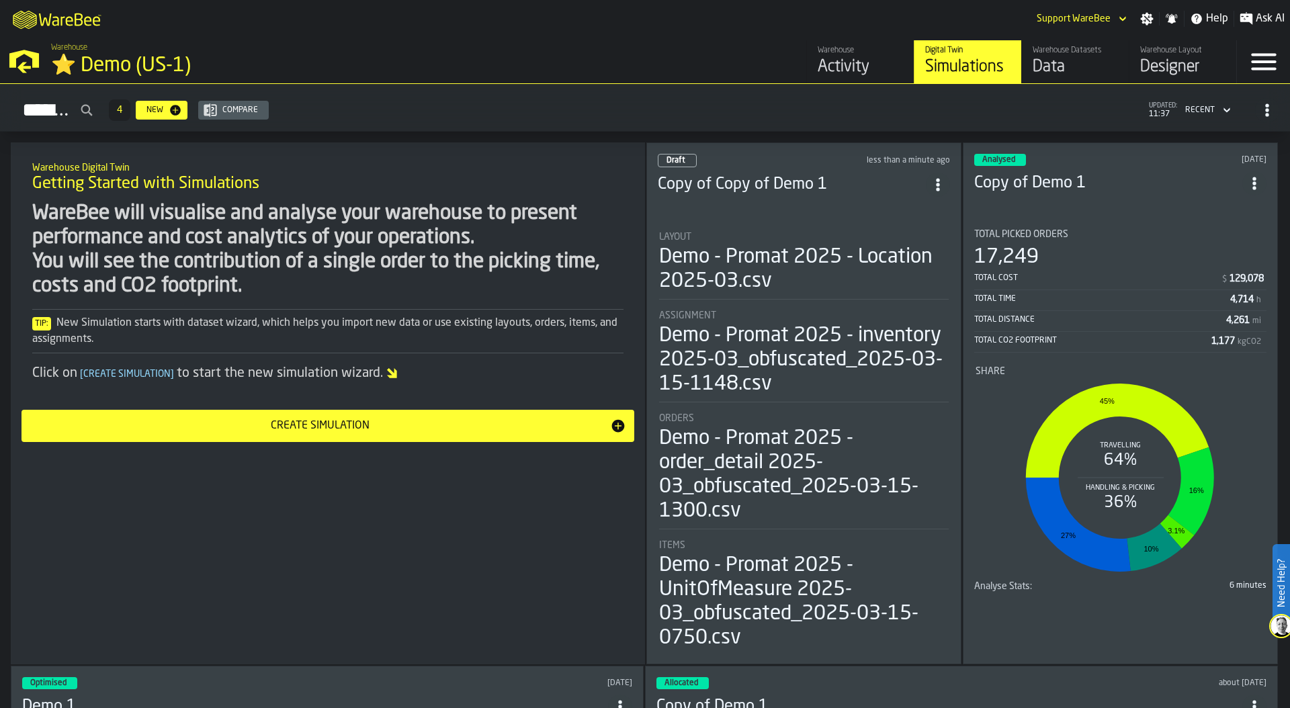
click at [1148, 20] on icon "button-toggle-Settings" at bounding box center [1146, 18] width 13 height 13
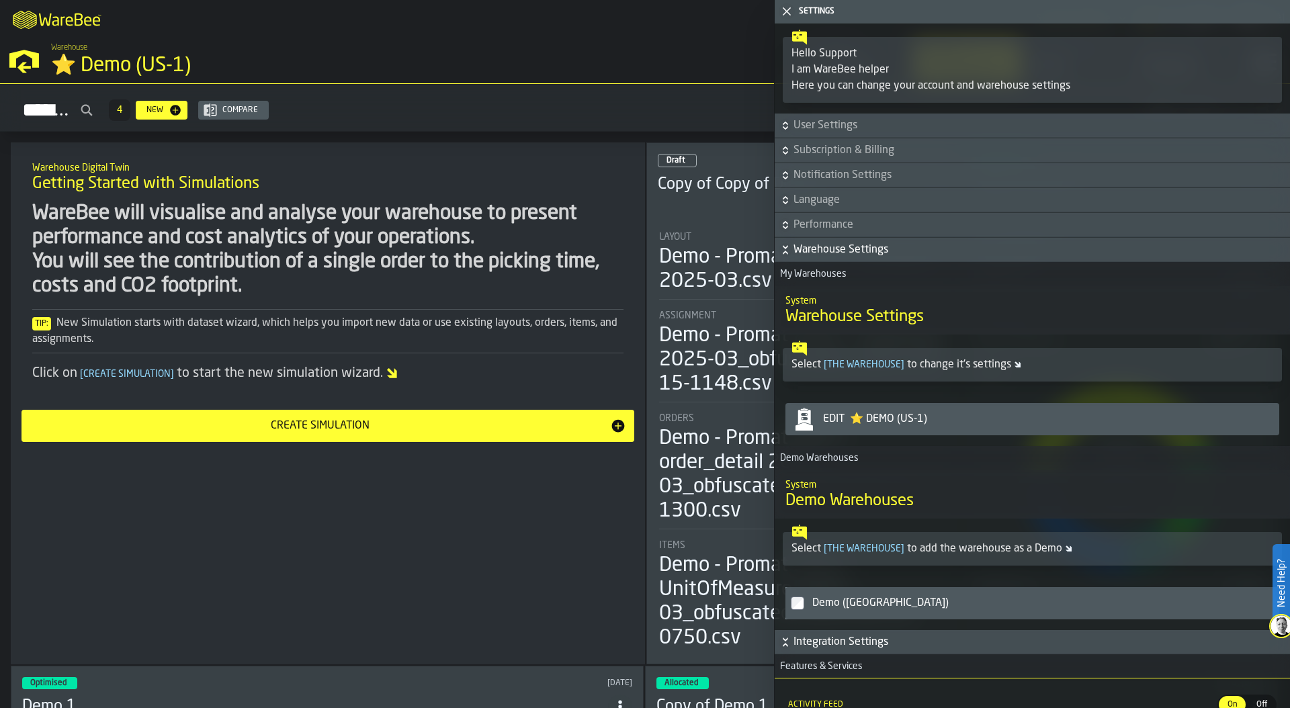
click at [850, 200] on span "Language" at bounding box center [1040, 200] width 494 height 16
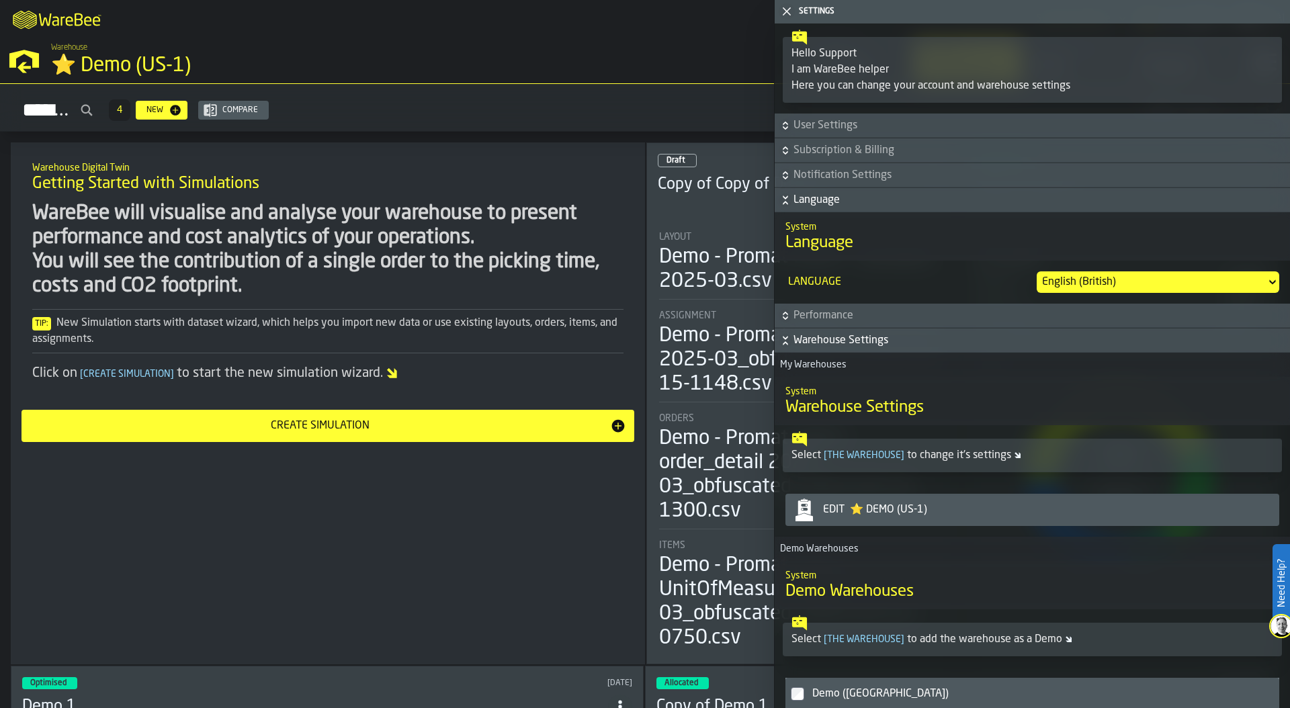
click at [1142, 274] on div "English (British)" at bounding box center [1151, 282] width 219 height 16
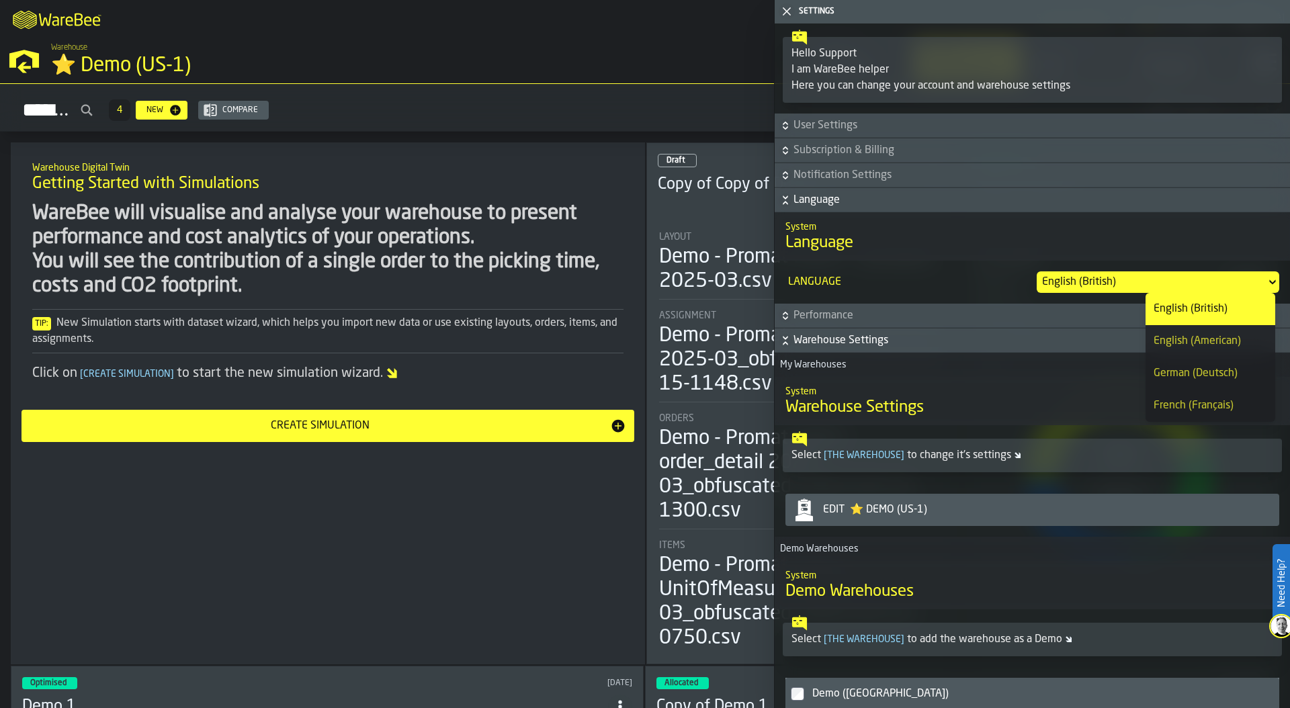
click at [1211, 402] on div "French (Français)" at bounding box center [1210, 406] width 114 height 16
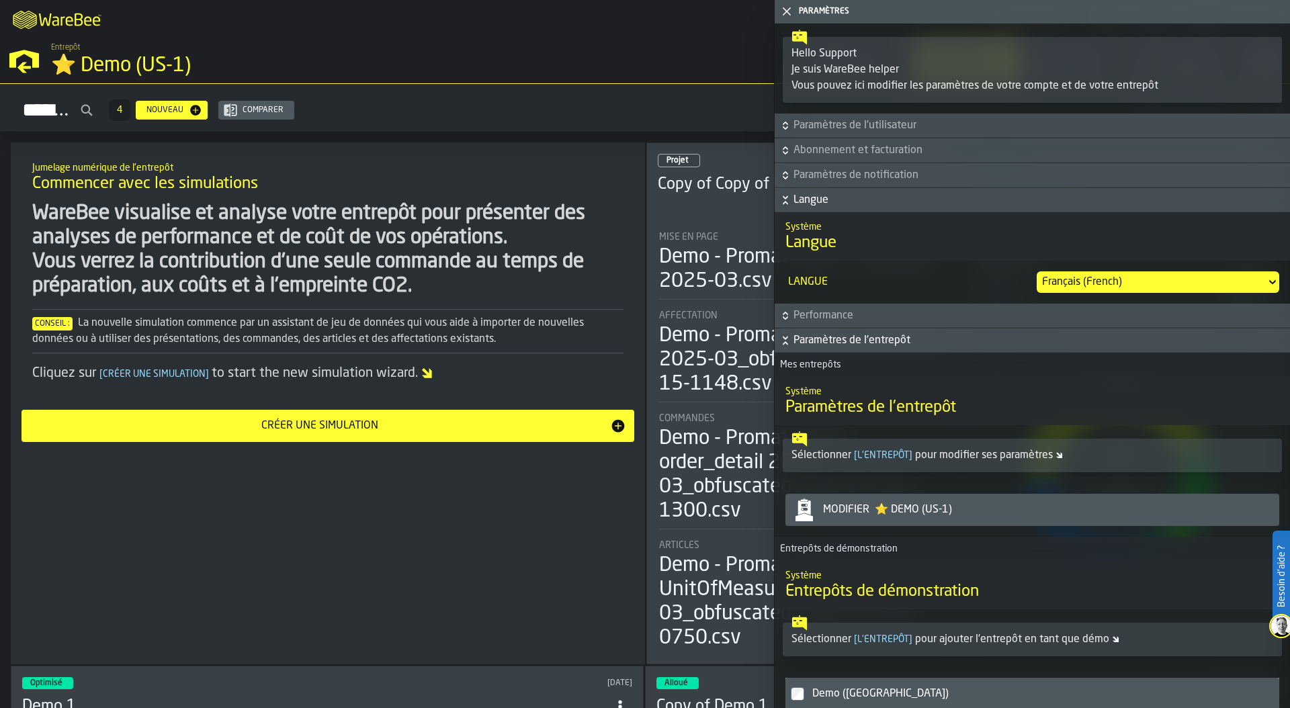
click at [789, 11] on icon "button-toggle-Fermez-moi" at bounding box center [786, 11] width 16 height 16
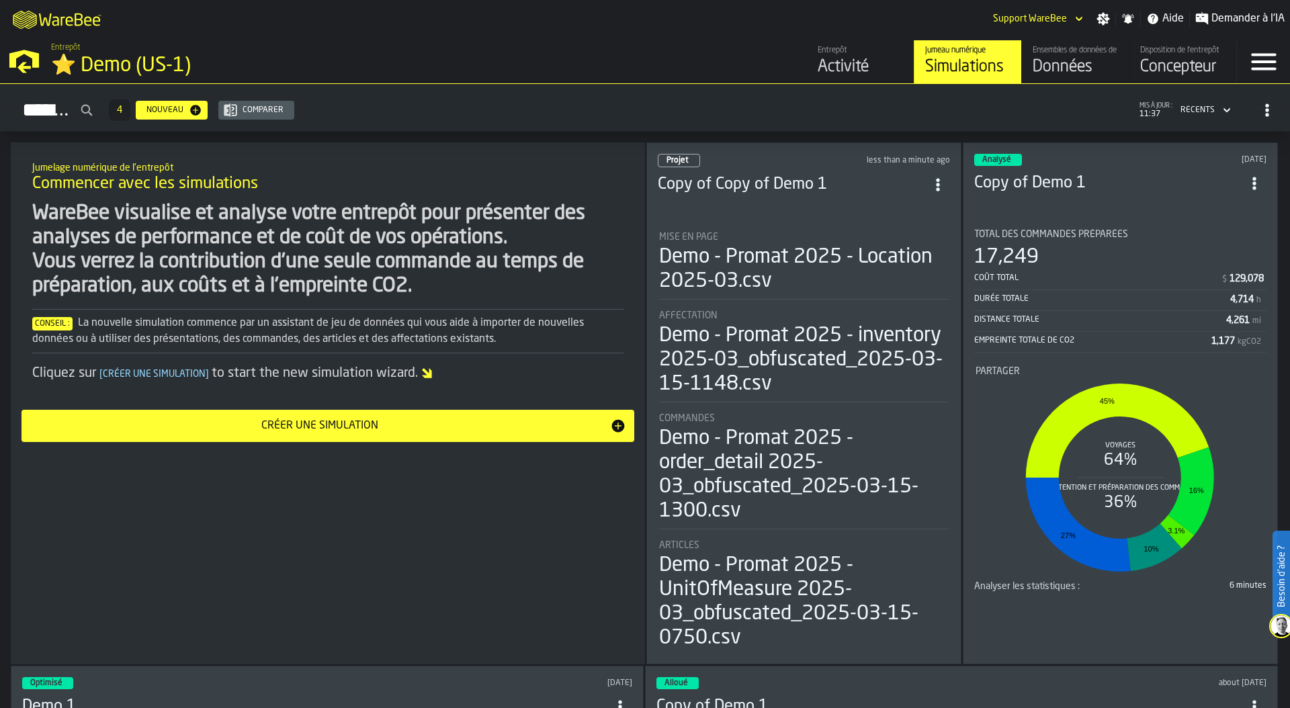
click at [1026, 105] on div "Simulations 4 Nouveau Comparer mis à jour : 11:37 Récents" at bounding box center [645, 110] width 1268 height 31
click at [1245, 181] on span "ItemListCard-DashboardItemContainer" at bounding box center [1254, 183] width 24 height 24
click at [1086, 109] on div "Simulations 4 Nouveau Comparer mis à jour : 11:39 Récents" at bounding box center [645, 110] width 1268 height 31
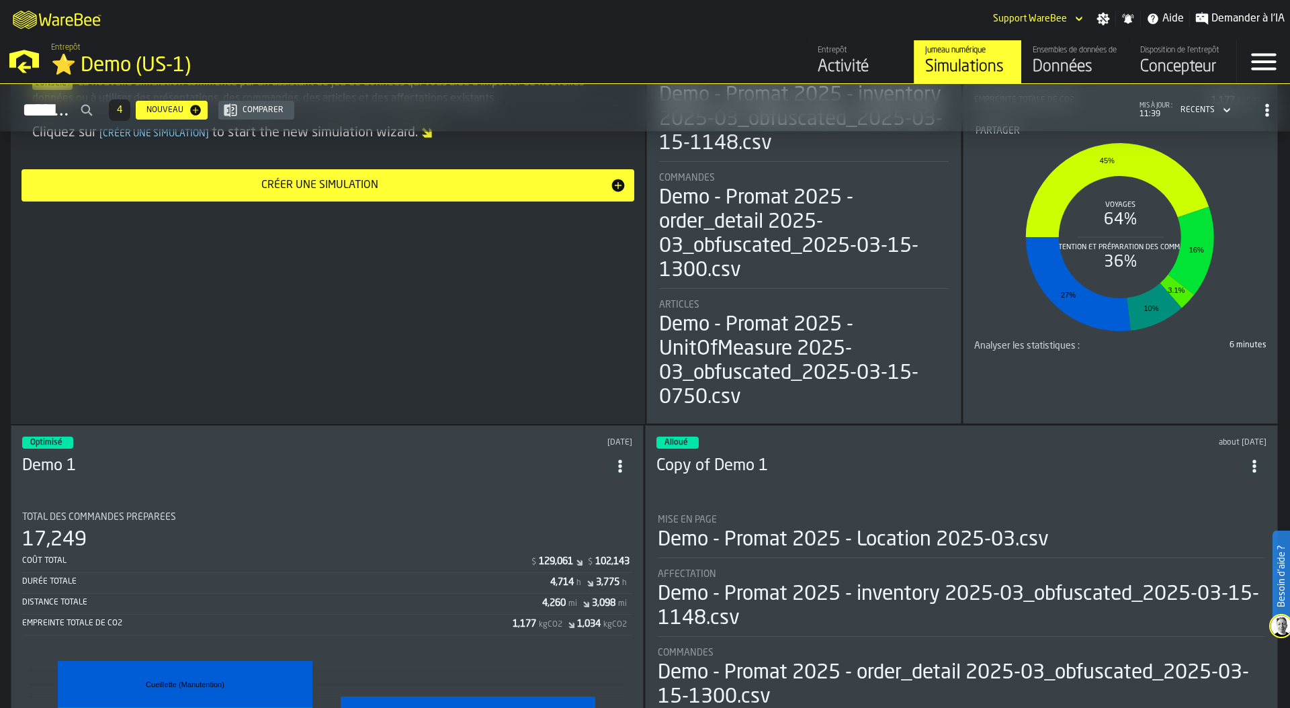
scroll to position [278, 0]
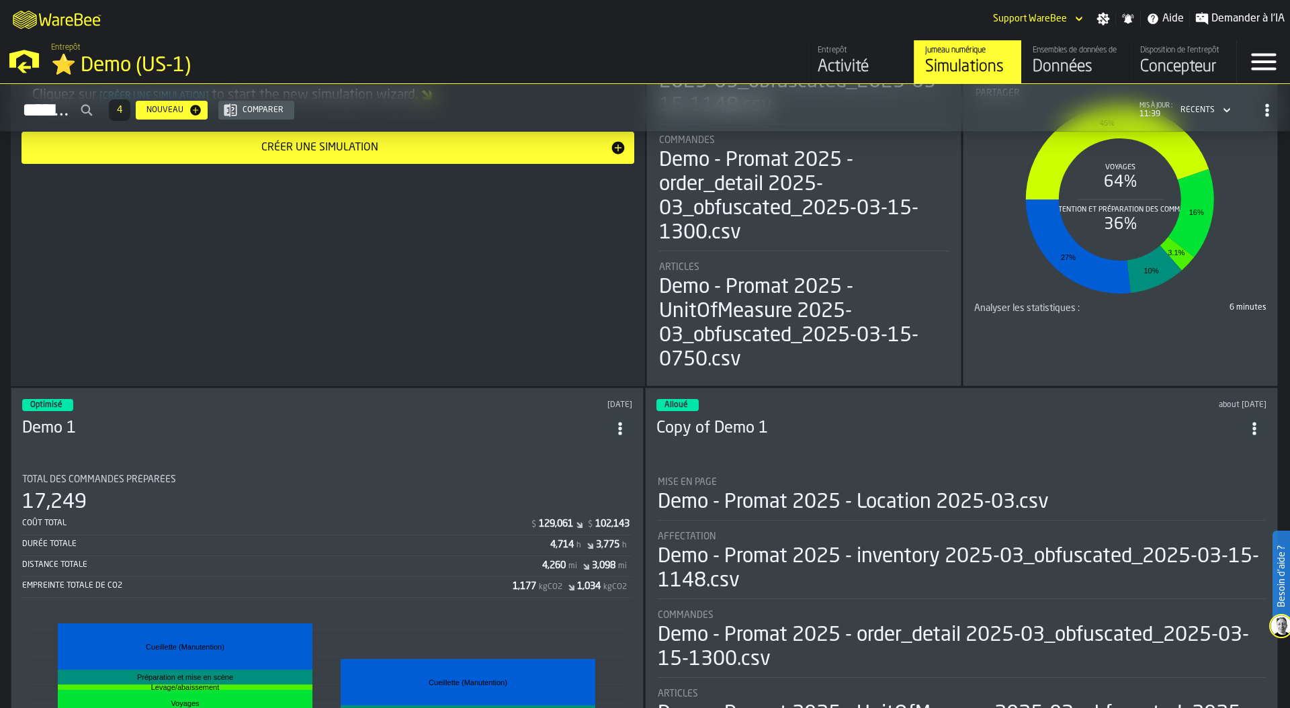
click at [627, 422] on icon "ItemListCard-DashboardItemContainer" at bounding box center [619, 428] width 13 height 13
click at [490, 326] on div "Jumelage numérique de l'entrepôt Commencer avec les simulations WareBee visuali…" at bounding box center [328, 125] width 634 height 522
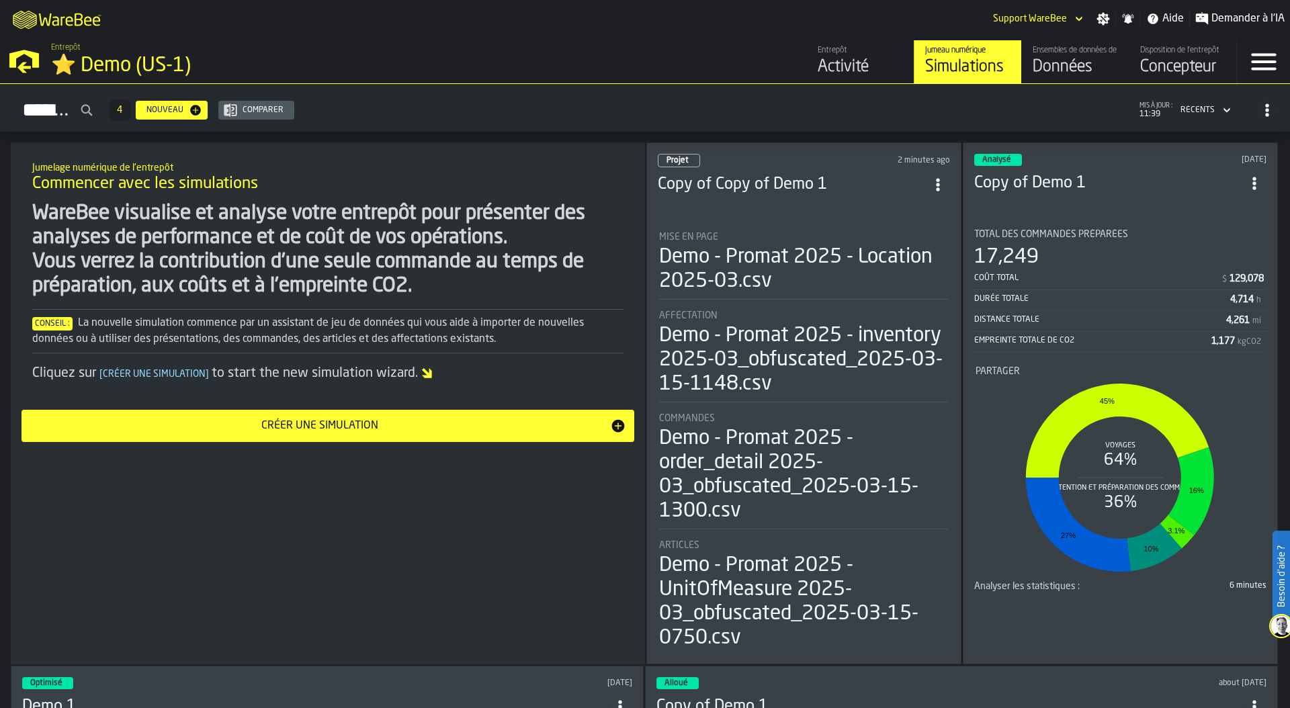
click at [1113, 9] on div "M A K I N G W A R E H O U S E S M O R E EF F I C I E N T Support WareBee Paramè…" at bounding box center [645, 19] width 1290 height 38
click at [1103, 18] on icon "button-toggle-Paramètres" at bounding box center [1103, 19] width 13 height 13
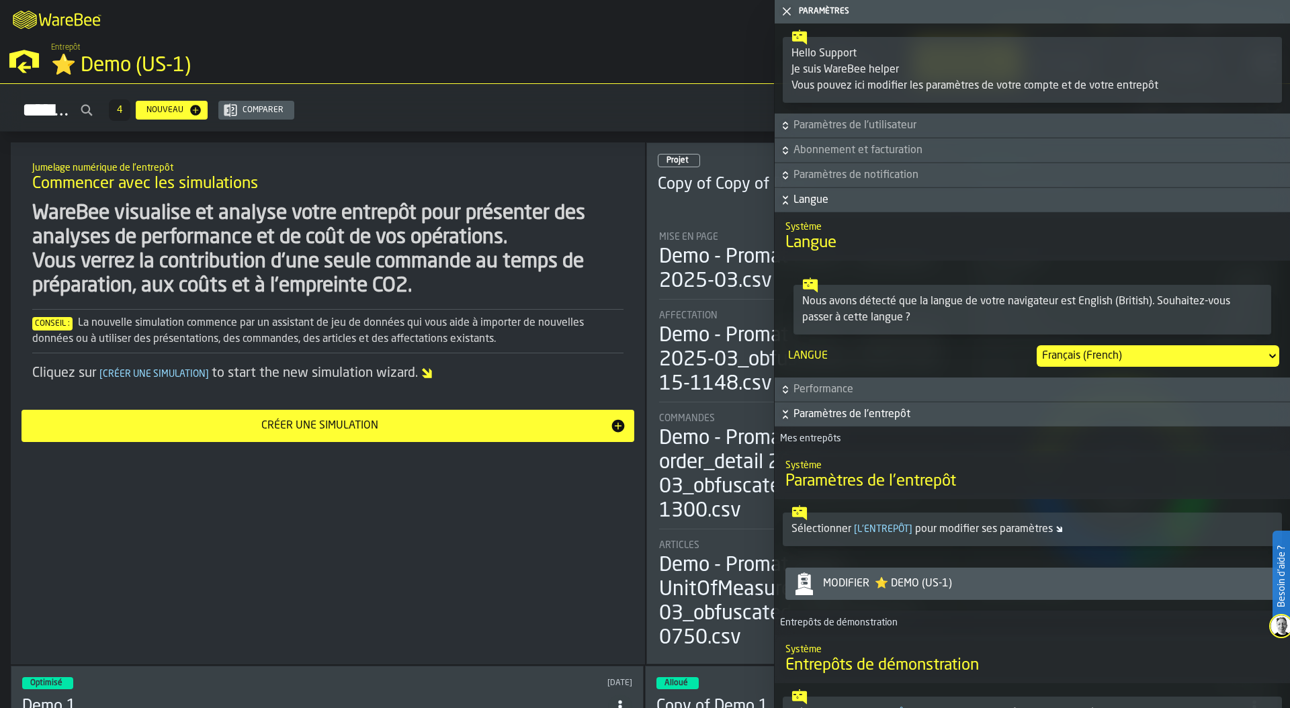
click at [1103, 356] on div "Français (French)" at bounding box center [1151, 356] width 219 height 16
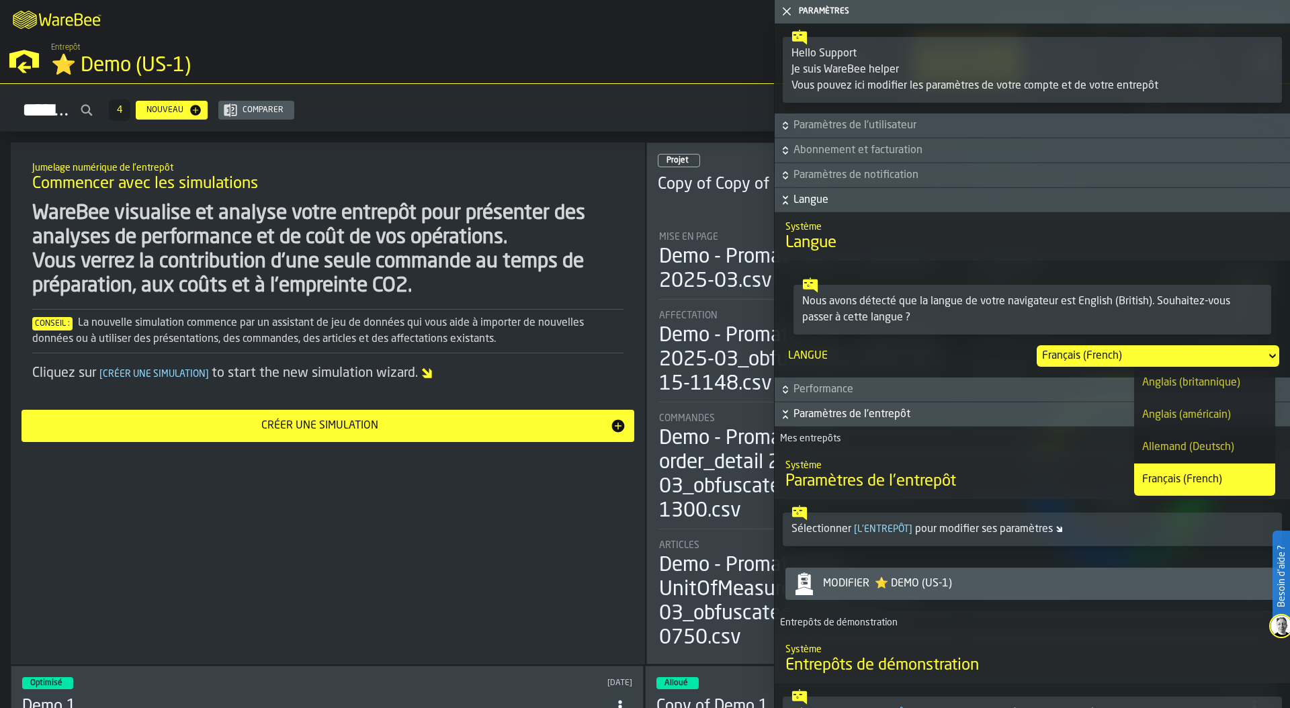
click at [1225, 380] on div "Anglais (britannique)" at bounding box center [1204, 383] width 125 height 16
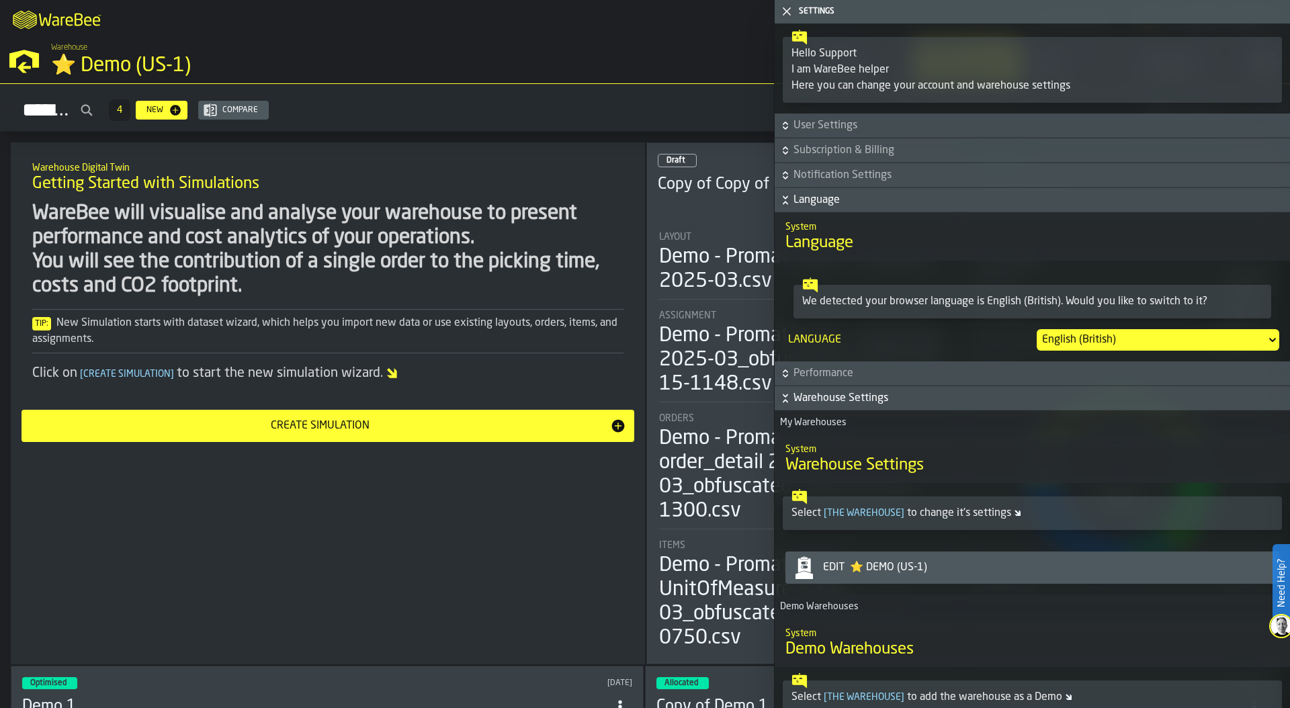
click at [786, 15] on icon "button-toggle-Close me" at bounding box center [786, 11] width 16 height 16
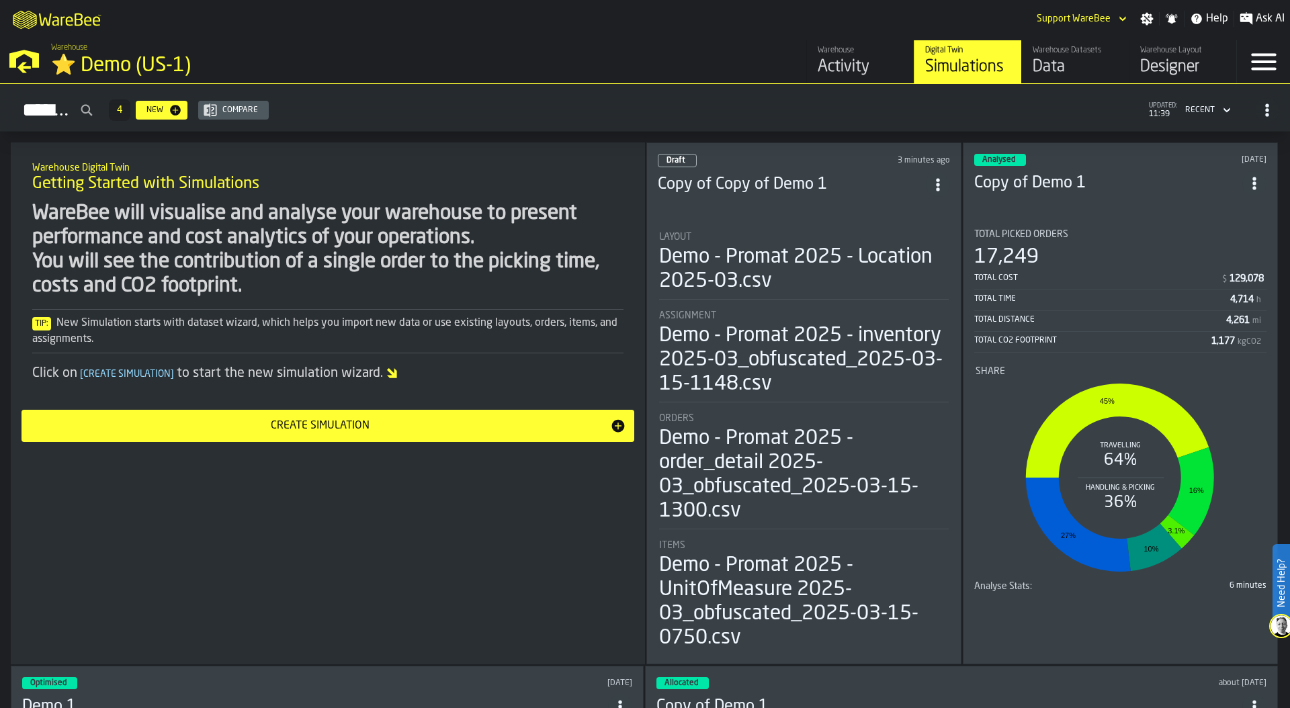
click at [1252, 177] on icon "ItemListCard-DashboardItemContainer" at bounding box center [1253, 183] width 13 height 13
click at [925, 117] on div "Simulations 4 New Compare updated: 11:39 Recent" at bounding box center [645, 110] width 1268 height 31
click at [602, 38] on div "Warehouse ⭐ Demo (US-1)" at bounding box center [329, 61] width 567 height 46
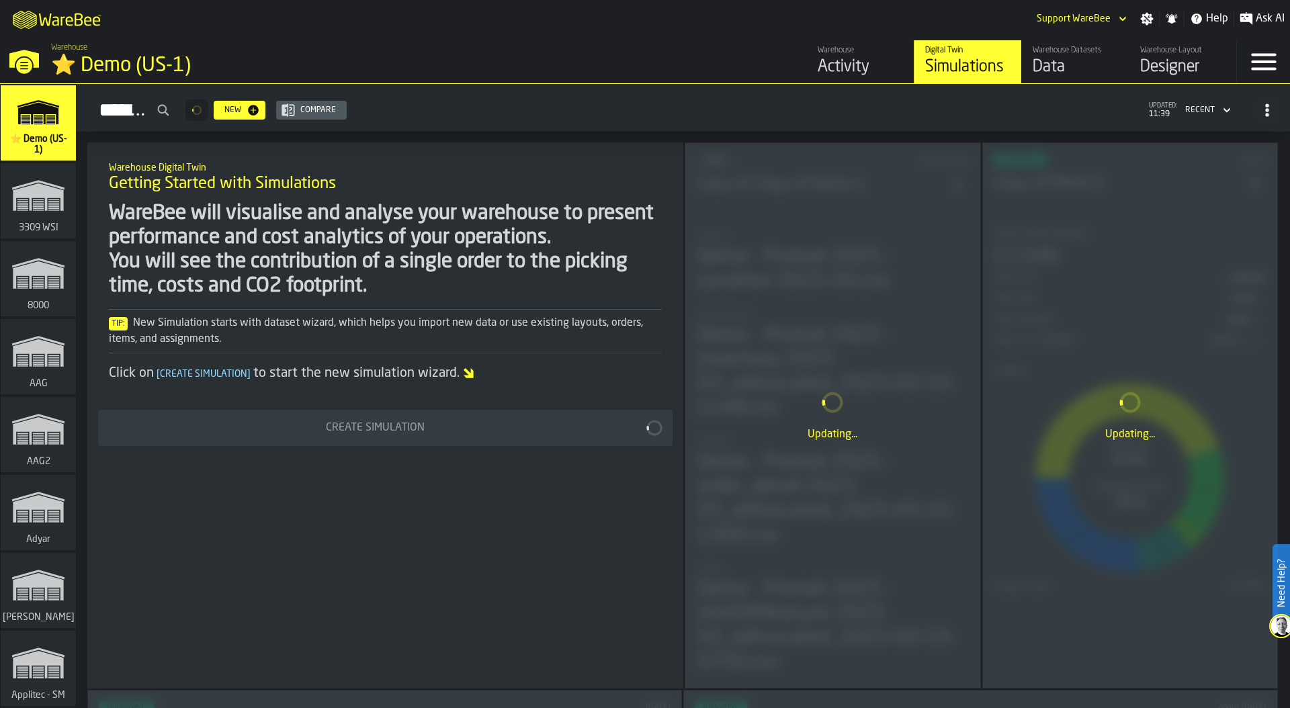
click at [580, 44] on div "Warehouse ⭐ Demo (US-1)" at bounding box center [329, 61] width 567 height 46
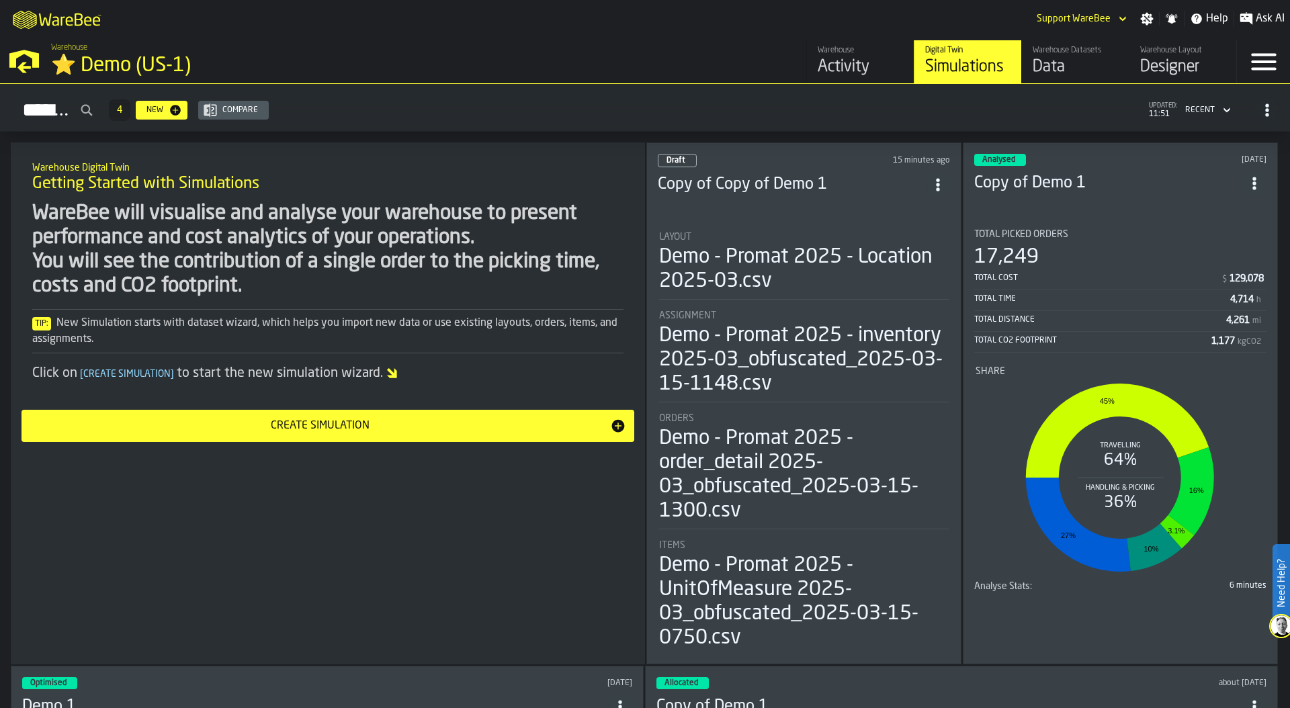
click at [933, 178] on icon "ItemListCard-DashboardItemContainer" at bounding box center [937, 184] width 13 height 13
click at [913, 244] on div "Delete" at bounding box center [908, 239] width 70 height 16
